Goal: Task Accomplishment & Management: Complete application form

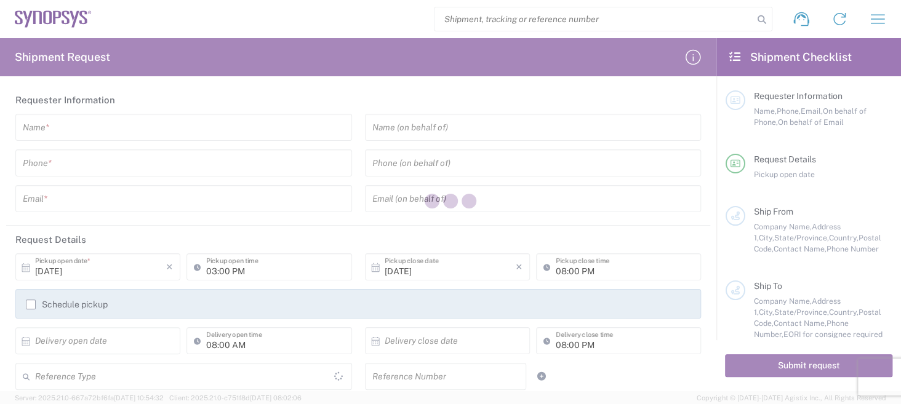
type input "[GEOGRAPHIC_DATA]"
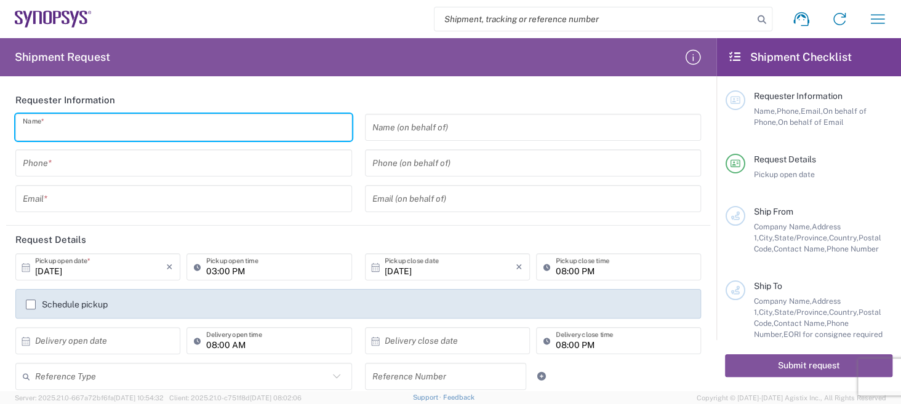
click at [90, 132] on input "text" at bounding box center [184, 128] width 322 height 22
type input "Micro Precision GmbH"
type input "08963858737"
type input "[DOMAIN_NAME][EMAIL_ADDRESS][DOMAIN_NAME]"
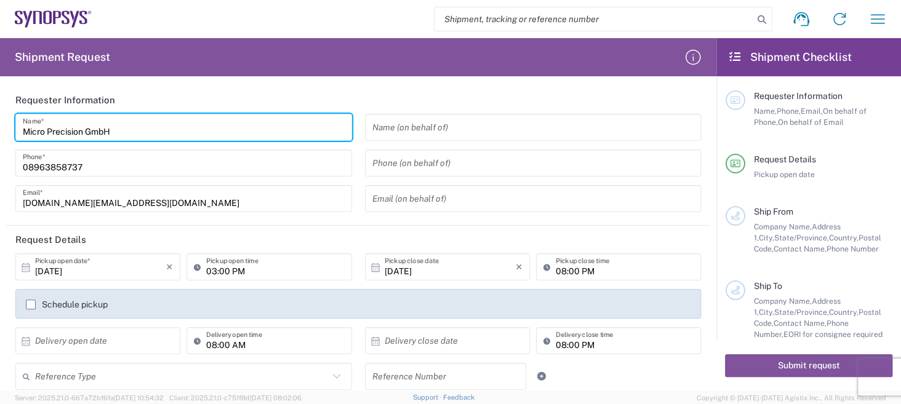
click at [474, 131] on input "text" at bounding box center [533, 128] width 322 height 22
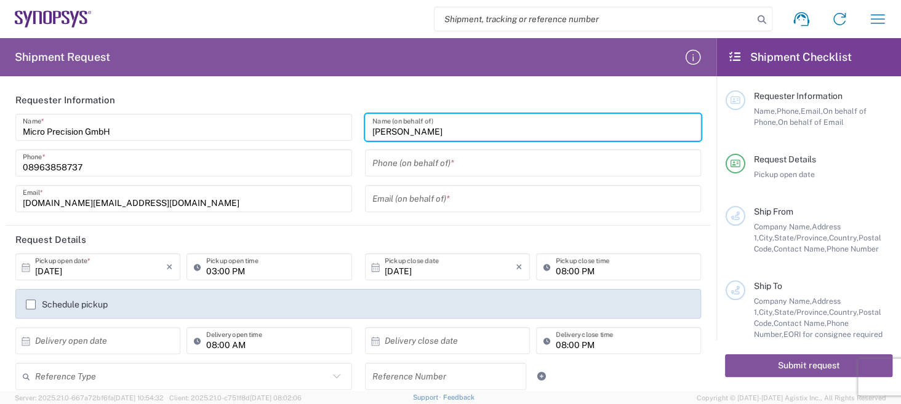
type input "[PERSON_NAME]"
click at [444, 166] on input "tel" at bounding box center [533, 164] width 322 height 22
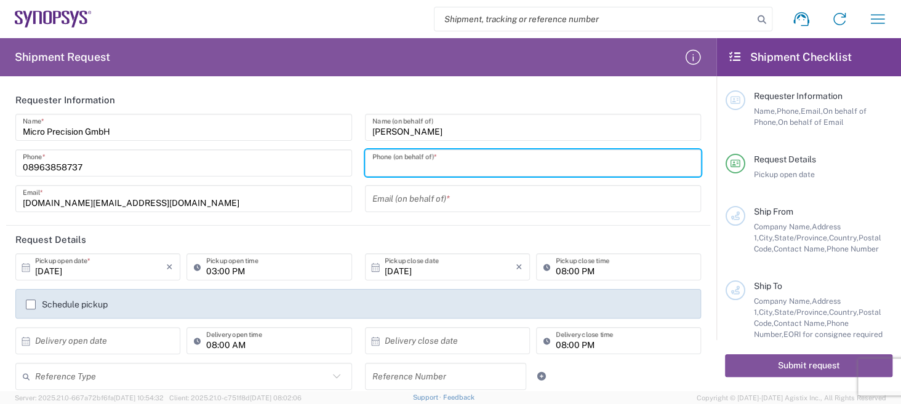
type input "08963858737"
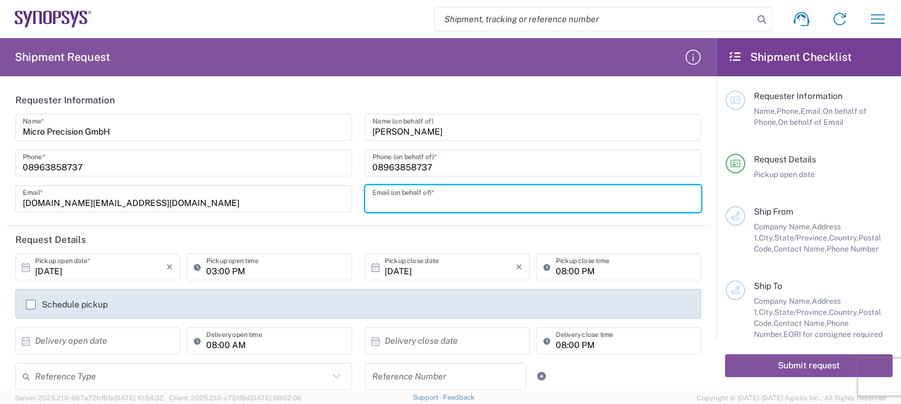
click at [485, 199] on input "text" at bounding box center [533, 199] width 322 height 22
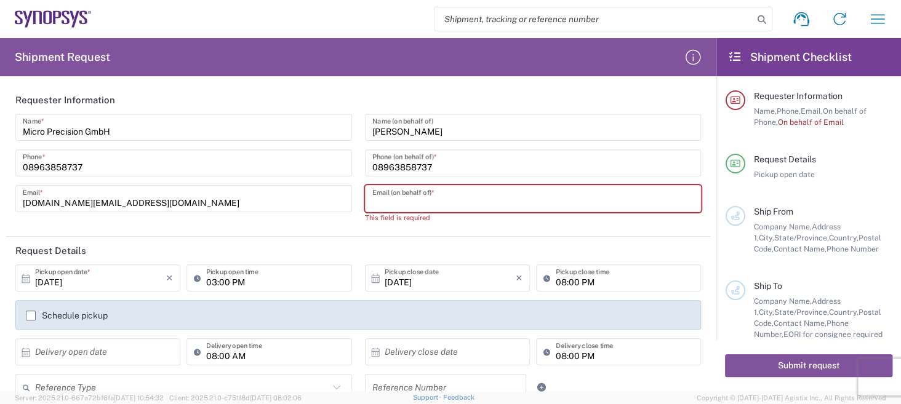
click at [423, 199] on input "text" at bounding box center [533, 199] width 322 height 22
paste input "[PERSON_NAME] <[EMAIL_ADDRESS][DOMAIN_NAME]>"
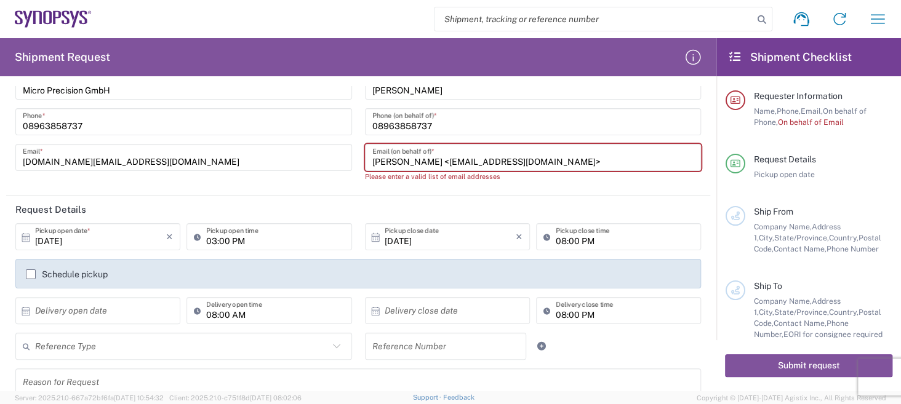
scroll to position [61, 0]
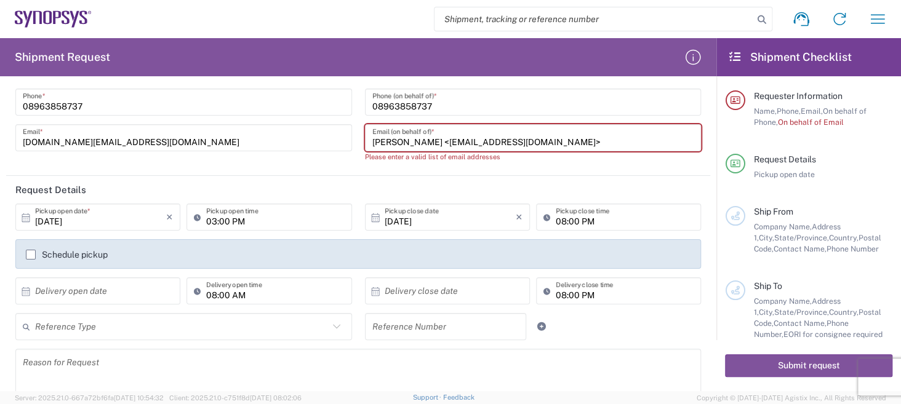
click at [415, 140] on input "[PERSON_NAME] <[EMAIL_ADDRESS][DOMAIN_NAME]>" at bounding box center [533, 138] width 322 height 22
click at [505, 137] on input "[EMAIL_ADDRESS][DOMAIN_NAME]>" at bounding box center [533, 138] width 322 height 22
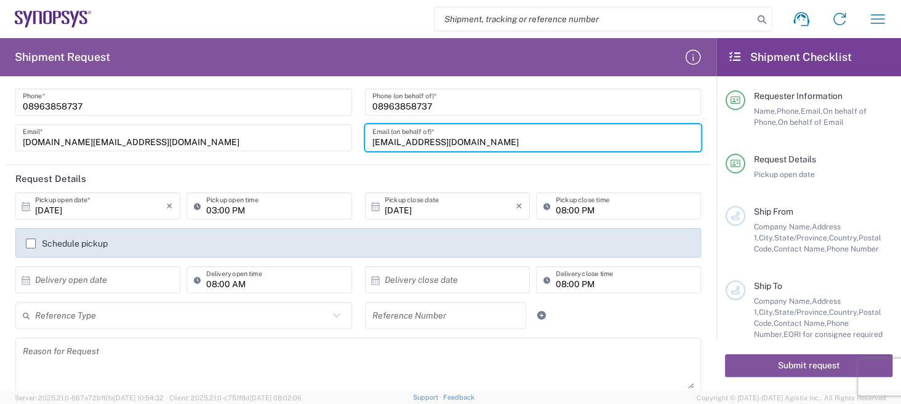
scroll to position [123, 0]
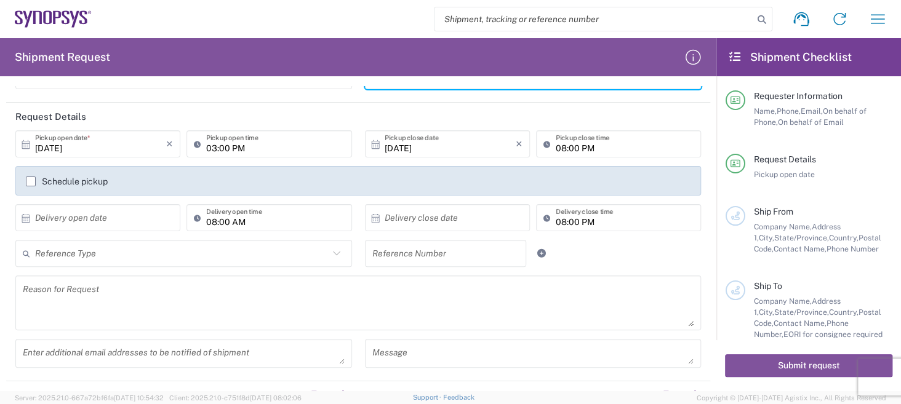
type input "[EMAIL_ADDRESS][DOMAIN_NAME]"
click at [253, 142] on input "03:00 PM" at bounding box center [275, 145] width 138 height 22
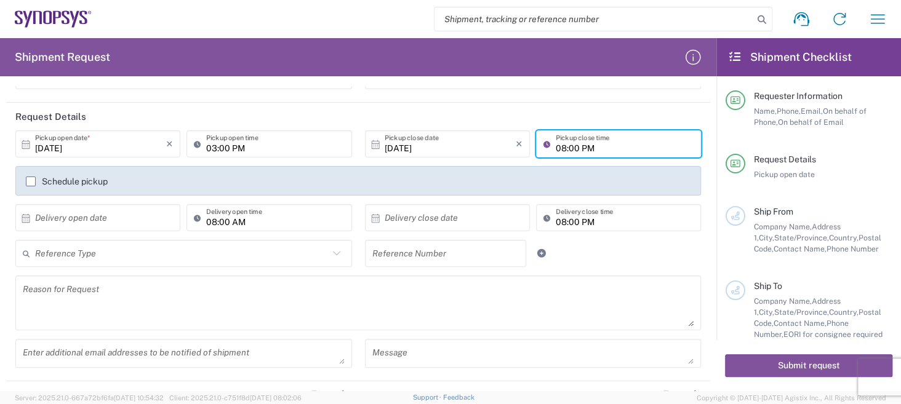
click at [604, 148] on input "08:00 PM" at bounding box center [625, 145] width 138 height 22
type input "05:00 PM"
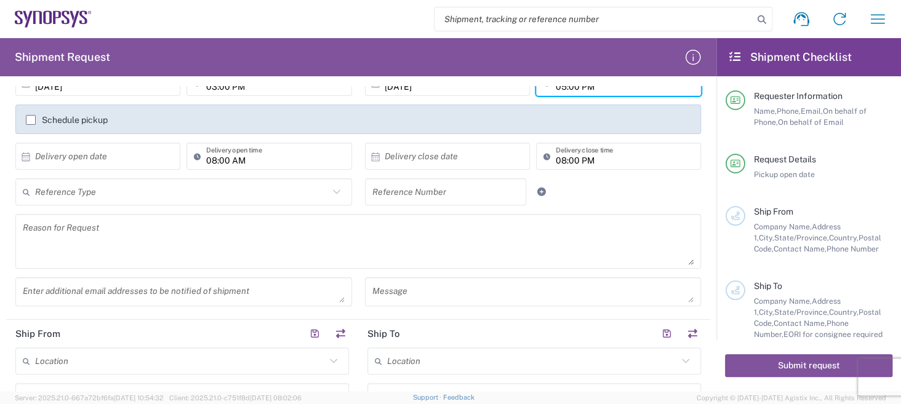
click at [332, 191] on icon at bounding box center [335, 192] width 7 height 4
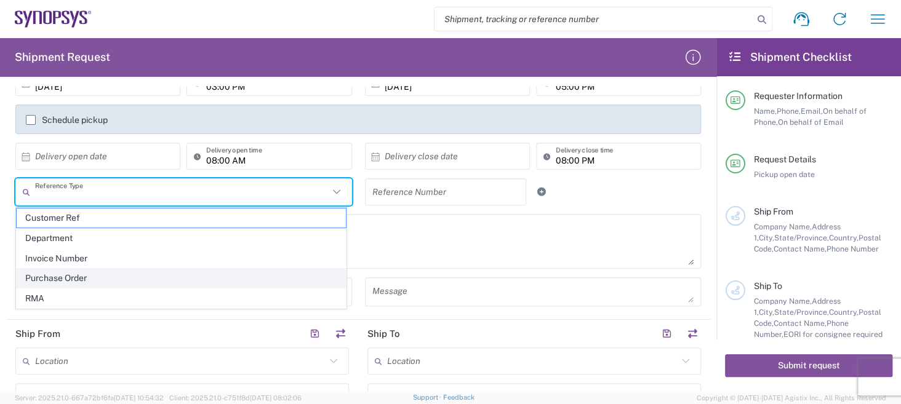
click at [110, 277] on span "Purchase Order" at bounding box center [181, 278] width 329 height 19
type input "Purchase Order"
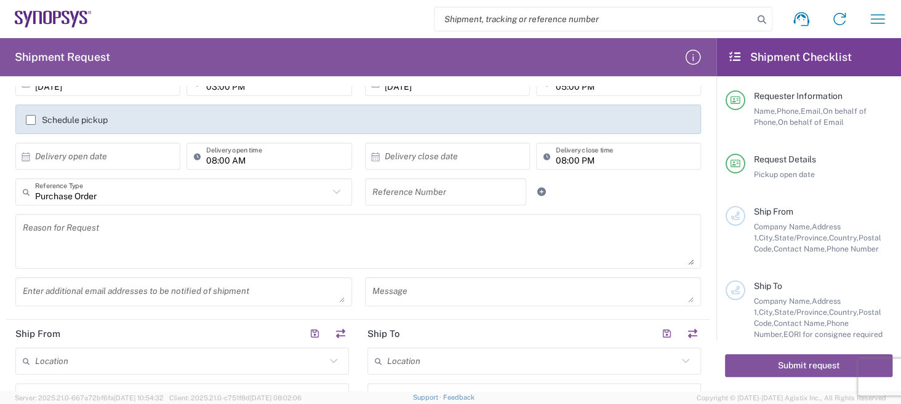
click at [103, 240] on textarea at bounding box center [358, 241] width 671 height 47
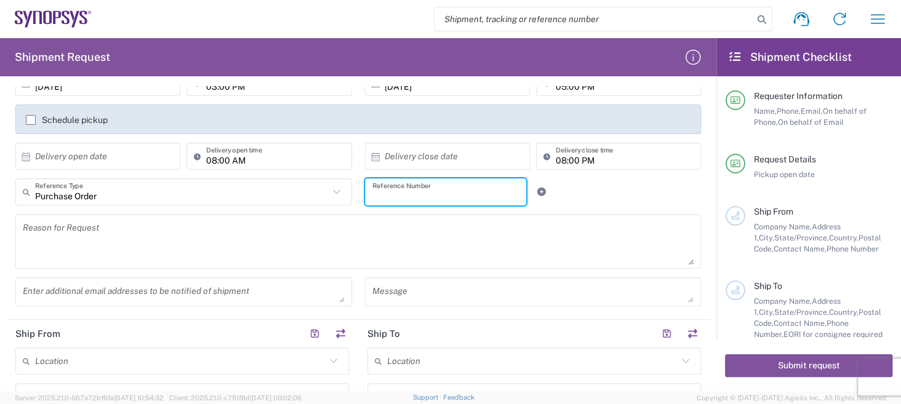
click at [405, 187] on input "text" at bounding box center [445, 193] width 147 height 22
type input "P"
type input "4800011641"
click at [58, 242] on textarea at bounding box center [358, 241] width 671 height 47
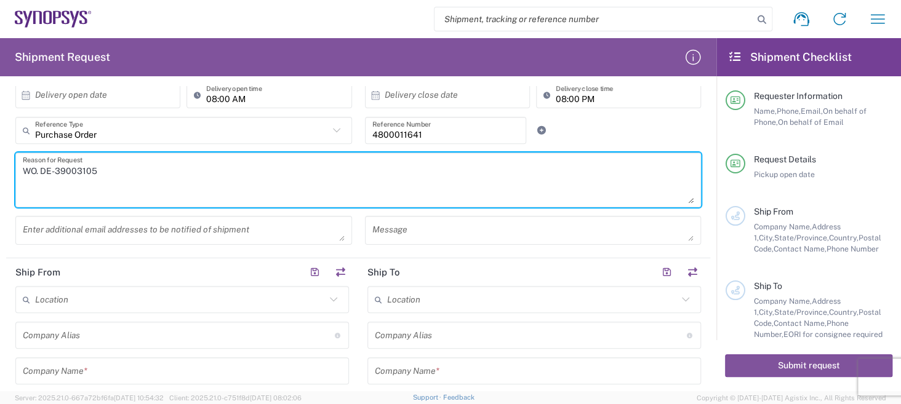
scroll to position [307, 0]
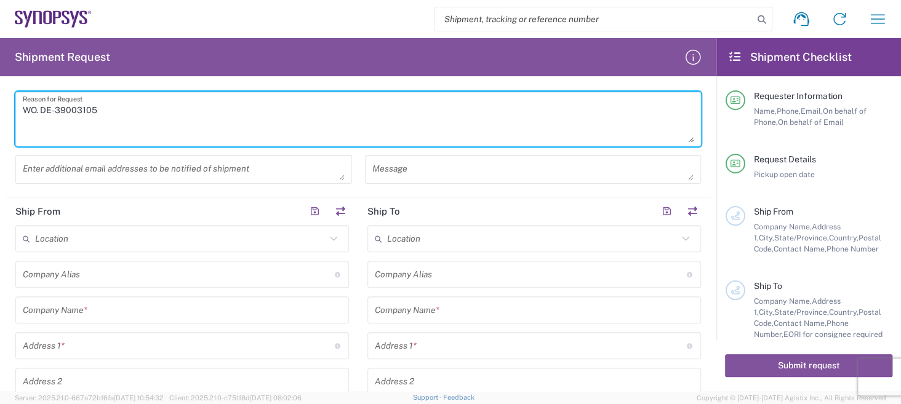
type textarea "WO. DE-39003105"
click at [327, 238] on icon at bounding box center [333, 239] width 16 height 16
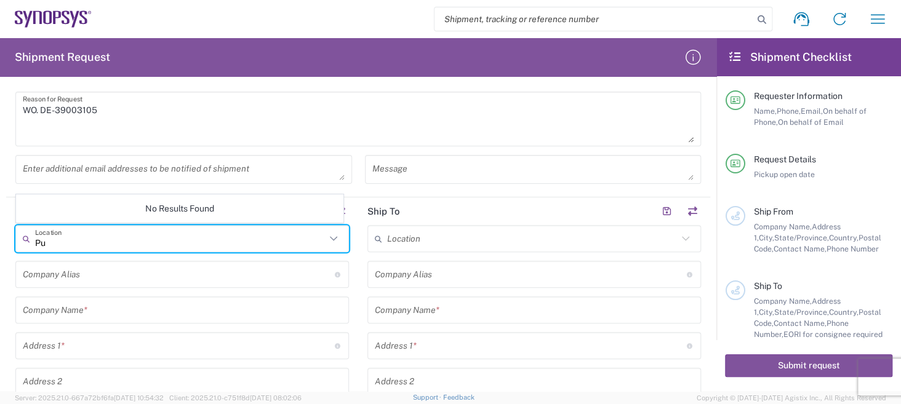
type input "P"
click at [325, 242] on icon at bounding box center [333, 239] width 16 height 16
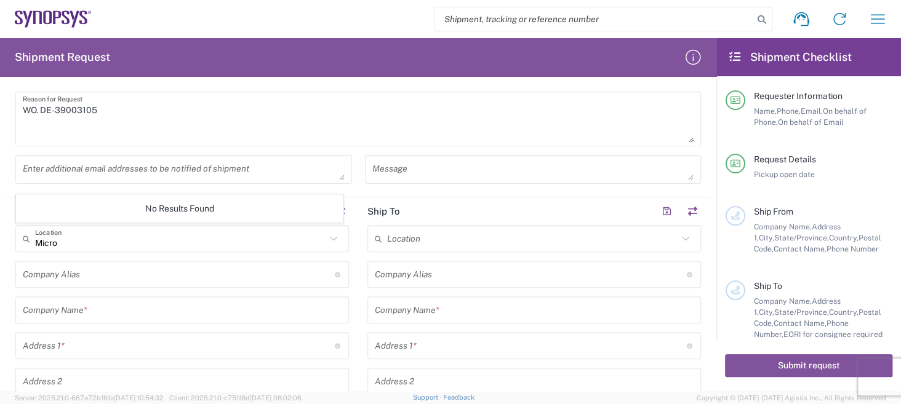
click at [330, 238] on icon at bounding box center [333, 239] width 16 height 16
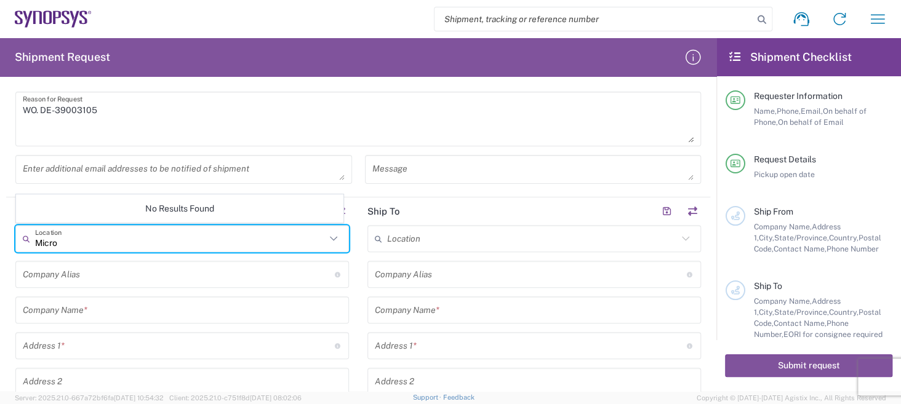
click at [143, 234] on input "Micro" at bounding box center [180, 239] width 290 height 22
type input "M"
type input "[GEOGRAPHIC_DATA]"
click at [297, 274] on input "text" at bounding box center [179, 275] width 312 height 22
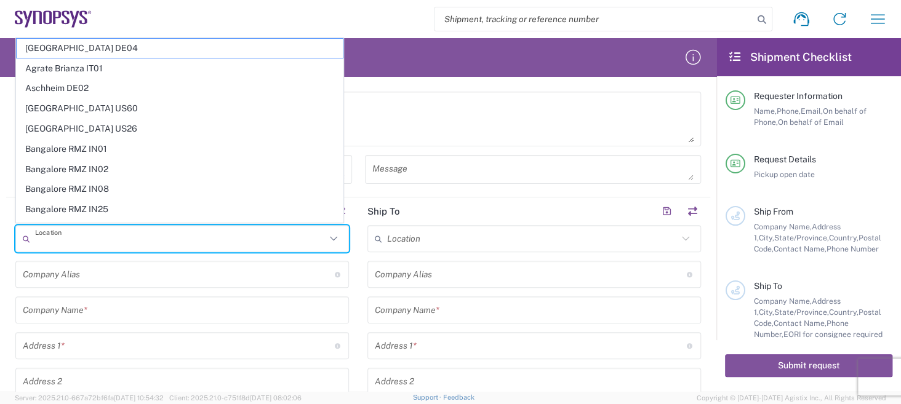
click at [108, 240] on input "text" at bounding box center [180, 239] width 290 height 22
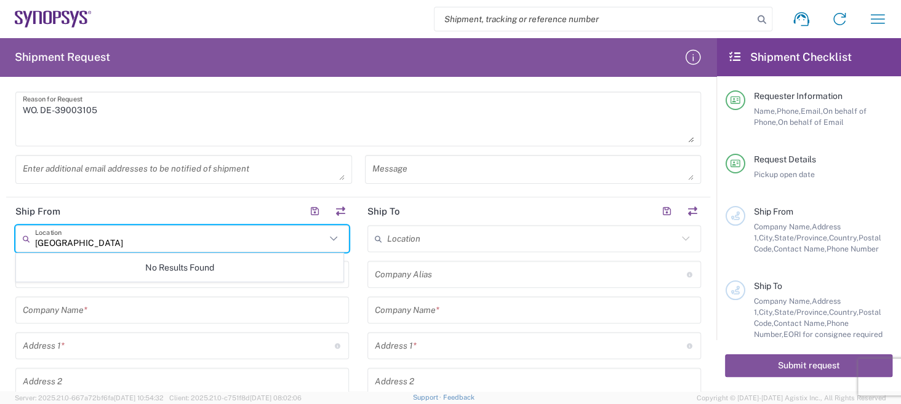
click at [91, 245] on input "[GEOGRAPHIC_DATA]" at bounding box center [180, 239] width 290 height 22
type input "P"
type input "M"
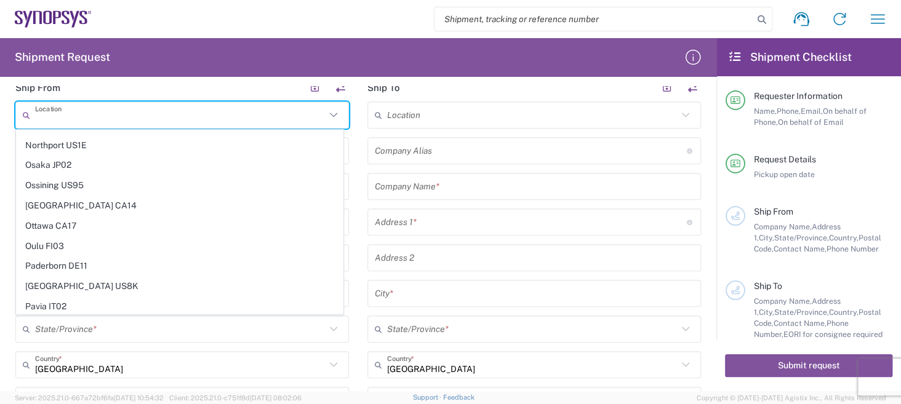
scroll to position [2154, 0]
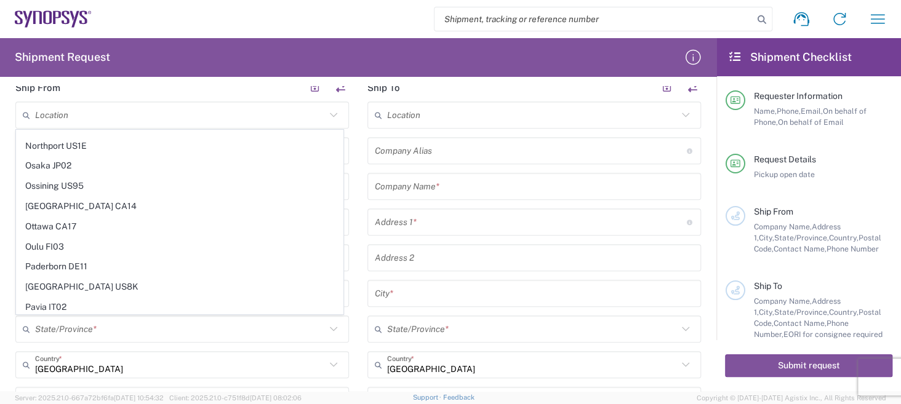
click at [349, 337] on main "Location [GEOGRAPHIC_DATA] DE04 Agrate Brianza IT01 [GEOGRAPHIC_DATA] DE02 [GEO…" at bounding box center [182, 350] width 352 height 497
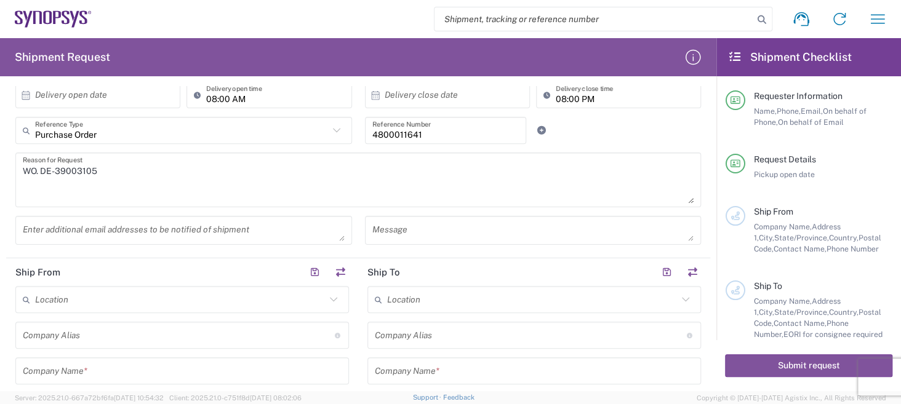
scroll to position [307, 0]
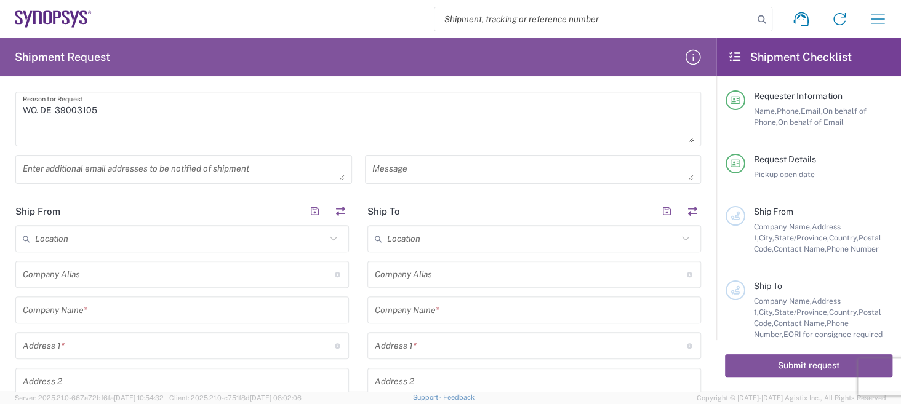
click at [120, 276] on input "text" at bounding box center [179, 275] width 312 height 22
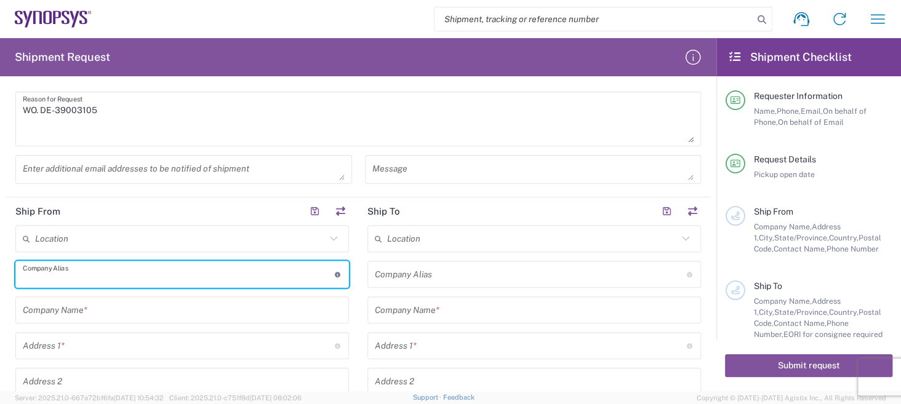
type input "Micro Precision GmbH"
type input "[STREET_ADDRESS]"
type input "[GEOGRAPHIC_DATA]"
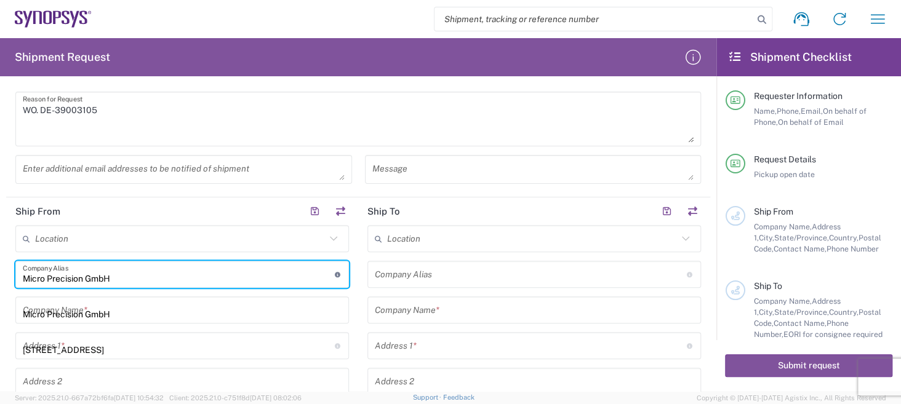
type input "82178"
type input "08963858737"
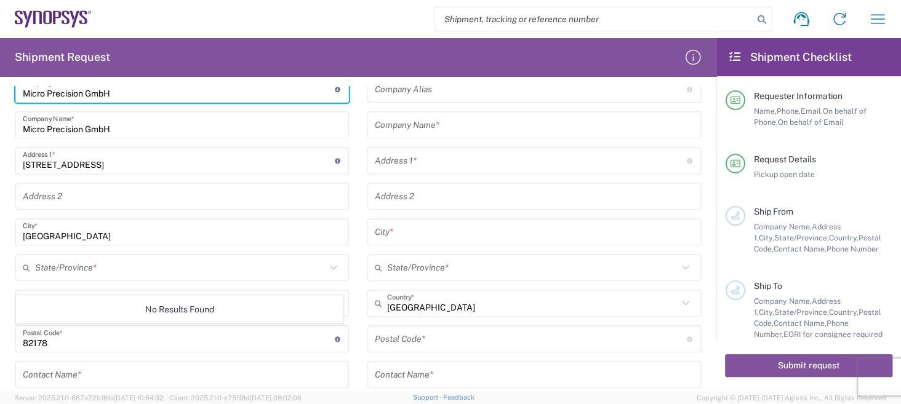
scroll to position [553, 0]
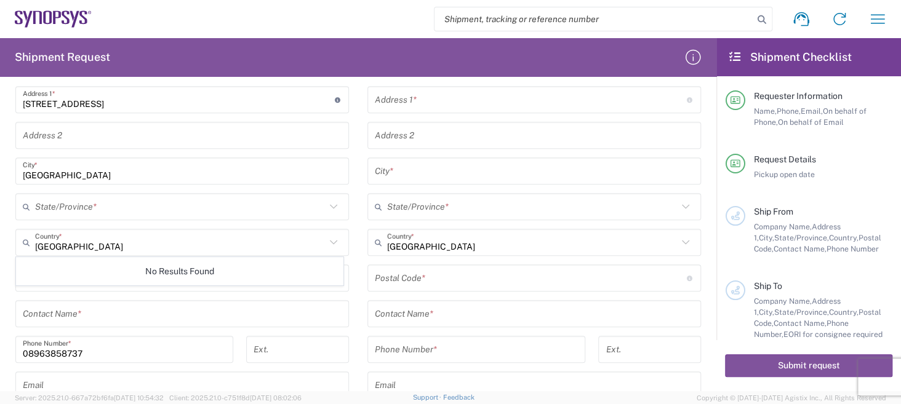
click at [358, 331] on main "Location [GEOGRAPHIC_DATA] DE04 Agrate Brianza IT01 [GEOGRAPHIC_DATA] DE02 [GEO…" at bounding box center [534, 227] width 352 height 497
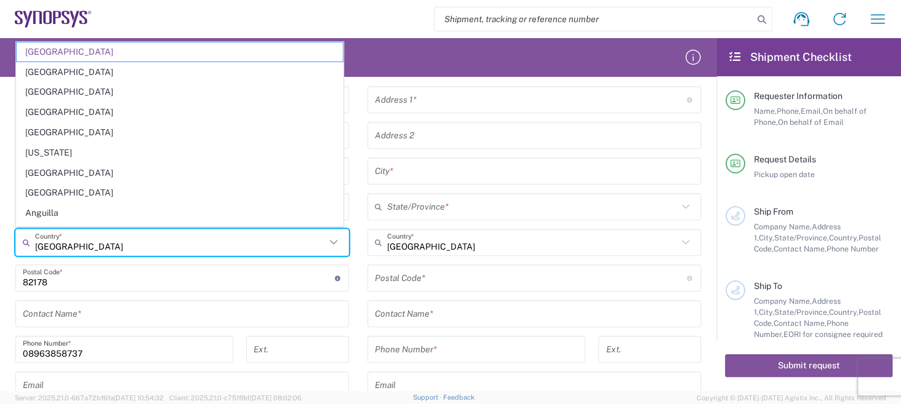
click at [122, 241] on input "[GEOGRAPHIC_DATA]" at bounding box center [180, 243] width 290 height 22
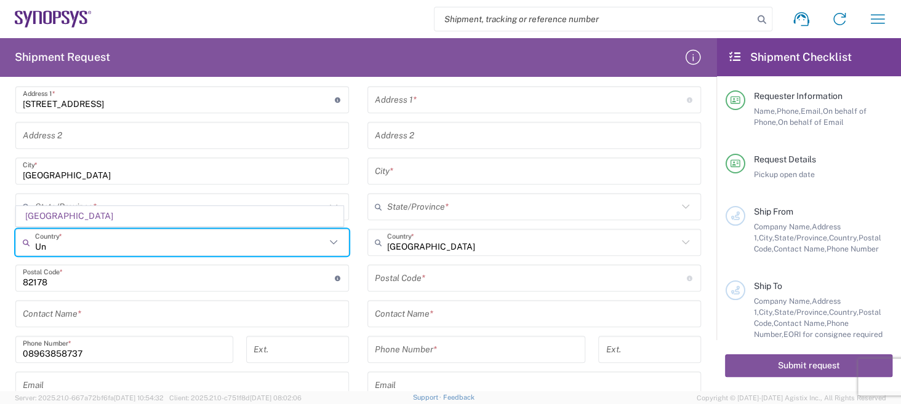
type input "U"
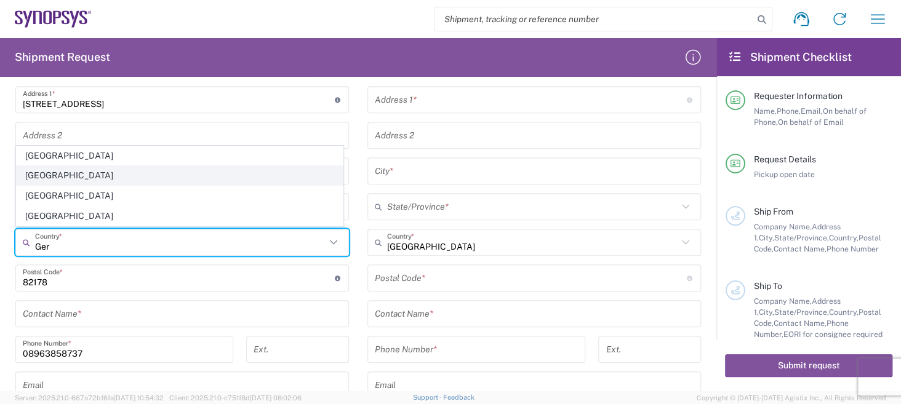
click at [61, 179] on span "[GEOGRAPHIC_DATA]" at bounding box center [180, 175] width 326 height 19
type input "[GEOGRAPHIC_DATA]"
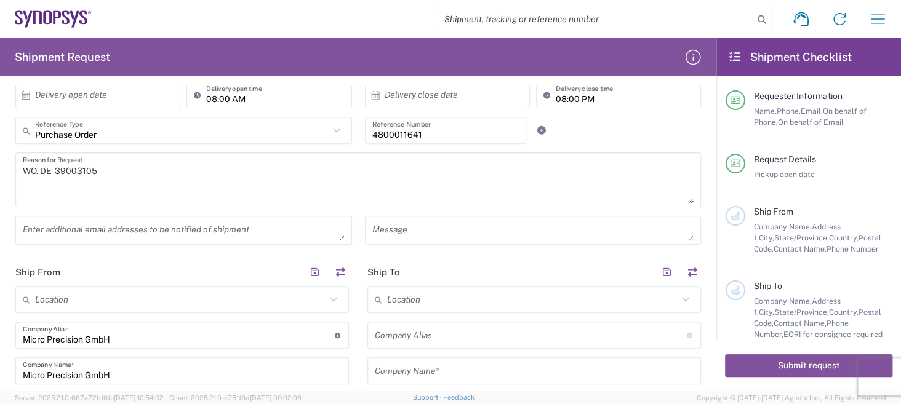
scroll to position [246, 0]
click at [677, 301] on icon at bounding box center [685, 300] width 16 height 16
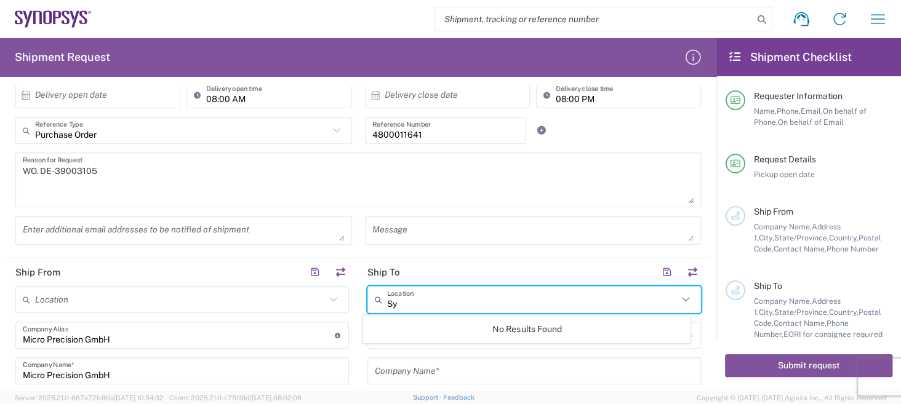
type input "S"
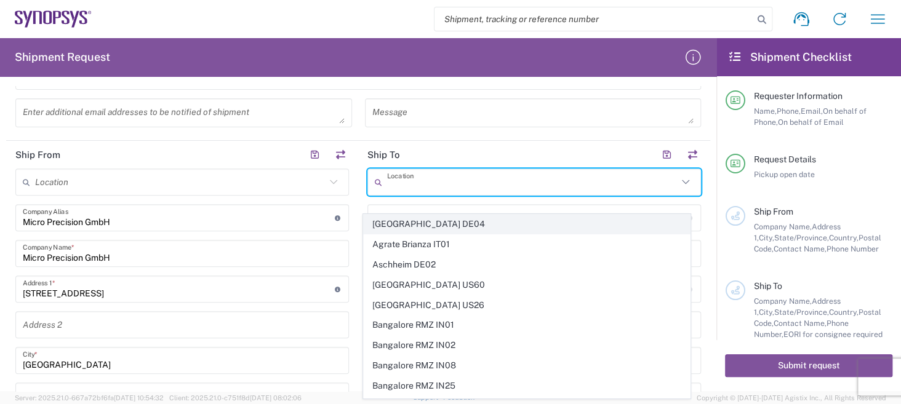
scroll to position [369, 0]
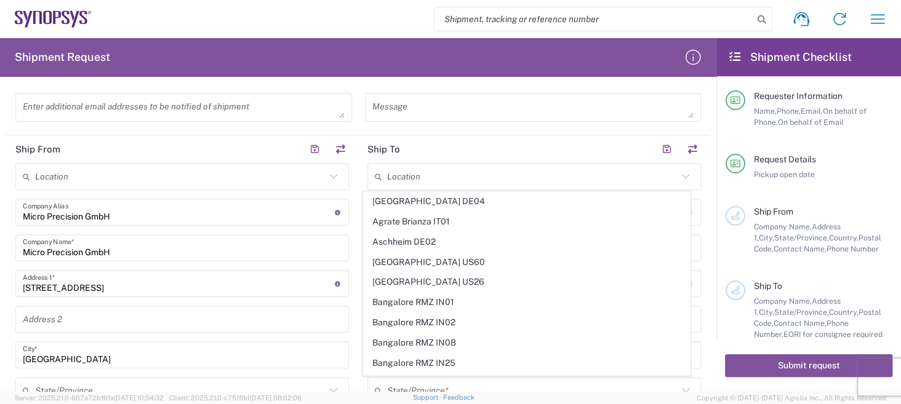
click at [706, 305] on form "Requester Information Micro Precision GmbH Name * [PHONE_NUMBER] Phone * [DOMAI…" at bounding box center [358, 238] width 716 height 305
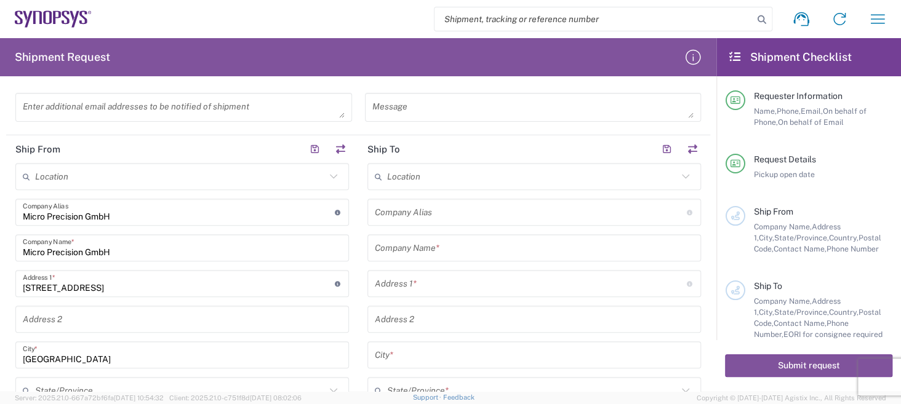
click at [463, 217] on input "text" at bounding box center [531, 213] width 312 height 22
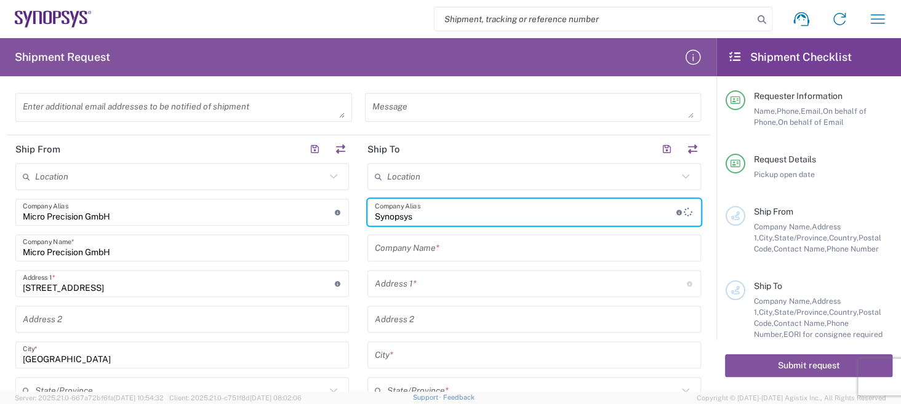
scroll to position [492, 0]
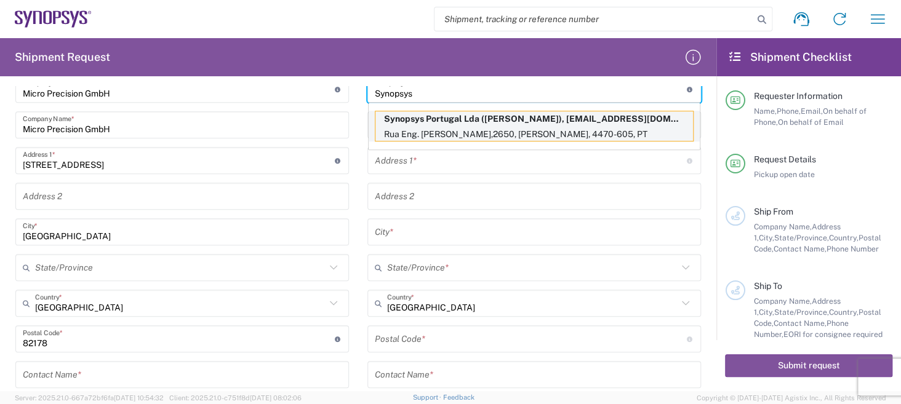
type input "Synopsys"
drag, startPoint x: 549, startPoint y: 127, endPoint x: 539, endPoint y: 134, distance: 12.3
click at [549, 127] on p "Rua Eng. [PERSON_NAME],2650, [PERSON_NAME], 4470-605, PT" at bounding box center [533, 134] width 317 height 15
type input "Synopsys [GEOGRAPHIC_DATA] Lda"
type input "Rua Eng. [PERSON_NAME],2650"
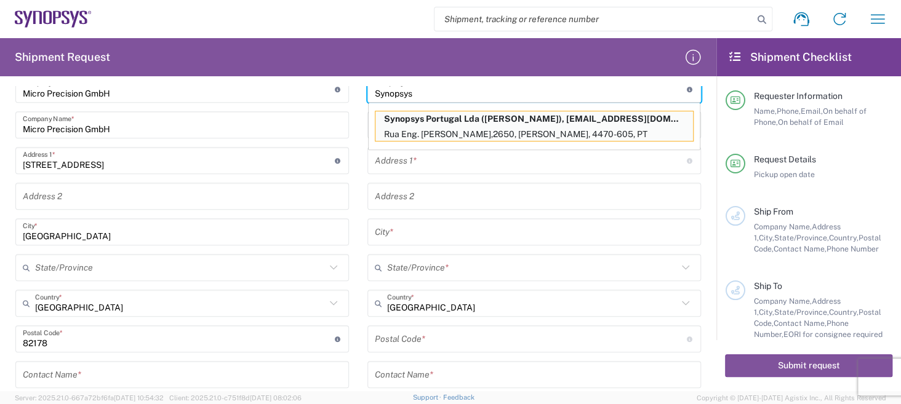
type input "[PERSON_NAME]"
type input "[GEOGRAPHIC_DATA]"
type input "4470-605"
type input "[PERSON_NAME]"
type input "[PHONE_NUMBER]"
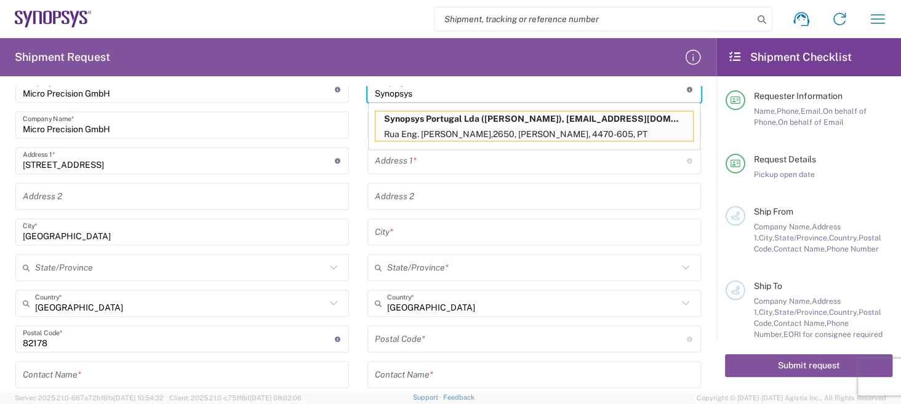
type input "[EMAIL_ADDRESS][DOMAIN_NAME]"
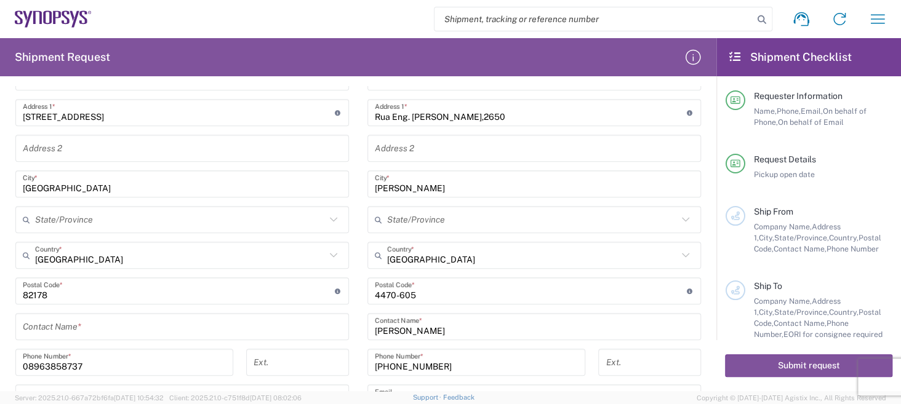
scroll to position [421, 0]
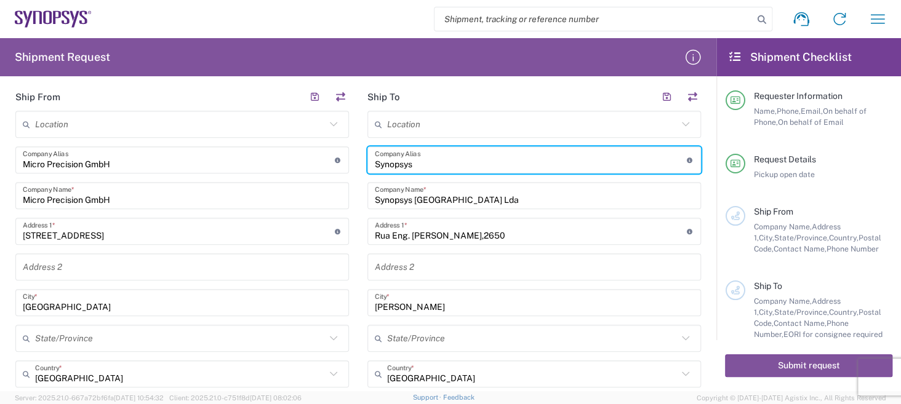
click at [669, 162] on input "Synopsys" at bounding box center [531, 161] width 312 height 22
type input "Synopsys"
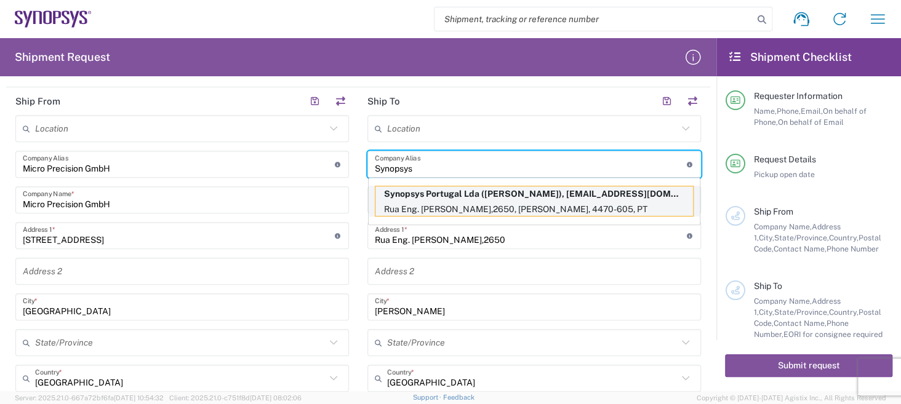
scroll to position [360, 0]
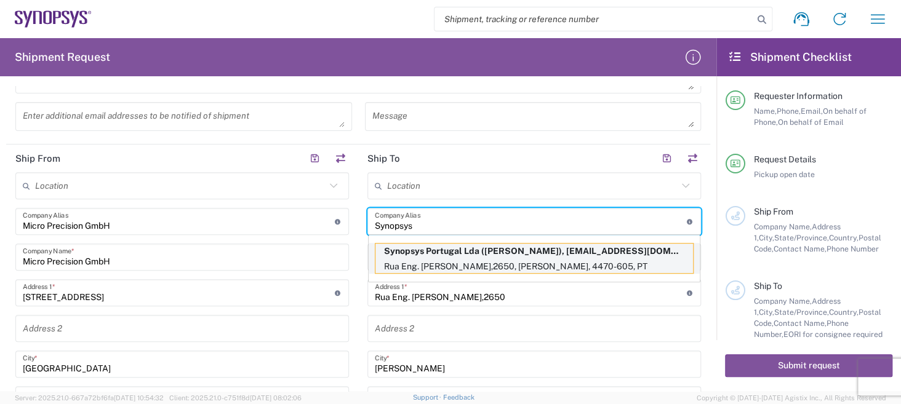
click at [561, 260] on p "Rua Eng. [PERSON_NAME],2650, [PERSON_NAME], 4470-605, PT" at bounding box center [533, 266] width 317 height 15
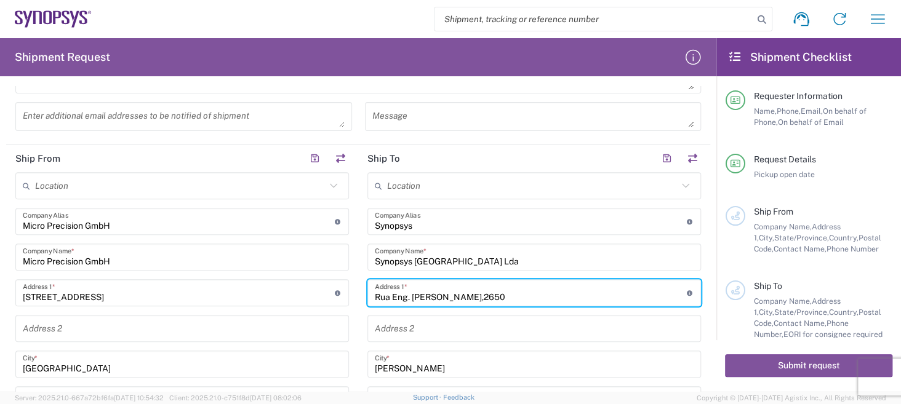
drag, startPoint x: 509, startPoint y: 295, endPoint x: 333, endPoint y: 294, distance: 175.4
click at [337, 295] on div "Ship From Location [GEOGRAPHIC_DATA] DE04 Agrate Brianza IT01 [GEOGRAPHIC_DATA]…" at bounding box center [358, 410] width 704 height 530
paste input "[GEOGRAPHIC_DATA]"
type input "[GEOGRAPHIC_DATA]"
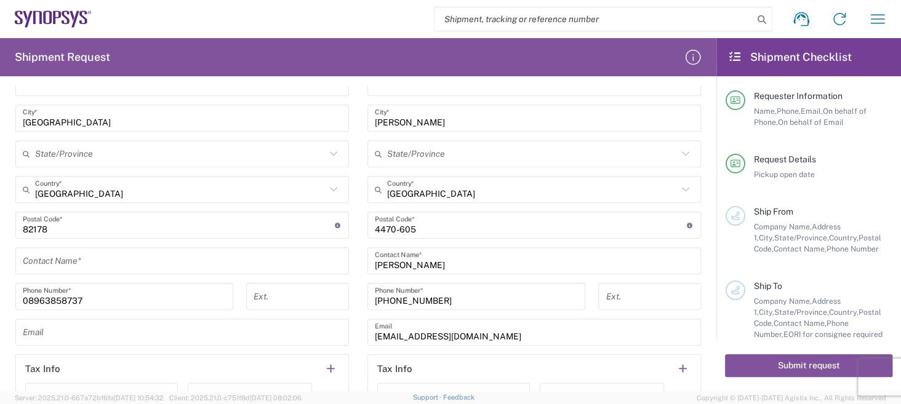
scroll to position [606, 0]
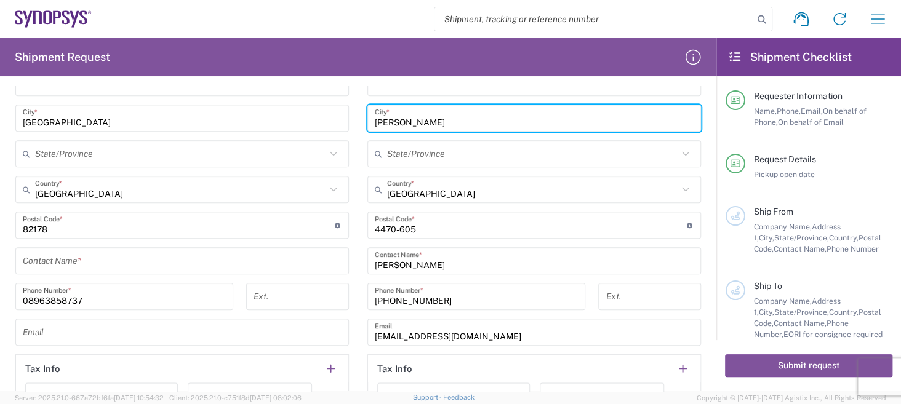
drag, startPoint x: 445, startPoint y: 117, endPoint x: 311, endPoint y: 140, distance: 136.7
click at [322, 142] on div "Ship From Location [GEOGRAPHIC_DATA] DE04 Agrate Brianza IT01 [GEOGRAPHIC_DATA]…" at bounding box center [358, 163] width 704 height 530
paste input "Porto Salvo"
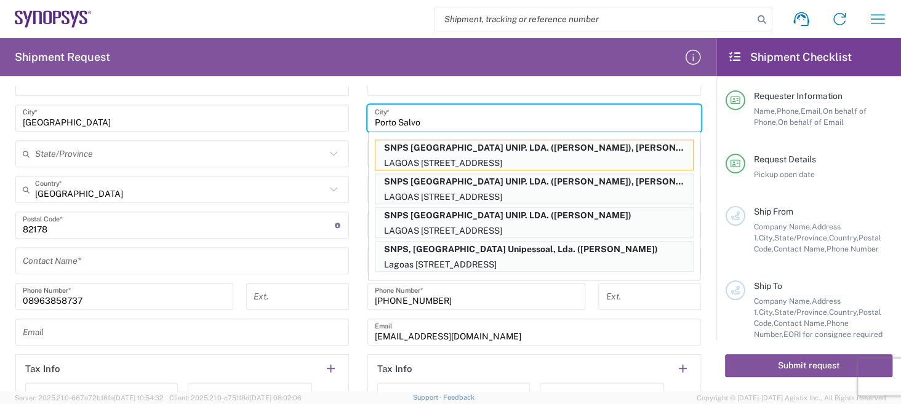
type input "Porto Salvo"
click at [698, 219] on main "Location [GEOGRAPHIC_DATA] DE04 Agrate Brianza IT01 [GEOGRAPHIC_DATA] DE02 [GEO…" at bounding box center [534, 174] width 352 height 497
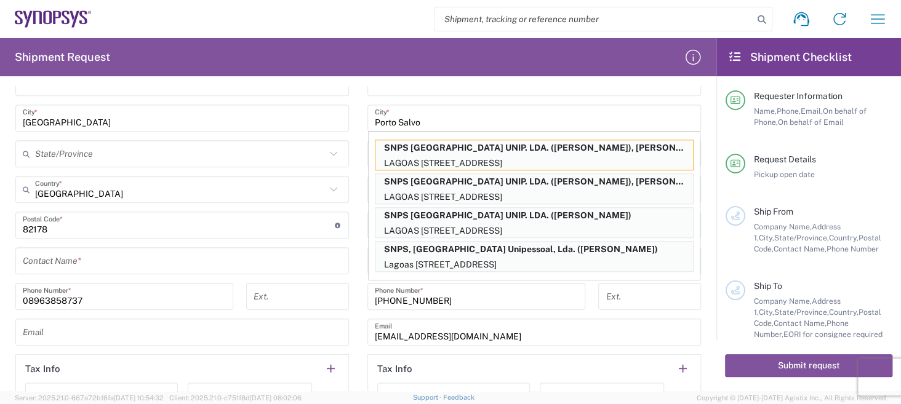
click at [695, 154] on main "Location [GEOGRAPHIC_DATA] DE04 Agrate Brianza IT01 [GEOGRAPHIC_DATA] DE02 [GEO…" at bounding box center [534, 174] width 352 height 497
click at [351, 212] on main "Location [GEOGRAPHIC_DATA] DE04 Agrate Brianza IT01 [GEOGRAPHIC_DATA] DE02 [GEO…" at bounding box center [182, 174] width 352 height 497
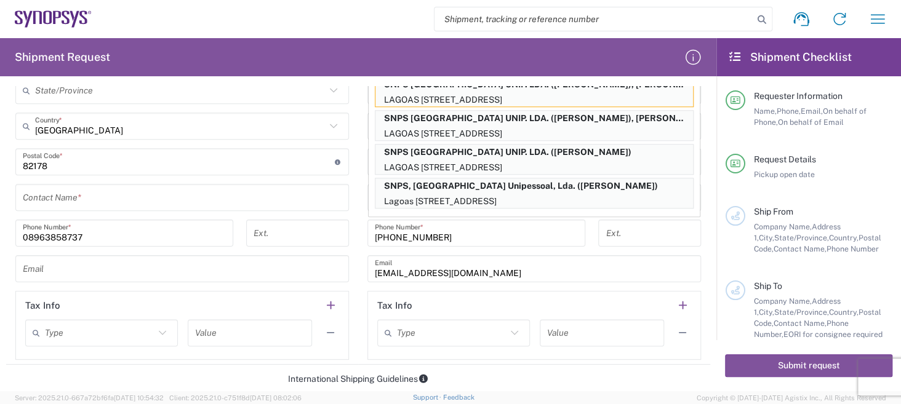
scroll to position [791, 0]
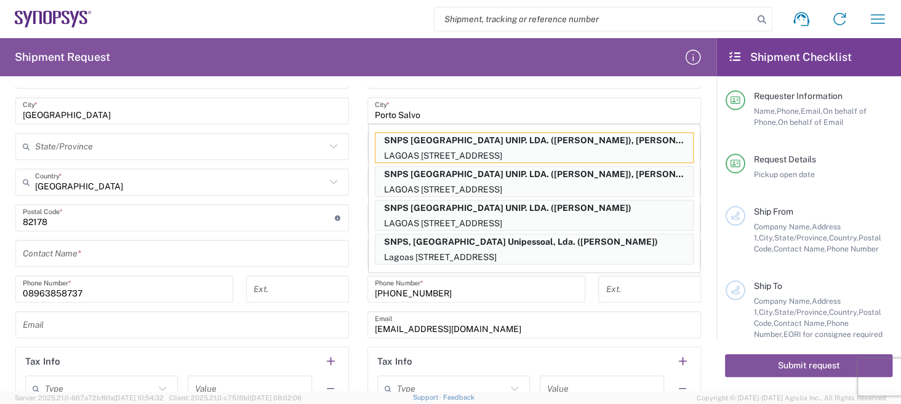
scroll to position [606, 0]
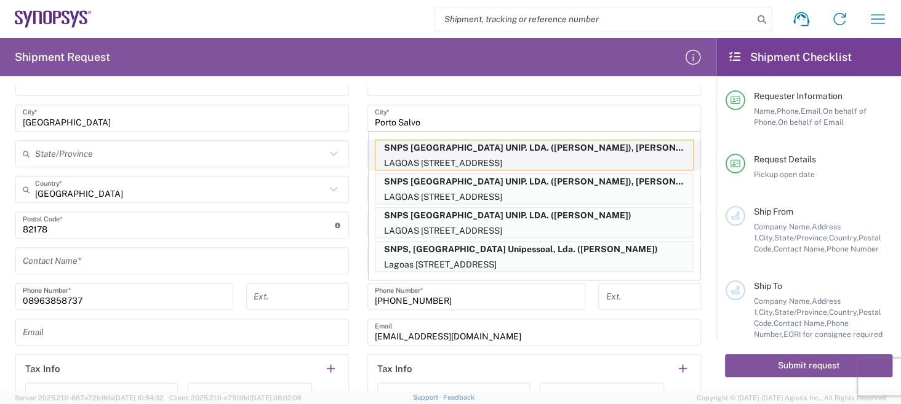
click at [620, 151] on p "SNPS [GEOGRAPHIC_DATA] UNIP. LDA. ([PERSON_NAME]), [PERSON_NAME][EMAIL_ADDRESS]…" at bounding box center [533, 147] width 317 height 15
type input "SNPS [GEOGRAPHIC_DATA] UNIP. LDA."
type input "[GEOGRAPHIC_DATA] EDIFICIO 4 PISO 2"
type input "[GEOGRAPHIC_DATA]"
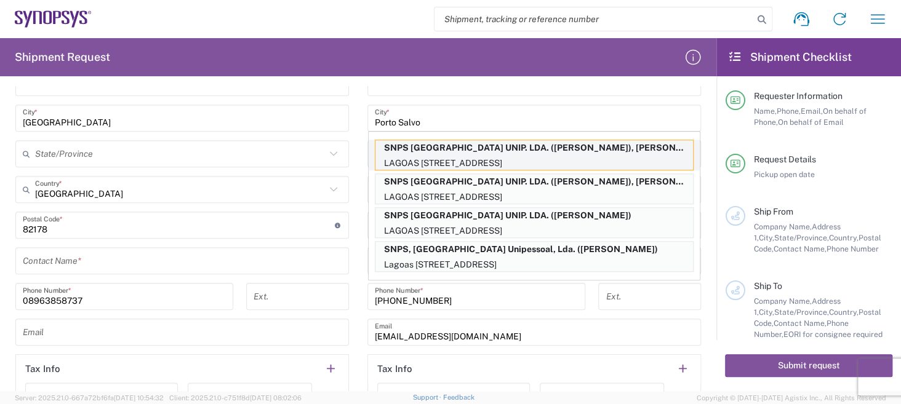
type input "2740-267"
type input "[PERSON_NAME]"
type input "351210440240"
type input "[PERSON_NAME][EMAIL_ADDRESS][PERSON_NAME][DOMAIN_NAME]"
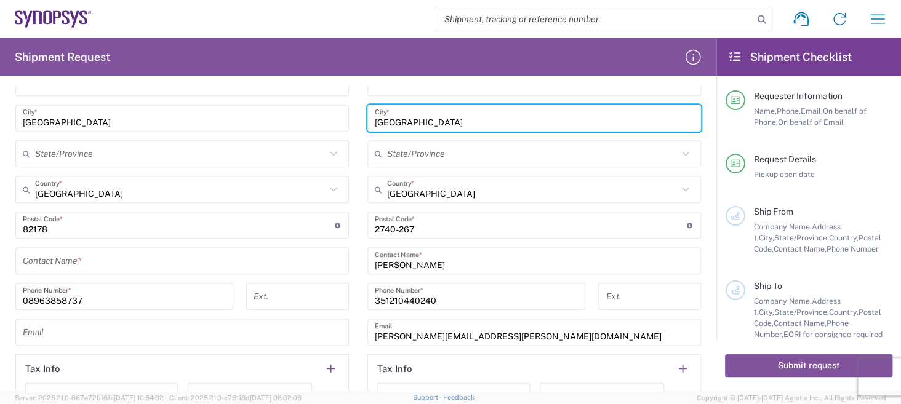
click at [466, 263] on input "[PERSON_NAME]" at bounding box center [534, 261] width 319 height 22
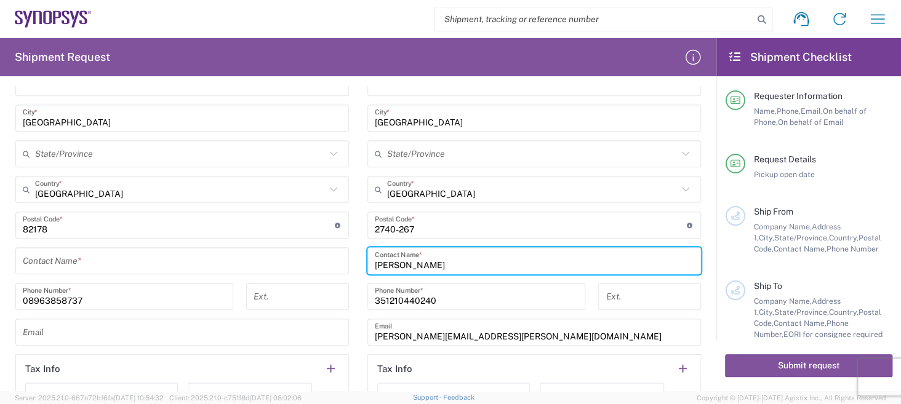
type input "J"
type input "[PERSON_NAME]"
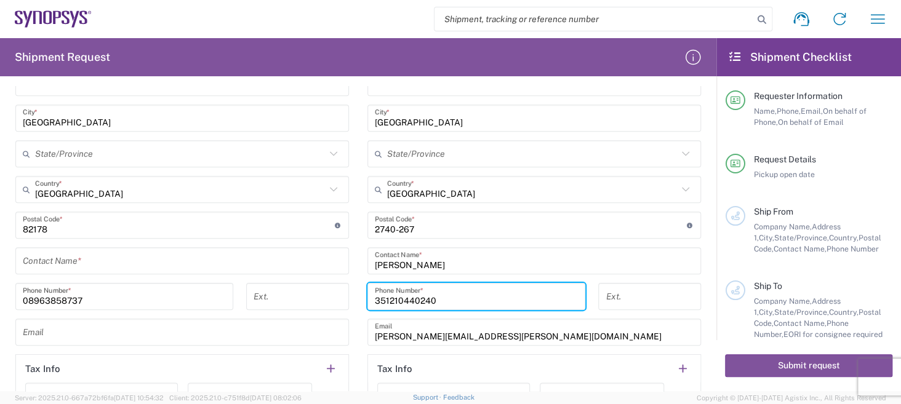
drag, startPoint x: 437, startPoint y: 298, endPoint x: 315, endPoint y: 302, distance: 121.9
click at [317, 304] on div "Ship From Location [GEOGRAPHIC_DATA] DE04 Agrate Brianza IT01 [GEOGRAPHIC_DATA]…" at bounding box center [358, 163] width 704 height 530
paste input "[PHONE_NUMBER]"
type input "[PHONE_NUMBER]"
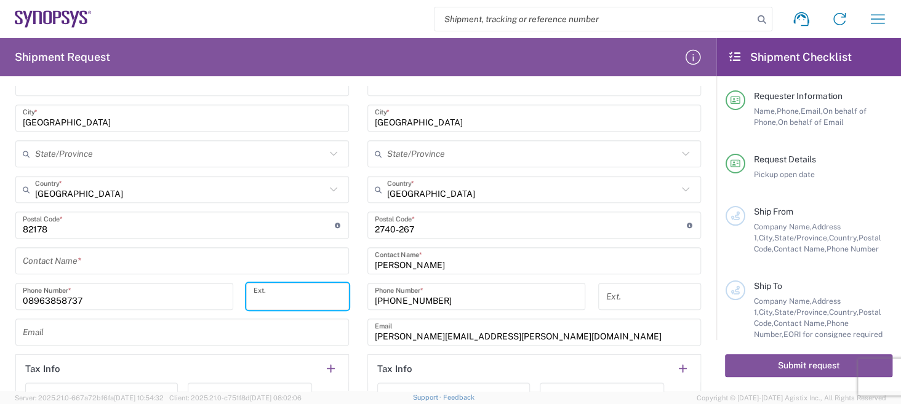
drag, startPoint x: 332, startPoint y: 298, endPoint x: 423, endPoint y: 300, distance: 91.1
click at [415, 300] on div "Ship From Location [GEOGRAPHIC_DATA] DE04 Agrate Brianza IT01 [GEOGRAPHIC_DATA]…" at bounding box center [358, 163] width 704 height 530
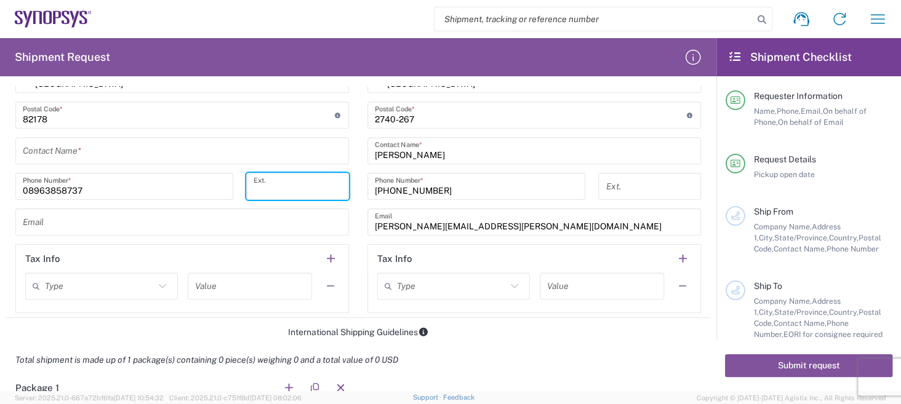
scroll to position [729, 0]
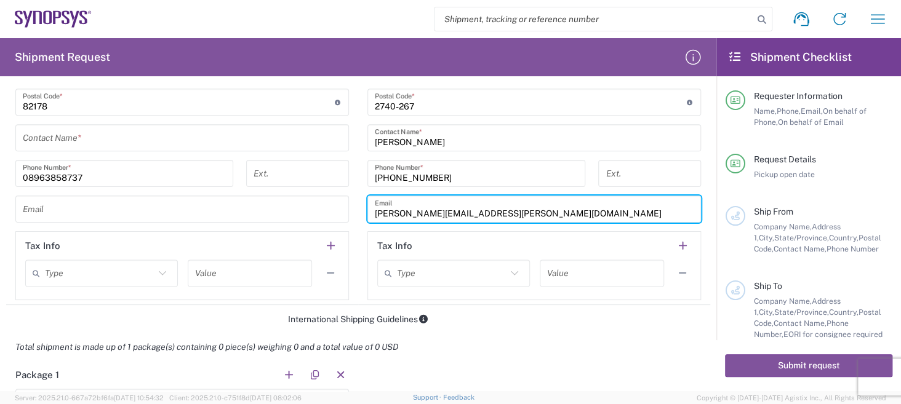
click at [491, 203] on input "[PERSON_NAME][EMAIL_ADDRESS][PERSON_NAME][DOMAIN_NAME]" at bounding box center [534, 210] width 319 height 22
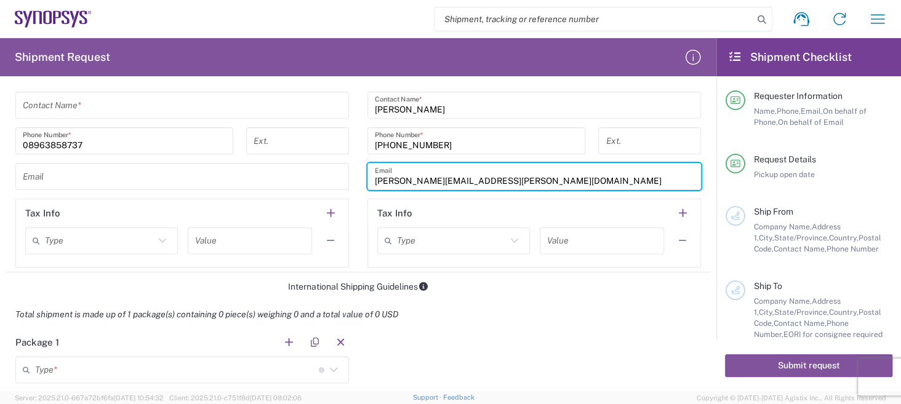
scroll to position [791, 0]
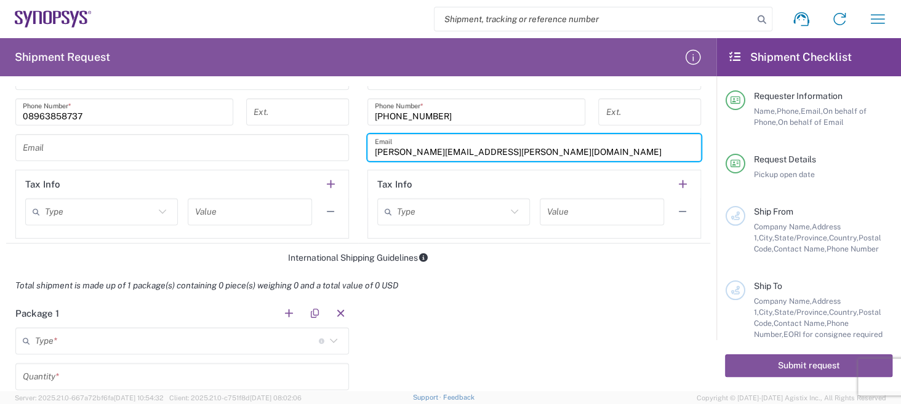
drag, startPoint x: 494, startPoint y: 140, endPoint x: 272, endPoint y: 148, distance: 222.2
paste input "[PERSON_NAME].n"
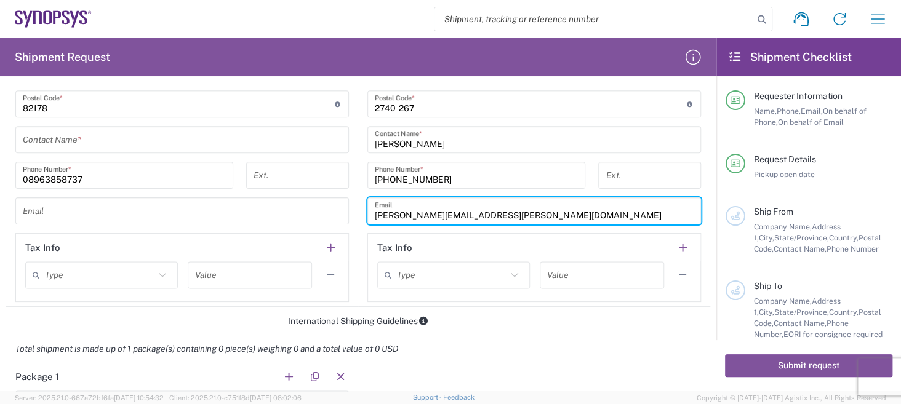
scroll to position [729, 0]
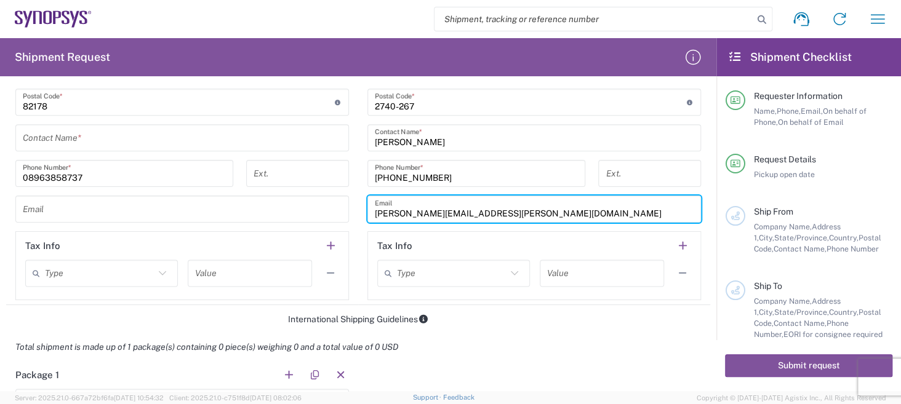
type input "[PERSON_NAME][EMAIL_ADDRESS][PERSON_NAME][DOMAIN_NAME]"
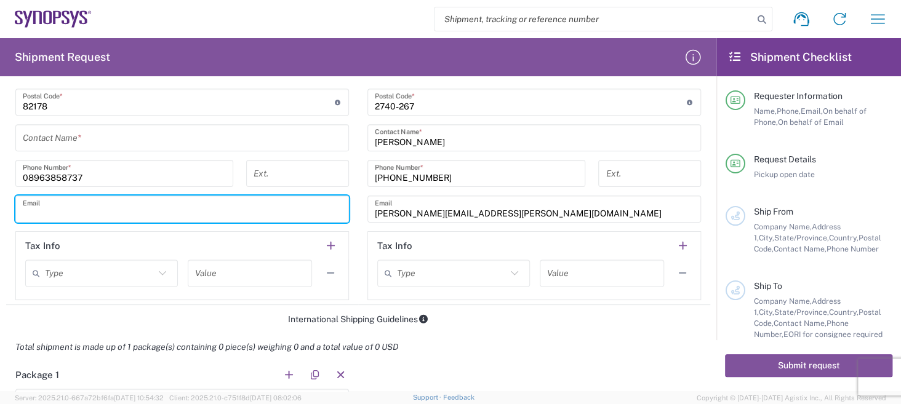
click at [102, 202] on input "text" at bounding box center [182, 210] width 319 height 22
type input "[DOMAIN_NAME][EMAIL_ADDRESS][DOMAIN_NAME]"
type input "Micro Precision GmbH"
type input "[GEOGRAPHIC_DATA]"
type input "82178"
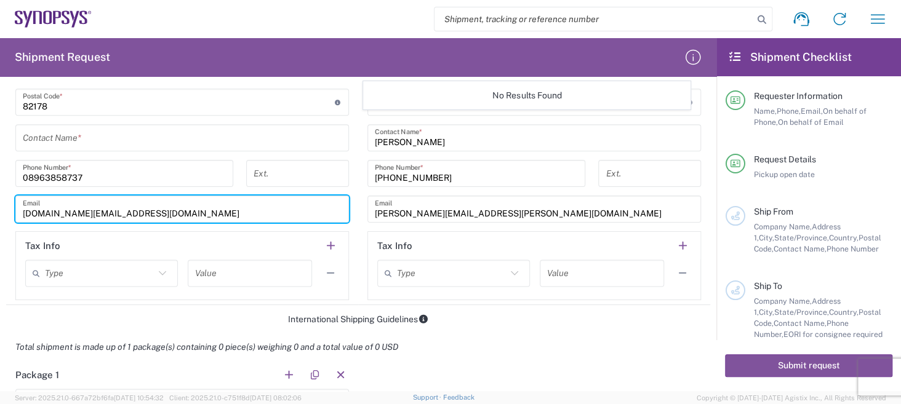
drag, startPoint x: 168, startPoint y: 215, endPoint x: 0, endPoint y: 211, distance: 168.0
click at [0, 211] on form "Requester Information Micro Precision GmbH Name * [PHONE_NUMBER] Phone * [DOMAI…" at bounding box center [358, 238] width 716 height 305
paste input "[PERSON_NAME] <[EMAIL_ADDRESS][DOMAIN_NAME]>"
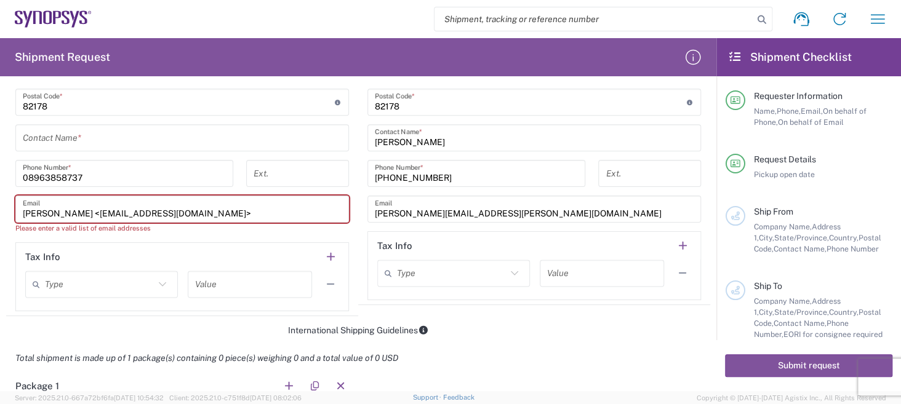
click at [71, 214] on input "[PERSON_NAME] <[EMAIL_ADDRESS][DOMAIN_NAME]>" at bounding box center [182, 210] width 319 height 22
click at [171, 213] on input "[EMAIL_ADDRESS][DOMAIN_NAME]>" at bounding box center [182, 210] width 319 height 22
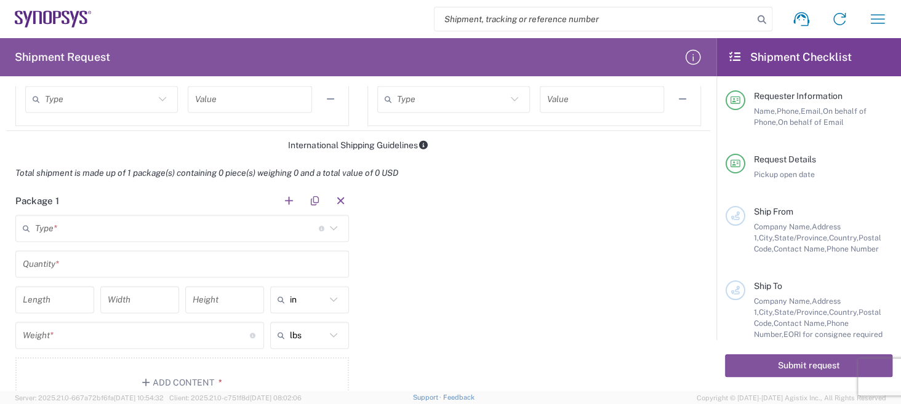
scroll to position [923, 0]
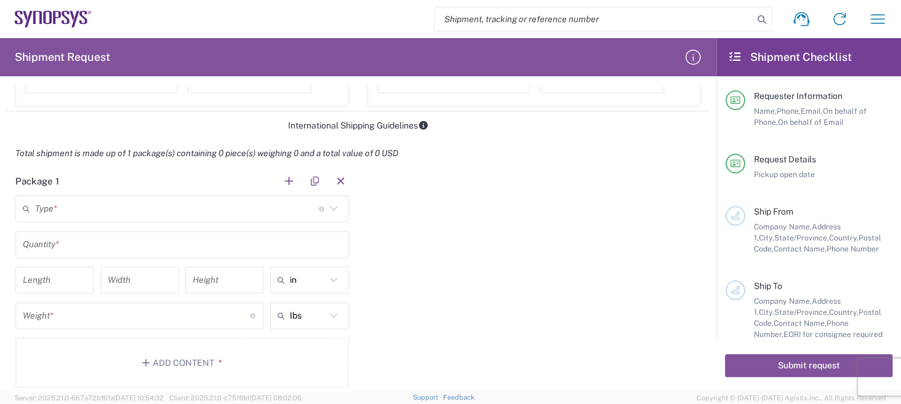
type input "[EMAIL_ADDRESS][DOMAIN_NAME]"
click at [329, 212] on icon at bounding box center [333, 209] width 16 height 16
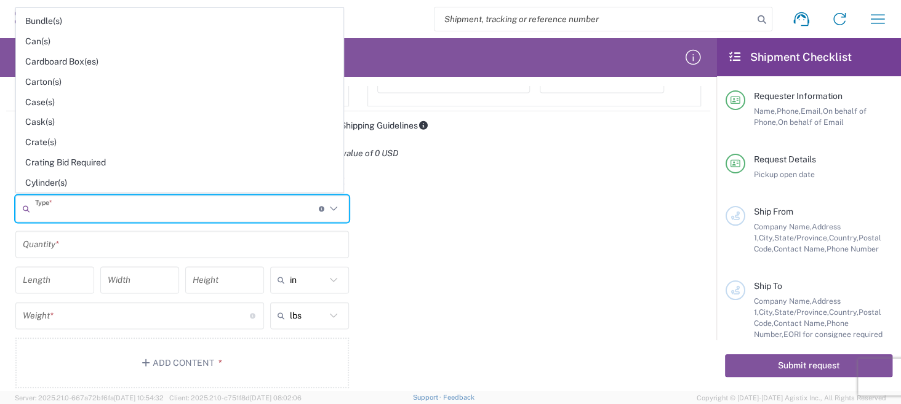
scroll to position [123, 0]
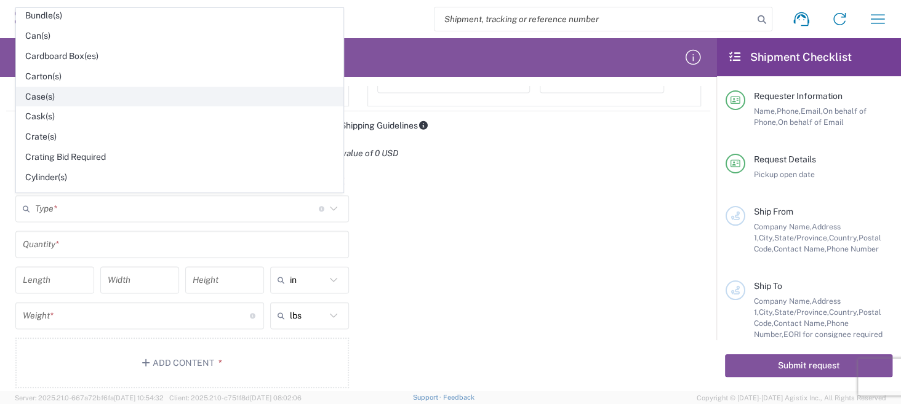
click at [99, 100] on span "Case(s)" at bounding box center [180, 96] width 326 height 19
type input "Case(s)"
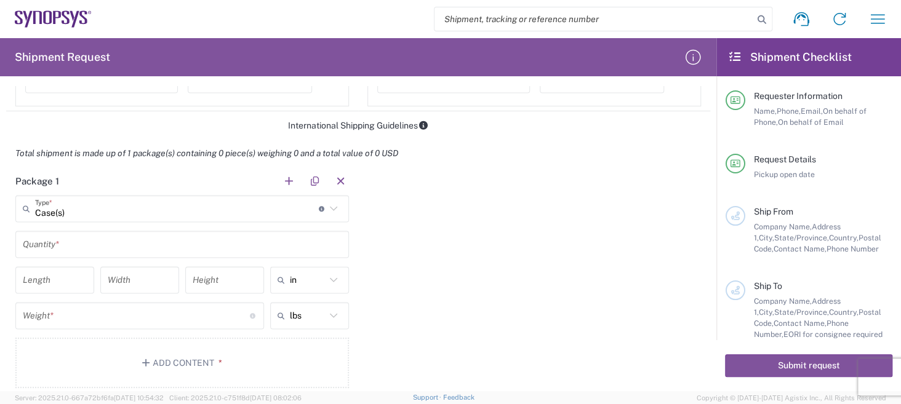
click at [70, 246] on input "text" at bounding box center [182, 245] width 319 height 22
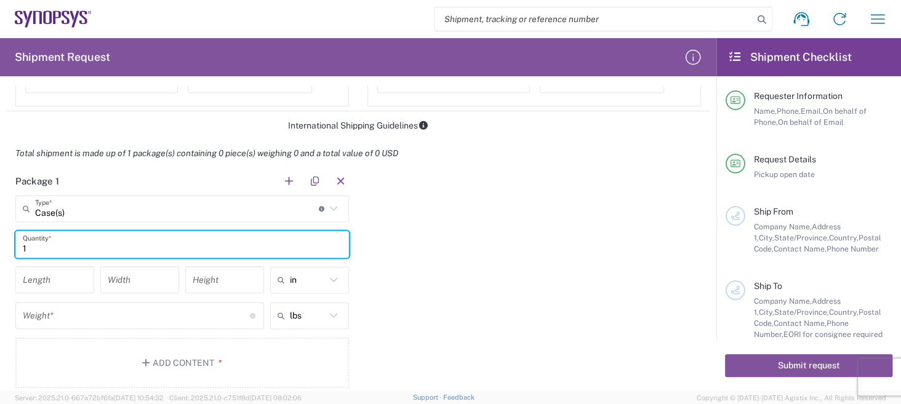
type input "1"
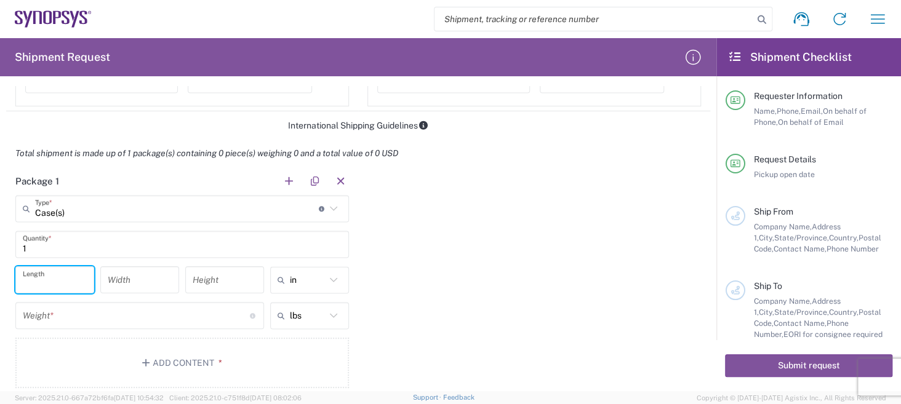
click at [57, 277] on input "number" at bounding box center [55, 280] width 64 height 22
type input "4"
type input "78"
click at [146, 282] on input "number" at bounding box center [140, 280] width 64 height 22
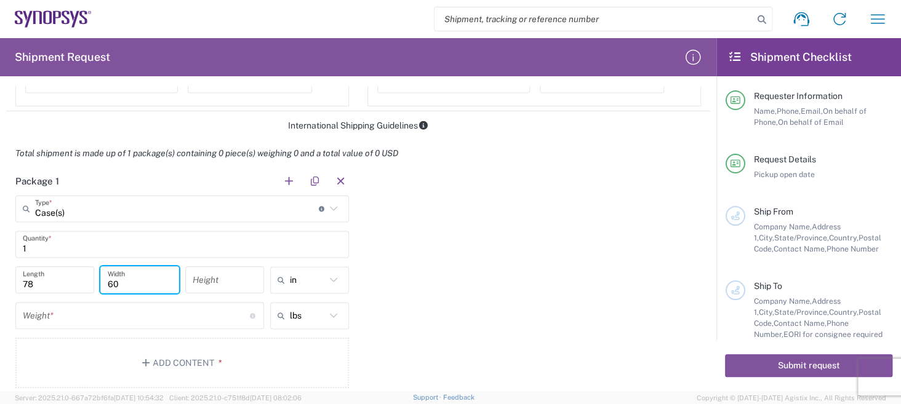
type input "60"
click at [186, 284] on div "Height" at bounding box center [224, 279] width 79 height 27
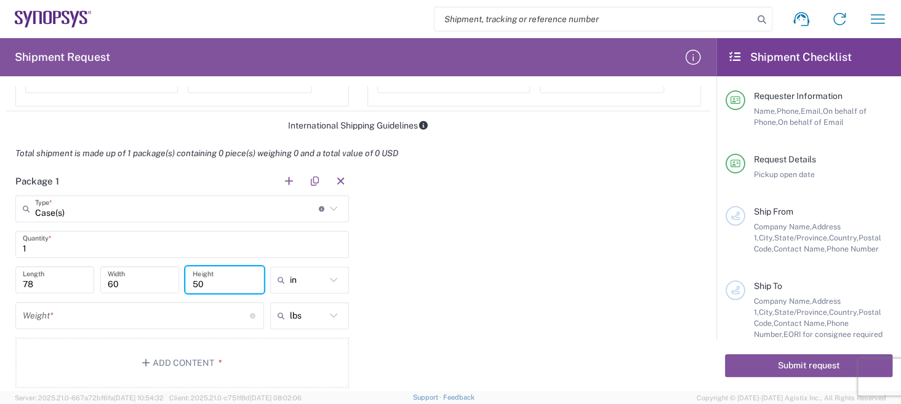
type input "50"
click at [330, 280] on icon at bounding box center [333, 280] width 16 height 16
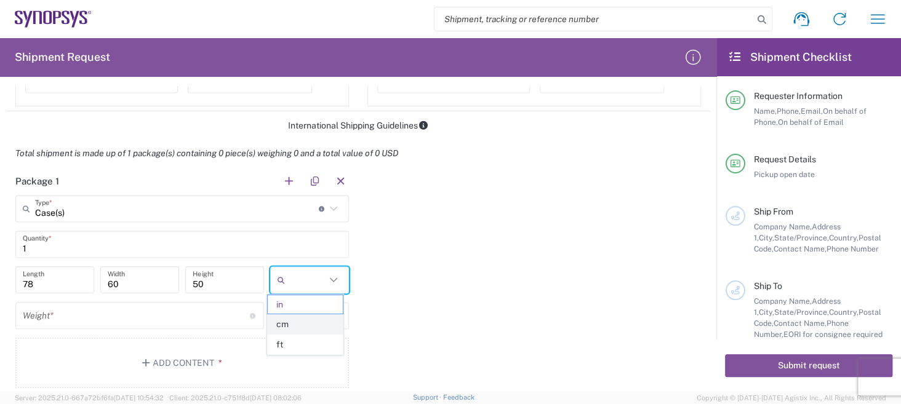
click at [309, 327] on span "cm" at bounding box center [305, 324] width 75 height 19
type input "198.12"
type input "152.4"
type input "127"
type input "cm"
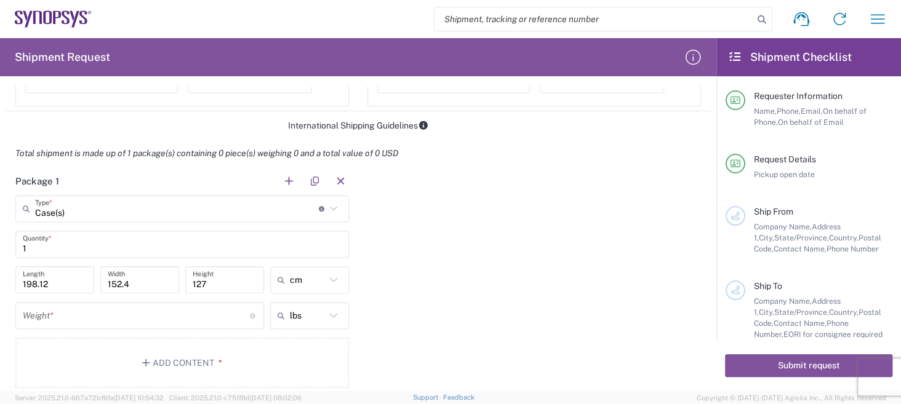
click at [79, 309] on input "number" at bounding box center [136, 316] width 227 height 22
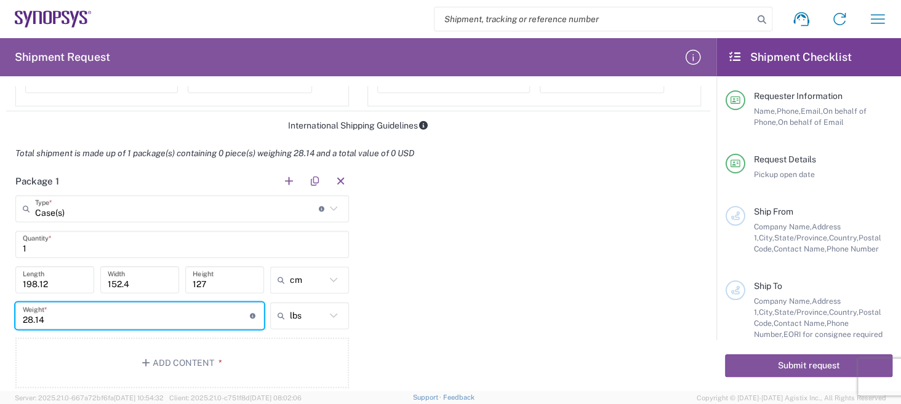
type input "28.14"
click at [327, 314] on icon at bounding box center [333, 316] width 16 height 16
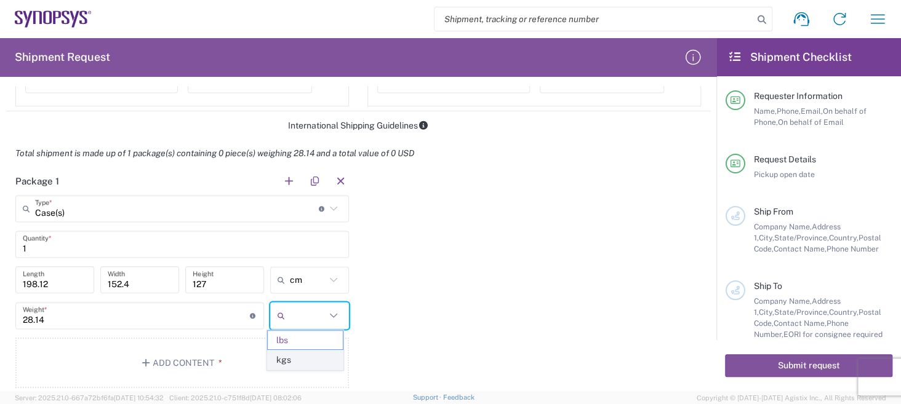
click at [314, 356] on span "kgs" at bounding box center [305, 360] width 75 height 19
type input "12.76"
type input "kgs"
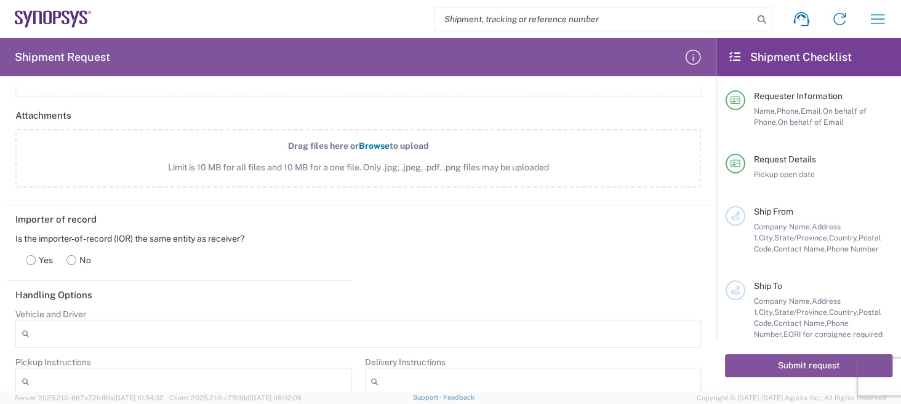
scroll to position [1348, 0]
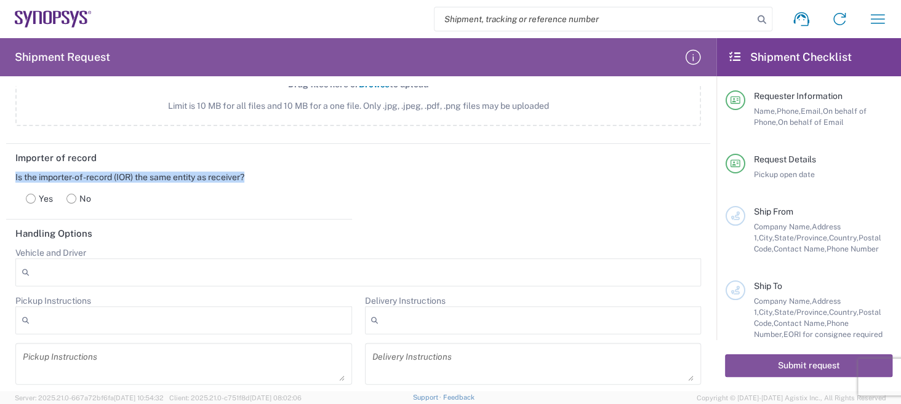
drag, startPoint x: 251, startPoint y: 169, endPoint x: 10, endPoint y: 170, distance: 241.2
click at [10, 172] on main "Is the importer-of-record (IOR) the same entity as receiver? Yes No" at bounding box center [179, 193] width 346 height 43
copy div "Is the importer-of-record (IOR) the same entity as receiver?"
click at [75, 194] on icon at bounding box center [71, 199] width 10 height 10
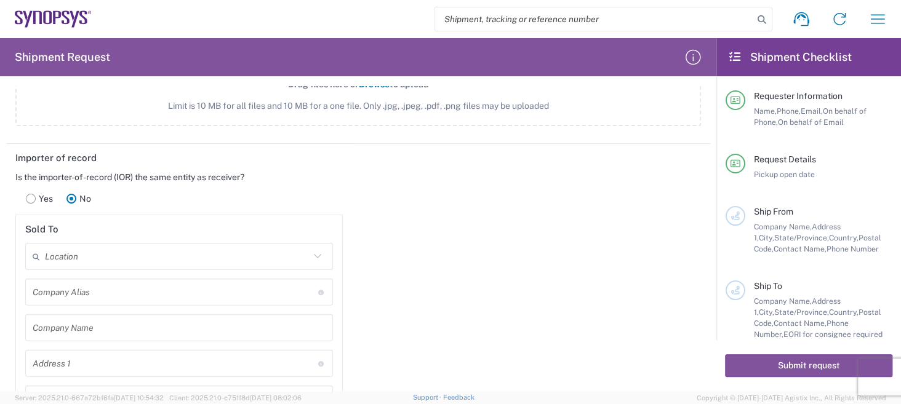
click at [35, 194] on icon at bounding box center [31, 199] width 10 height 10
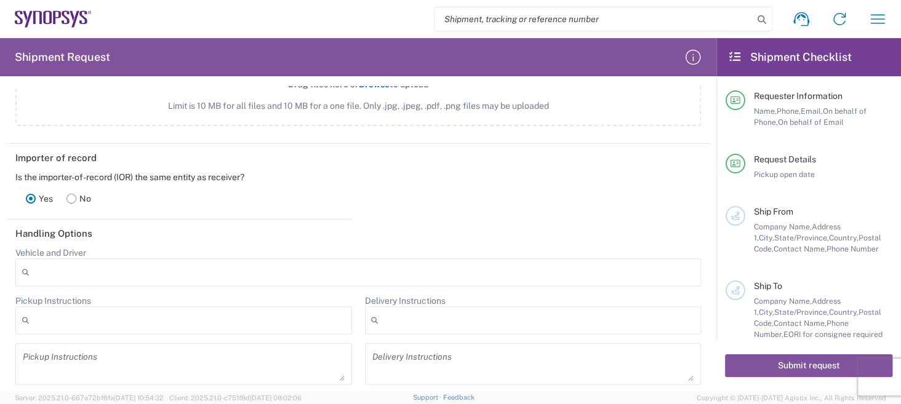
scroll to position [1410, 0]
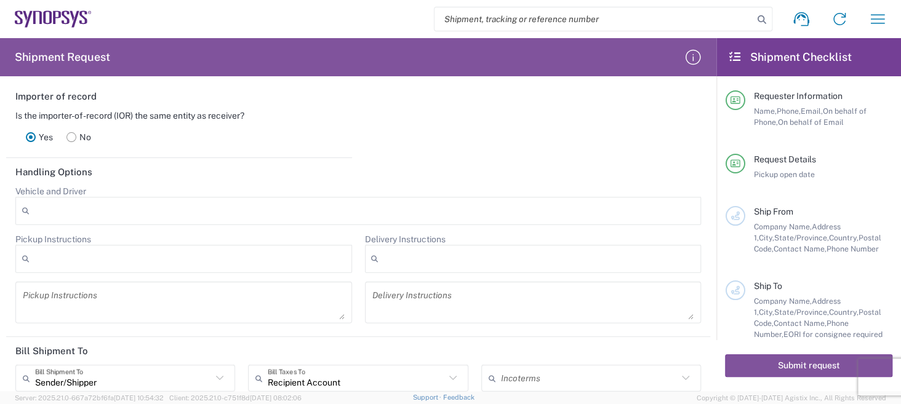
click at [156, 122] on div "Yes No" at bounding box center [178, 137] width 327 height 32
click at [70, 204] on div at bounding box center [357, 211] width 685 height 28
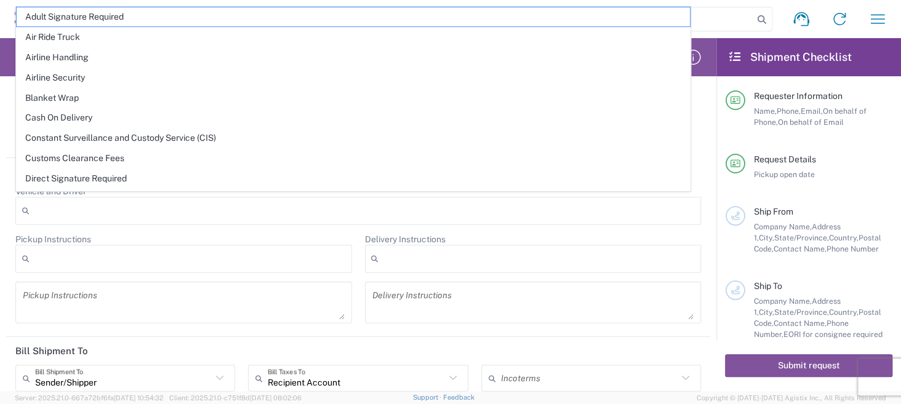
click at [701, 289] on form "Requester Information Micro Precision GmbH Name * [PHONE_NUMBER] Phone * [DOMAI…" at bounding box center [358, 238] width 716 height 305
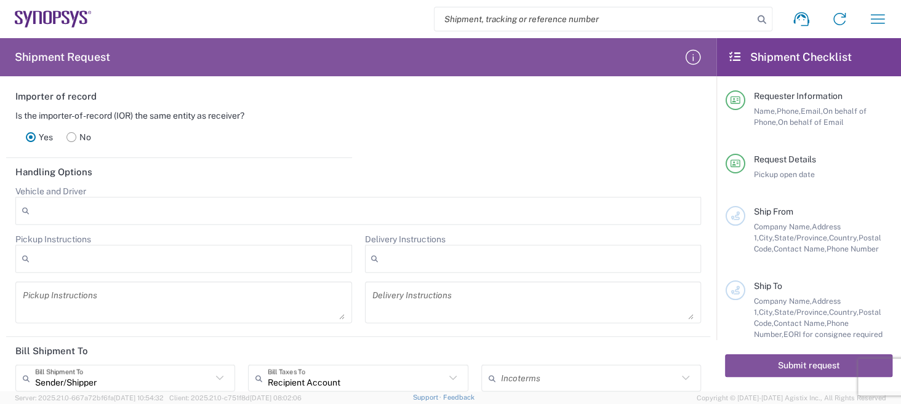
drag, startPoint x: 97, startPoint y: 182, endPoint x: 4, endPoint y: 189, distance: 93.2
click at [4, 189] on form "Requester Information Micro Precision GmbH Name * [PHONE_NUMBER] Phone * [DOMAI…" at bounding box center [358, 238] width 716 height 305
copy label "Vehicle and Driver"
drag, startPoint x: 4, startPoint y: 189, endPoint x: 135, endPoint y: 110, distance: 152.9
click at [22, 178] on form "Requester Information Micro Precision GmbH Name * [PHONE_NUMBER] Phone * [DOMAI…" at bounding box center [358, 238] width 716 height 305
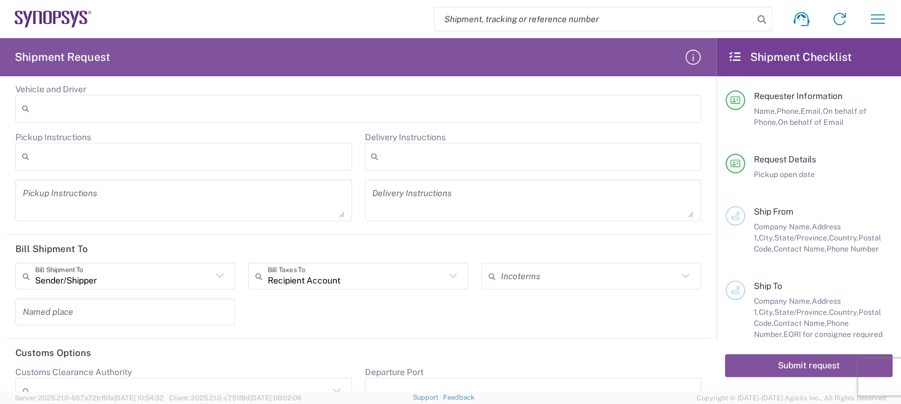
scroll to position [1533, 0]
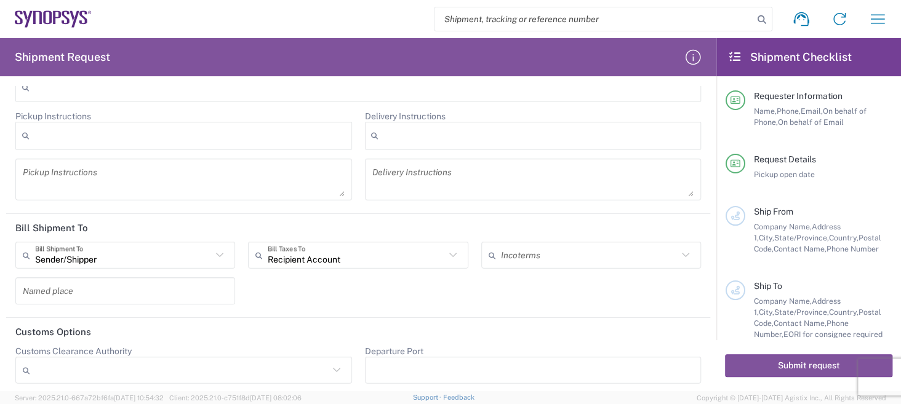
click at [217, 253] on icon at bounding box center [219, 255] width 7 height 4
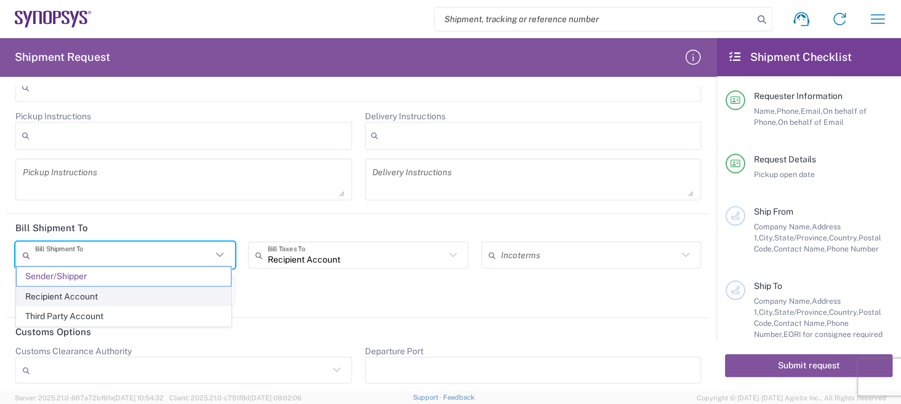
click at [156, 288] on span "Recipient Account" at bounding box center [124, 296] width 214 height 19
type input "Recipient Account"
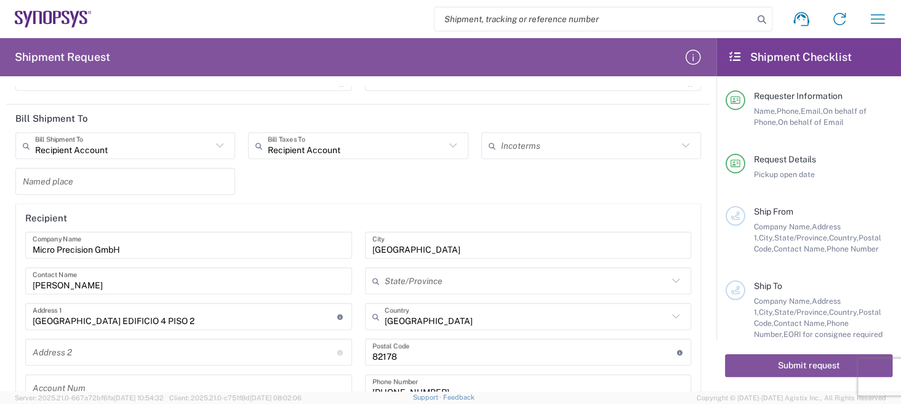
scroll to position [1656, 0]
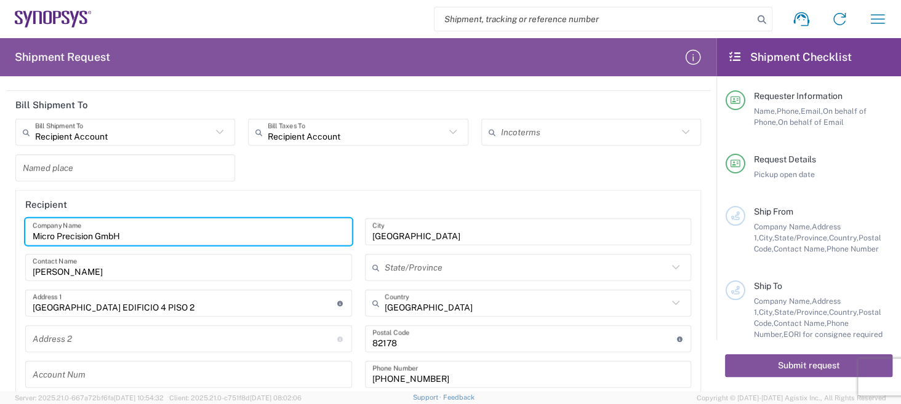
drag, startPoint x: 161, startPoint y: 233, endPoint x: 0, endPoint y: 246, distance: 161.8
click at [0, 246] on form "Requester Information Micro Precision GmbH Name * [PHONE_NUMBER] Phone * [DOMAI…" at bounding box center [358, 238] width 716 height 305
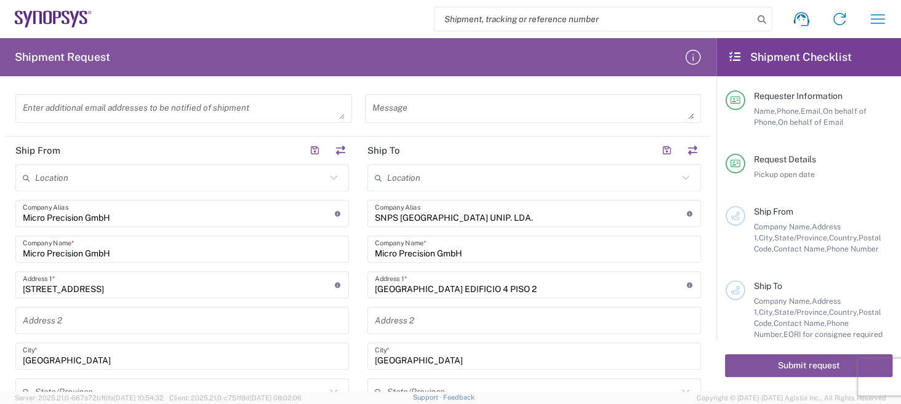
scroll to position [431, 0]
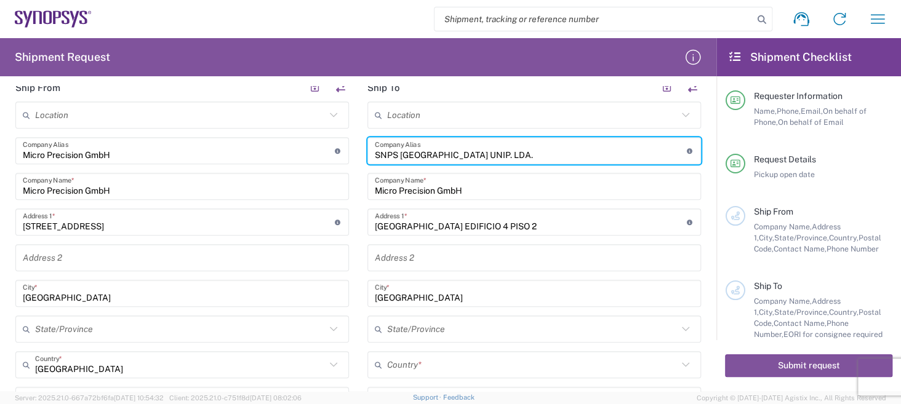
drag, startPoint x: 505, startPoint y: 146, endPoint x: 242, endPoint y: 194, distance: 267.0
click at [242, 194] on div "Ship From Location [GEOGRAPHIC_DATA] DE04 Agrate Brianza IT01 [GEOGRAPHIC_DATA]…" at bounding box center [358, 339] width 704 height 530
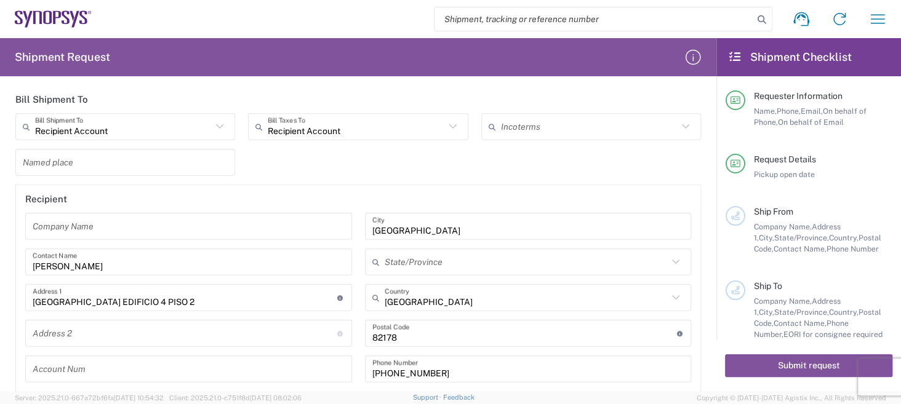
scroll to position [1723, 0]
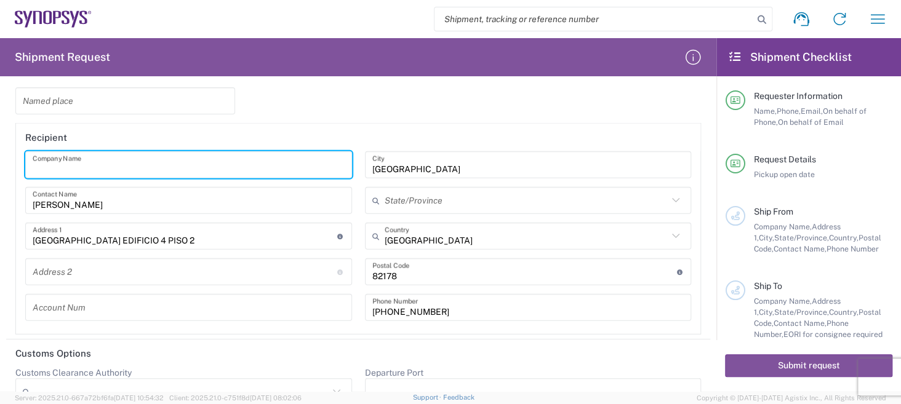
click at [96, 162] on input "text" at bounding box center [189, 165] width 312 height 22
paste input "SNPS [GEOGRAPHIC_DATA] UNIP. LDA."
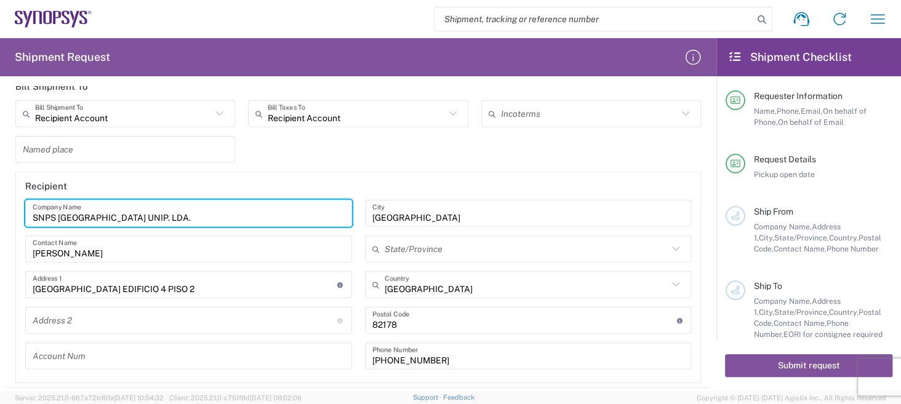
scroll to position [1600, 0]
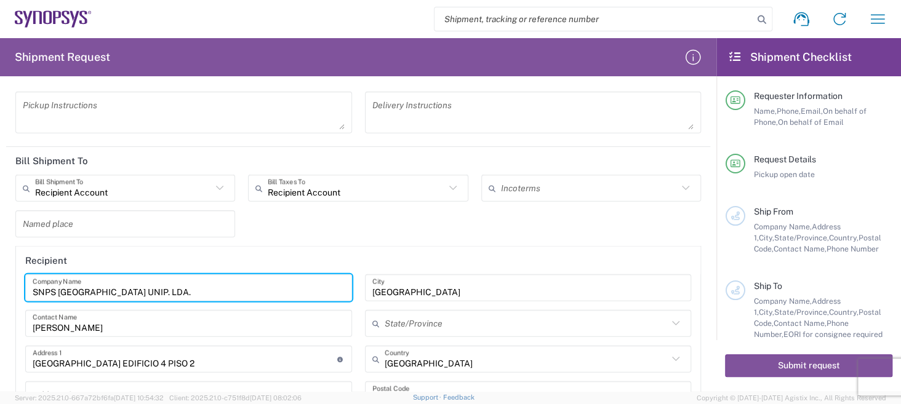
type input "SNPS [GEOGRAPHIC_DATA] UNIP. LDA."
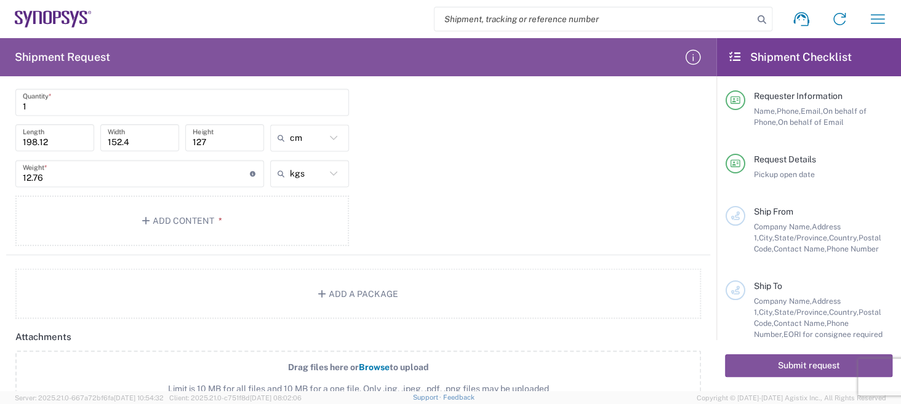
scroll to position [1045, 0]
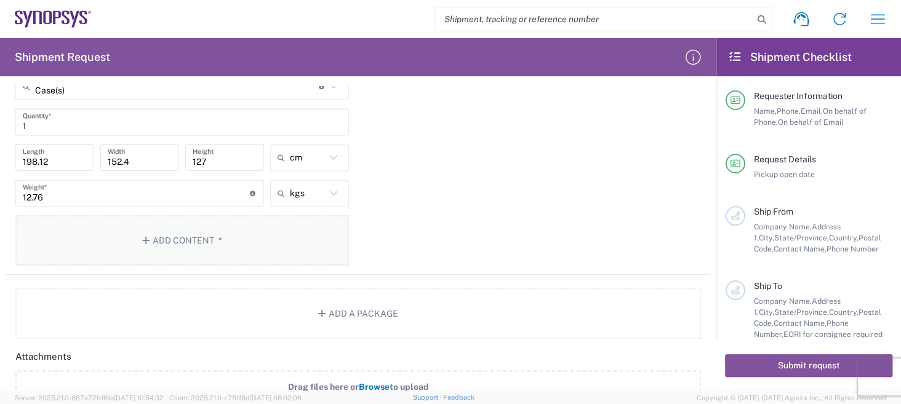
click at [217, 241] on span "*" at bounding box center [218, 241] width 8 height 10
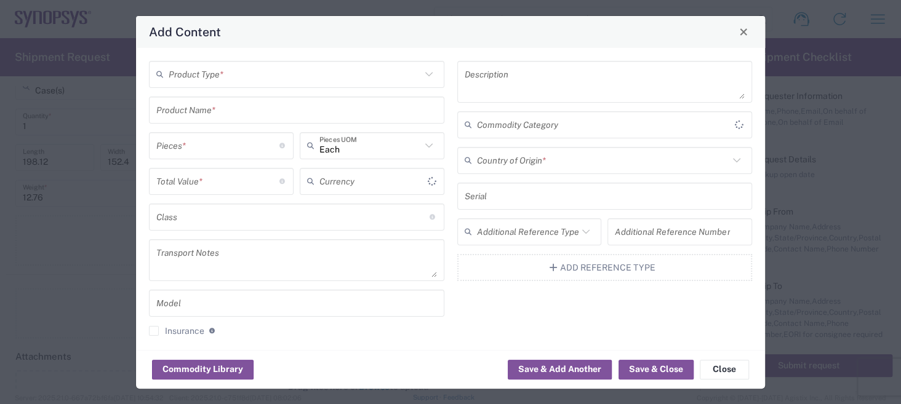
type input "US Dollar"
click at [421, 74] on icon at bounding box center [429, 74] width 16 height 16
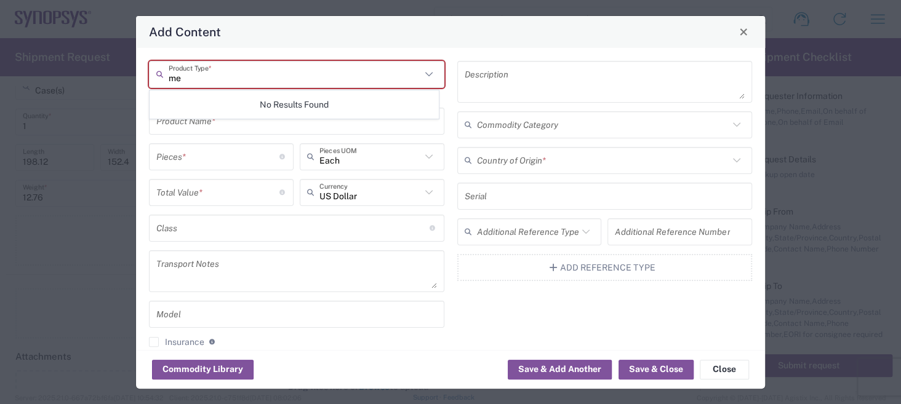
type input "m"
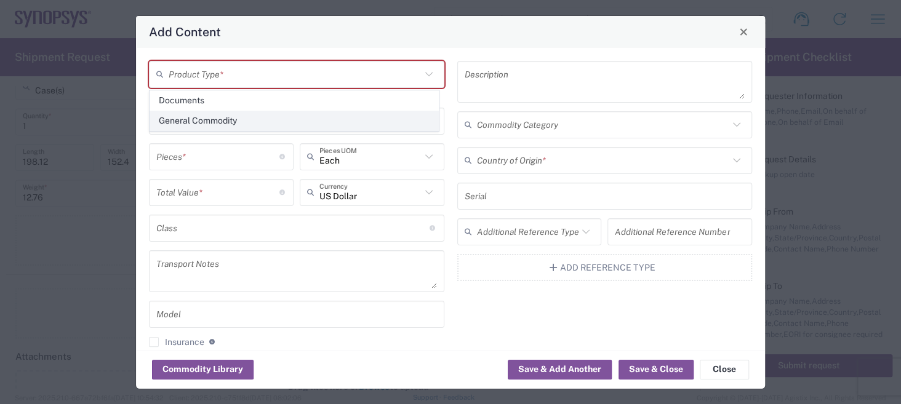
click at [241, 119] on span "General Commodity" at bounding box center [294, 120] width 288 height 19
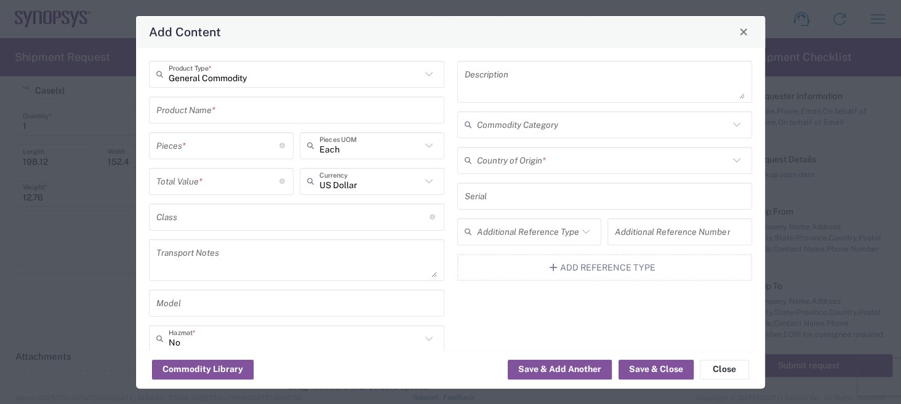
click at [315, 113] on input "text" at bounding box center [296, 110] width 281 height 22
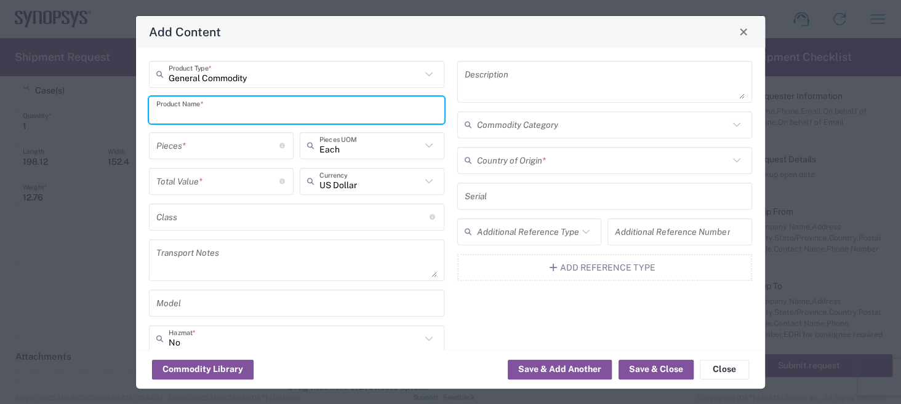
type input "General Commodity"
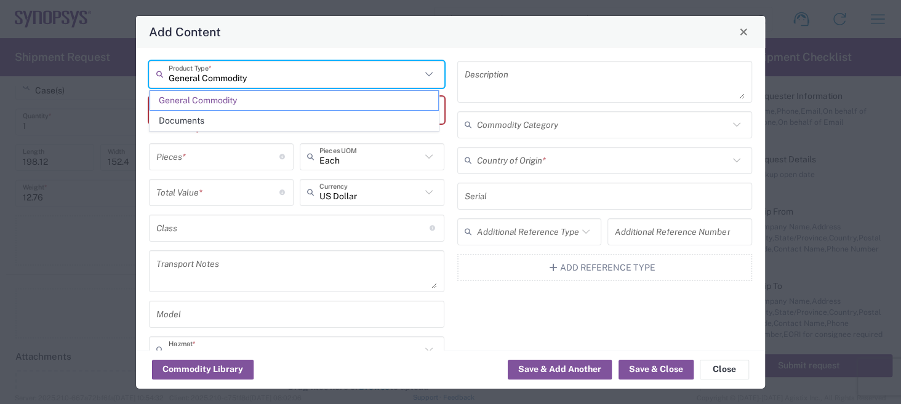
drag, startPoint x: 259, startPoint y: 75, endPoint x: 158, endPoint y: 84, distance: 101.9
click at [158, 84] on div "General Commodity Product Type *" at bounding box center [296, 74] width 295 height 27
click at [481, 71] on textarea at bounding box center [605, 82] width 281 height 34
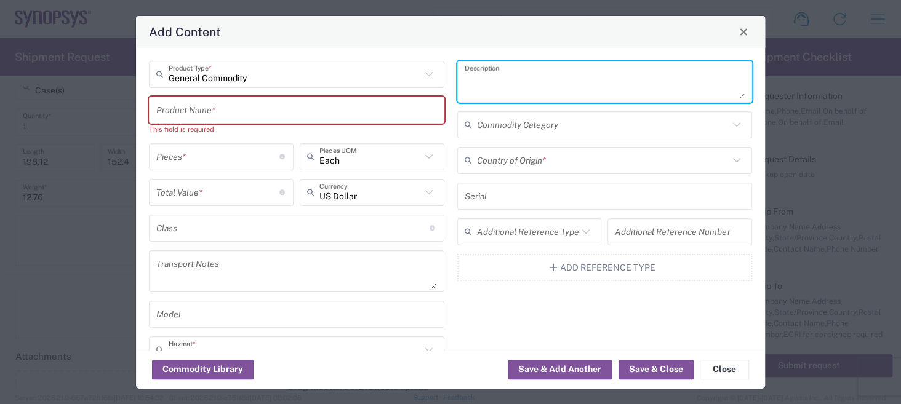
click at [498, 75] on textarea at bounding box center [605, 82] width 281 height 34
click at [214, 111] on input "text" at bounding box center [296, 110] width 281 height 22
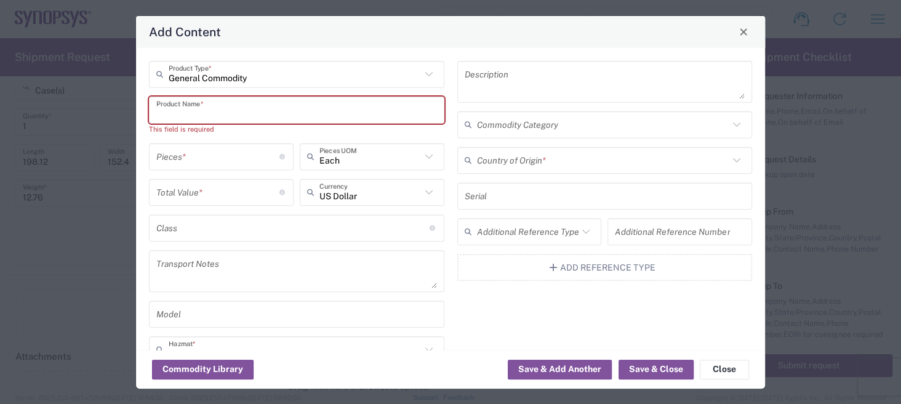
paste input "VARIABLE ISI CHANNEL"
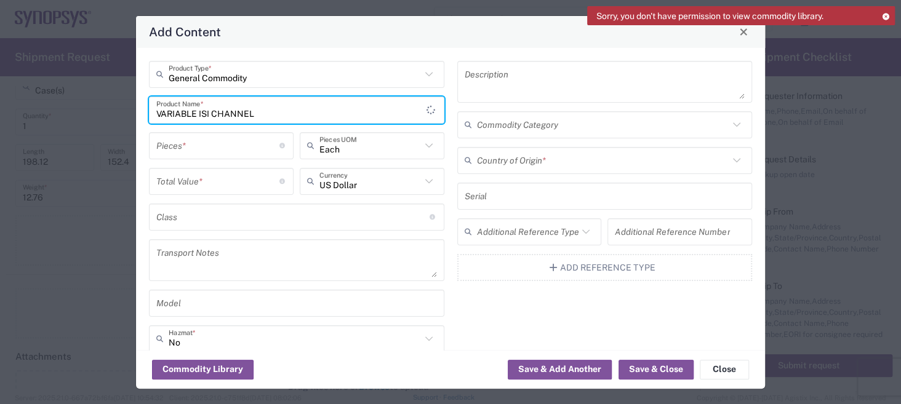
paste input "ARTEK"
paste input "CLE1200-M2V-T1"
type input "VARIABLE ISI CHANNEL ARTEK CLE1200-M2V-T1"
click at [253, 145] on input "number" at bounding box center [217, 146] width 123 height 22
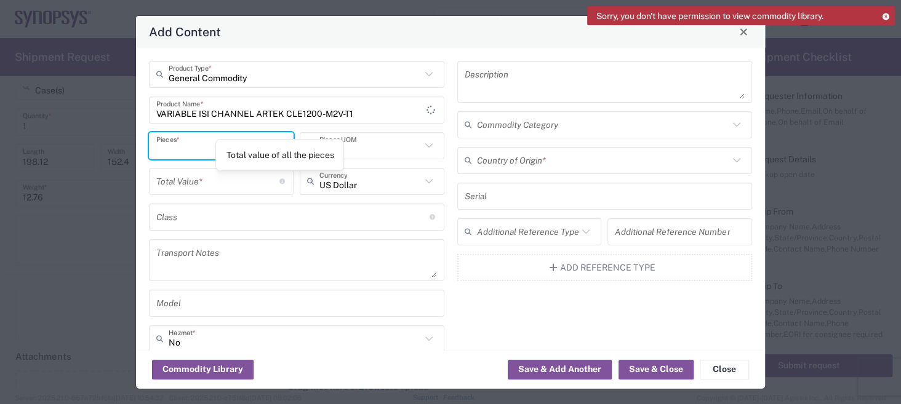
click at [260, 182] on input "number" at bounding box center [217, 181] width 123 height 22
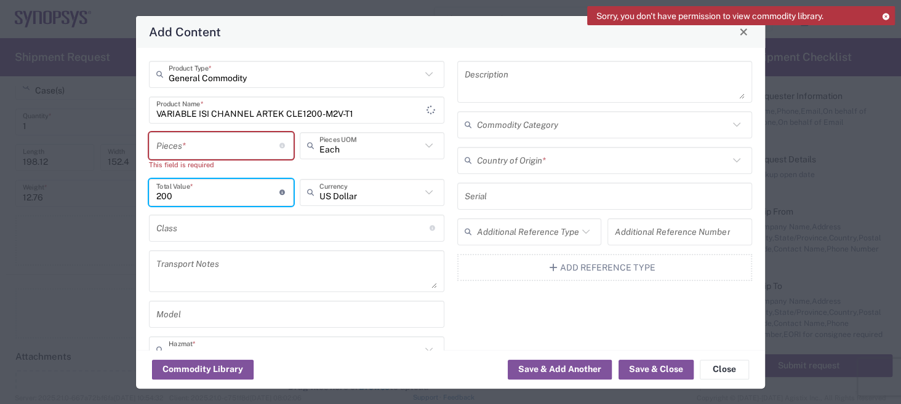
type input "200"
click at [421, 189] on icon at bounding box center [429, 193] width 16 height 16
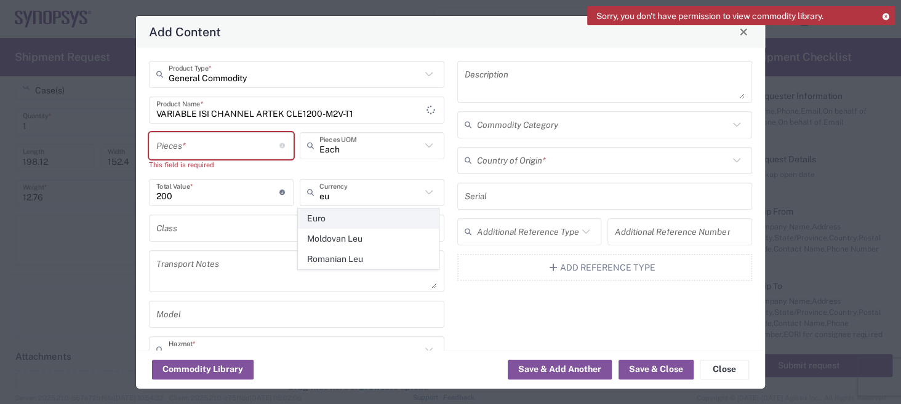
click at [393, 215] on span "Euro" at bounding box center [368, 218] width 140 height 19
type input "Euro"
click at [417, 237] on input "text" at bounding box center [292, 228] width 273 height 22
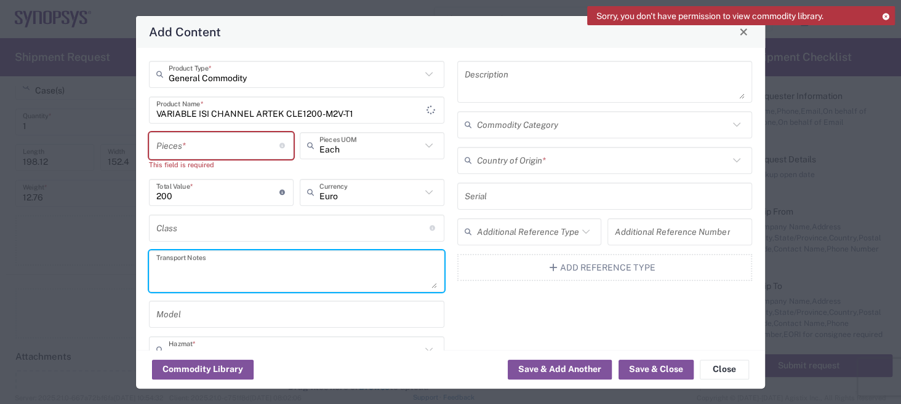
click at [260, 272] on textarea at bounding box center [296, 271] width 281 height 34
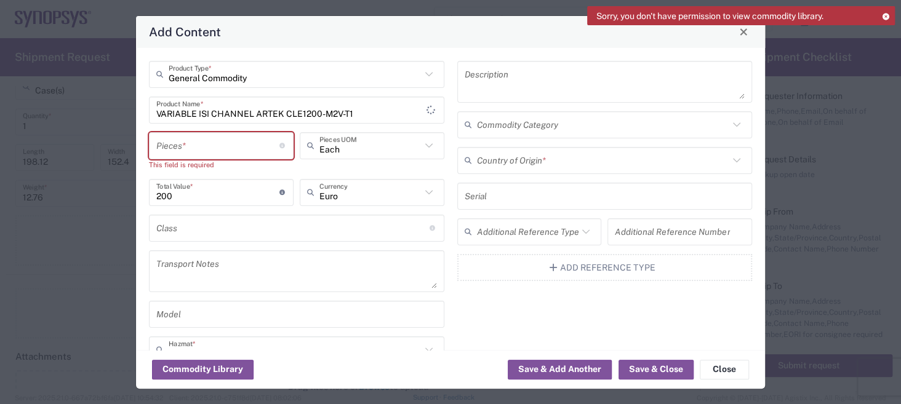
click at [476, 308] on div "Description Commodity Category Country of Origin * Serial Additional Reference …" at bounding box center [604, 263] width 308 height 404
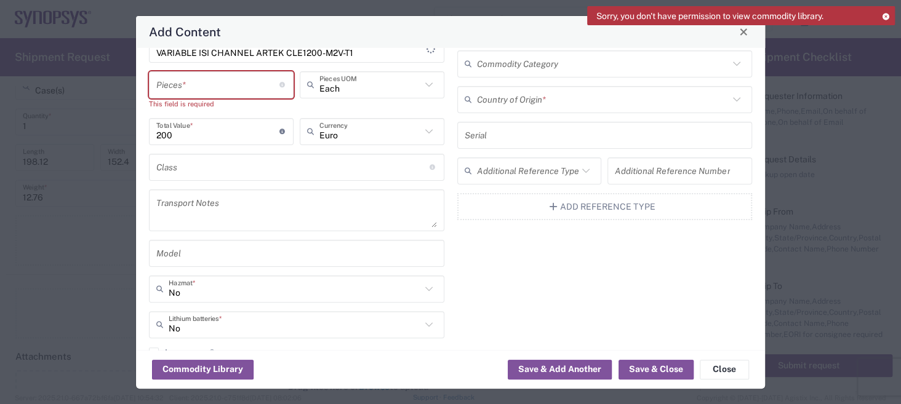
scroll to position [0, 0]
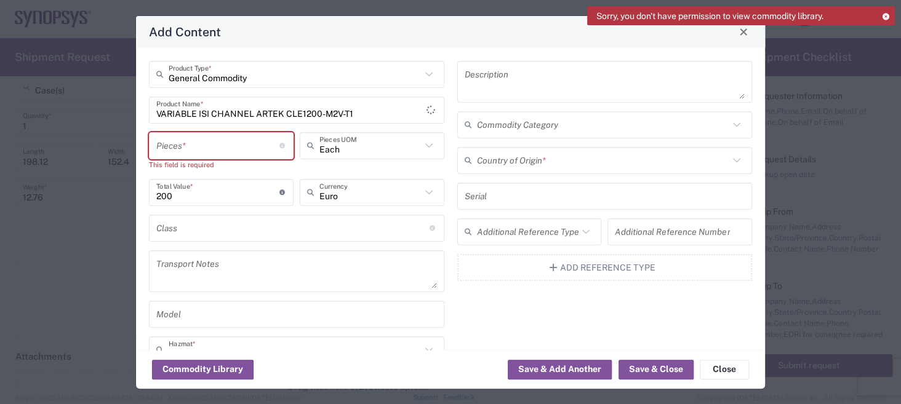
click at [729, 120] on icon at bounding box center [737, 125] width 16 height 16
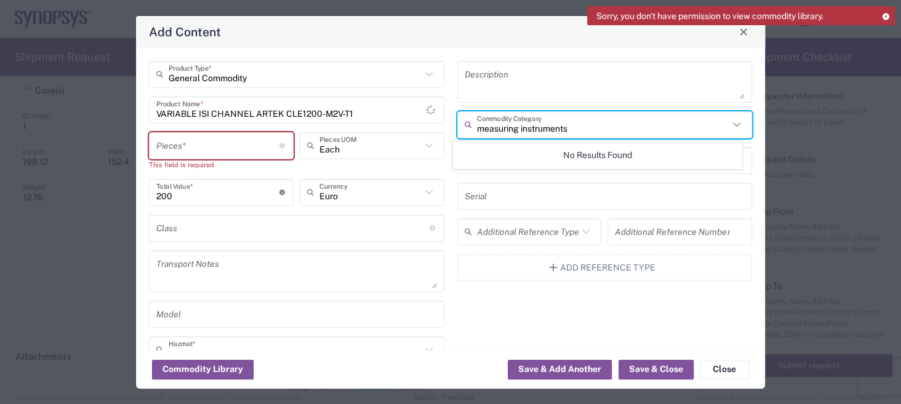
type input "measuring instruments"
click at [565, 196] on input "text" at bounding box center [605, 196] width 281 height 22
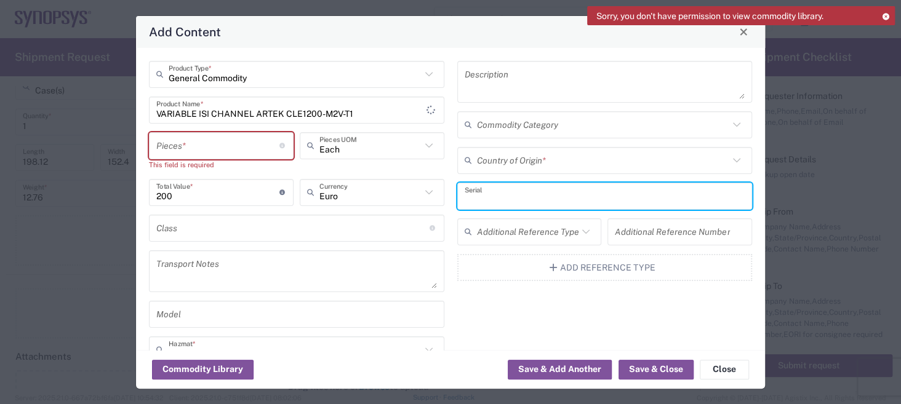
click at [540, 164] on input "text" at bounding box center [603, 161] width 252 height 22
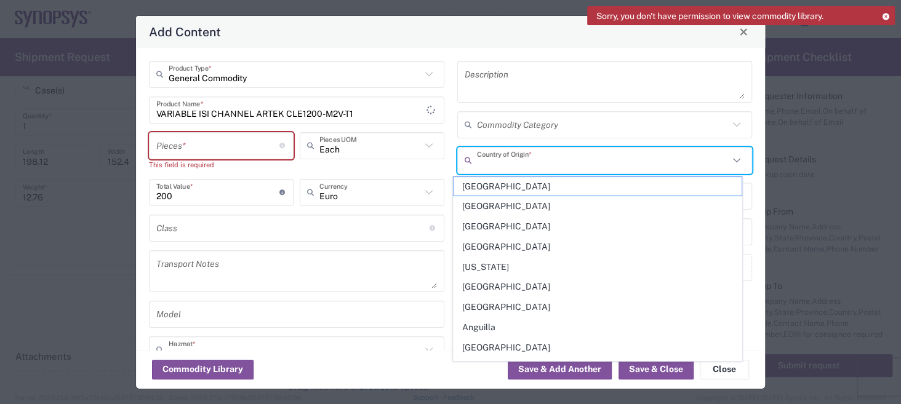
click at [692, 95] on textarea at bounding box center [605, 82] width 281 height 34
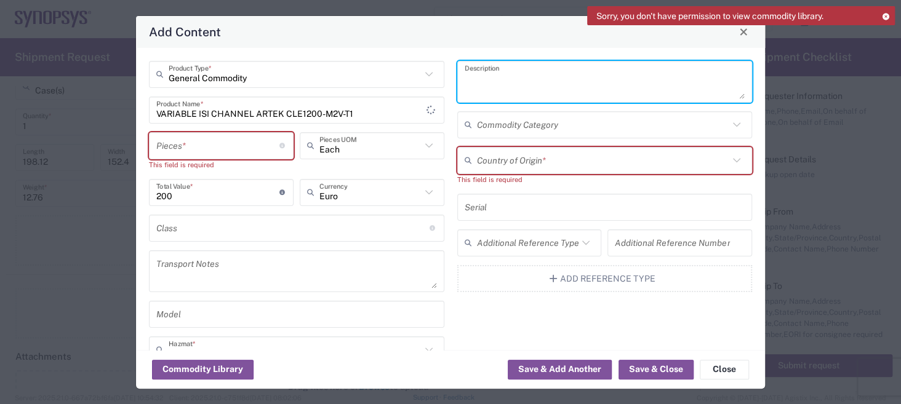
click at [250, 140] on input "number" at bounding box center [217, 146] width 123 height 22
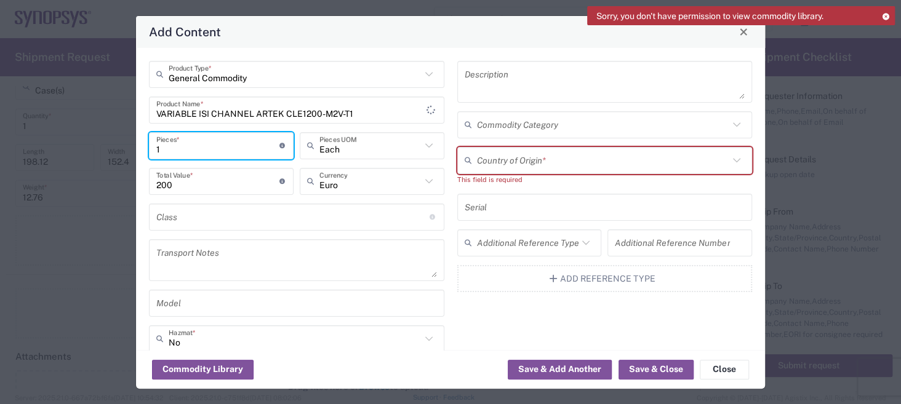
type input "1"
click at [423, 150] on icon at bounding box center [429, 146] width 16 height 16
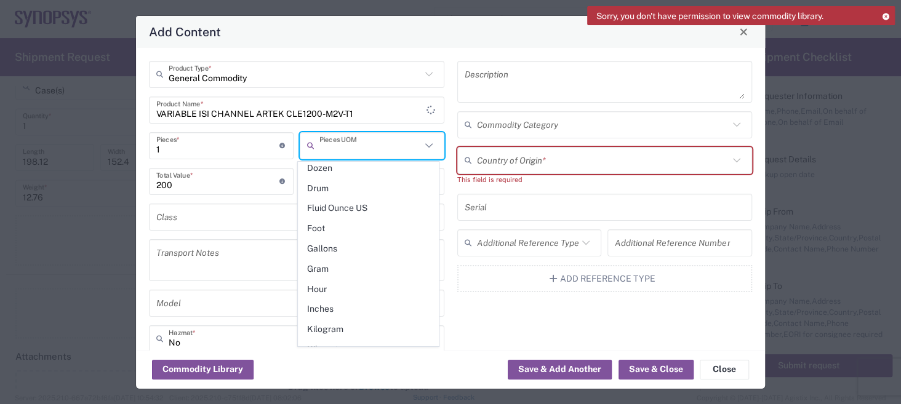
scroll to position [307, 0]
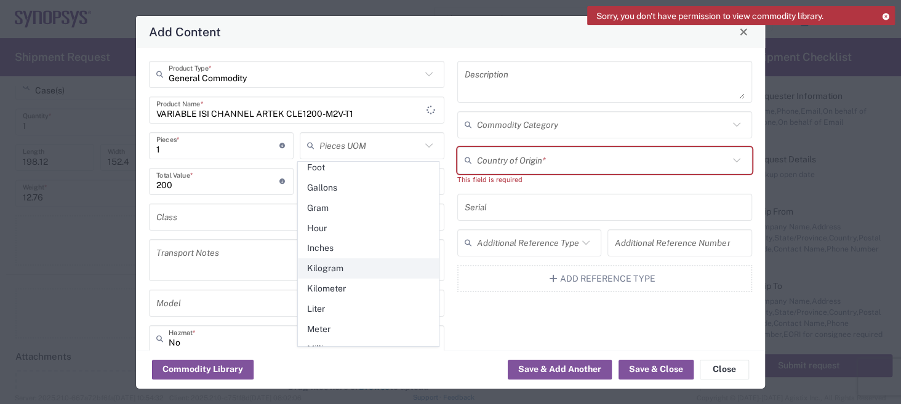
click at [392, 259] on span "Kilogram" at bounding box center [368, 268] width 140 height 19
type input "Kilogram"
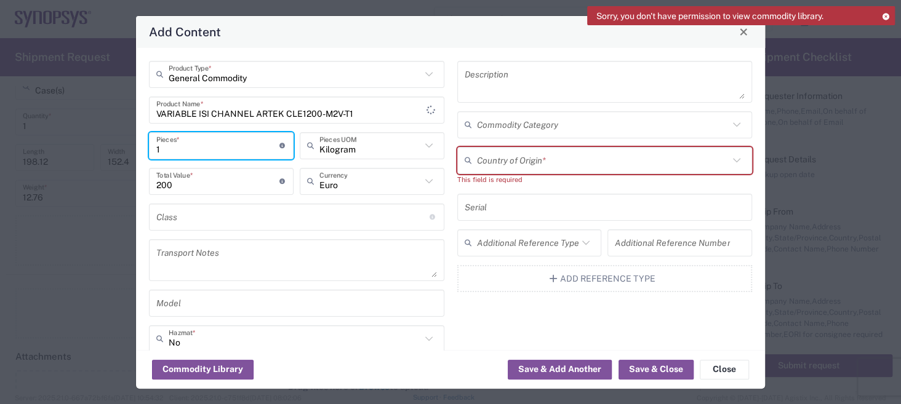
click at [207, 141] on input "1" at bounding box center [217, 146] width 123 height 22
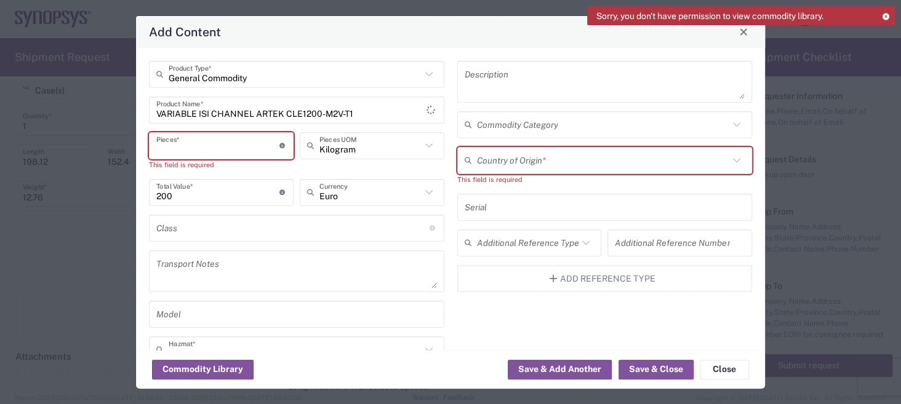
type input "2"
type input "400"
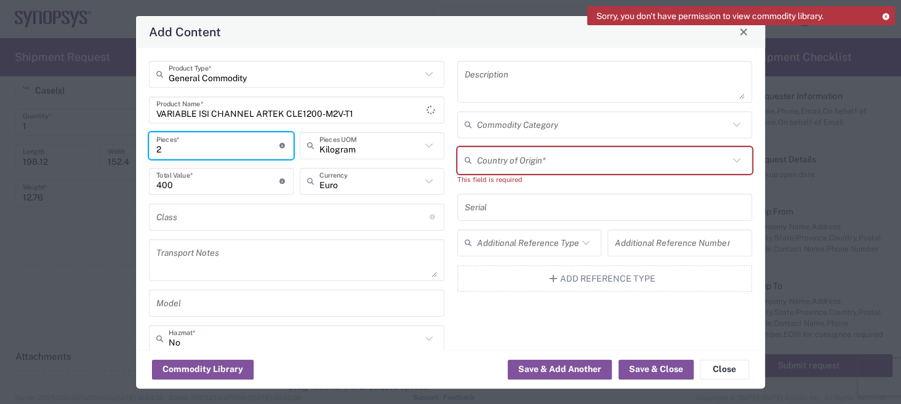
type input "28"
type input "5600"
type input "28.1"
type input "5620"
type input "28.14"
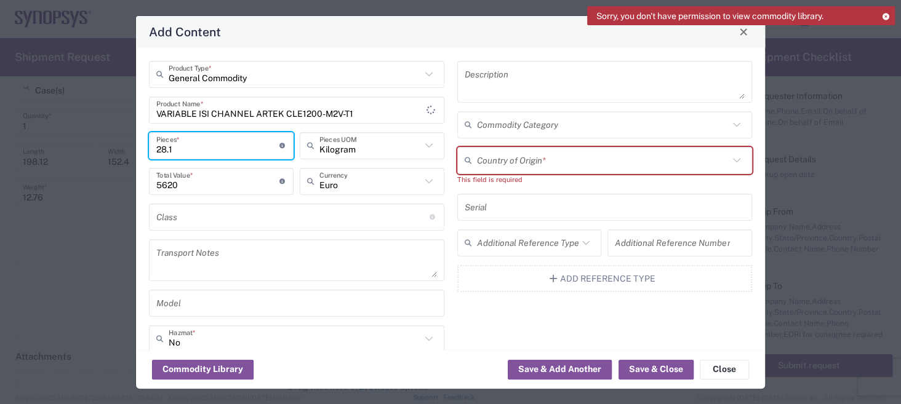
type input "5628"
click at [340, 221] on input "text" at bounding box center [292, 217] width 273 height 22
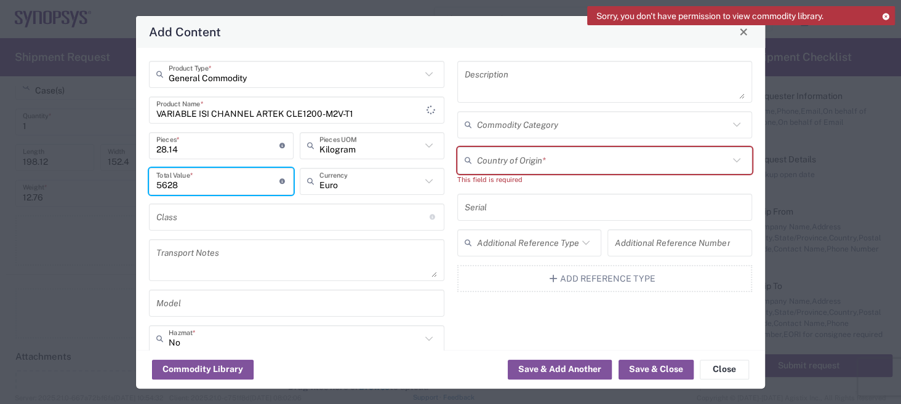
click at [202, 185] on input "5628" at bounding box center [217, 181] width 123 height 22
click at [182, 148] on input "28.14" at bounding box center [217, 146] width 123 height 22
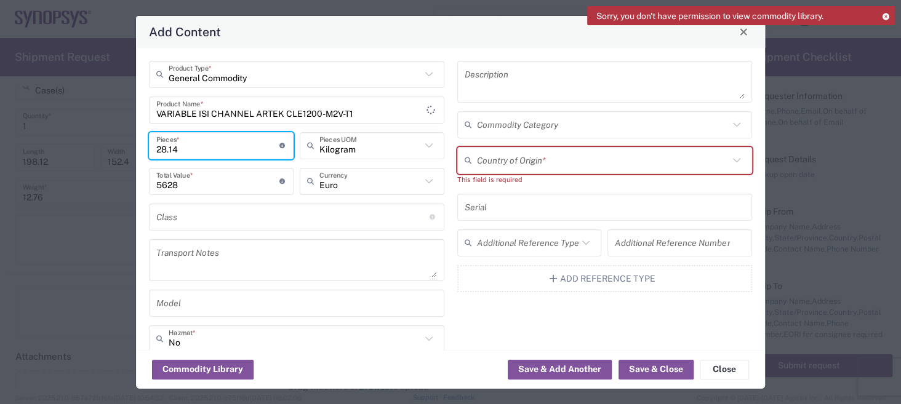
type input "28.1"
type input "5620"
type input "28"
type input "5600"
type input "2"
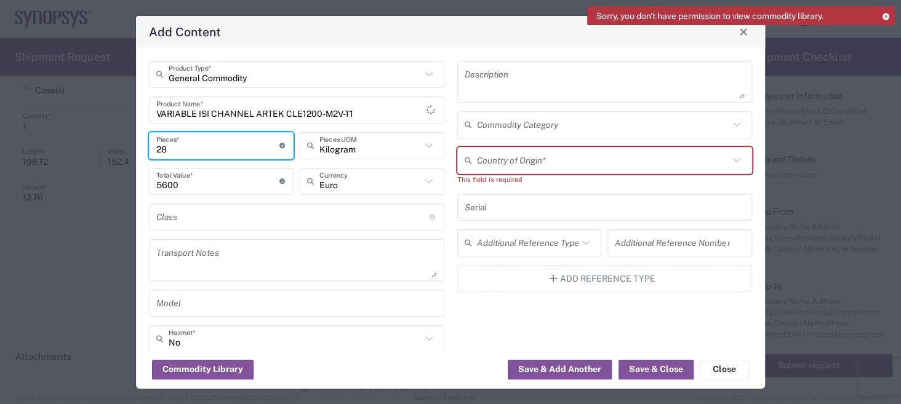
type input "400"
type input "1"
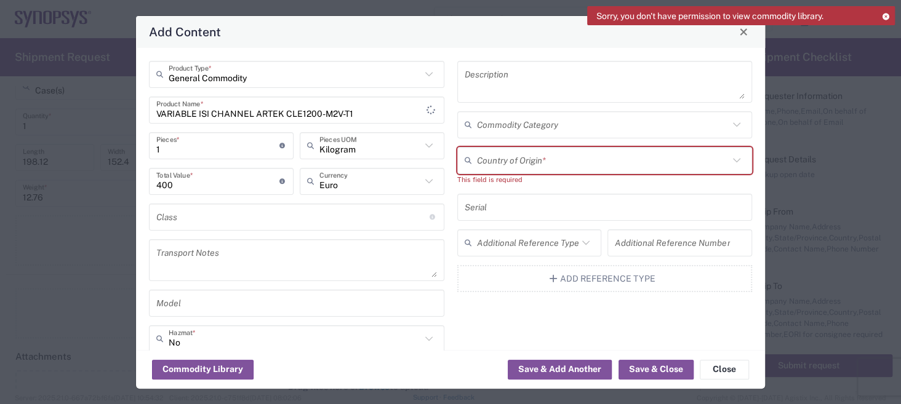
click at [425, 144] on icon at bounding box center [429, 146] width 16 height 16
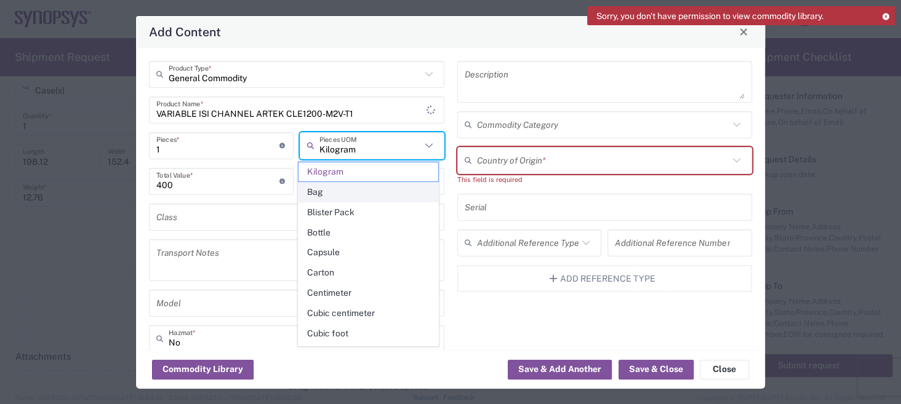
click at [338, 194] on span "Bag" at bounding box center [368, 192] width 140 height 19
type input "Bag"
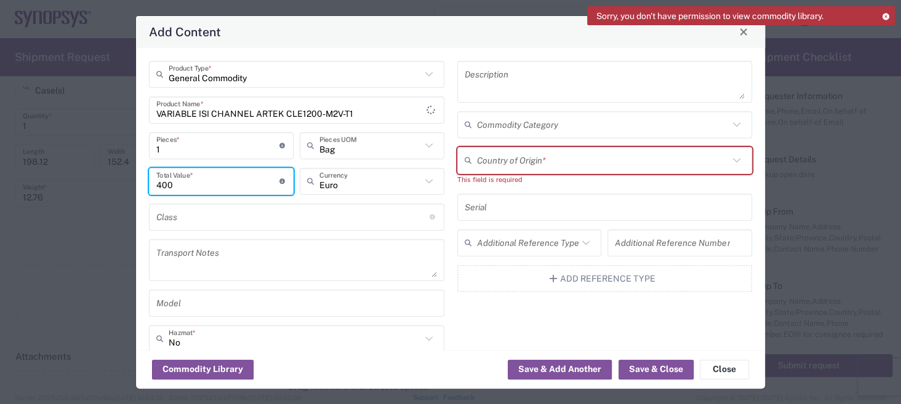
click at [253, 187] on input "400" at bounding box center [217, 181] width 123 height 22
type input "4"
type input "200"
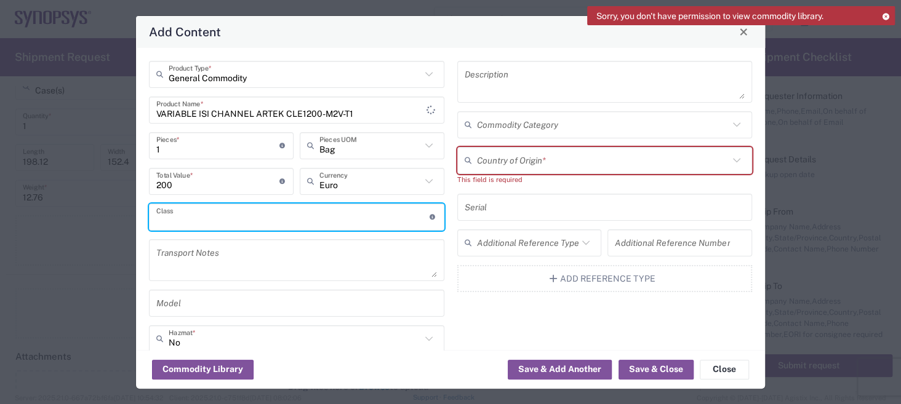
click at [311, 226] on input "text" at bounding box center [292, 217] width 273 height 22
type input "measuring instrument"
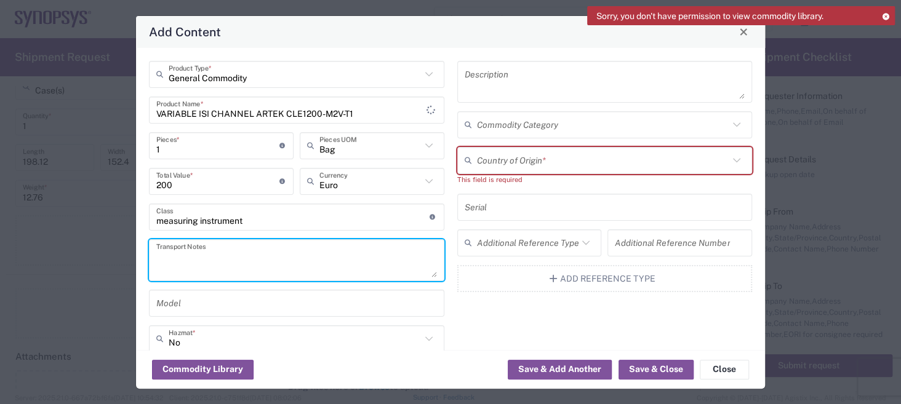
click at [345, 266] on textarea at bounding box center [296, 260] width 281 height 34
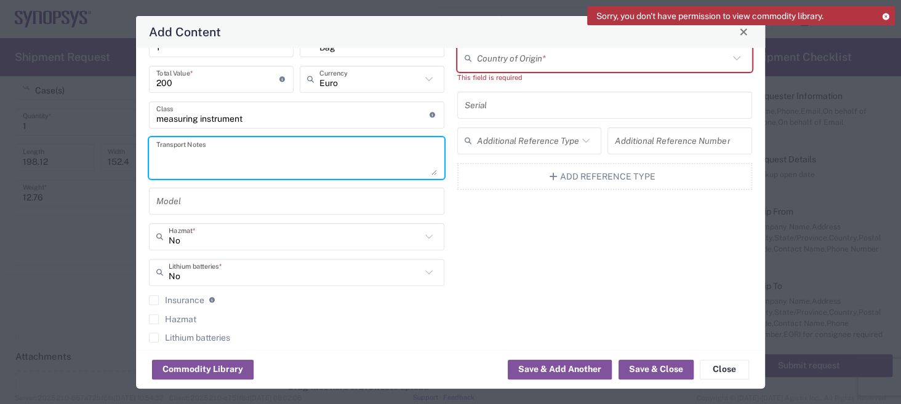
scroll to position [123, 0]
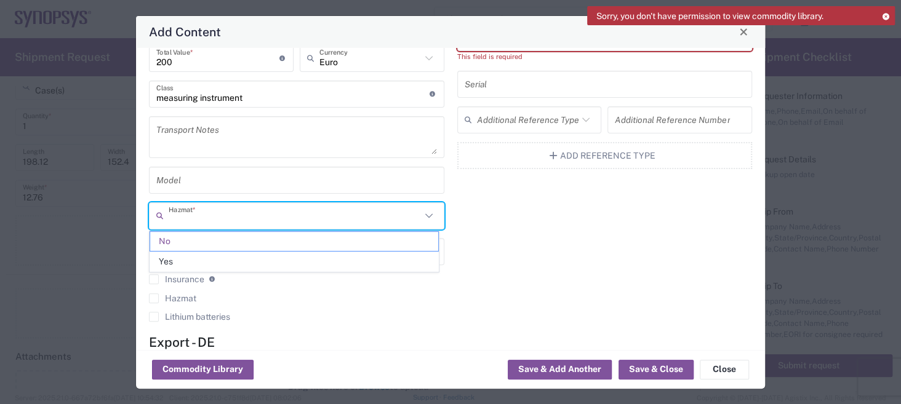
drag, startPoint x: 199, startPoint y: 208, endPoint x: 167, endPoint y: 212, distance: 31.6
click at [167, 212] on div "Hazmat *" at bounding box center [296, 215] width 295 height 27
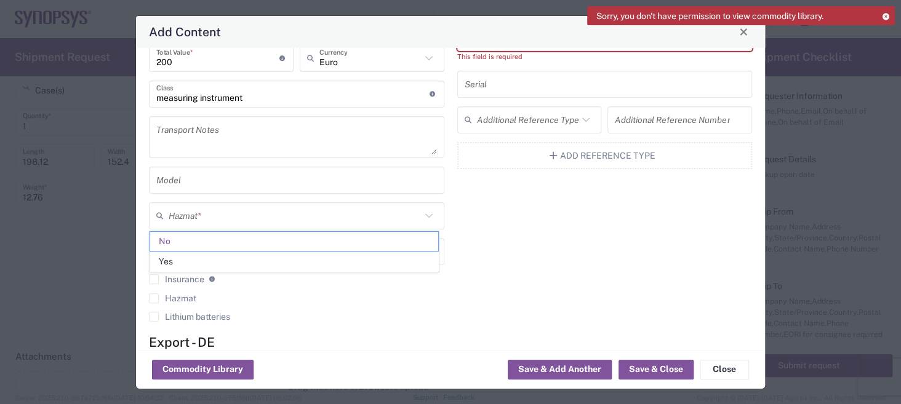
click at [194, 203] on div "Hazmat *" at bounding box center [296, 215] width 295 height 27
click at [271, 236] on span "No" at bounding box center [294, 241] width 288 height 19
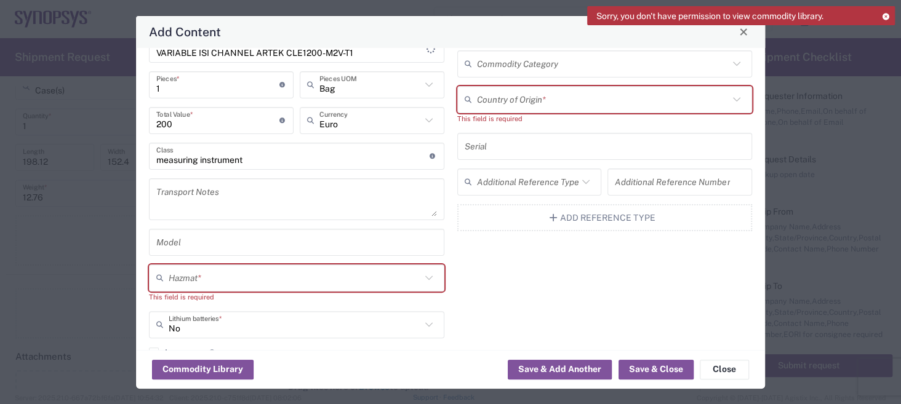
scroll to position [0, 0]
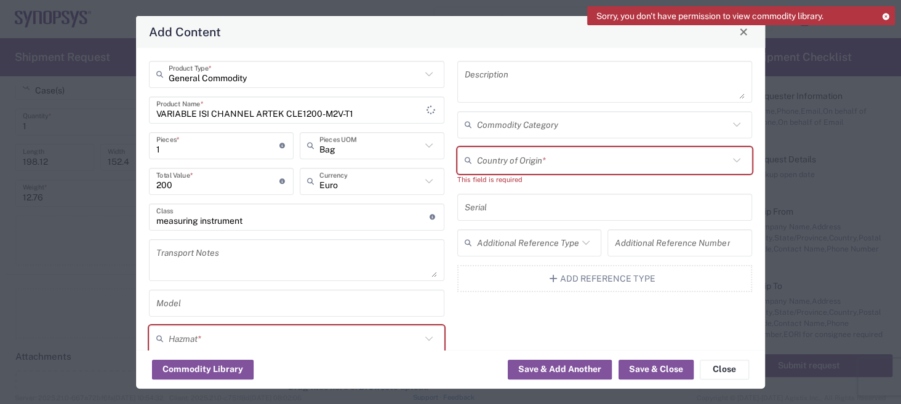
click at [518, 153] on input "text" at bounding box center [603, 161] width 252 height 22
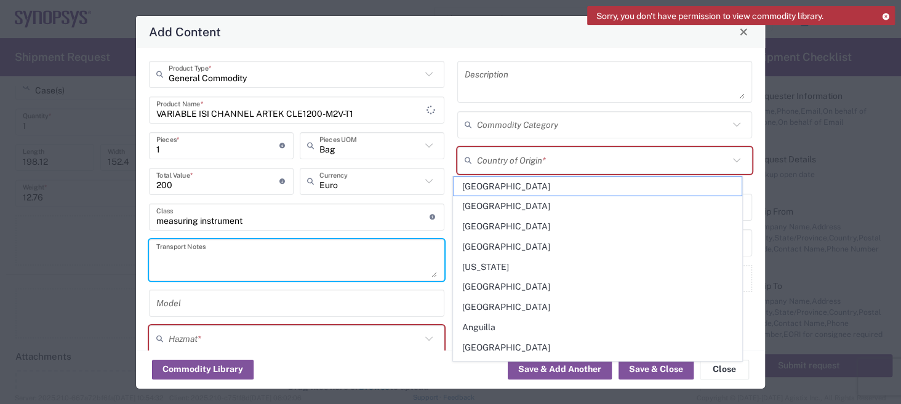
click at [242, 249] on textarea at bounding box center [296, 260] width 281 height 34
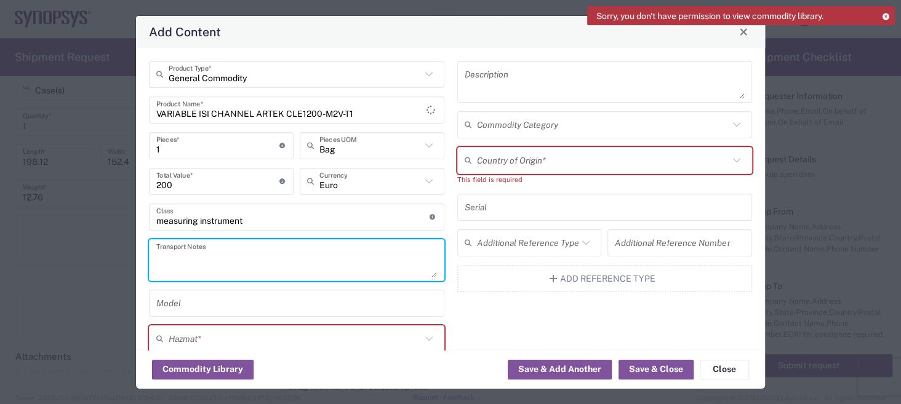
click at [555, 160] on input "text" at bounding box center [603, 161] width 252 height 22
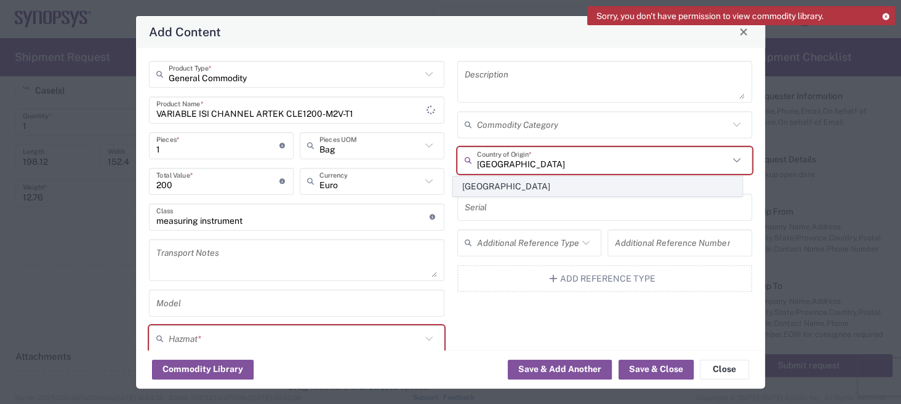
type input "[GEOGRAPHIC_DATA]"
click at [529, 192] on span "[GEOGRAPHIC_DATA]" at bounding box center [597, 186] width 288 height 19
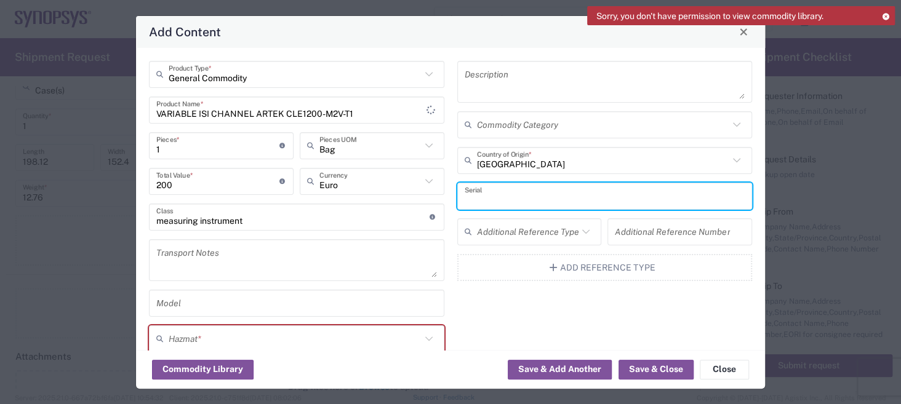
click at [508, 198] on input "text" at bounding box center [605, 196] width 281 height 22
paste input "009521066"
type input "009521066"
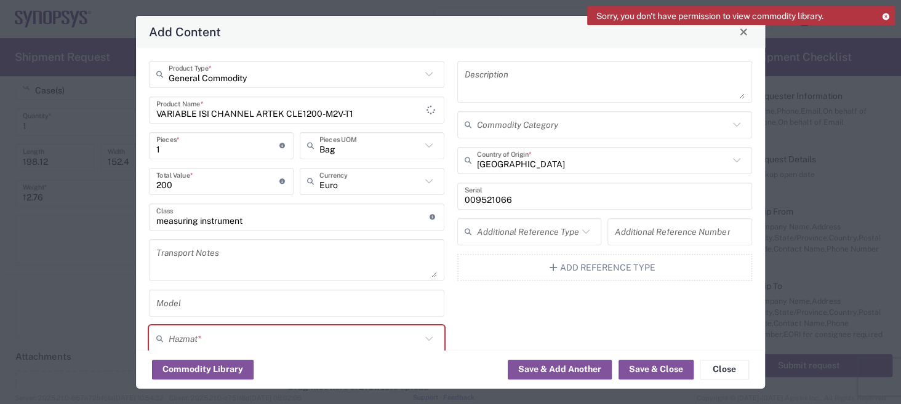
drag, startPoint x: 505, startPoint y: 182, endPoint x: 537, endPoint y: 175, distance: 33.3
click at [527, 175] on div "Description Commodity Category Finland Country of Origin * 009521066 Serial Add…" at bounding box center [604, 263] width 308 height 404
click at [582, 230] on icon at bounding box center [585, 232] width 7 height 4
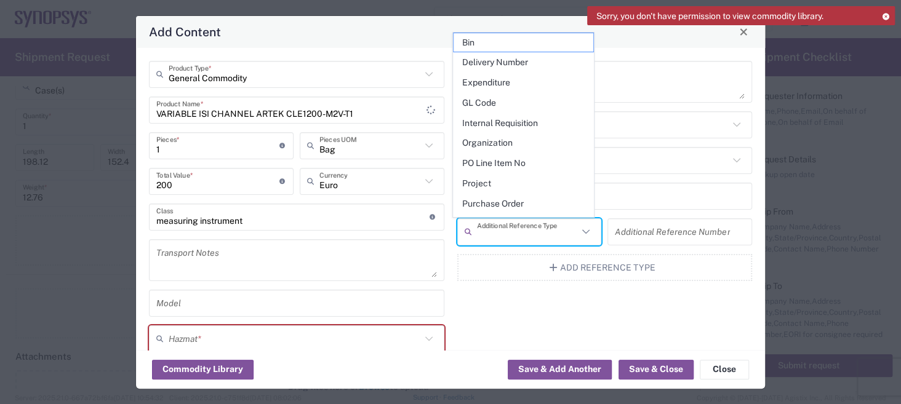
click at [540, 199] on span "Purchase Order" at bounding box center [523, 203] width 140 height 19
type input "Purchase Order"
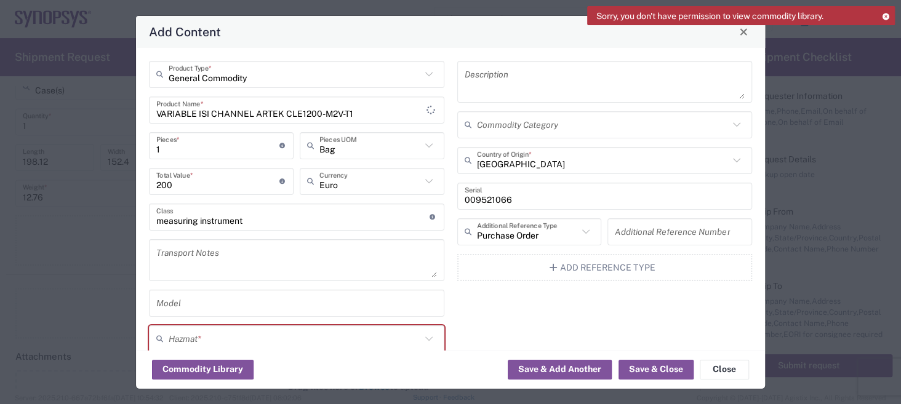
click at [690, 238] on input "text" at bounding box center [680, 232] width 130 height 22
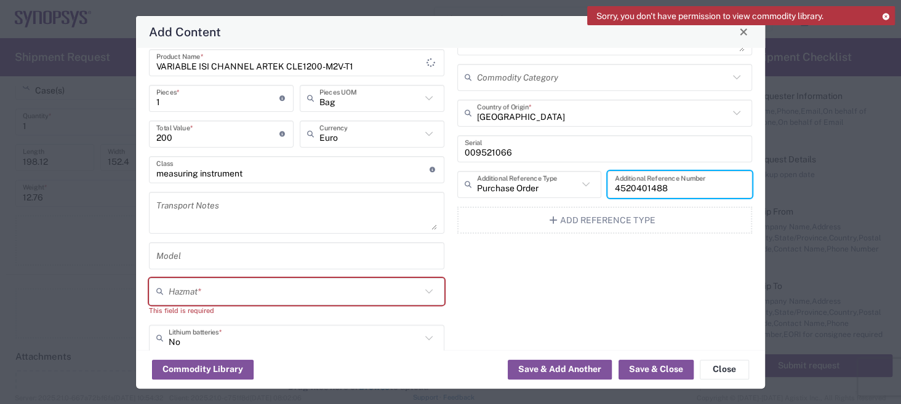
scroll to position [185, 0]
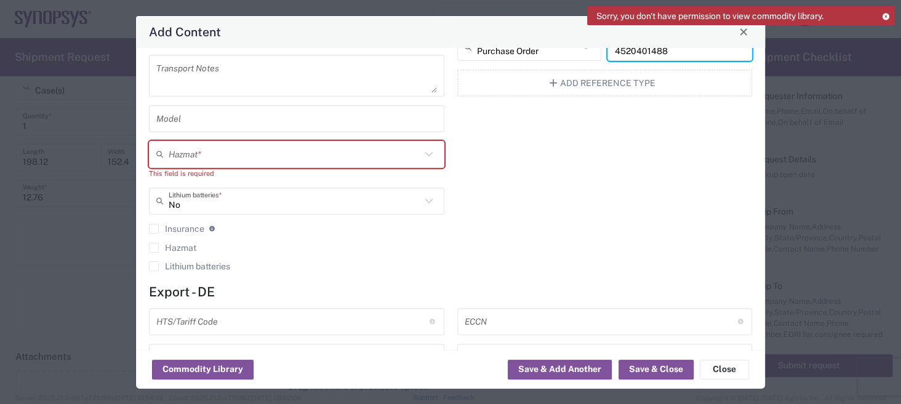
type input "4520401488"
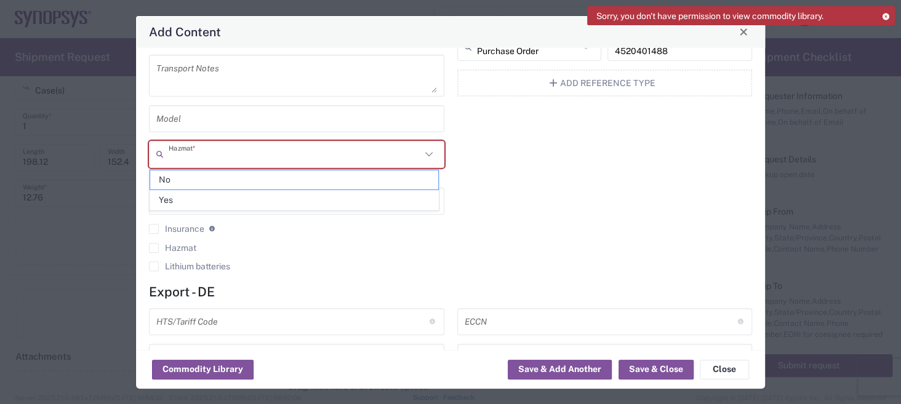
click at [191, 154] on input "Hazmat" at bounding box center [295, 154] width 252 height 22
click at [207, 175] on span "No" at bounding box center [294, 179] width 288 height 19
type input "No"
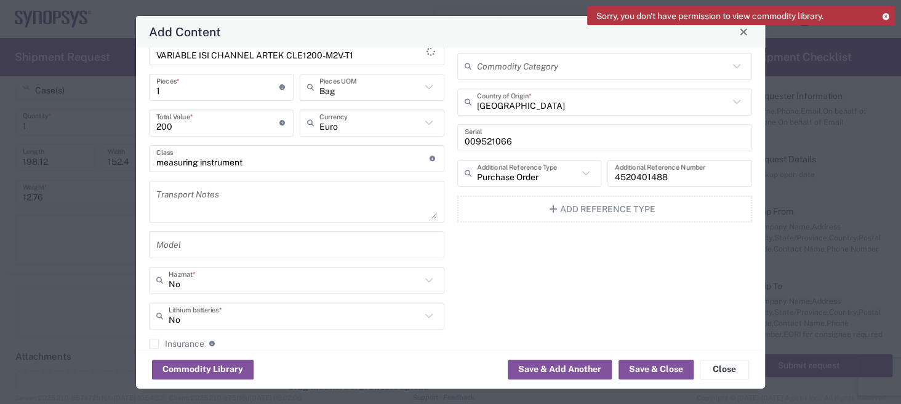
scroll to position [0, 0]
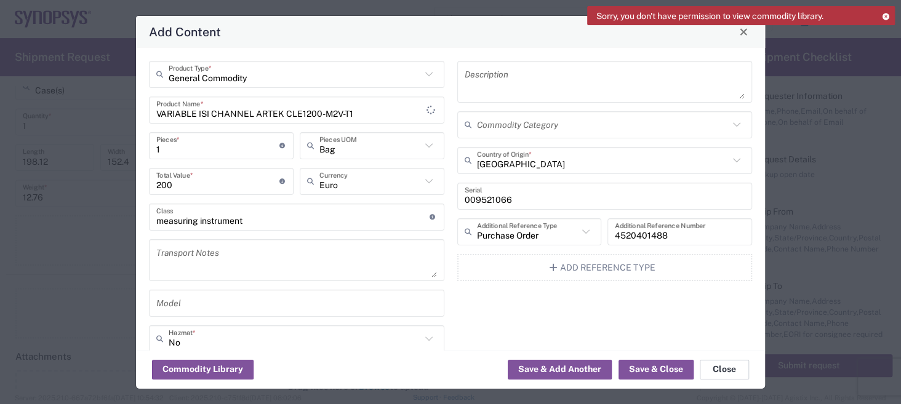
click at [722, 370] on button "Close" at bounding box center [724, 370] width 49 height 20
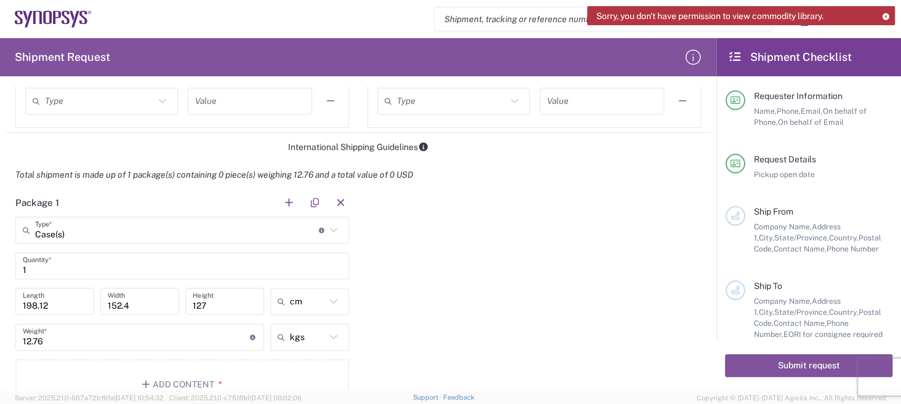
scroll to position [923, 0]
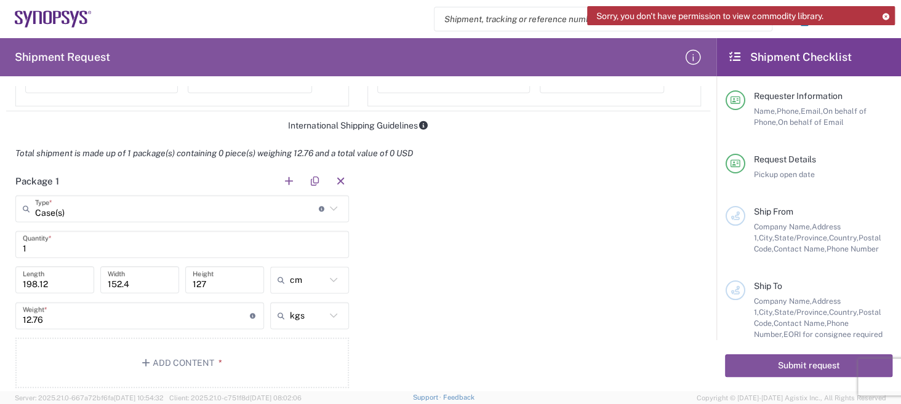
drag, startPoint x: 47, startPoint y: 276, endPoint x: 65, endPoint y: 281, distance: 19.0
click at [49, 277] on input "198.12" at bounding box center [55, 280] width 64 height 22
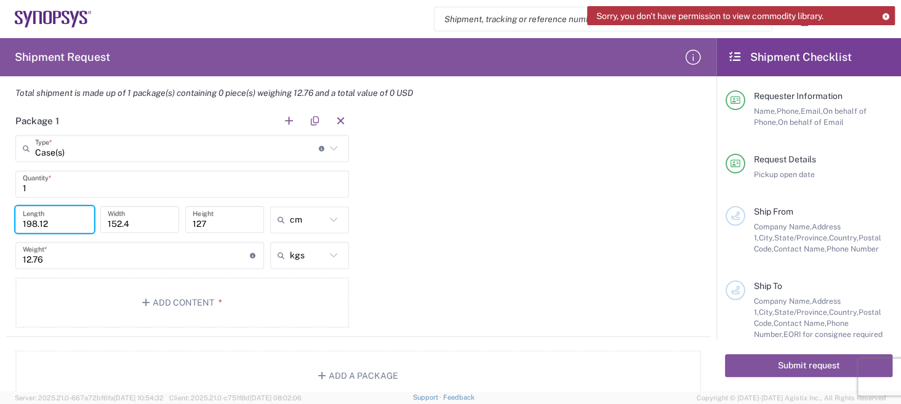
scroll to position [984, 0]
type input "1"
click at [325, 218] on icon at bounding box center [333, 218] width 16 height 16
type input "cm"
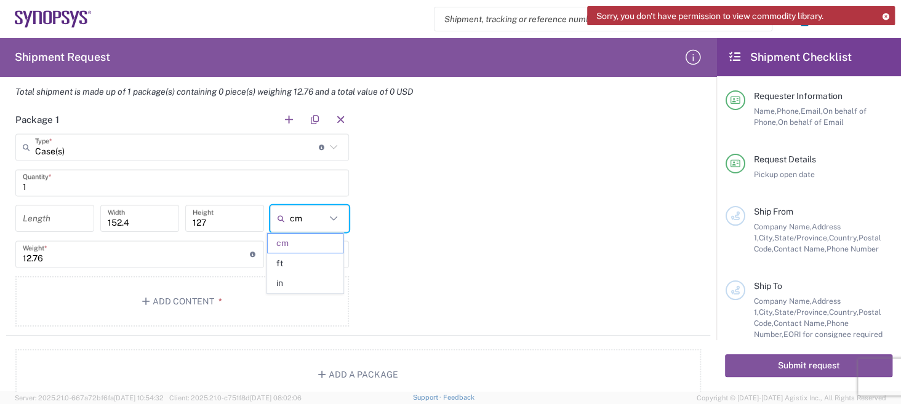
click at [545, 229] on div "Package 1 Case(s) Type * Material used to package goods Bale(s) Basket(s) Bolt(…" at bounding box center [358, 221] width 704 height 230
click at [79, 218] on input "number" at bounding box center [55, 219] width 64 height 22
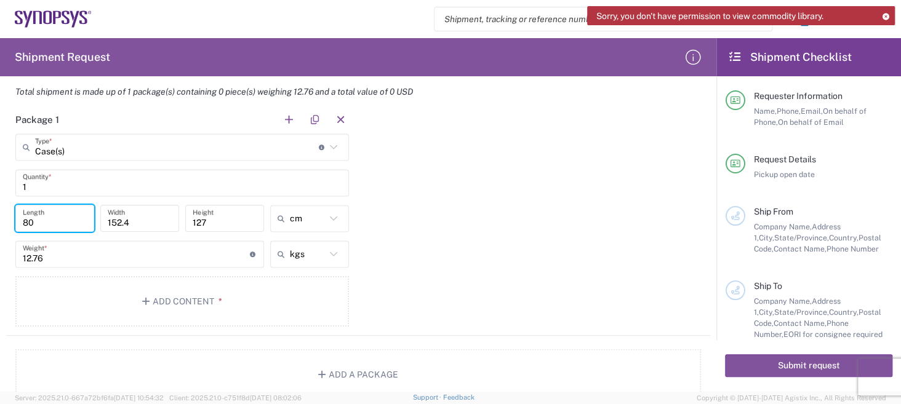
type input "80"
click at [134, 221] on input "152.4" at bounding box center [140, 219] width 64 height 22
type input "1"
type input "52"
click at [209, 225] on input "127" at bounding box center [225, 219] width 64 height 22
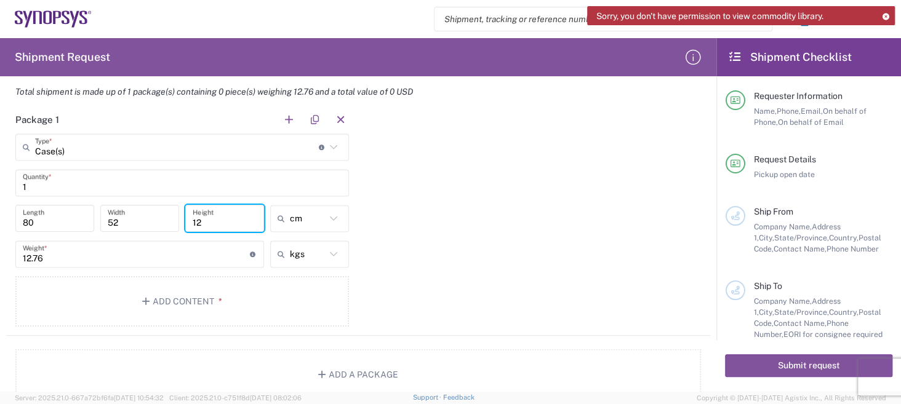
type input "1"
type input "39"
click at [112, 256] on input "12.76" at bounding box center [136, 255] width 227 height 22
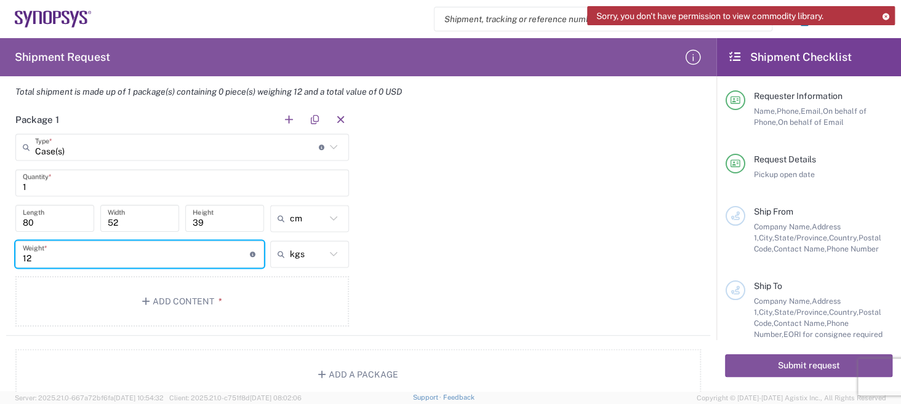
type input "1"
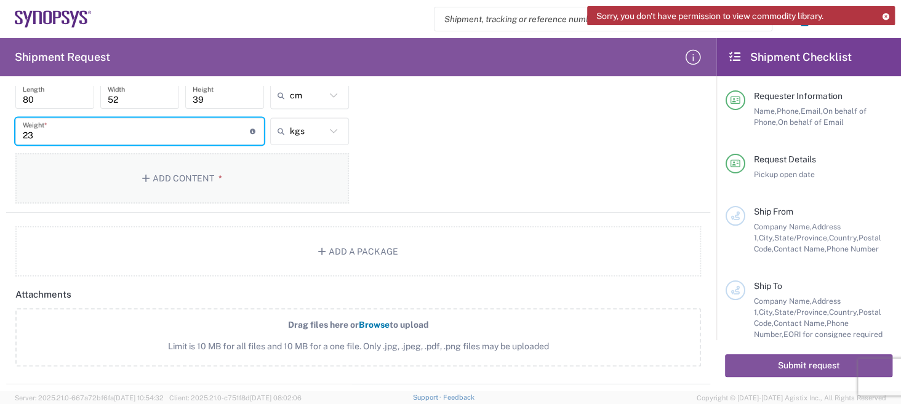
type input "23"
click at [193, 164] on button "Add Content *" at bounding box center [181, 178] width 333 height 50
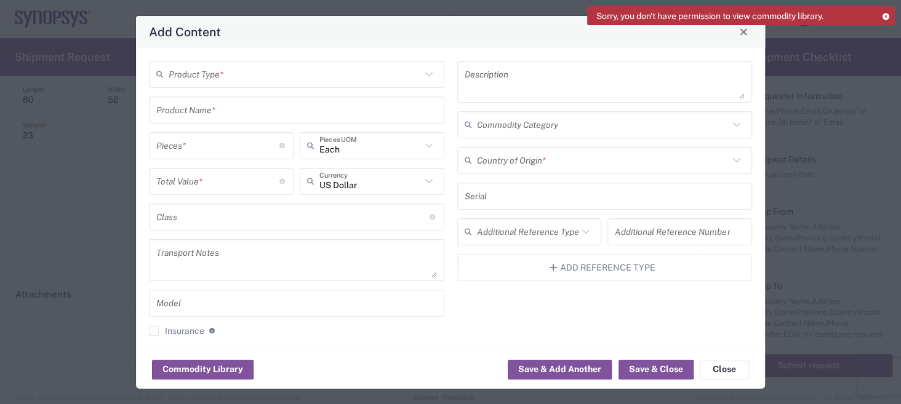
click at [425, 75] on icon at bounding box center [428, 74] width 7 height 4
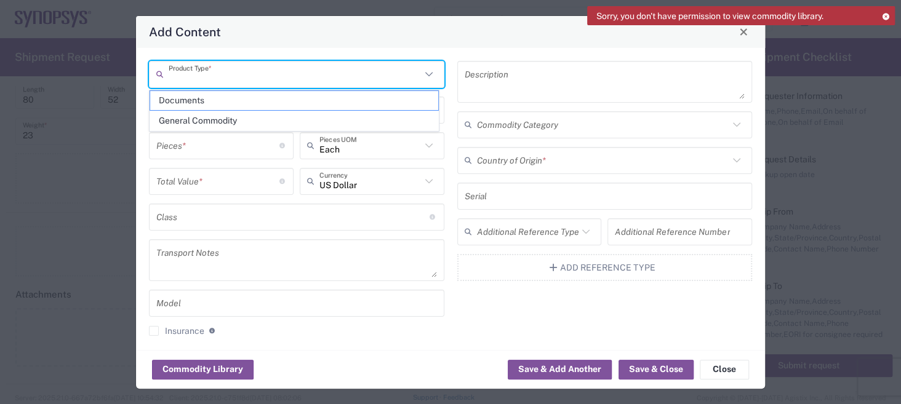
click at [408, 126] on span "General Commodity" at bounding box center [294, 120] width 288 height 19
type input "General Commodity"
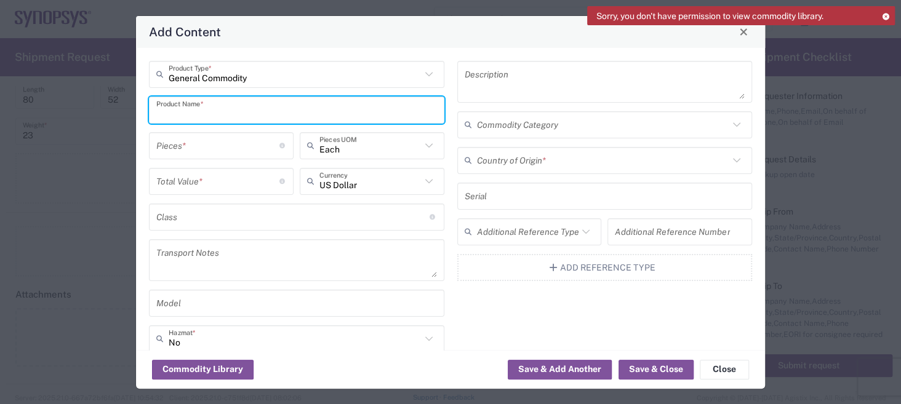
click at [238, 113] on input "text" at bounding box center [296, 110] width 281 height 22
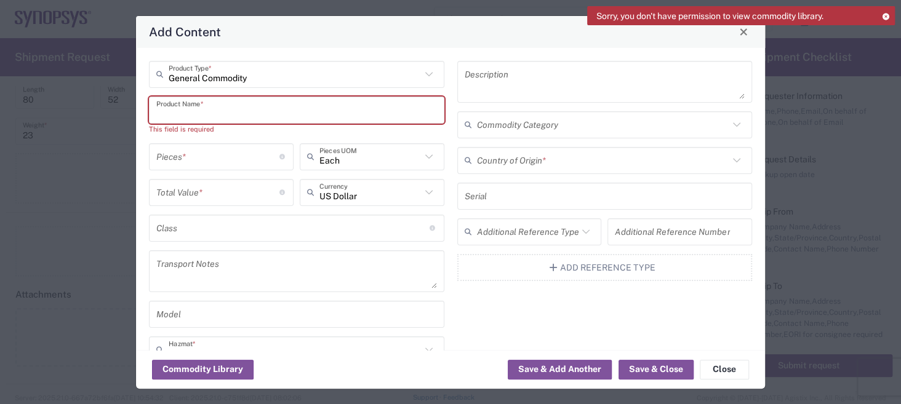
click at [196, 111] on input "text" at bounding box center [296, 110] width 281 height 22
paste input "EJ6480"
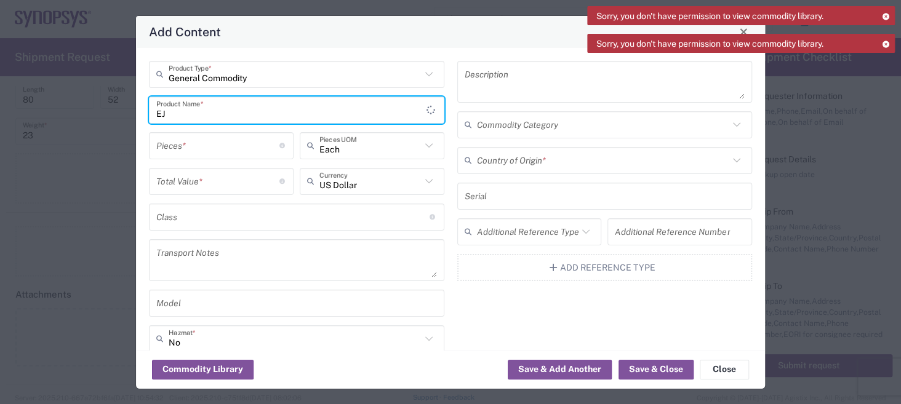
type input "E"
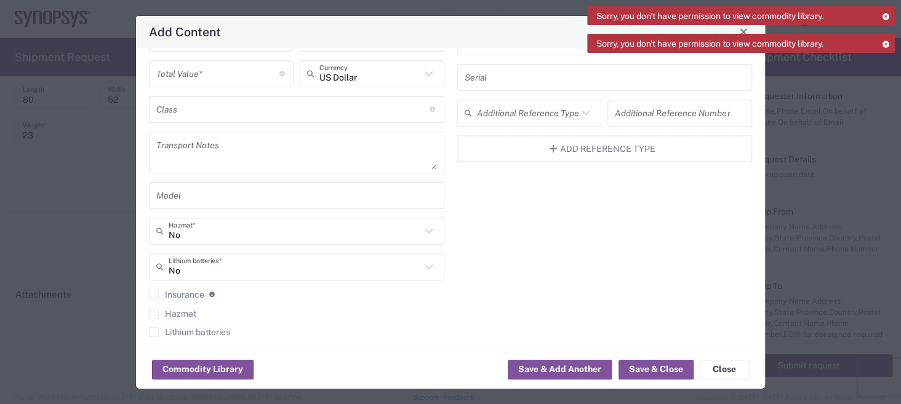
scroll to position [0, 0]
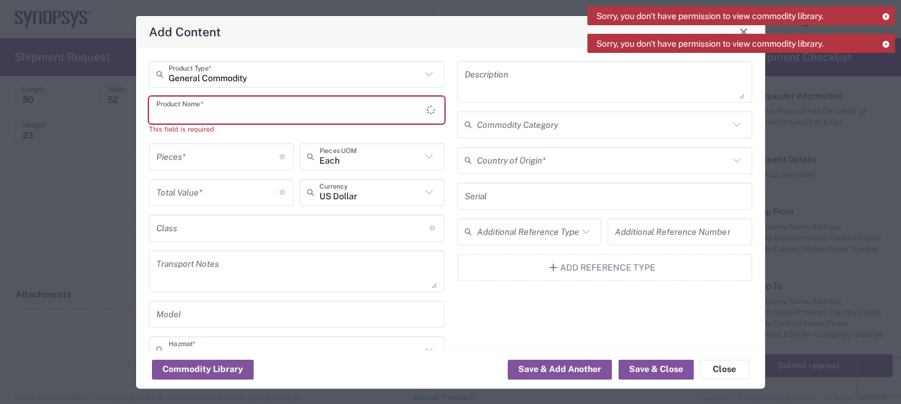
click at [217, 111] on input "text" at bounding box center [291, 110] width 270 height 22
paste input "ARTEK"
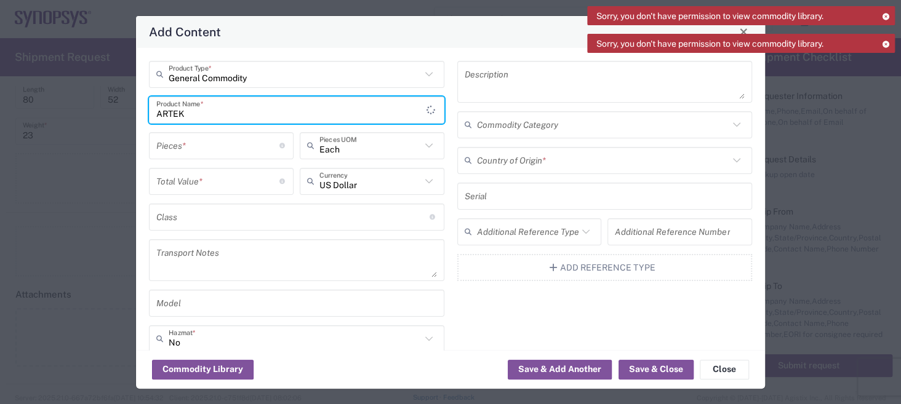
type input "ARTEK"
click at [212, 142] on input "number" at bounding box center [217, 146] width 123 height 22
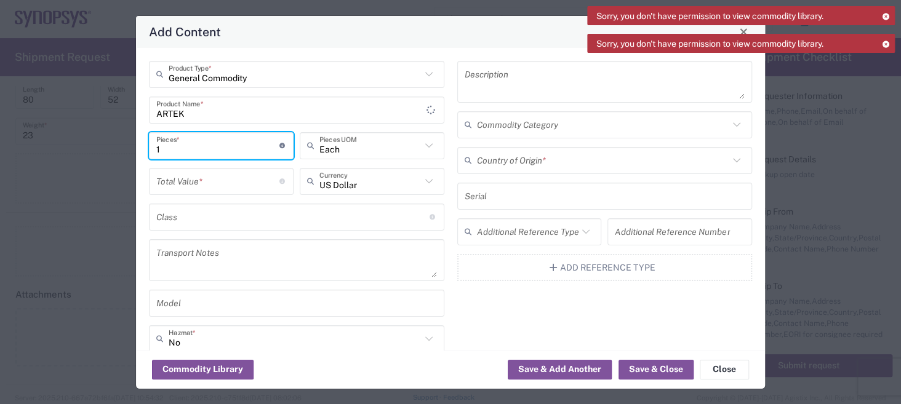
type input "1"
click at [423, 143] on icon at bounding box center [429, 146] width 16 height 16
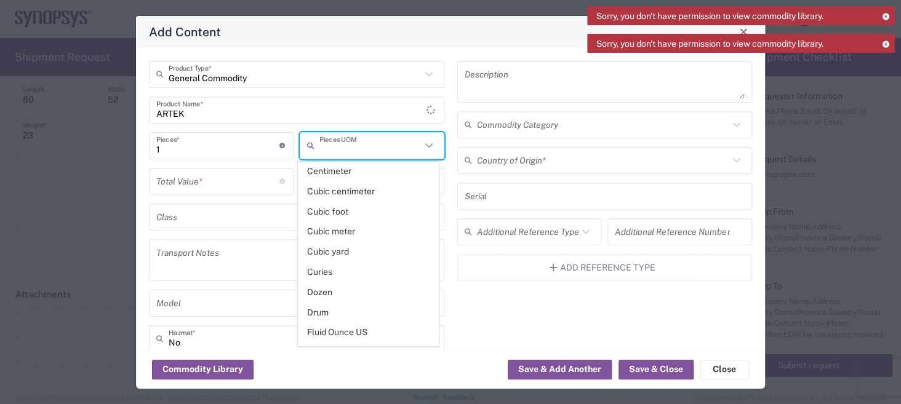
scroll to position [123, 0]
click at [332, 116] on input "ARTEK" at bounding box center [291, 110] width 270 height 22
type input "Each"
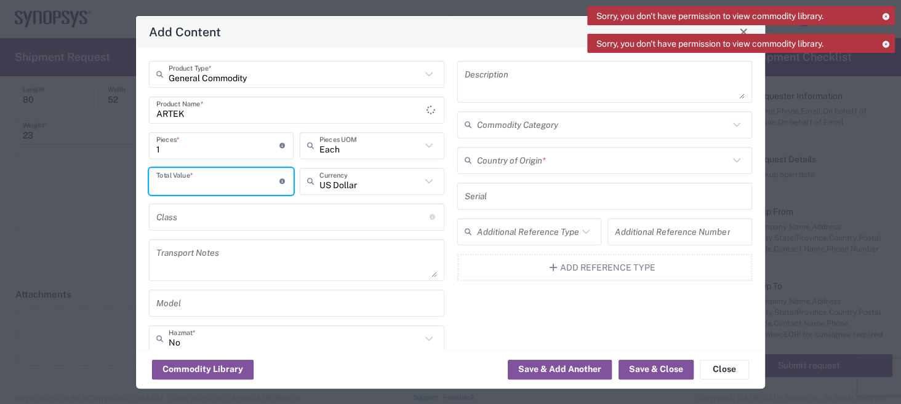
click at [253, 186] on input "number" at bounding box center [217, 181] width 123 height 22
type input "200"
click at [423, 179] on icon at bounding box center [429, 182] width 16 height 16
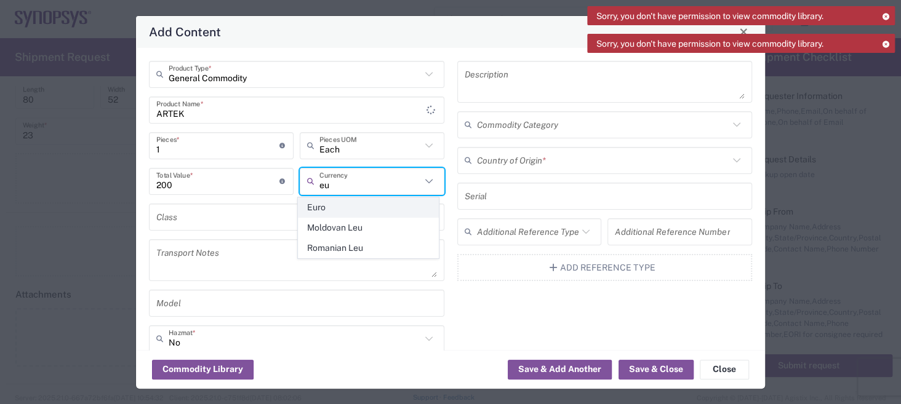
click at [346, 209] on span "Euro" at bounding box center [368, 207] width 140 height 19
type input "Euro"
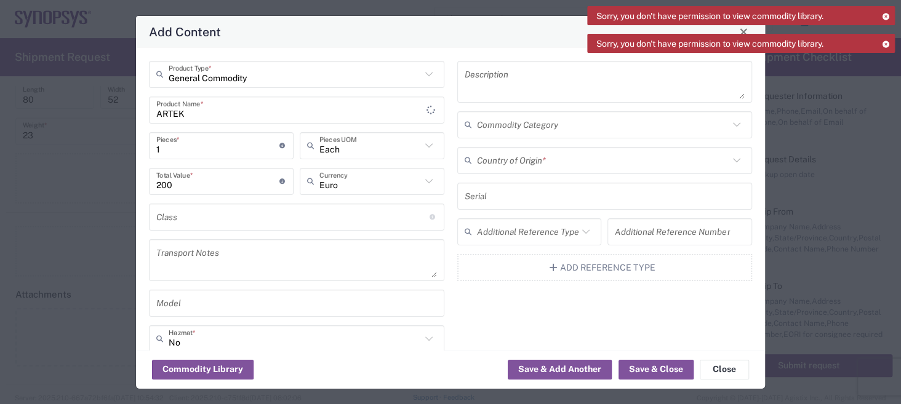
click at [202, 222] on input "text" at bounding box center [292, 217] width 273 height 22
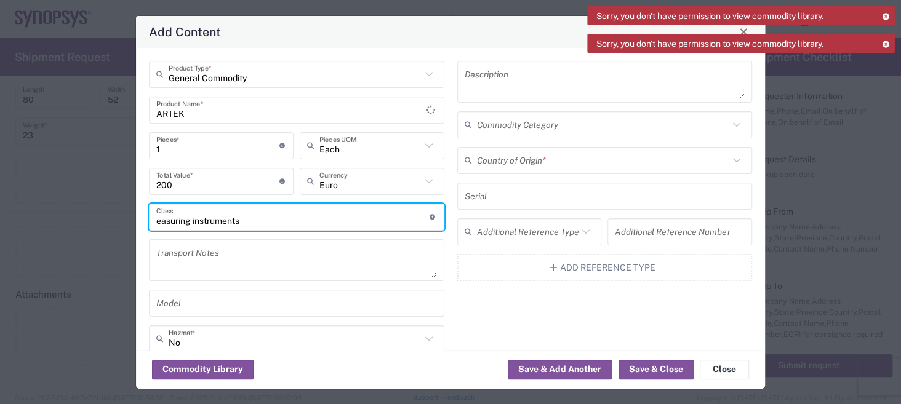
click at [156, 221] on input "easuring instruments" at bounding box center [292, 217] width 273 height 22
type input "measuring instruments"
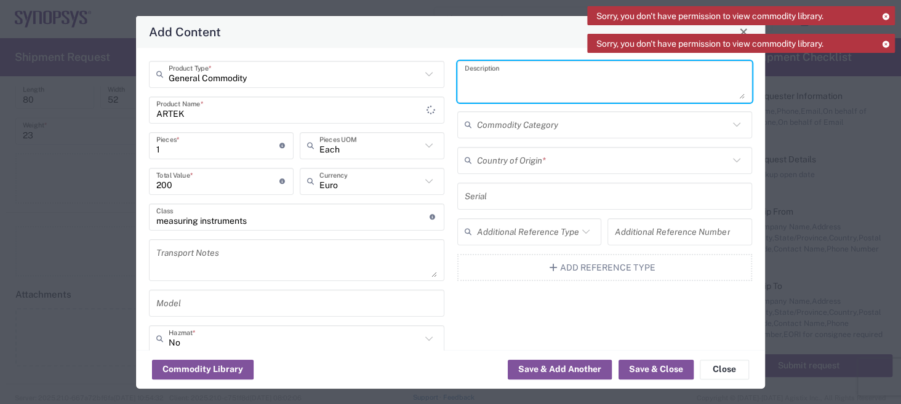
click at [543, 75] on textarea at bounding box center [605, 82] width 281 height 34
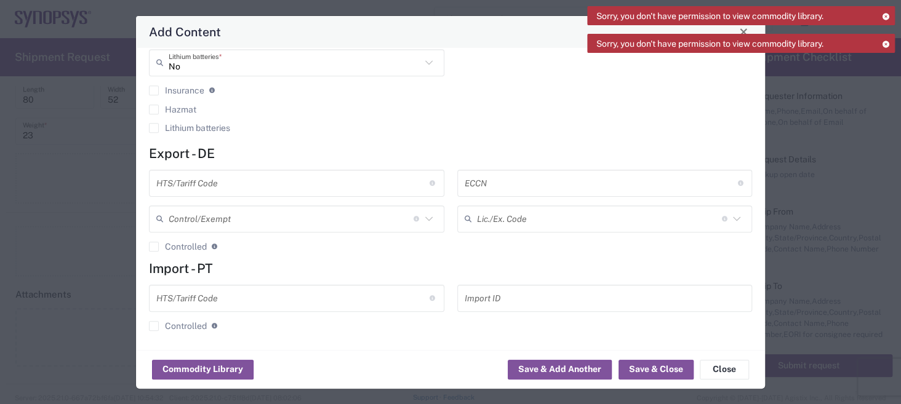
scroll to position [313, 0]
click at [246, 183] on input "text" at bounding box center [292, 182] width 273 height 22
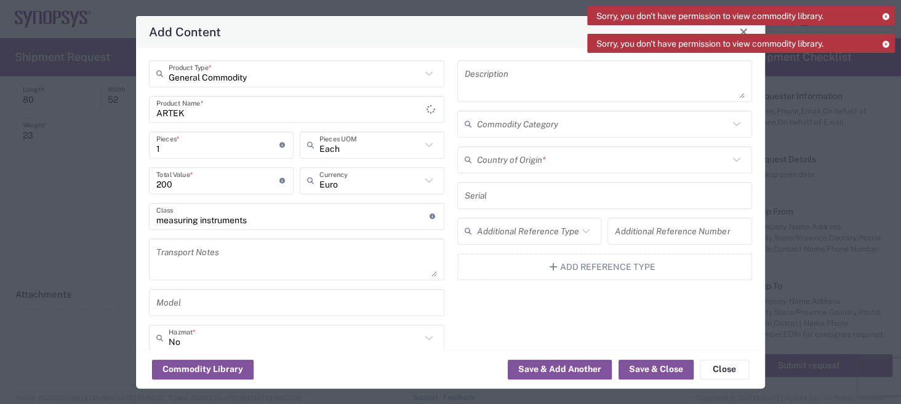
scroll to position [0, 0]
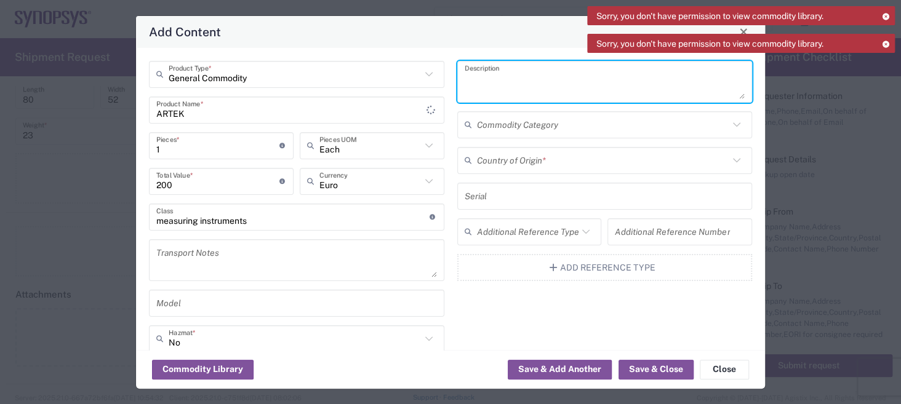
click at [514, 87] on textarea at bounding box center [605, 82] width 281 height 34
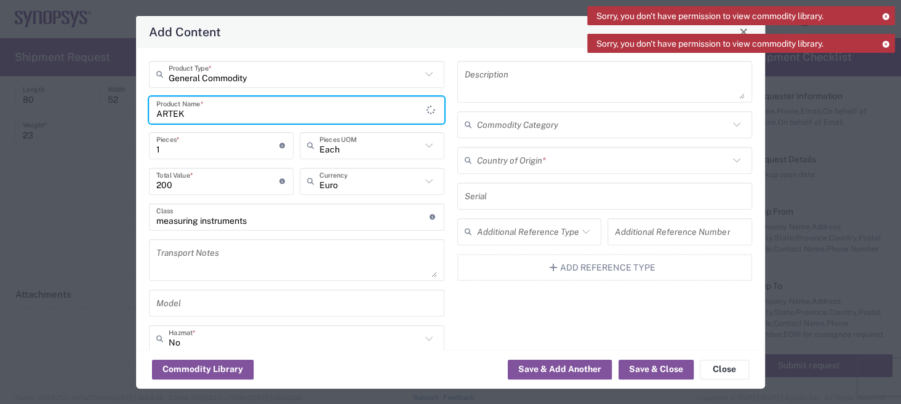
click at [192, 110] on input "ARTEK" at bounding box center [291, 110] width 270 height 22
paste input "VARIABLE ISI CHANNEL"
click at [185, 113] on input "ARTEKVARIABLE ISI CHANNEL" at bounding box center [291, 110] width 270 height 22
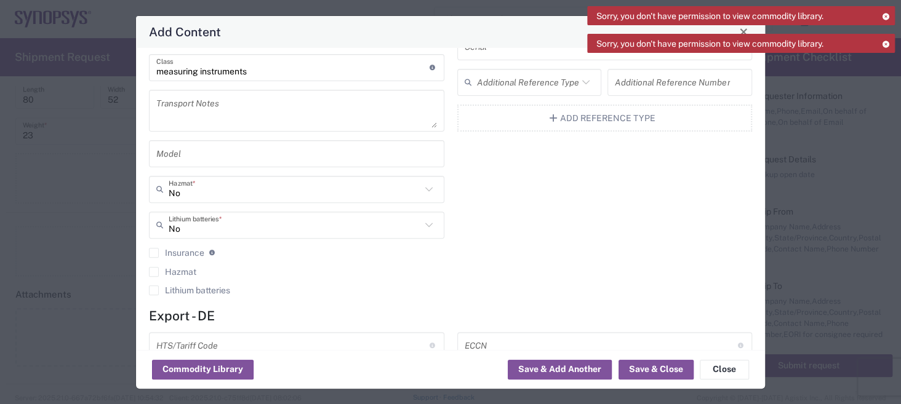
scroll to position [129, 0]
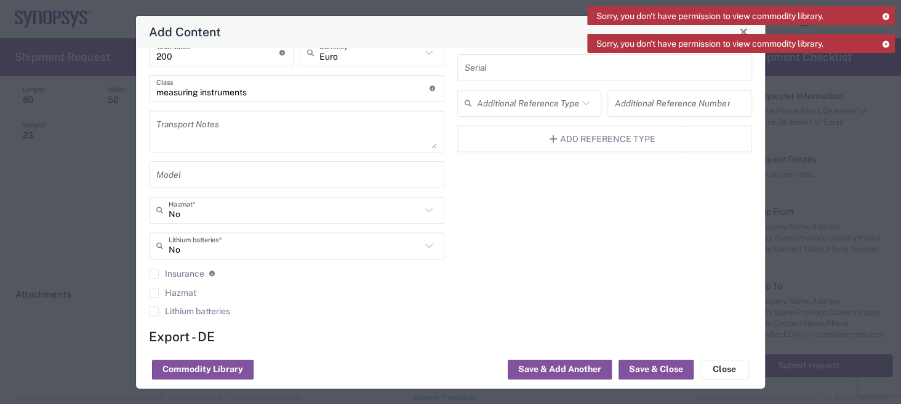
type input "ARTEK VARIABLE ISI CHANNEL"
click at [351, 182] on input "text" at bounding box center [296, 175] width 281 height 22
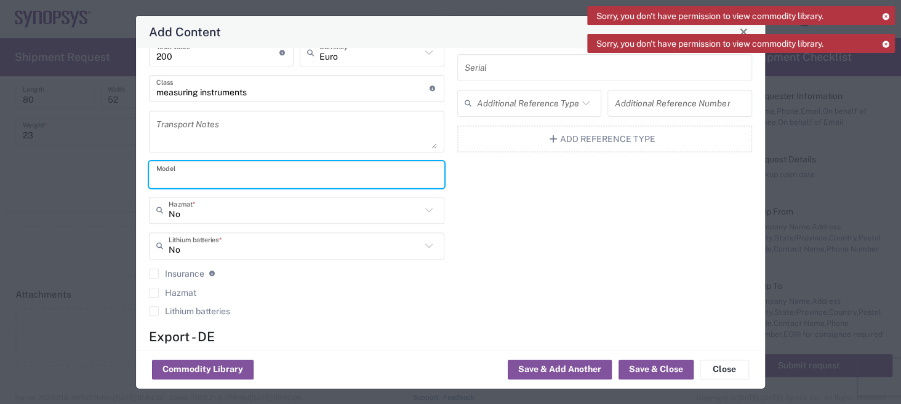
click at [217, 179] on input "text" at bounding box center [296, 175] width 281 height 22
paste input "CLE1200-M2V-T1"
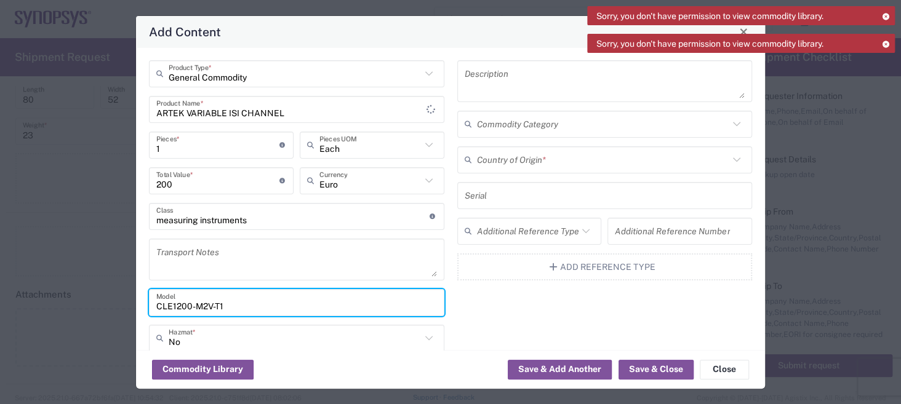
scroll to position [0, 0]
type input "CLE1200-M2V-T1"
click at [485, 186] on input "text" at bounding box center [605, 196] width 281 height 22
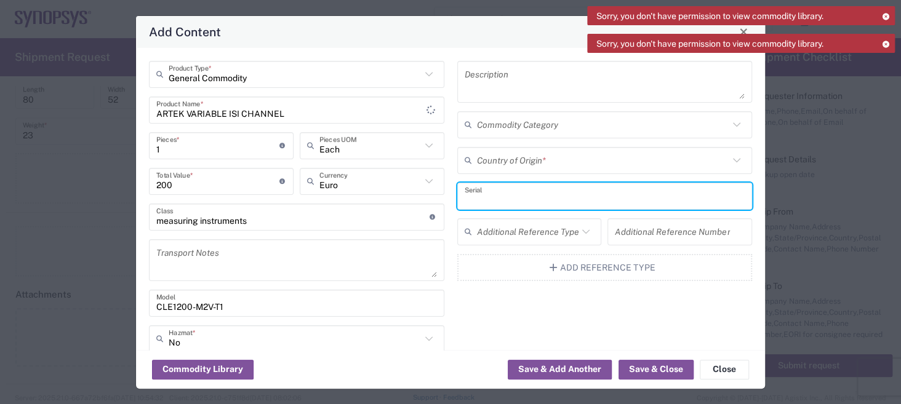
paste input "009521066"
type input "009521066"
click at [547, 159] on input "text" at bounding box center [603, 161] width 252 height 22
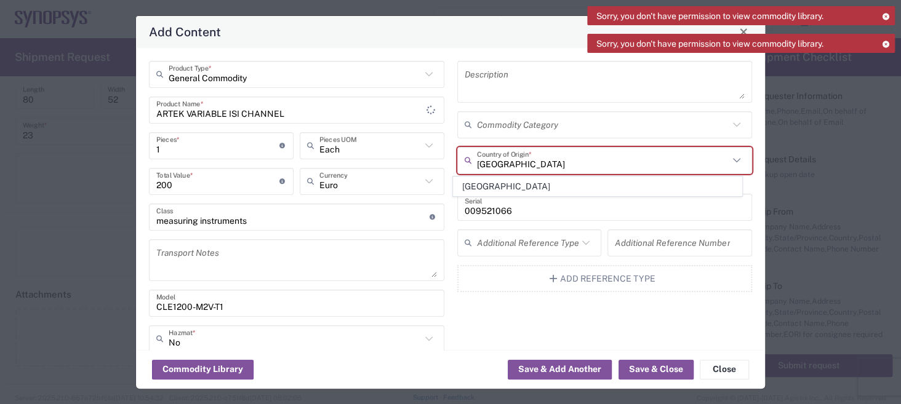
type input "[GEOGRAPHIC_DATA]"
click at [552, 126] on input "text" at bounding box center [603, 125] width 252 height 22
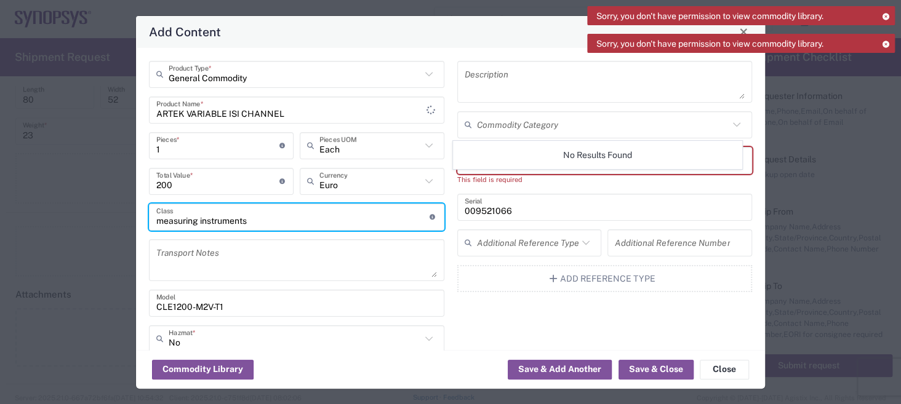
drag, startPoint x: 249, startPoint y: 221, endPoint x: 49, endPoint y: 264, distance: 204.0
click at [49, 264] on div "Add Content General Commodity Product Type * ARTEK VARIABLE ISI CHANNEL Product…" at bounding box center [450, 202] width 901 height 404
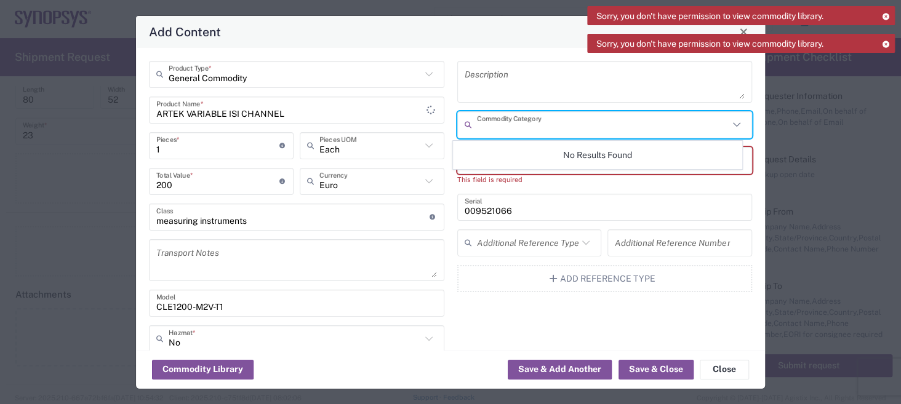
click at [515, 126] on input "text" at bounding box center [603, 125] width 252 height 22
paste input "measuring instruments"
type input "measuring instruments"
click at [752, 176] on div "General Commodity Product Type * ARTEK VARIABLE ISI CHANNEL Product Name * 1 Pi…" at bounding box center [450, 199] width 629 height 302
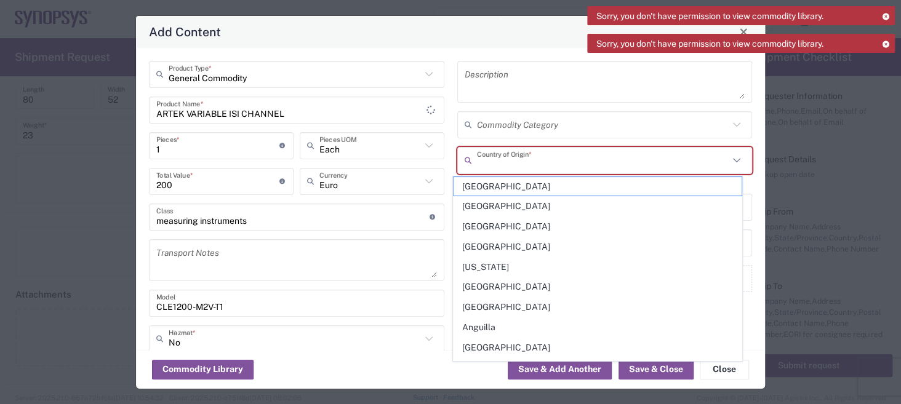
click at [539, 154] on input "text" at bounding box center [603, 161] width 252 height 22
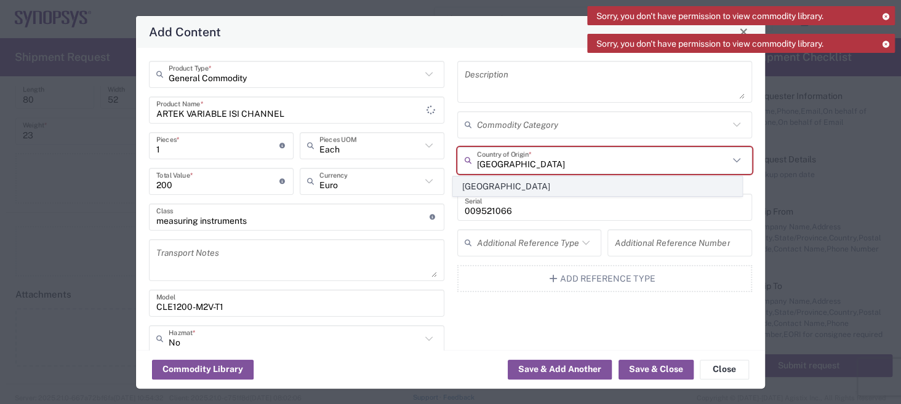
type input "[GEOGRAPHIC_DATA]"
click at [514, 193] on span "[GEOGRAPHIC_DATA]" at bounding box center [597, 186] width 288 height 19
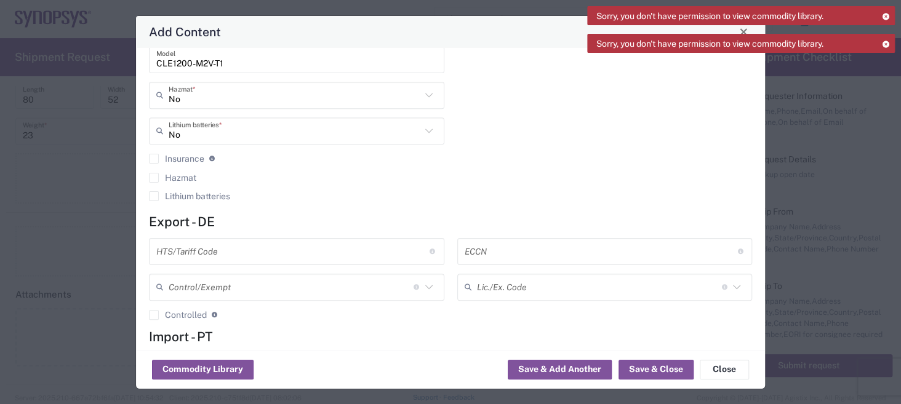
scroll to position [246, 0]
click at [548, 366] on button "Save & Add Another" at bounding box center [560, 370] width 104 height 20
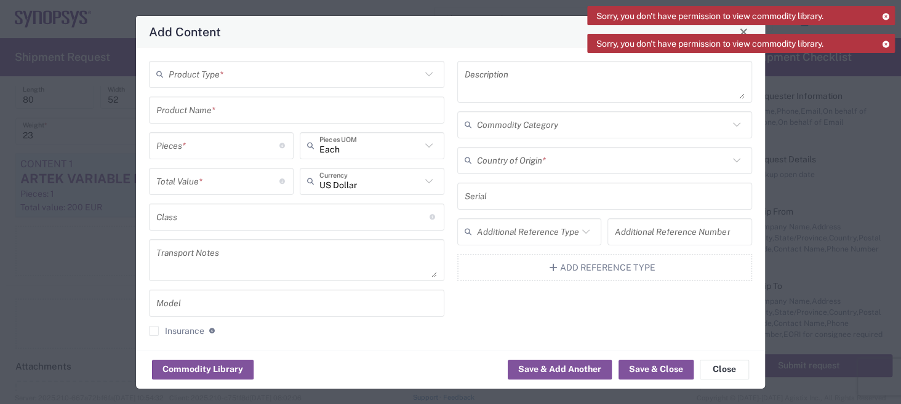
click at [220, 71] on input "text" at bounding box center [295, 74] width 252 height 22
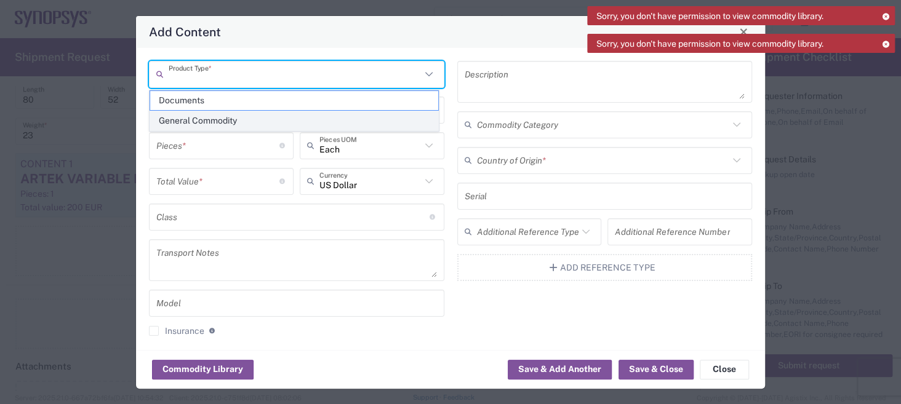
click at [246, 118] on span "General Commodity" at bounding box center [294, 120] width 288 height 19
type input "General Commodity"
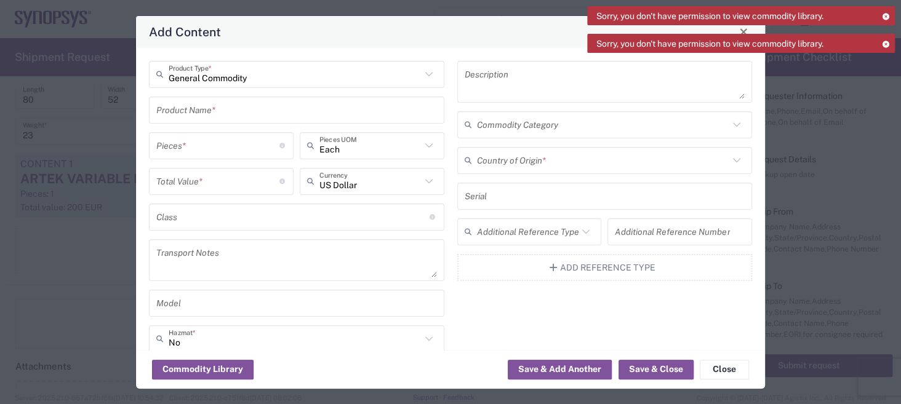
click at [222, 114] on input "text" at bounding box center [296, 110] width 281 height 22
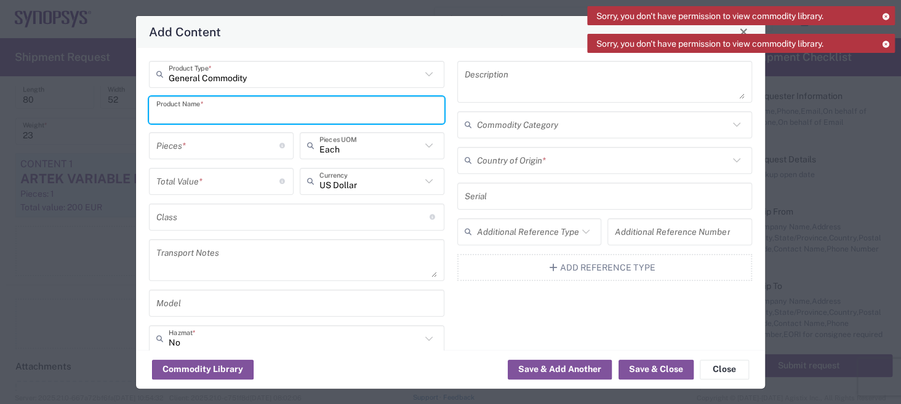
paste input "SRS"
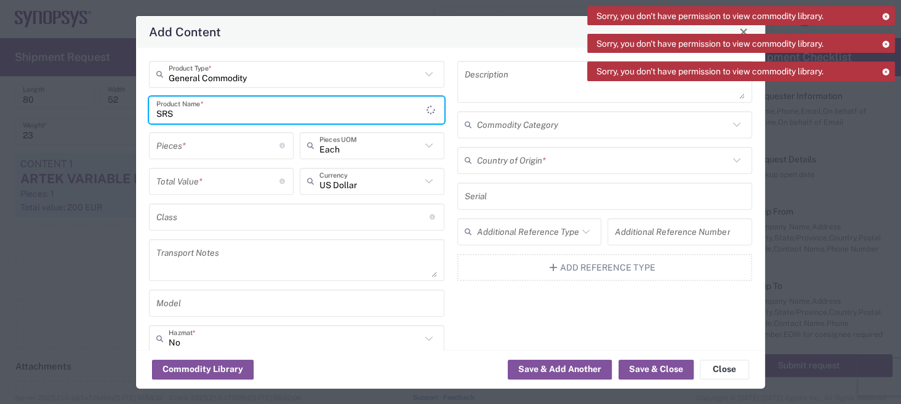
click at [209, 115] on input "SRS" at bounding box center [291, 110] width 270 height 22
paste input "SYNTHESIZED CLOCK GENERATOR"
type input "SRS SYNTHESIZED CLOCK GENERATOR"
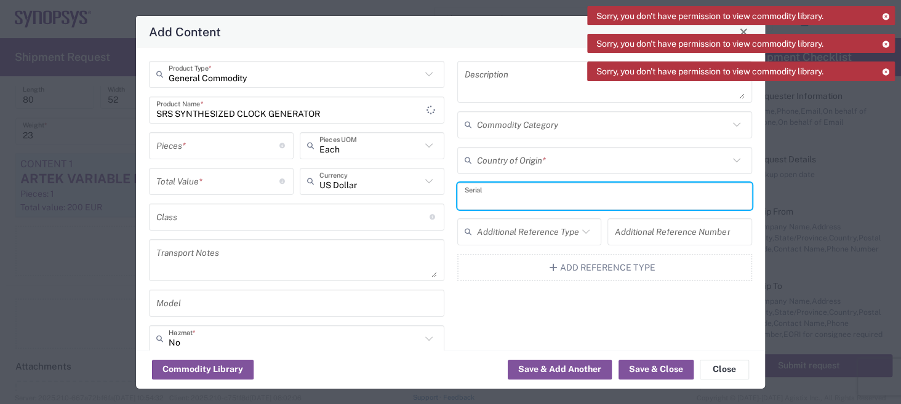
click at [490, 195] on input "text" at bounding box center [605, 196] width 281 height 22
paste input "001032"
type input "001032"
click at [250, 311] on input "text" at bounding box center [296, 303] width 281 height 22
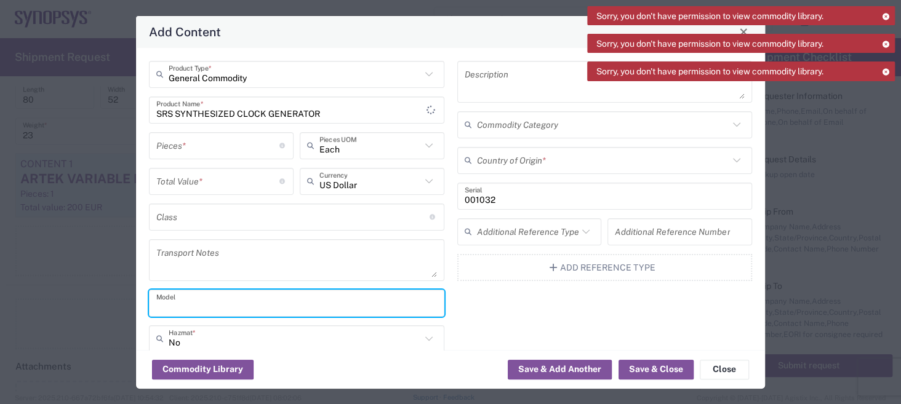
paste input "CG635"
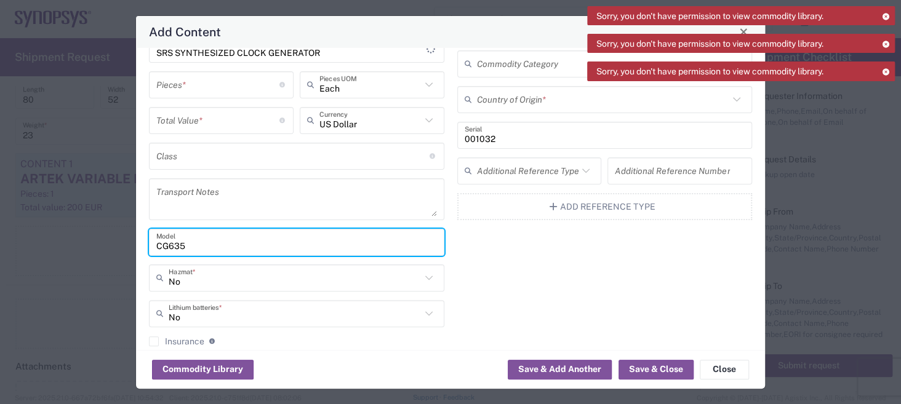
scroll to position [0, 0]
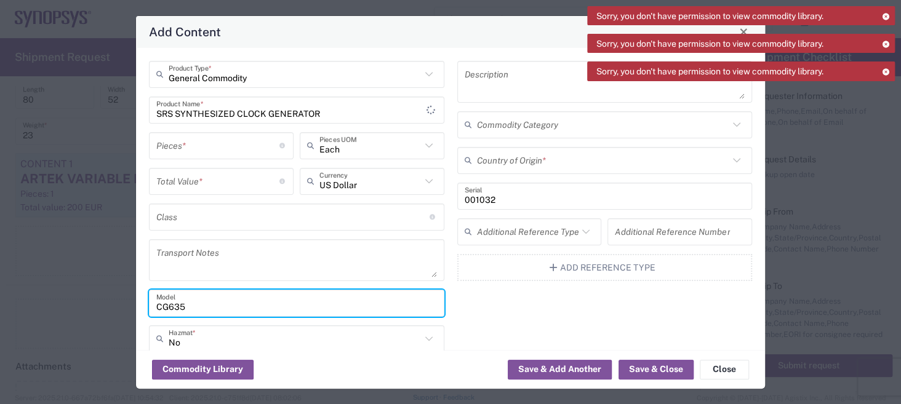
type input "CG635"
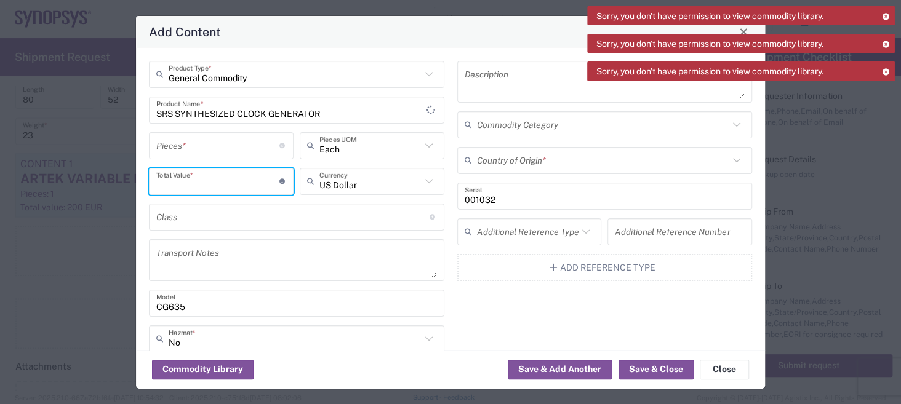
click at [265, 178] on input "number" at bounding box center [217, 181] width 123 height 22
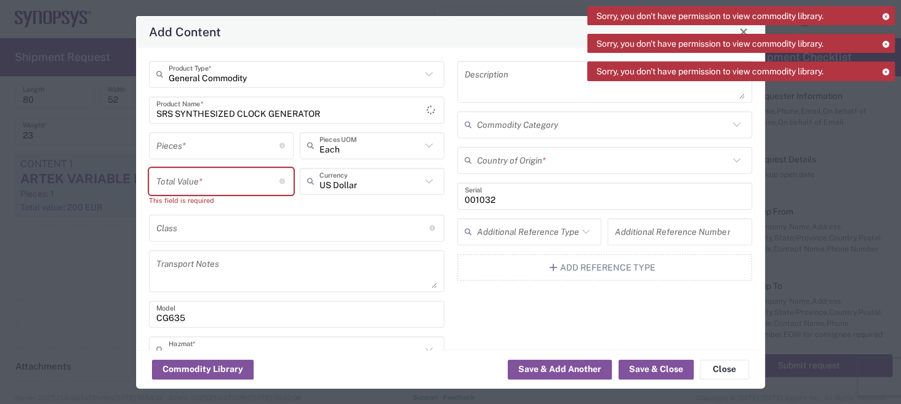
click at [421, 175] on icon at bounding box center [429, 182] width 16 height 16
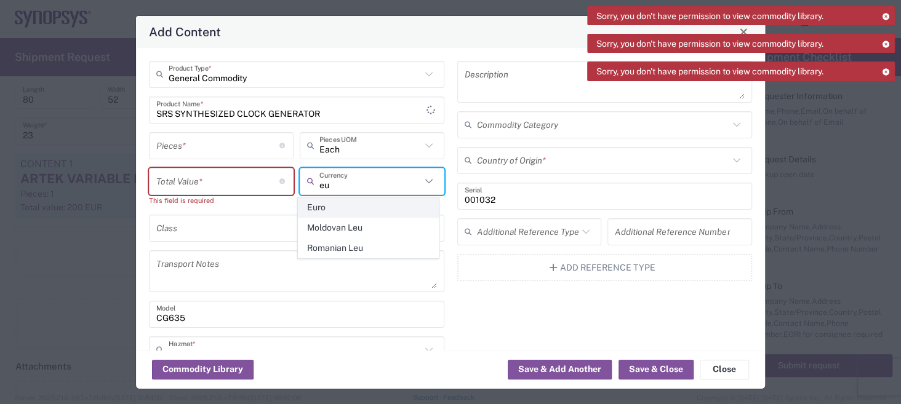
click at [377, 210] on span "Euro" at bounding box center [368, 207] width 140 height 19
type input "Euro"
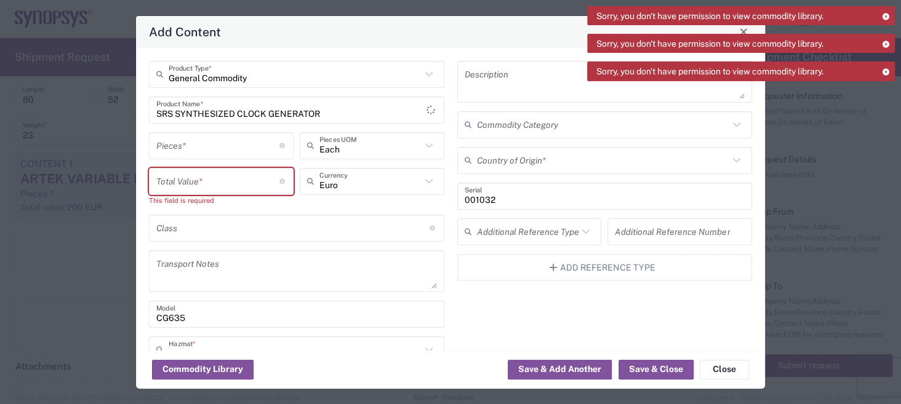
click at [228, 184] on input "number" at bounding box center [217, 181] width 123 height 22
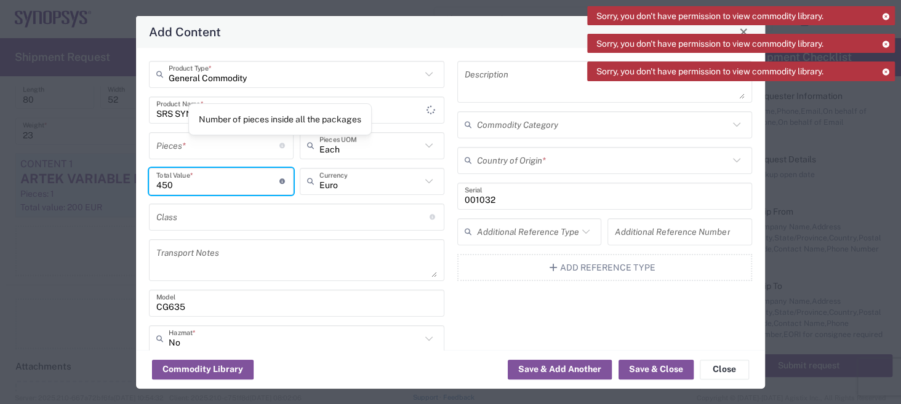
type input "450"
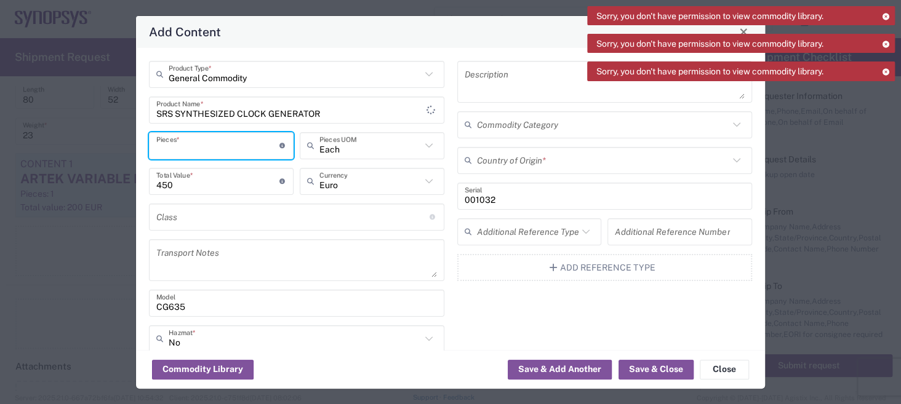
click at [258, 150] on input "number" at bounding box center [217, 146] width 123 height 22
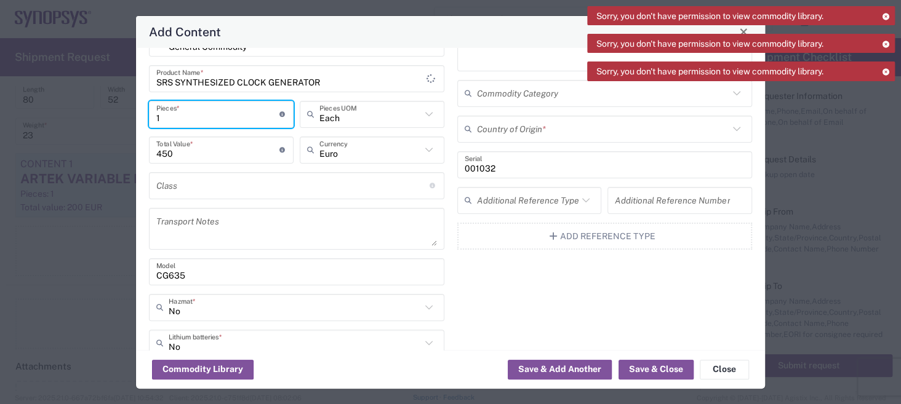
scroll to position [61, 0]
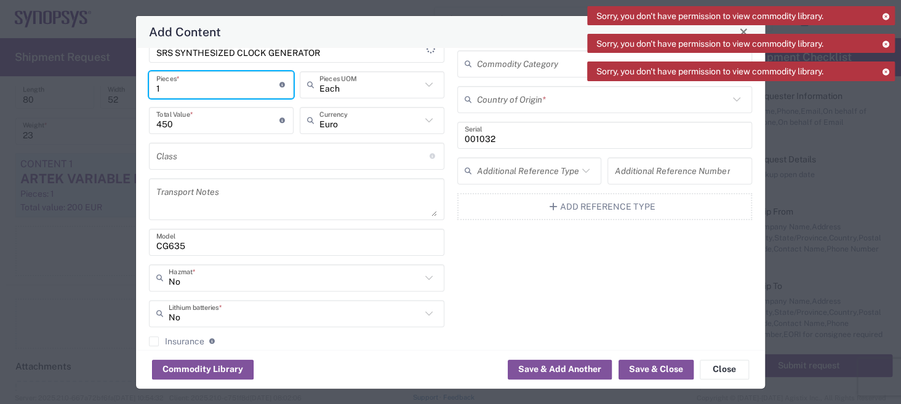
type input "1"
click at [332, 158] on input "text" at bounding box center [292, 156] width 273 height 22
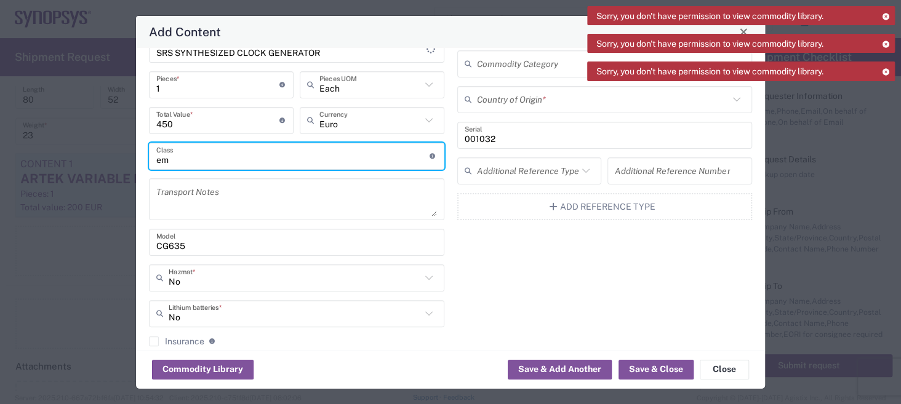
type input "e"
type input "measuring instruments"
click at [203, 211] on textarea at bounding box center [296, 199] width 281 height 34
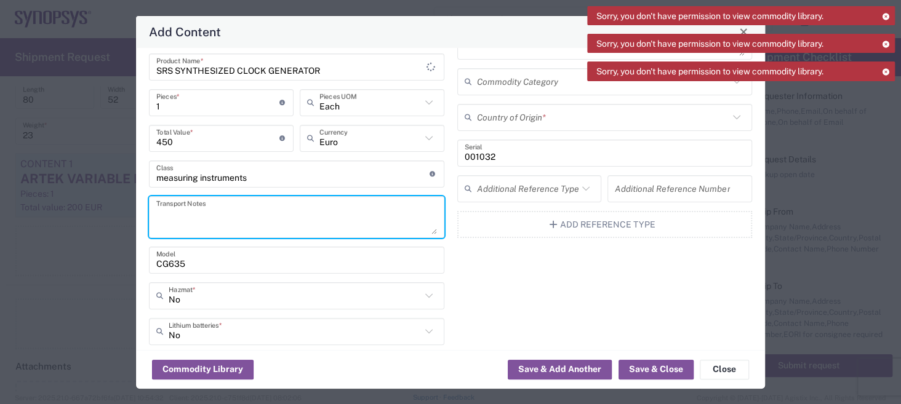
scroll to position [0, 0]
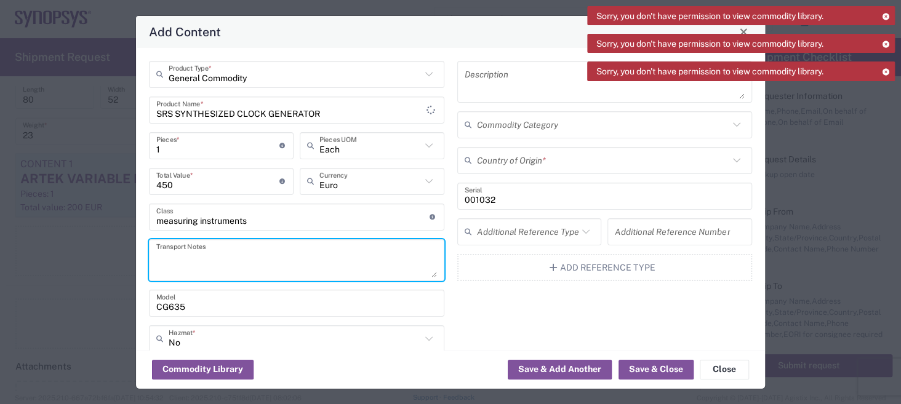
click at [599, 160] on input "text" at bounding box center [603, 161] width 252 height 22
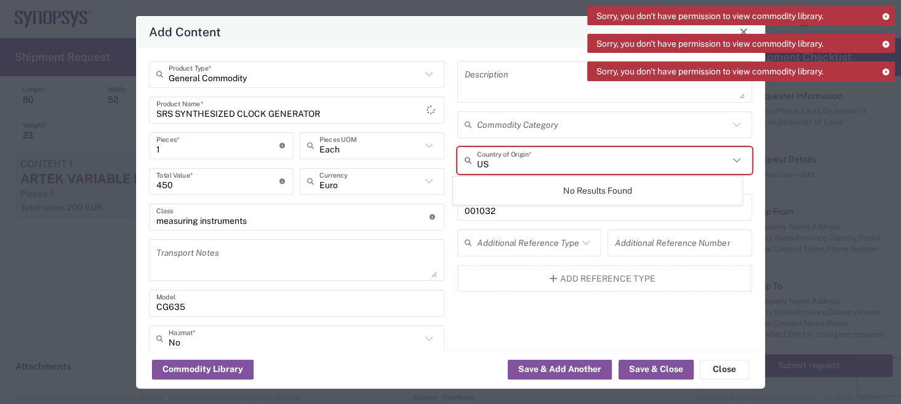
type input "U"
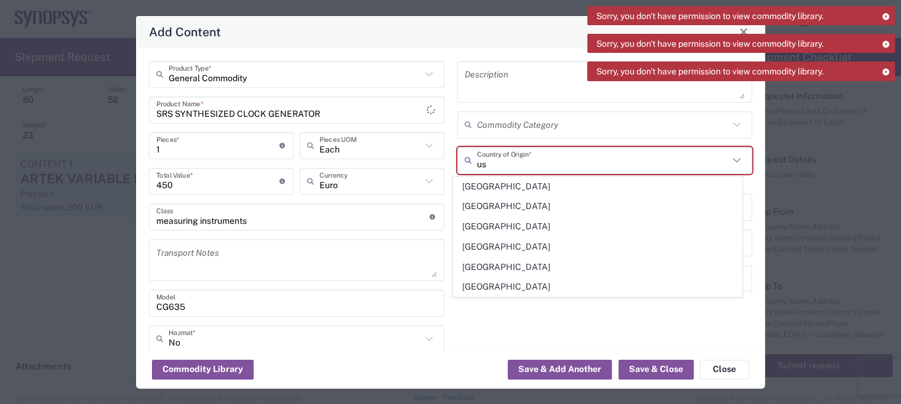
type input "u"
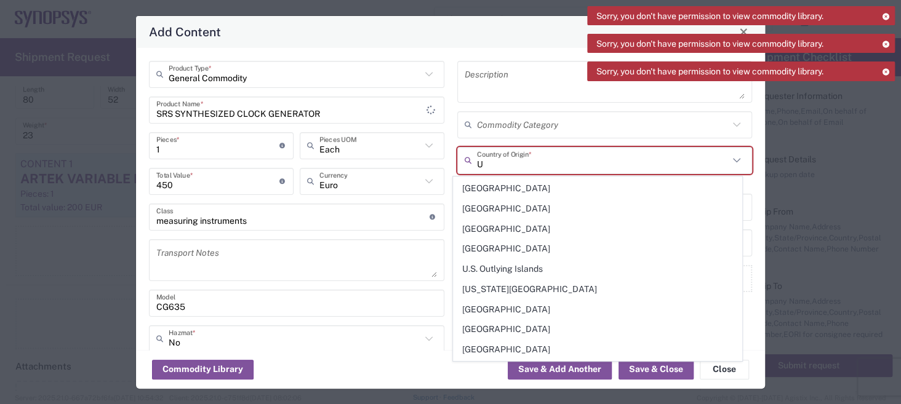
scroll to position [1366, 0]
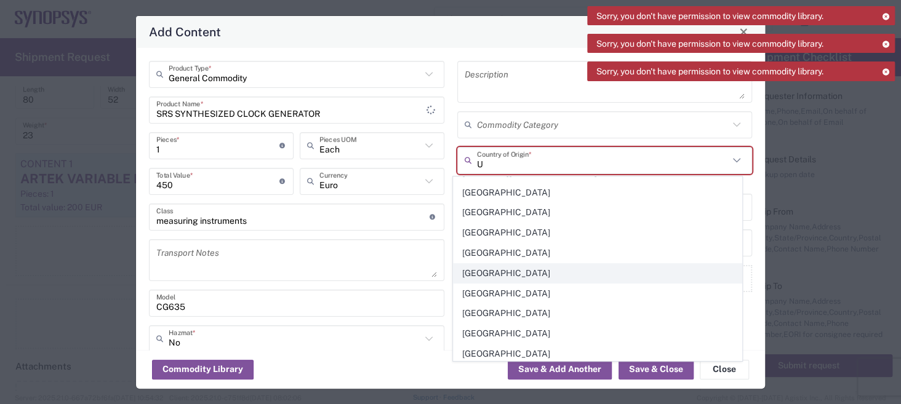
click at [517, 264] on span "[GEOGRAPHIC_DATA]" at bounding box center [597, 273] width 288 height 19
type input "[GEOGRAPHIC_DATA]"
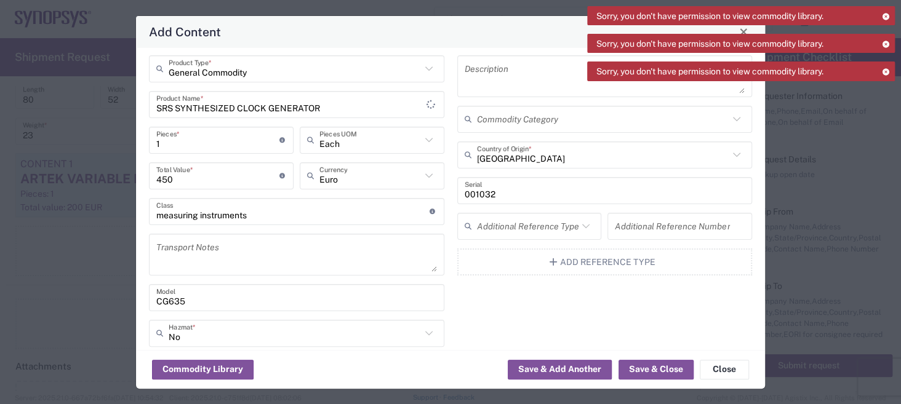
scroll to position [0, 0]
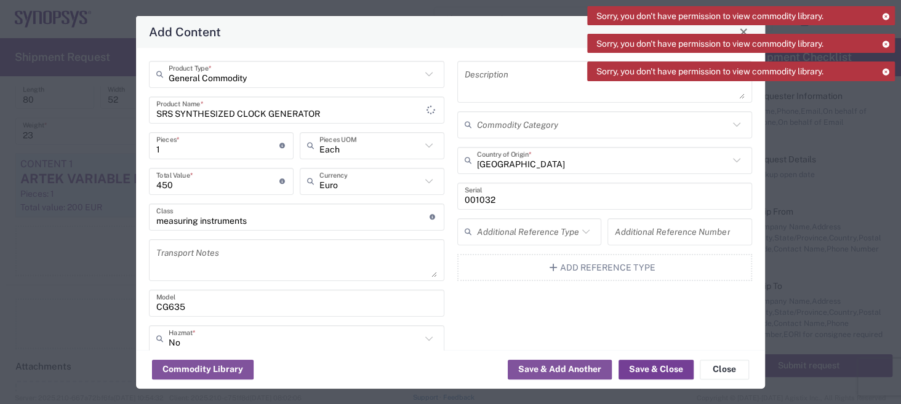
click at [675, 369] on button "Save & Close" at bounding box center [655, 370] width 75 height 20
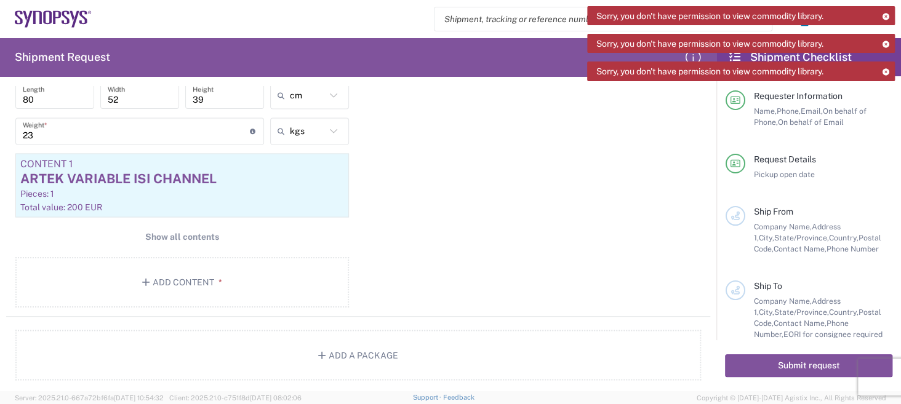
click at [883, 69] on icon at bounding box center [885, 71] width 9 height 7
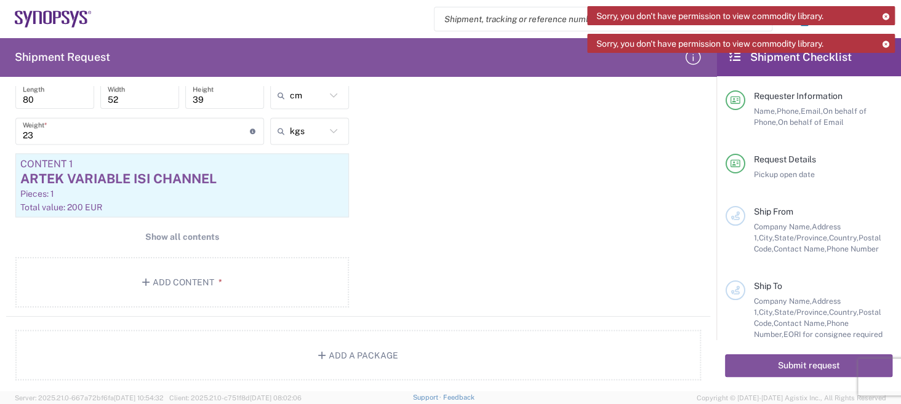
click at [882, 42] on icon at bounding box center [885, 44] width 9 height 7
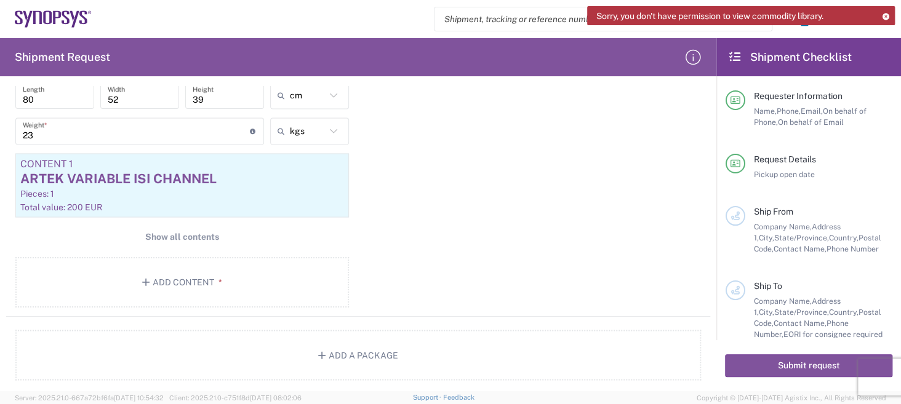
click at [883, 15] on icon at bounding box center [885, 16] width 9 height 7
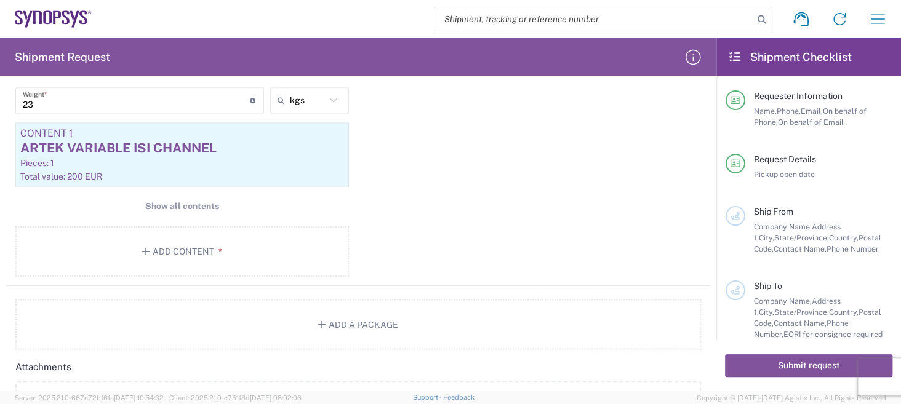
scroll to position [986, 0]
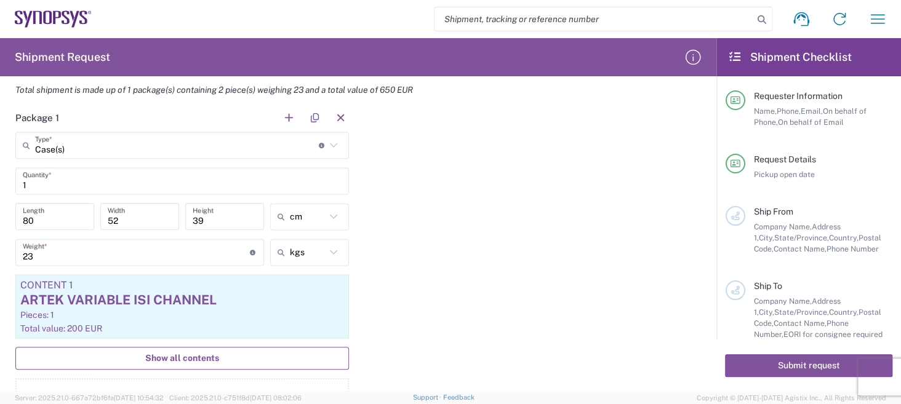
click at [201, 359] on span "Show all contents" at bounding box center [182, 359] width 74 height 12
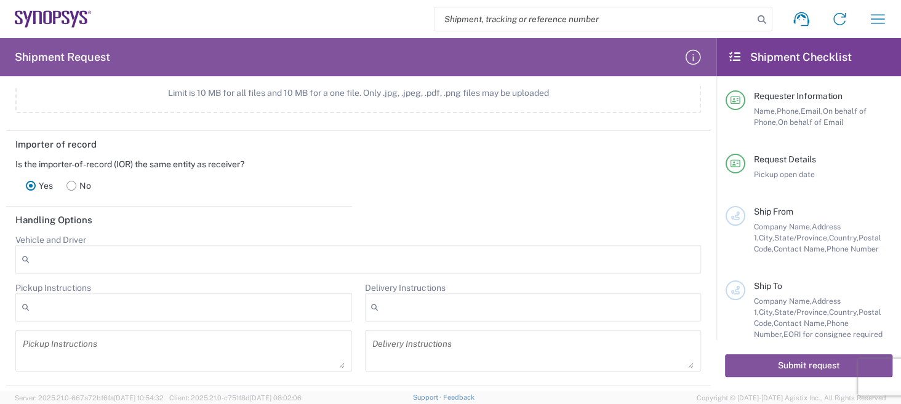
scroll to position [1600, 0]
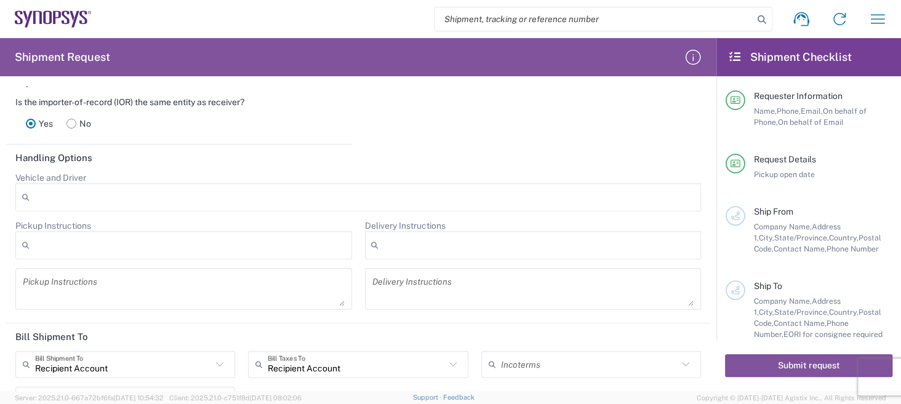
click at [107, 243] on div at bounding box center [183, 245] width 337 height 28
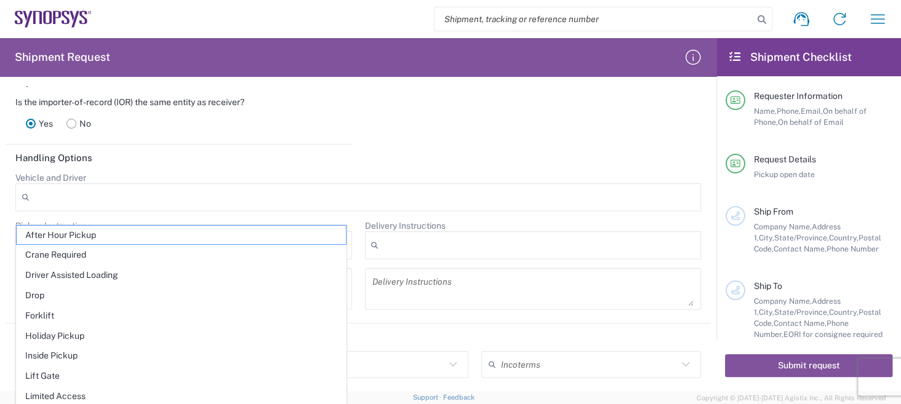
scroll to position [1661, 0]
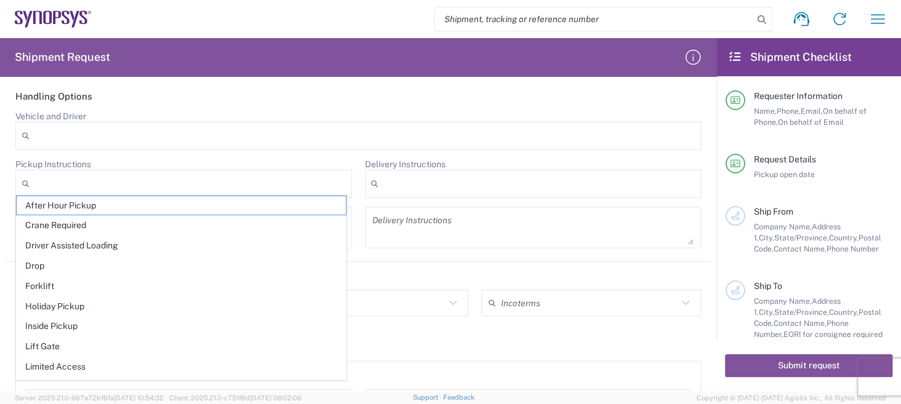
click at [164, 177] on div at bounding box center [183, 184] width 337 height 28
click at [166, 159] on agx-dropdown-control "Pickup Instructions After Hour Pickup Crane Required Driver Assisted Loading Dr…" at bounding box center [183, 178] width 337 height 39
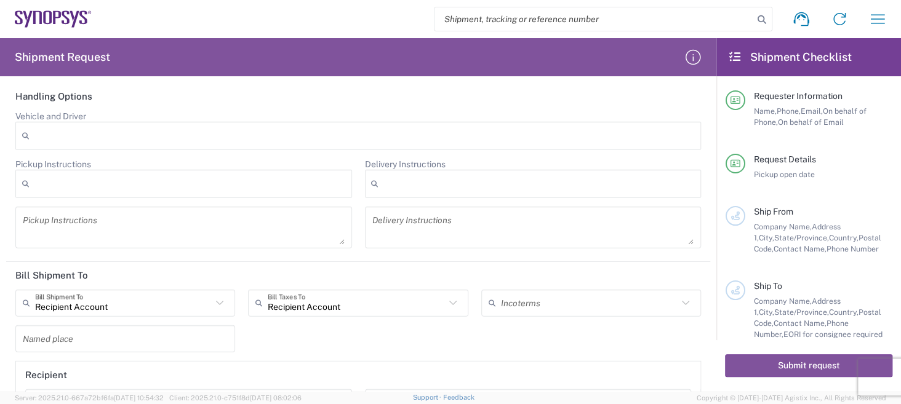
click at [533, 296] on input "text" at bounding box center [589, 303] width 177 height 22
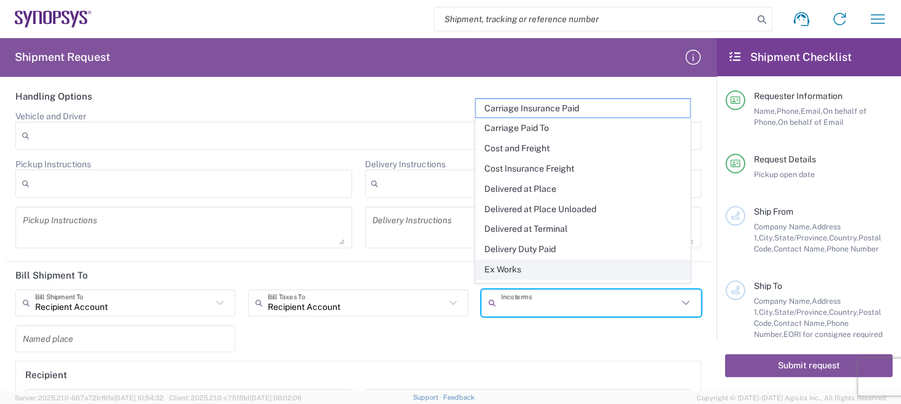
click at [517, 269] on span "Ex Works" at bounding box center [583, 269] width 214 height 19
type input "Recipient Account"
type input "Ex Works"
type input "Micro Precision GmbH"
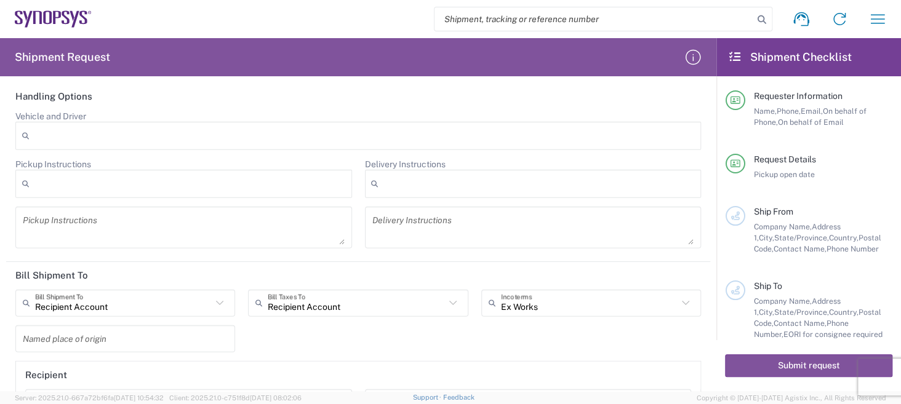
click at [216, 334] on input "text" at bounding box center [125, 339] width 205 height 22
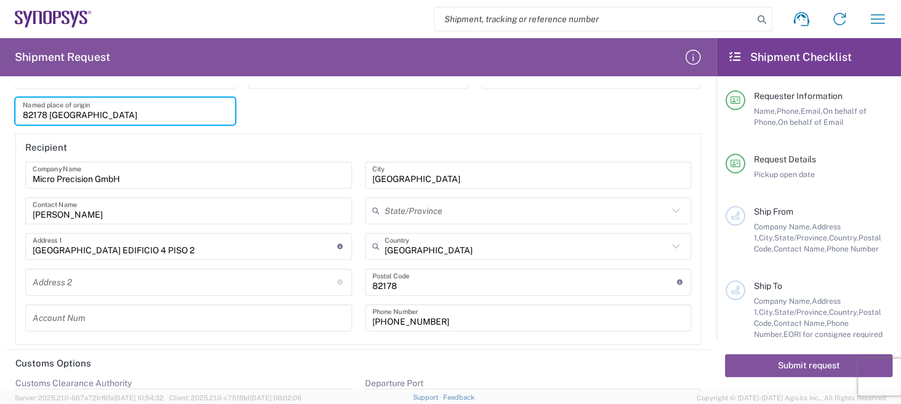
scroll to position [1907, 0]
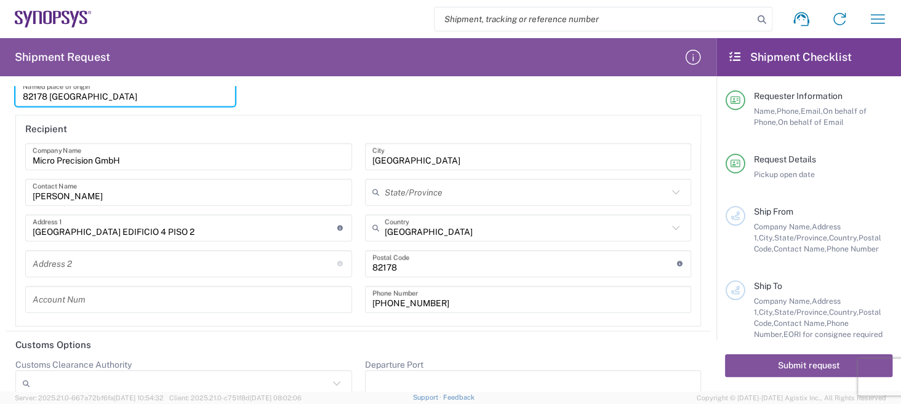
type input "82178 [GEOGRAPHIC_DATA]"
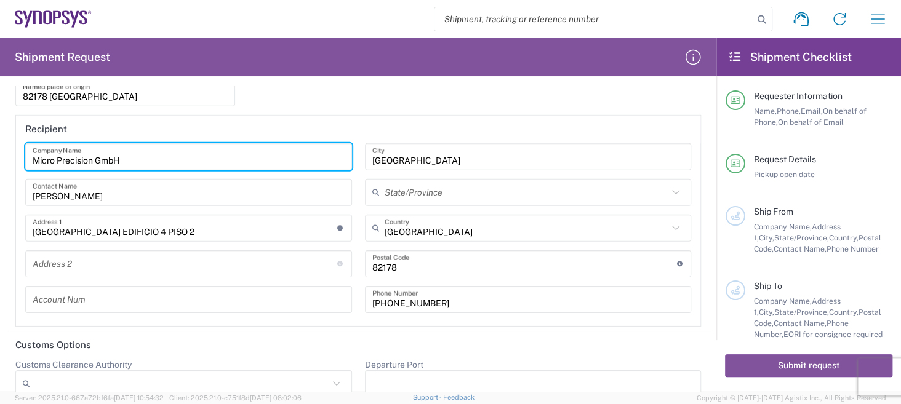
drag, startPoint x: 137, startPoint y: 156, endPoint x: 47, endPoint y: 142, distance: 90.9
click at [47, 146] on input "Micro Precision GmbH" at bounding box center [189, 157] width 312 height 22
type input "M"
click at [86, 193] on input "[PERSON_NAME]" at bounding box center [189, 193] width 312 height 22
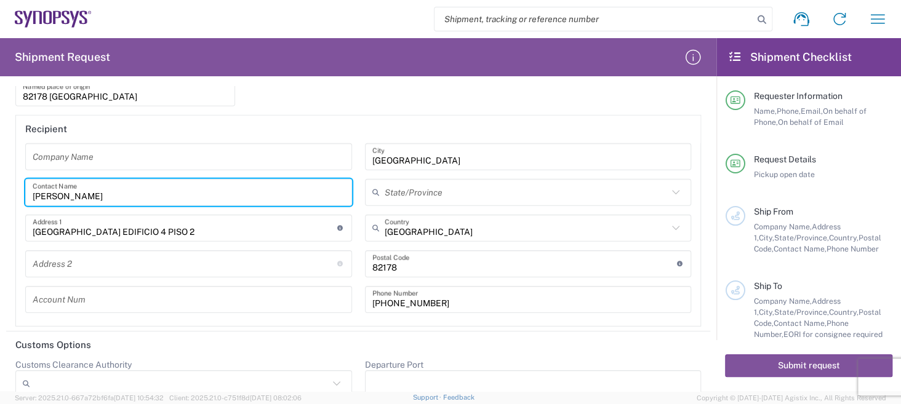
drag, startPoint x: 92, startPoint y: 191, endPoint x: 0, endPoint y: 185, distance: 92.5
click at [0, 185] on form "Requester Information Micro Precision GmbH Name * [PHONE_NUMBER] Phone * [DOMAI…" at bounding box center [358, 238] width 716 height 305
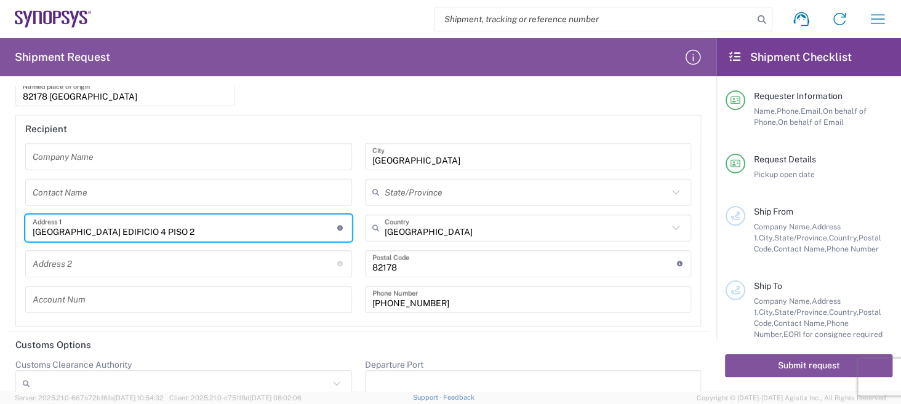
drag, startPoint x: 171, startPoint y: 224, endPoint x: 9, endPoint y: 207, distance: 162.7
click at [9, 207] on div "Recipient Company Name Contact Name LAGOAS PARK EDIFICIO 4 PISO 2 Address 1 For…" at bounding box center [358, 221] width 698 height 212
click at [404, 146] on input "[GEOGRAPHIC_DATA]" at bounding box center [528, 157] width 312 height 22
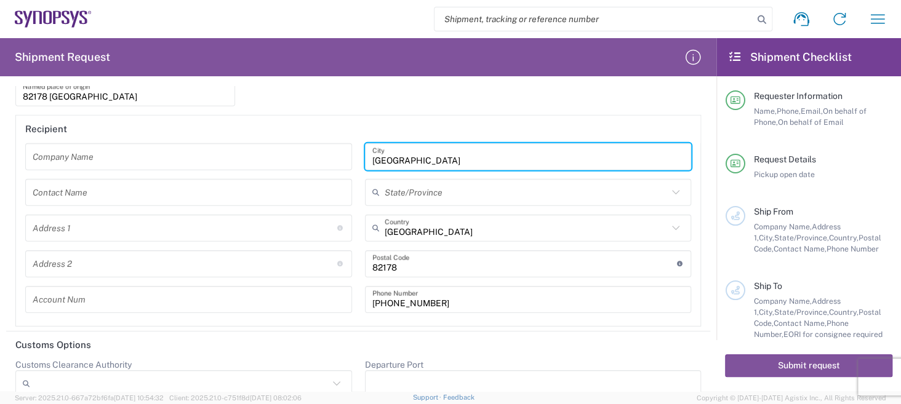
drag, startPoint x: 432, startPoint y: 148, endPoint x: 330, endPoint y: 148, distance: 101.5
click at [330, 148] on div "Company Name Contact Name Address 1 For cross streets use street names with '&'…" at bounding box center [358, 232] width 679 height 178
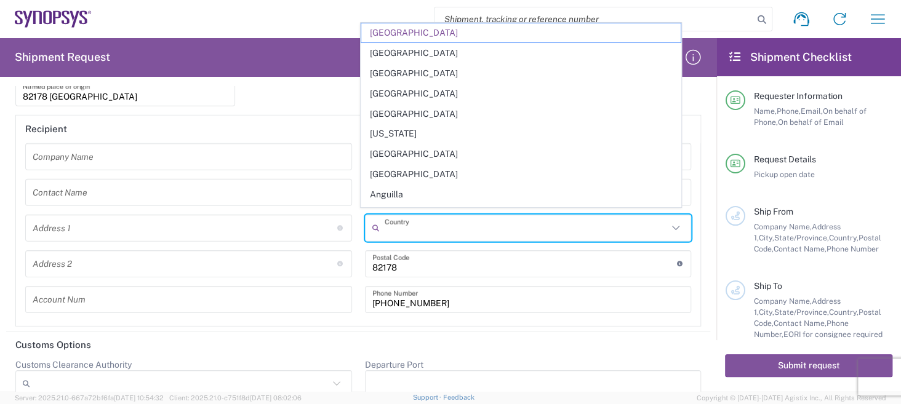
drag, startPoint x: 392, startPoint y: 229, endPoint x: 368, endPoint y: 231, distance: 24.1
click at [365, 228] on div "Country" at bounding box center [528, 228] width 327 height 27
click at [405, 269] on div "Postal Code Enter Postal Code here" at bounding box center [528, 263] width 327 height 27
type input "[GEOGRAPHIC_DATA]"
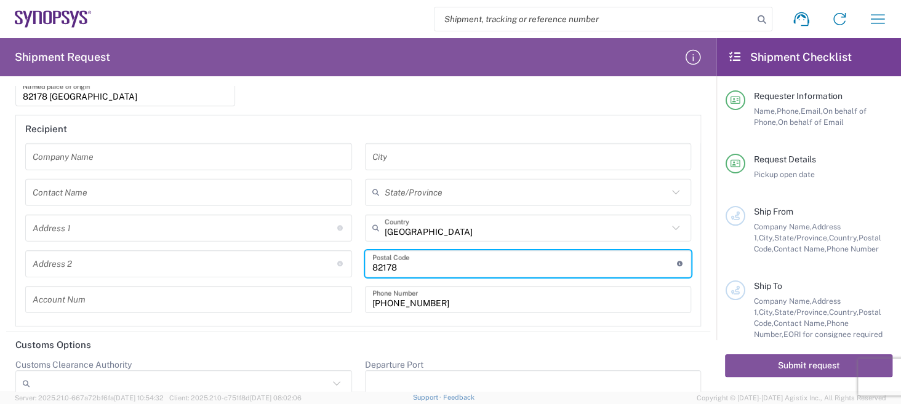
drag, startPoint x: 400, startPoint y: 260, endPoint x: 353, endPoint y: 260, distance: 46.8
click at [358, 260] on div "City State/Province Azores Distrito da Guarda Distrito de [GEOGRAPHIC_DATA] Dis…" at bounding box center [528, 232] width 340 height 178
click at [411, 293] on input "[PHONE_NUMBER]" at bounding box center [528, 300] width 312 height 22
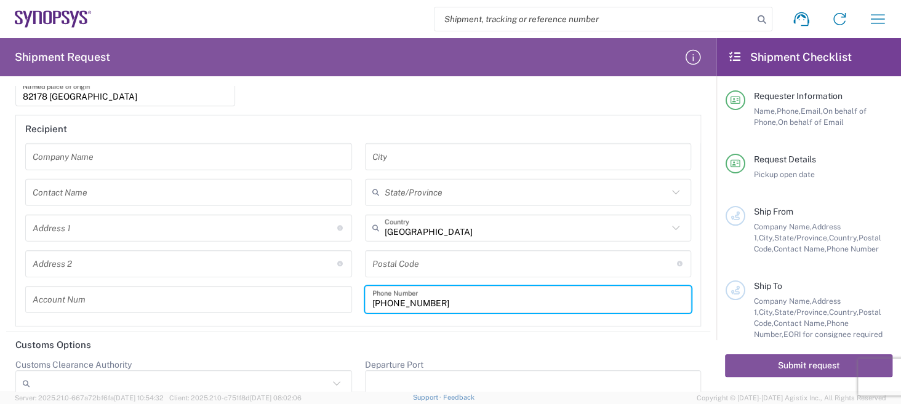
drag, startPoint x: 436, startPoint y: 293, endPoint x: 345, endPoint y: 289, distance: 91.2
click at [345, 289] on div "Company Name Contact Name Address 1 For cross streets use street names with '&'…" at bounding box center [358, 232] width 679 height 178
click at [96, 188] on input "text" at bounding box center [189, 193] width 312 height 22
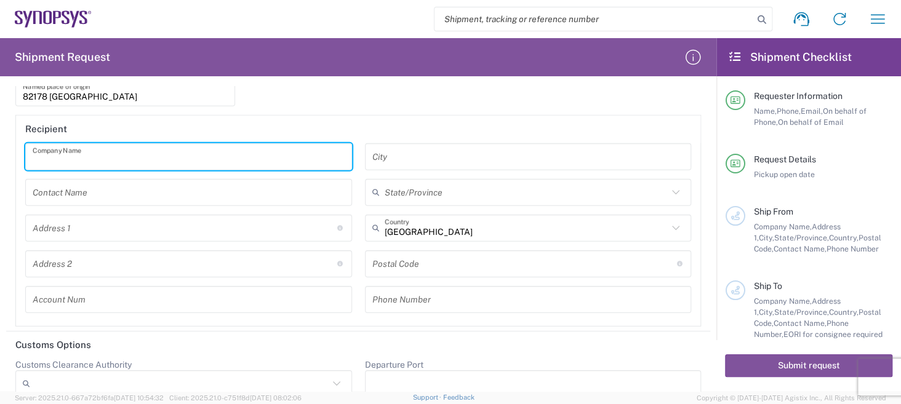
click at [97, 154] on input "text" at bounding box center [189, 157] width 312 height 22
type input "s"
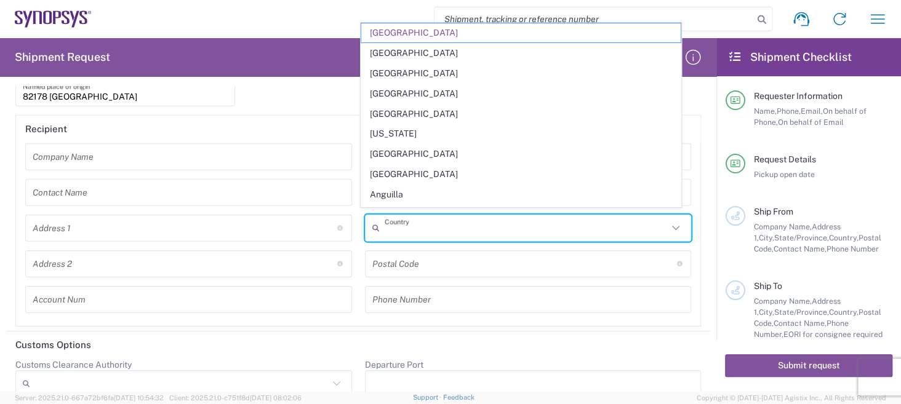
drag, startPoint x: 418, startPoint y: 227, endPoint x: 357, endPoint y: 230, distance: 61.0
click at [358, 230] on div "City State/Province Azores Distrito da Guarda Distrito de [GEOGRAPHIC_DATA] Dis…" at bounding box center [528, 232] width 340 height 178
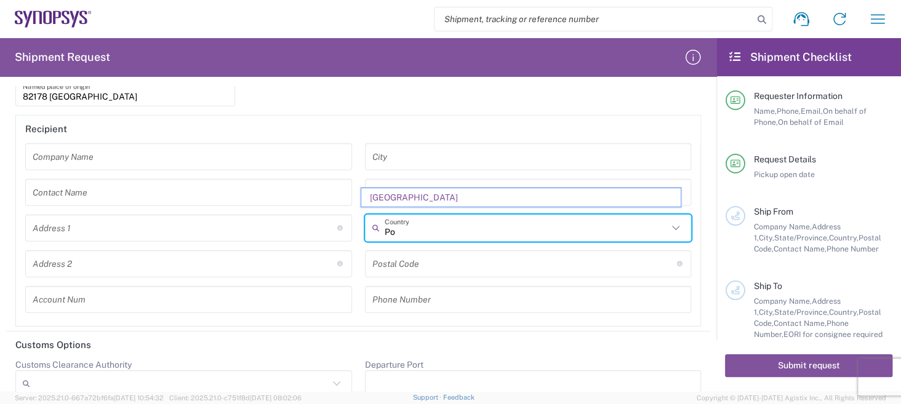
type input "P"
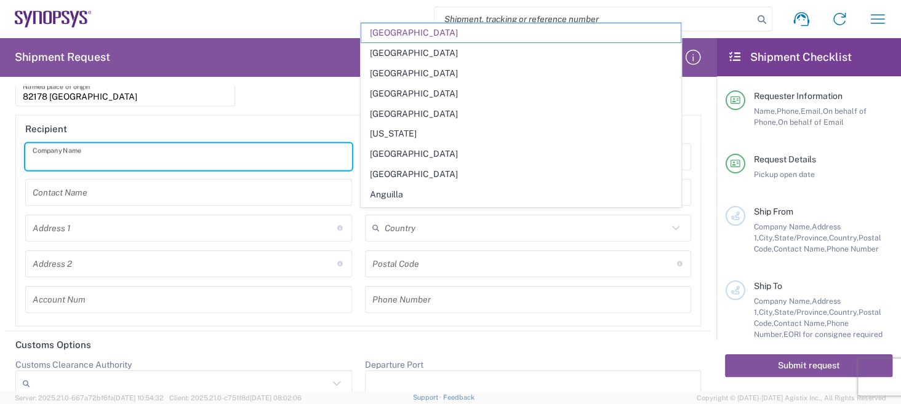
click at [106, 150] on input "text" at bounding box center [189, 157] width 312 height 22
type input "[GEOGRAPHIC_DATA]"
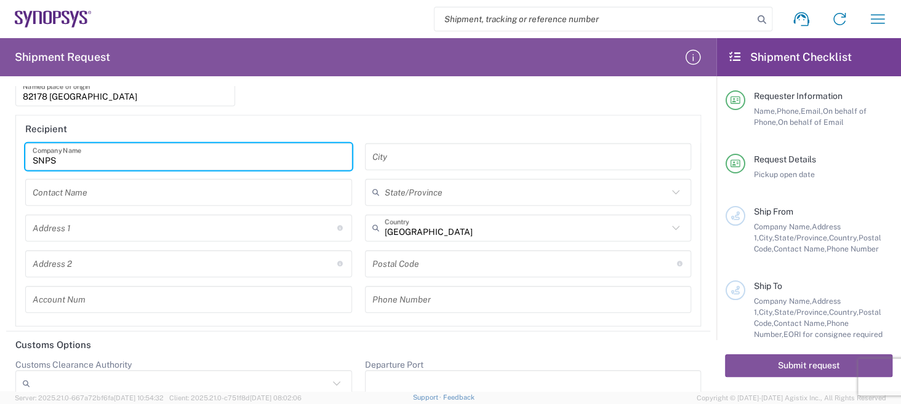
type input "SNPS, [GEOGRAPHIC_DATA] Unipessoal, Lda."
type input "Edificio das Technologias 3rd Floor"
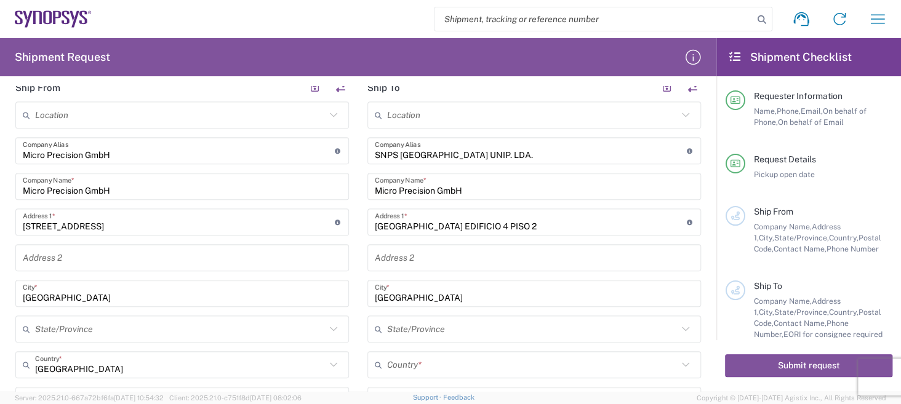
scroll to position [369, 0]
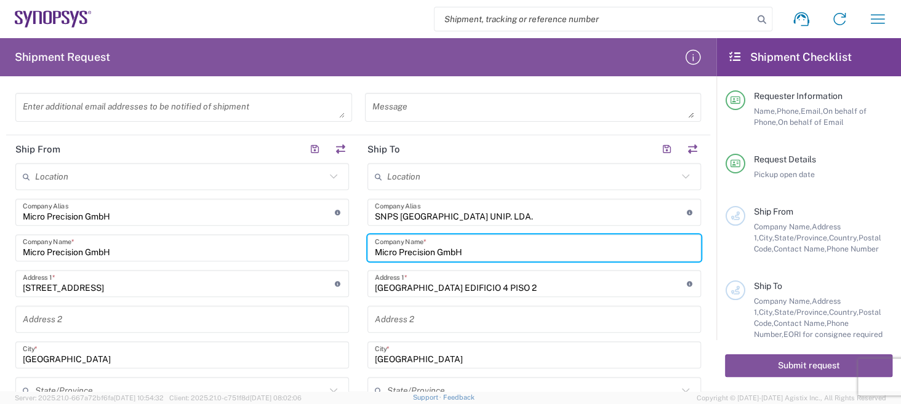
drag, startPoint x: 468, startPoint y: 247, endPoint x: 365, endPoint y: 238, distance: 103.8
click at [367, 238] on div "Micro Precision GmbH Company Name *" at bounding box center [533, 247] width 333 height 27
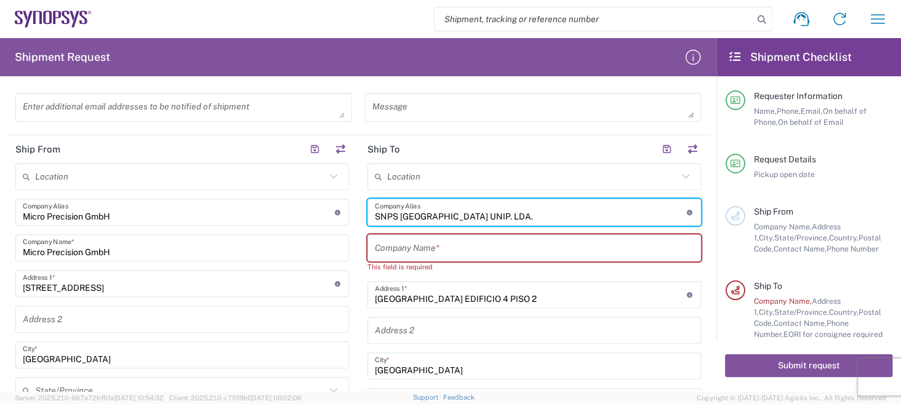
drag, startPoint x: 490, startPoint y: 211, endPoint x: 347, endPoint y: 187, distance: 145.4
click at [347, 187] on div "Ship From Location [GEOGRAPHIC_DATA] DE04 Agrate Brianza IT01 [GEOGRAPHIC_DATA]…" at bounding box center [358, 405] width 704 height 541
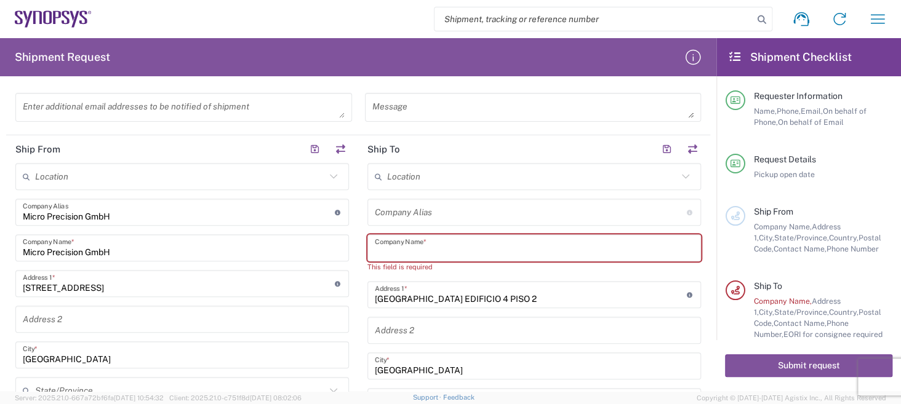
click at [444, 247] on input "text" at bounding box center [534, 249] width 319 height 22
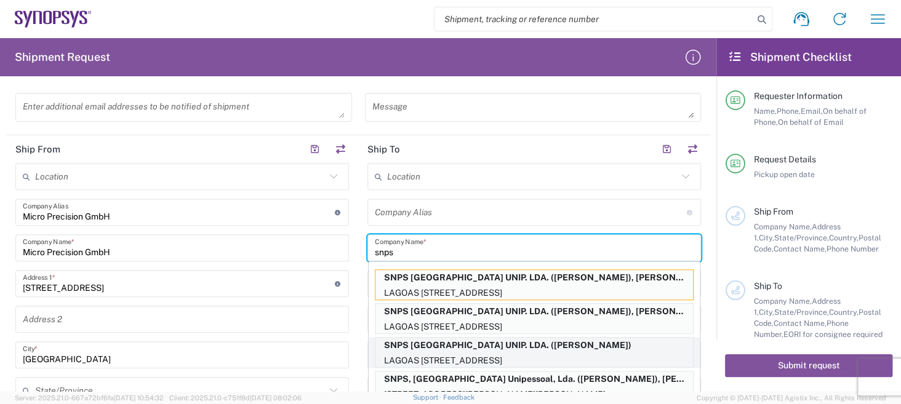
click at [492, 349] on p "SNPS [GEOGRAPHIC_DATA] UNIP. LDA. ([PERSON_NAME])" at bounding box center [533, 345] width 317 height 15
type input "SNPS [GEOGRAPHIC_DATA] UNIP. LDA."
type input "[GEOGRAPHIC_DATA]"
type input "2740-267"
type input "[PERSON_NAME]"
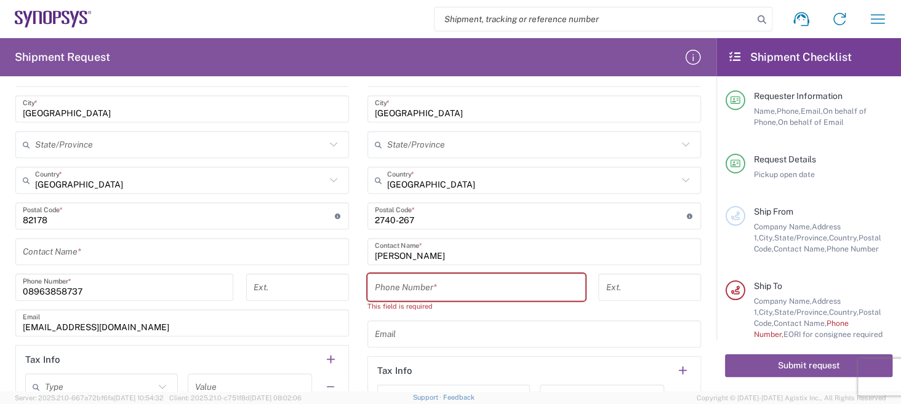
scroll to position [528, 0]
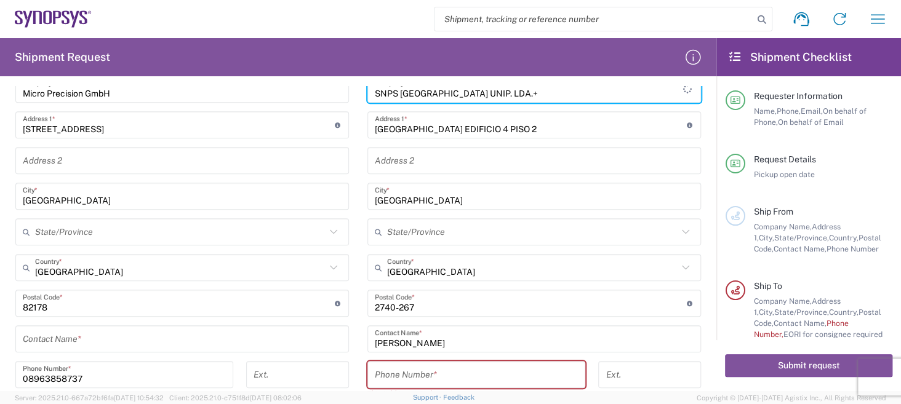
type input "SNPS [GEOGRAPHIC_DATA] UNIP. LDA."
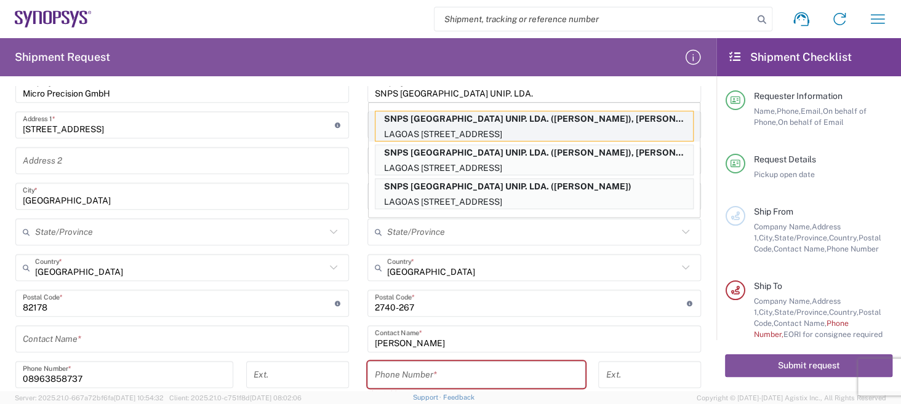
click at [517, 129] on p "LAGOAS [STREET_ADDRESS]" at bounding box center [533, 134] width 317 height 15
type input "SNPS [GEOGRAPHIC_DATA] UNIP. LDA."
type input "[PERSON_NAME]"
type input "351210440240"
type input "[PERSON_NAME][EMAIL_ADDRESS][PERSON_NAME][DOMAIN_NAME]"
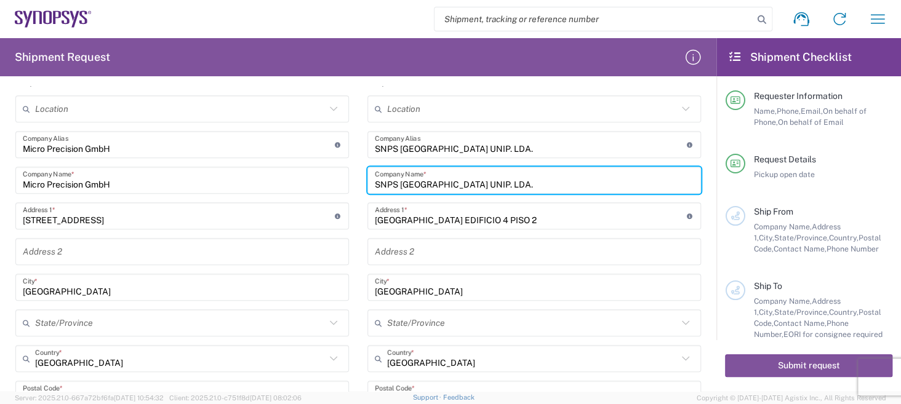
scroll to position [334, 0]
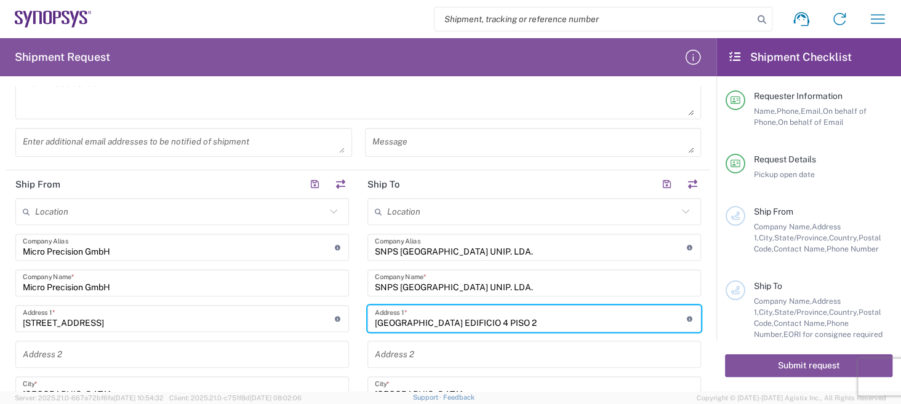
drag, startPoint x: 512, startPoint y: 318, endPoint x: 364, endPoint y: 308, distance: 148.0
click at [367, 308] on div "[GEOGRAPHIC_DATA] EDIFICIO 4 PISO 2 Address 1 * For cross streets use street na…" at bounding box center [533, 318] width 333 height 27
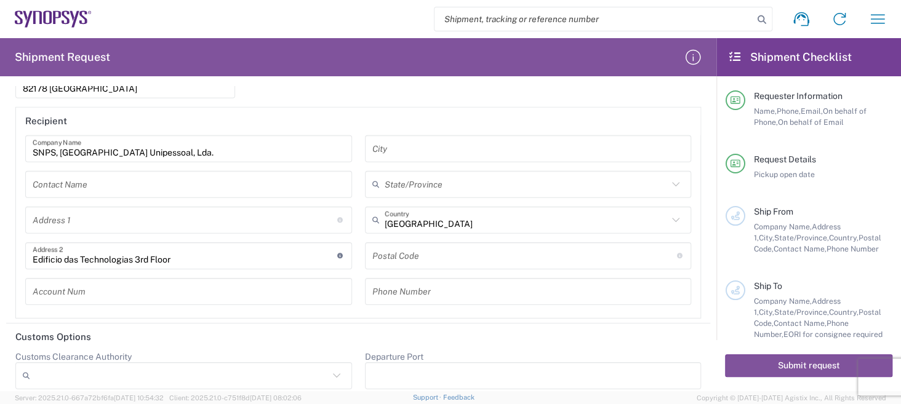
scroll to position [1920, 0]
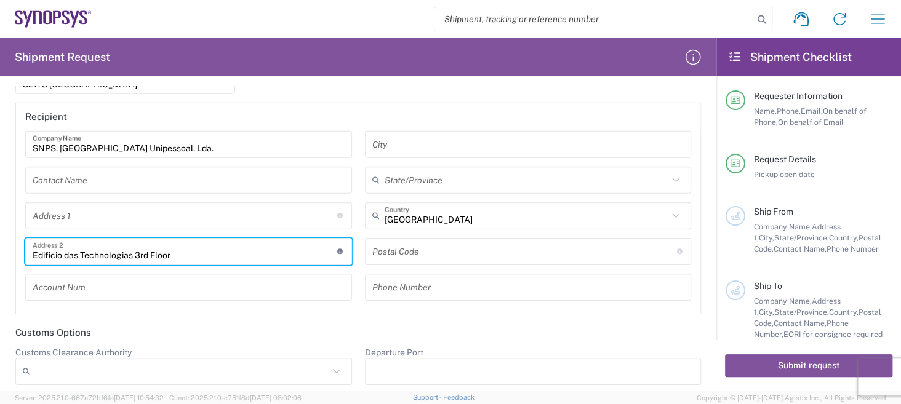
drag, startPoint x: 155, startPoint y: 245, endPoint x: 0, endPoint y: 193, distance: 163.6
click at [0, 193] on form "Requester Information Micro Precision GmbH Name * [PHONE_NUMBER] Phone * [DOMAI…" at bounding box center [358, 238] width 716 height 305
click at [79, 211] on input "text" at bounding box center [185, 216] width 305 height 22
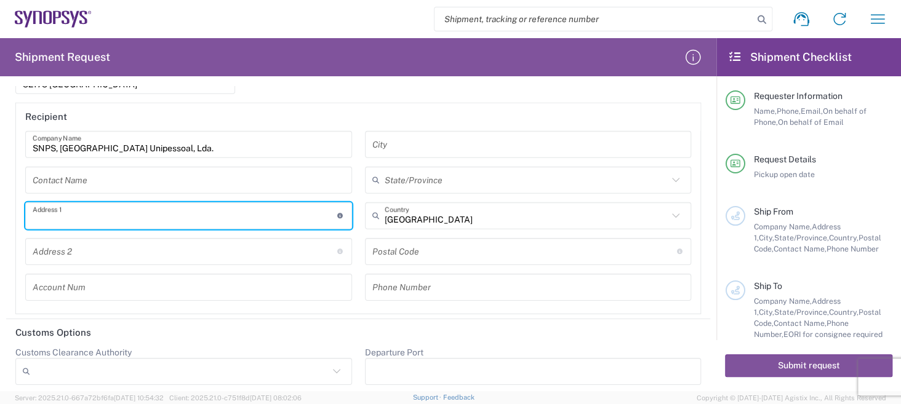
paste input "[GEOGRAPHIC_DATA] EDIFICIO 4 PISO 2"
type input "[GEOGRAPHIC_DATA] EDIFICIO 4 PISO 2"
click at [261, 330] on header "Customs Options" at bounding box center [358, 333] width 704 height 28
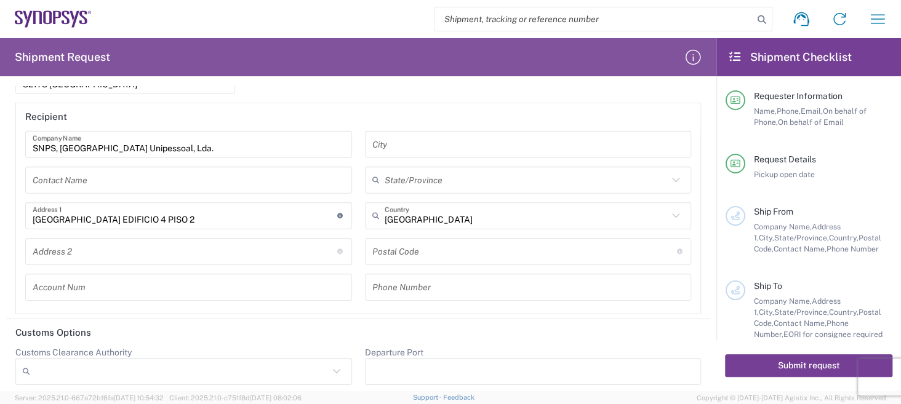
click at [786, 366] on button "Submit request" at bounding box center [808, 365] width 167 height 23
type input "SNPS [GEOGRAPHIC_DATA] UNIP. LDA."
type input "[PERSON_NAME]"
type input "[GEOGRAPHIC_DATA]"
type input "2740-267"
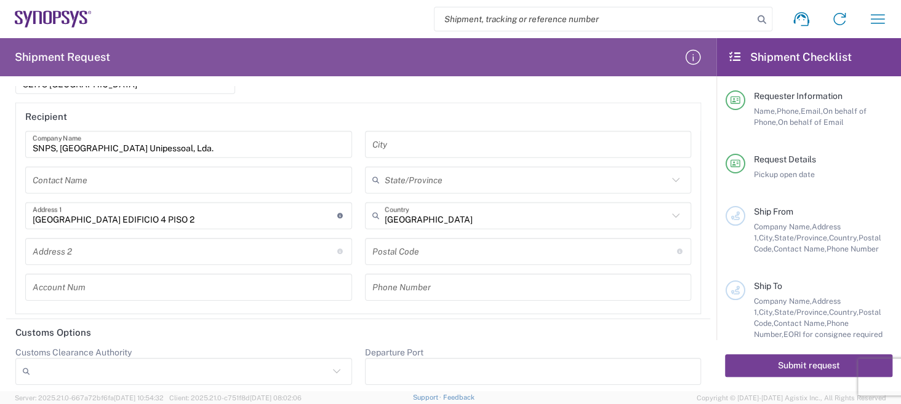
type input "351210440240"
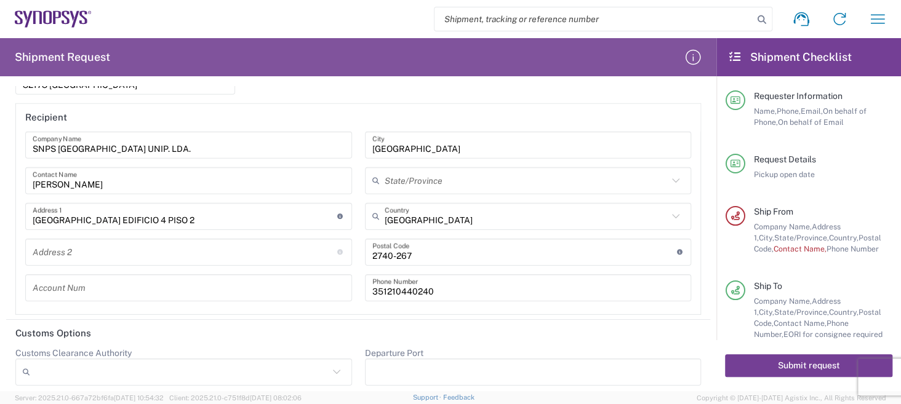
scroll to position [1931, 0]
click at [805, 369] on button "Submit request" at bounding box center [808, 365] width 167 height 23
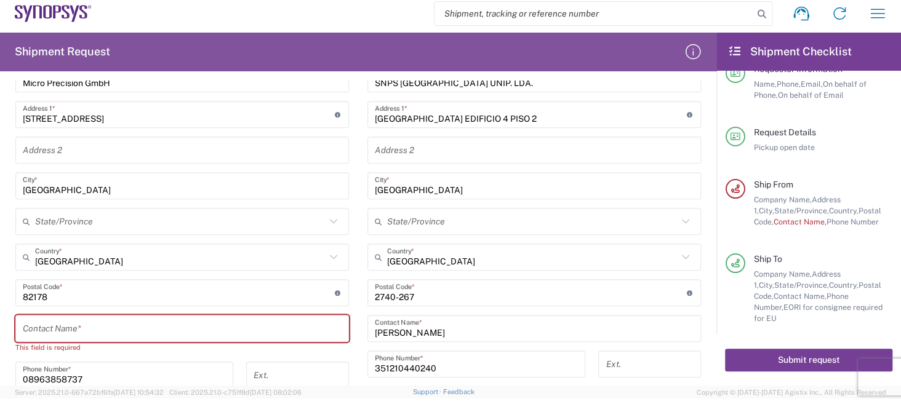
scroll to position [553, 0]
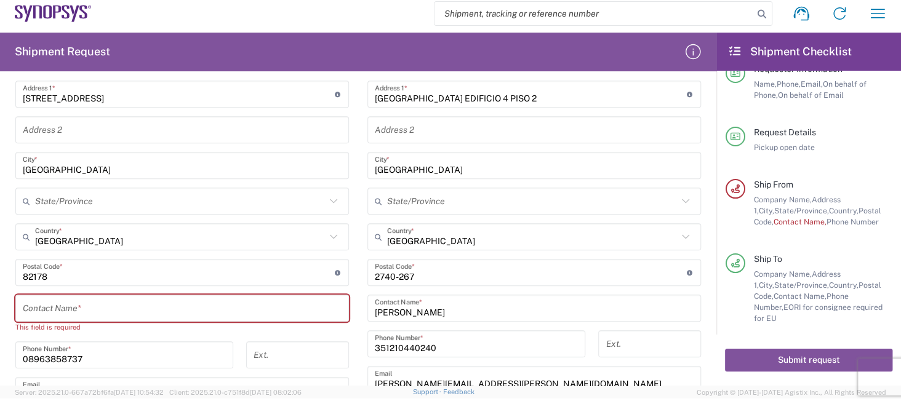
click at [125, 305] on input "text" at bounding box center [182, 309] width 319 height 22
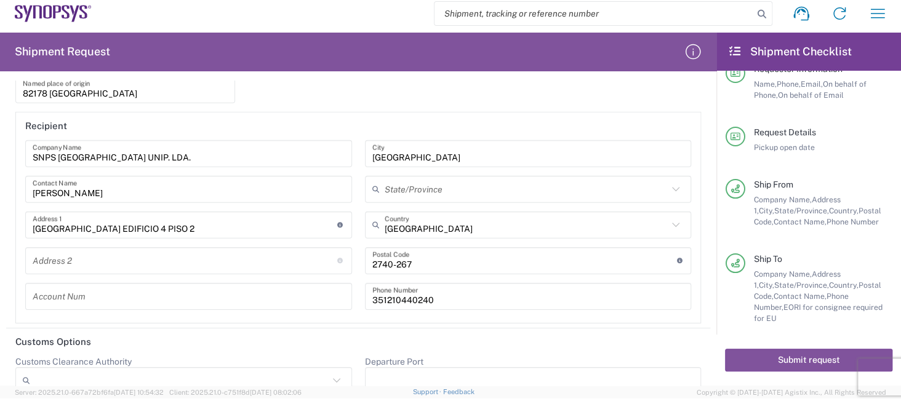
scroll to position [1920, 0]
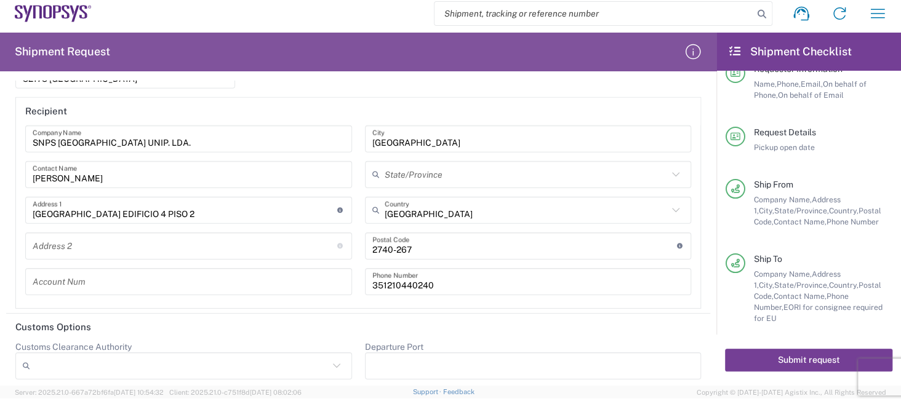
type input "[PERSON_NAME]"
click at [778, 354] on button "Submit request" at bounding box center [808, 360] width 167 height 23
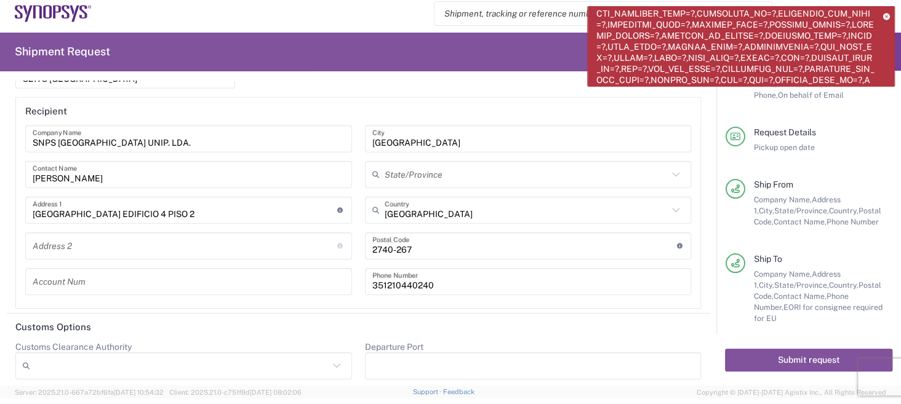
click at [883, 14] on icon at bounding box center [886, 16] width 7 height 7
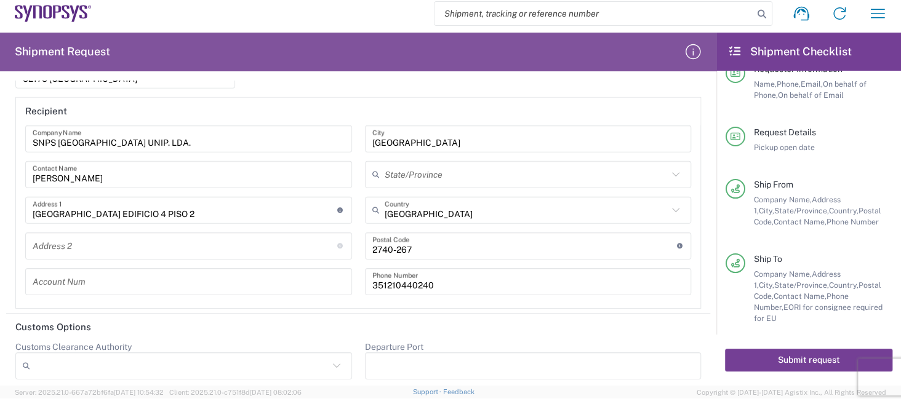
click at [804, 357] on button "Submit request" at bounding box center [808, 360] width 167 height 23
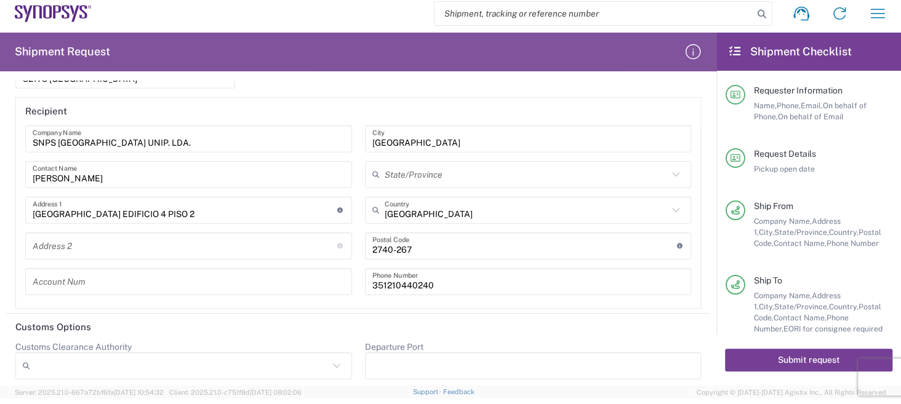
click at [806, 363] on button "Submit request" at bounding box center [808, 360] width 167 height 23
click at [782, 362] on button "Submit request" at bounding box center [808, 360] width 167 height 23
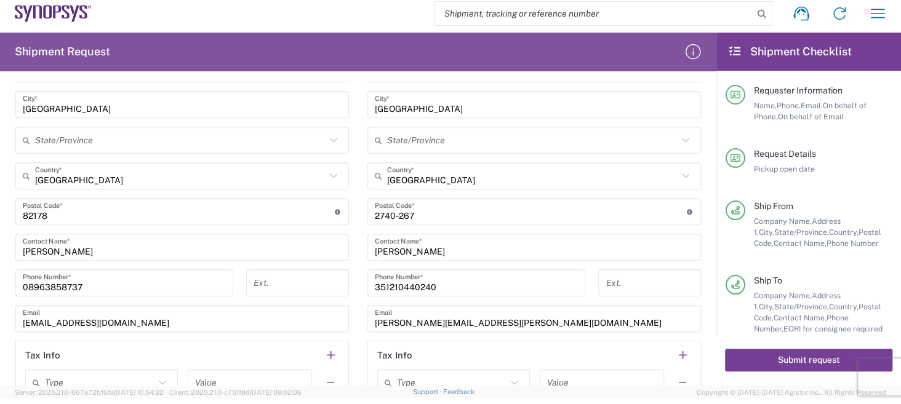
scroll to position [738, 0]
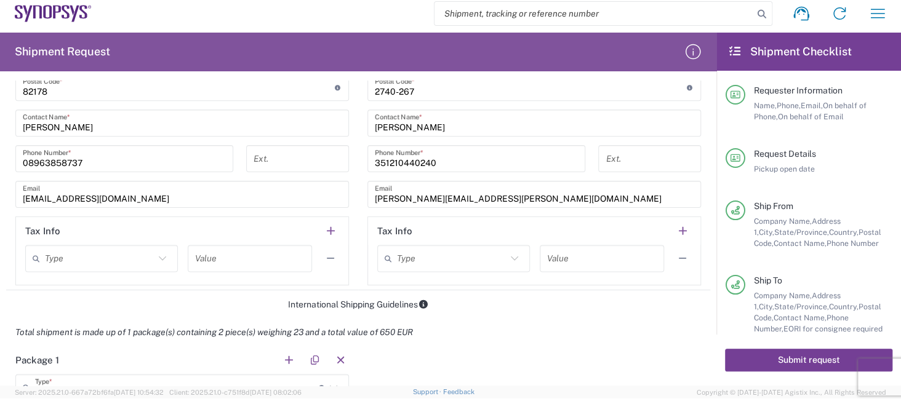
click at [787, 357] on button "Submit request" at bounding box center [808, 360] width 167 height 23
click at [799, 355] on button "Submit request" at bounding box center [808, 360] width 167 height 23
click at [799, 354] on button "Submit request" at bounding box center [808, 360] width 167 height 23
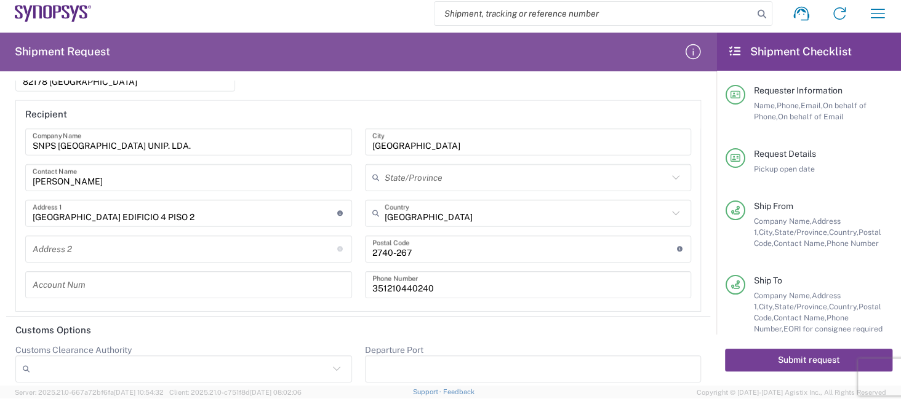
scroll to position [1920, 0]
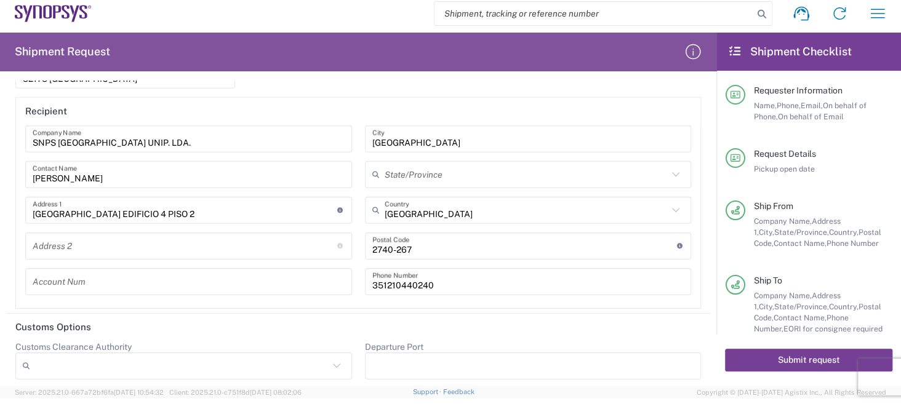
click at [786, 353] on button "Submit request" at bounding box center [808, 360] width 167 height 23
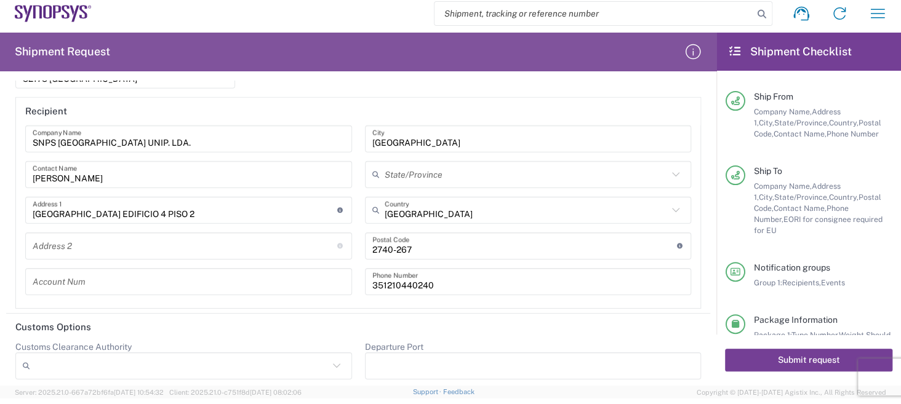
scroll to position [141, 0]
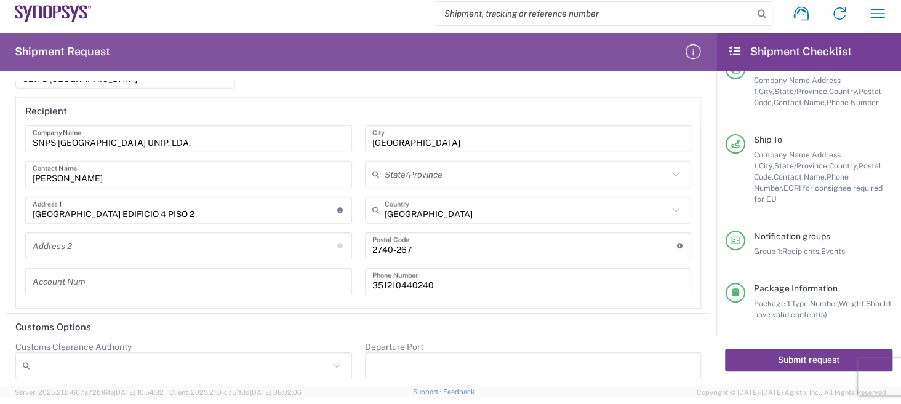
click at [817, 362] on button "Submit request" at bounding box center [808, 360] width 167 height 23
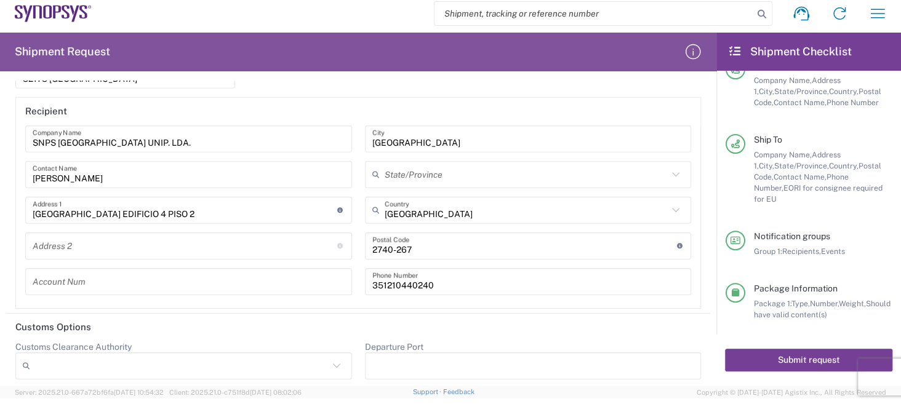
click at [817, 362] on button "Submit request" at bounding box center [808, 360] width 167 height 23
click at [791, 361] on button "Submit request" at bounding box center [808, 360] width 167 height 23
click at [789, 360] on button "Submit request" at bounding box center [808, 360] width 167 height 23
drag, startPoint x: 789, startPoint y: 359, endPoint x: 774, endPoint y: 348, distance: 18.5
click at [788, 359] on button "Submit request" at bounding box center [808, 360] width 167 height 23
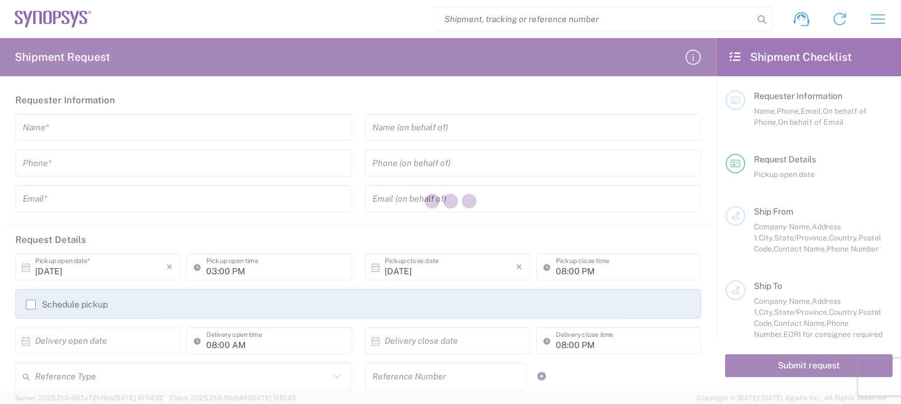
type input "[GEOGRAPHIC_DATA]"
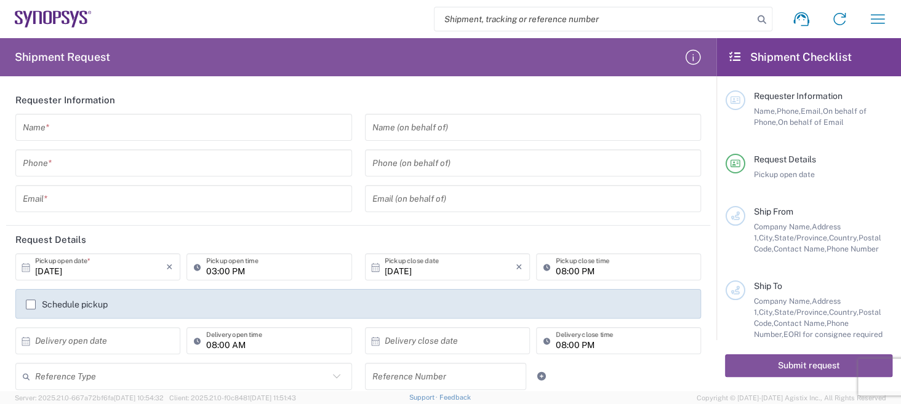
click at [66, 128] on input "text" at bounding box center [184, 128] width 322 height 22
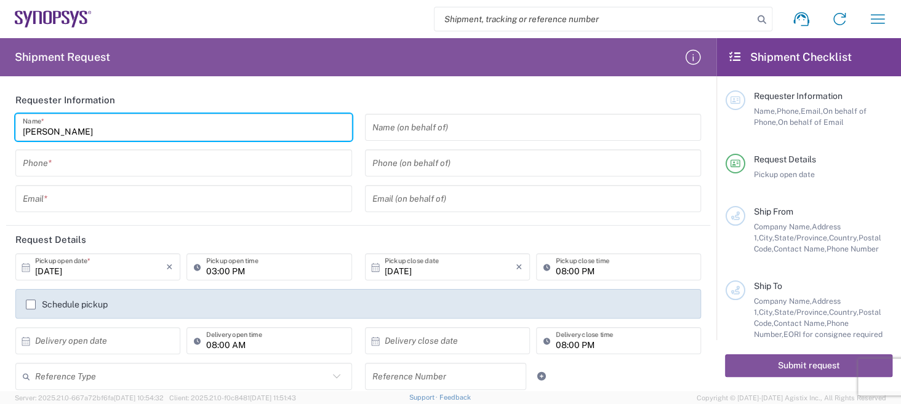
type input "[PERSON_NAME]"
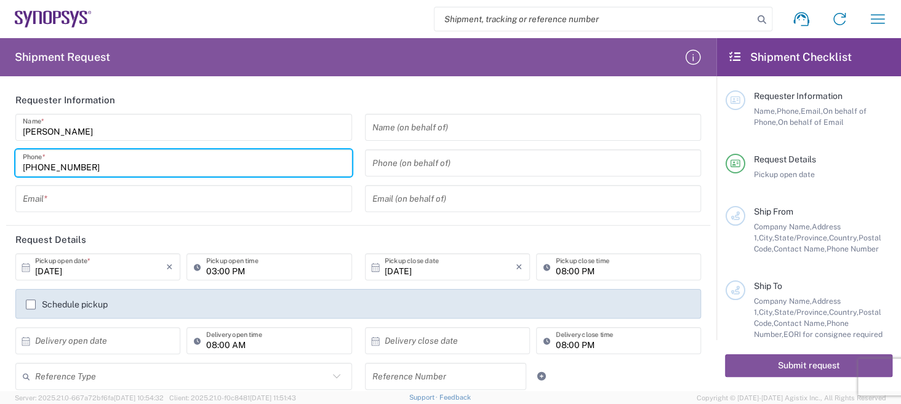
type input "+498963858737"
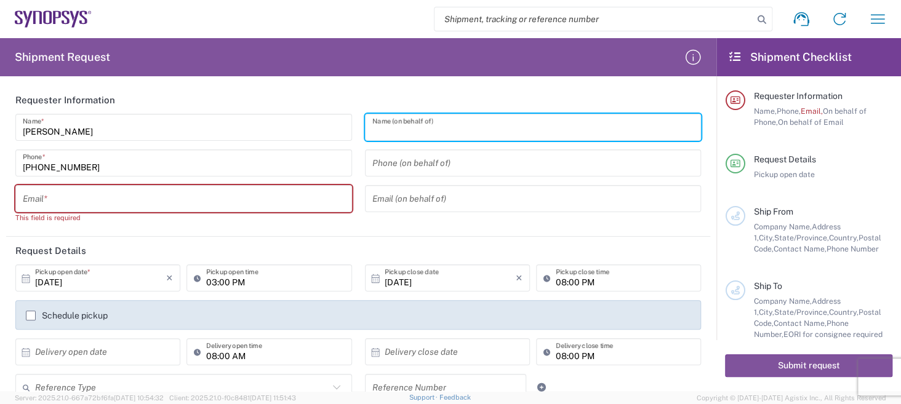
click at [79, 201] on input "text" at bounding box center [184, 199] width 322 height 22
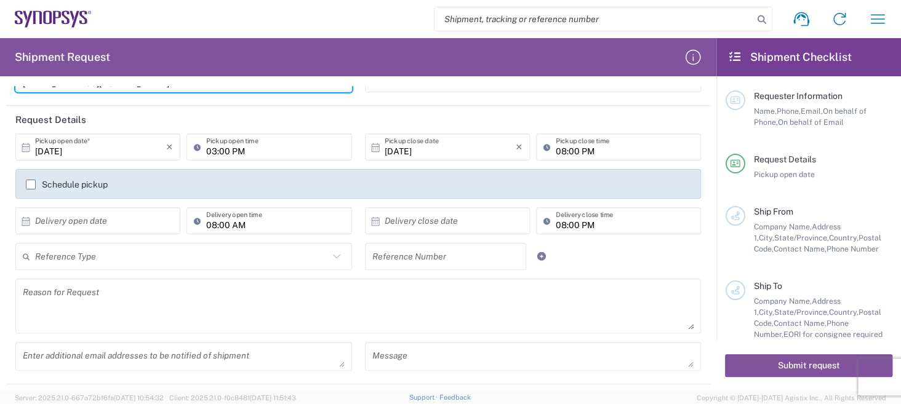
scroll to position [123, 0]
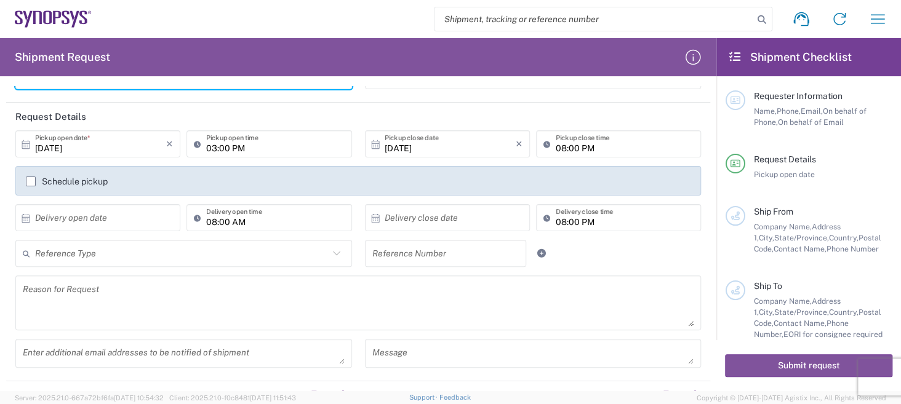
type input "[EMAIL_ADDRESS][DOMAIN_NAME]"
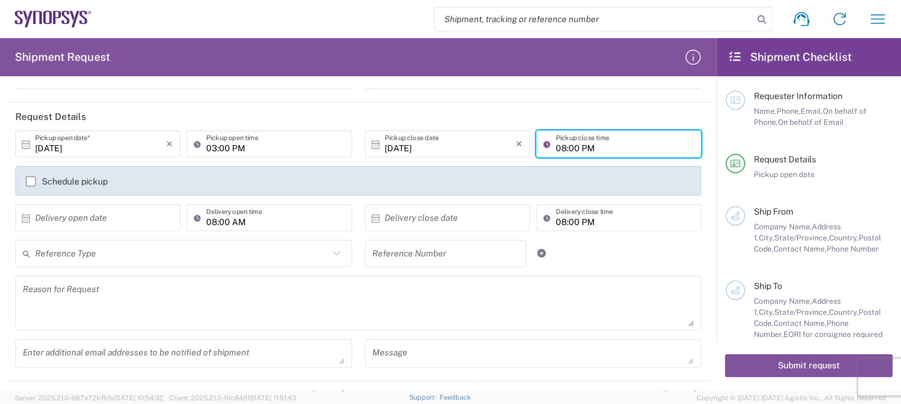
click at [564, 142] on input "08:00 PM" at bounding box center [625, 145] width 138 height 22
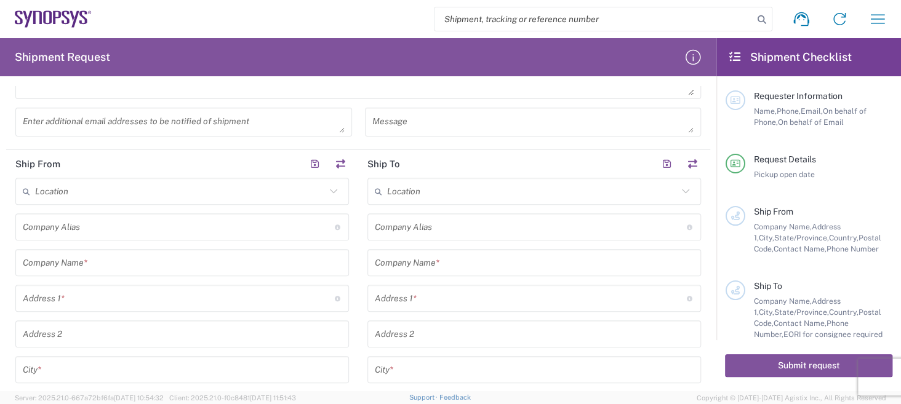
scroll to position [369, 0]
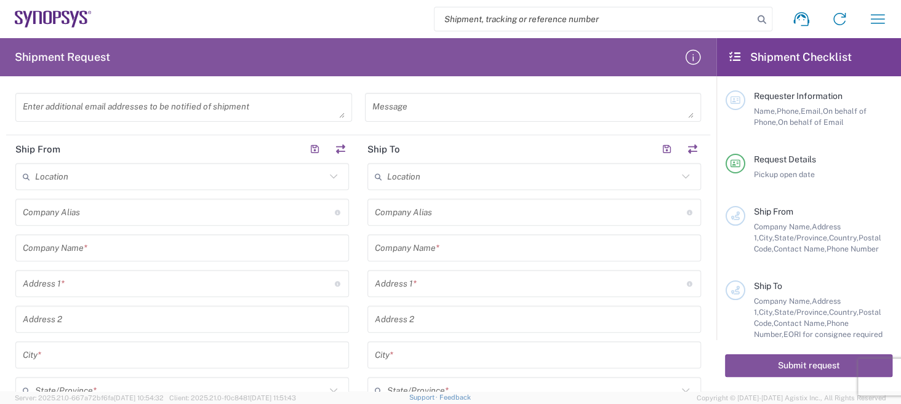
type input "05:00 PM"
click at [94, 248] on input "text" at bounding box center [182, 249] width 319 height 22
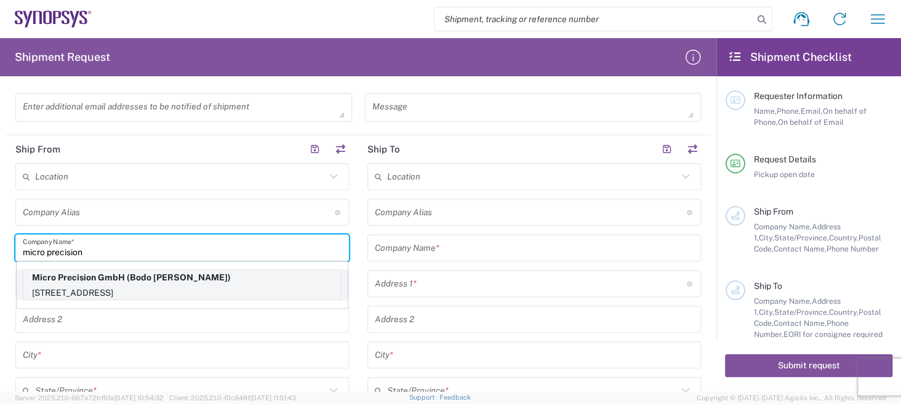
click at [74, 276] on p "Micro Precision GmbH (Bodo Max Seewald)" at bounding box center [181, 277] width 317 height 15
type input "Micro Precision GmbH"
type input "[STREET_ADDRESS]"
type input "München-Puchheim"
type input "[GEOGRAPHIC_DATA]"
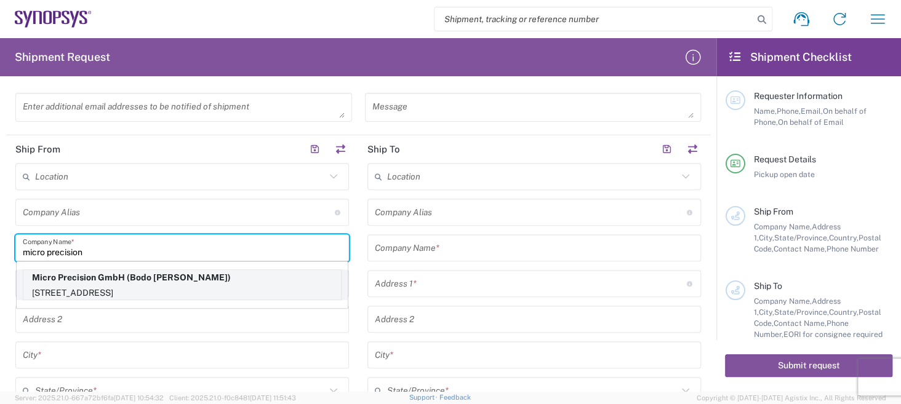
type input "82178"
type input "Bodo Max Seewald"
type input "+49 89 638 587 37"
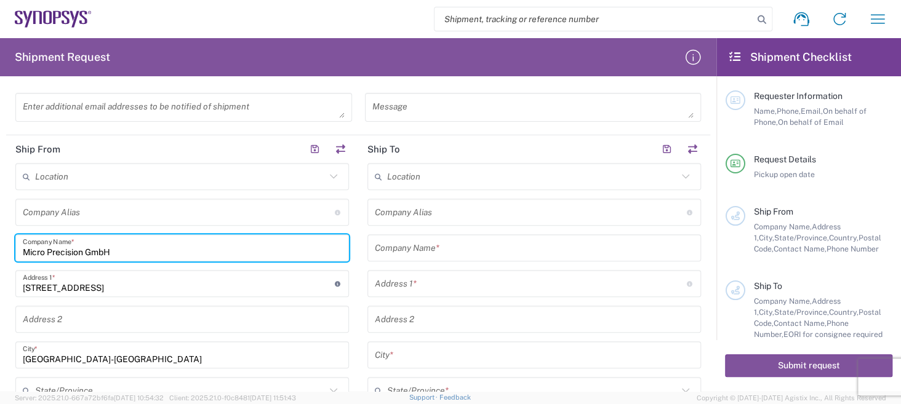
click at [434, 250] on input "text" at bounding box center [534, 249] width 319 height 22
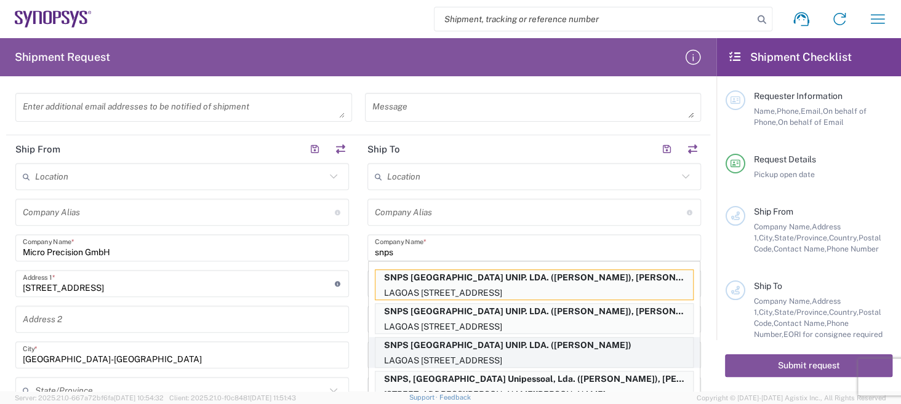
click at [417, 345] on p "SNPS [GEOGRAPHIC_DATA] UNIP. LDA. ([PERSON_NAME])" at bounding box center [533, 345] width 317 height 15
type input "SNPS [GEOGRAPHIC_DATA] UNIP. LDA."
type input "[GEOGRAPHIC_DATA] EDIFICIO 4 PISO 2"
type input "[GEOGRAPHIC_DATA]"
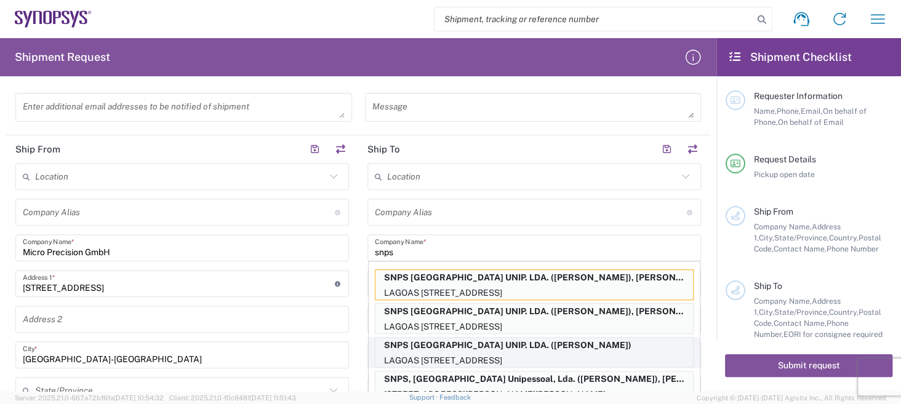
type input "2740-267"
type input "[PERSON_NAME]"
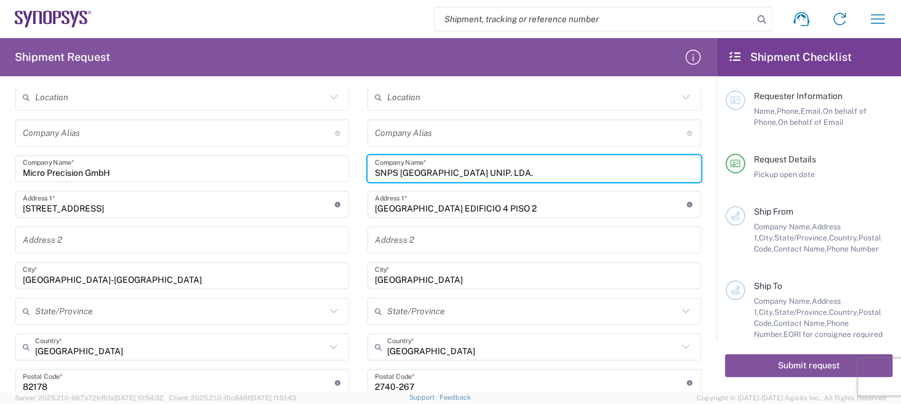
scroll to position [431, 0]
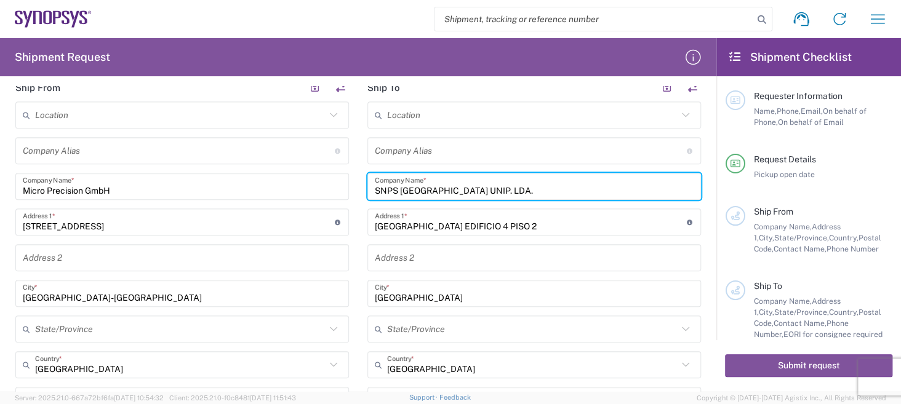
drag, startPoint x: 492, startPoint y: 183, endPoint x: 303, endPoint y: 153, distance: 192.0
click at [305, 154] on div "Ship From Location [GEOGRAPHIC_DATA] DE04 Agrate Brianza IT01 [GEOGRAPHIC_DATA]…" at bounding box center [358, 339] width 704 height 530
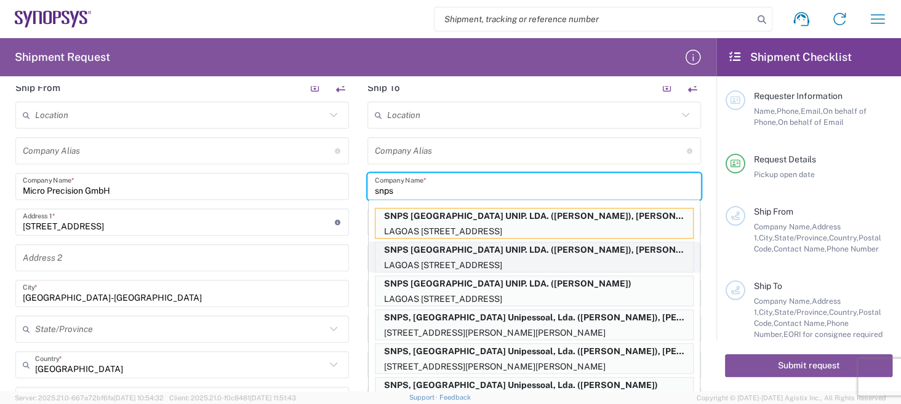
type input "snps"
click at [402, 253] on p "SNPS [GEOGRAPHIC_DATA] UNIP. LDA. ([PERSON_NAME]), [PERSON_NAME][EMAIL_ADDRESS]…" at bounding box center [533, 249] width 317 height 15
type input "SNPS PORTUGAL UNIP. LDA. 2"
type input "SNPS [GEOGRAPHIC_DATA] UNIP. LDA."
type input "Miguel Andrade"
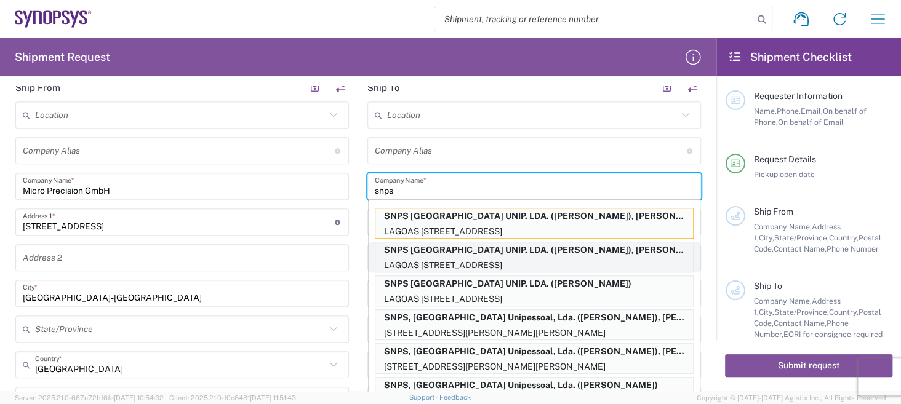
type input "351210440240"
type input "miguel.andrade@synopsys.com"
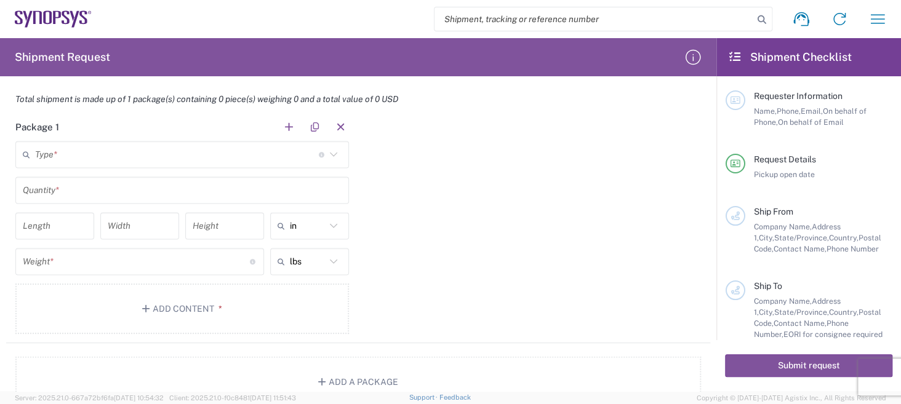
scroll to position [984, 0]
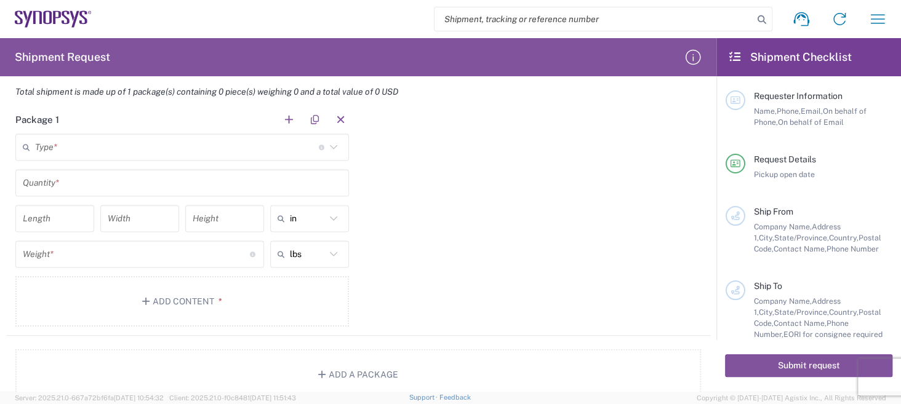
click at [298, 142] on input "text" at bounding box center [177, 148] width 284 height 22
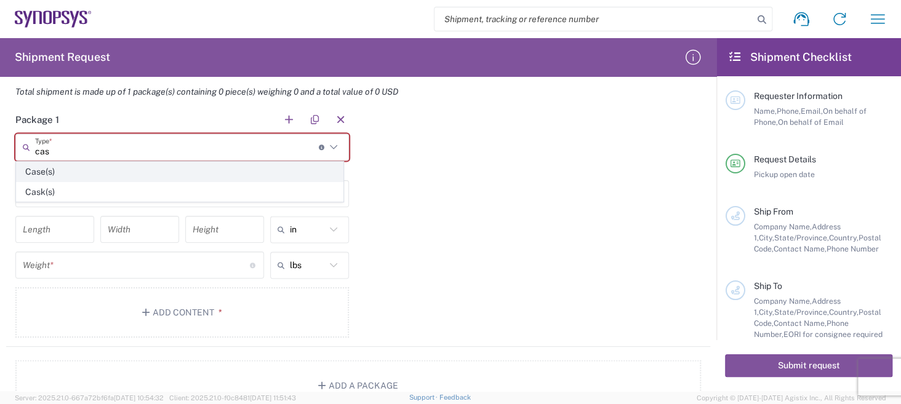
click at [54, 167] on span "Case(s)" at bounding box center [180, 171] width 326 height 19
type input "Case(s)"
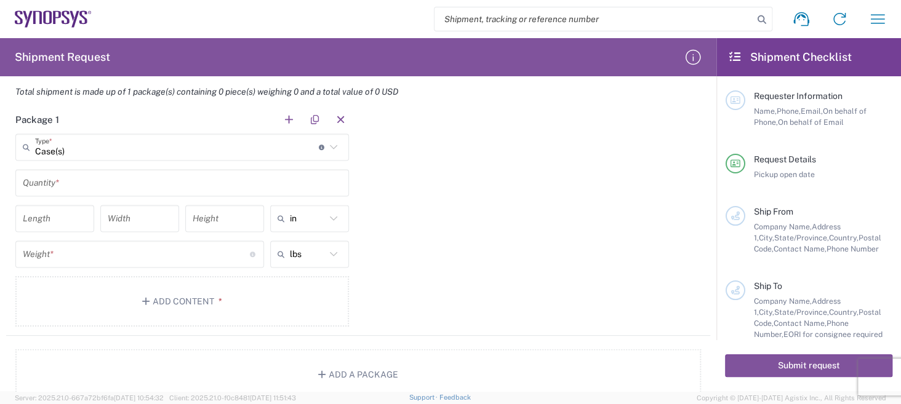
click at [329, 216] on icon at bounding box center [333, 218] width 16 height 16
click at [309, 265] on span "cm" at bounding box center [305, 263] width 75 height 19
type input "cm"
click at [60, 211] on input "number" at bounding box center [55, 219] width 64 height 22
type input "80"
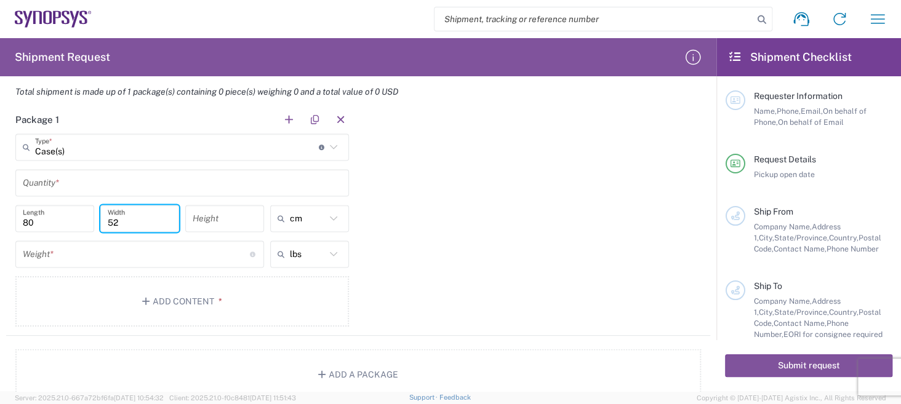
type input "52"
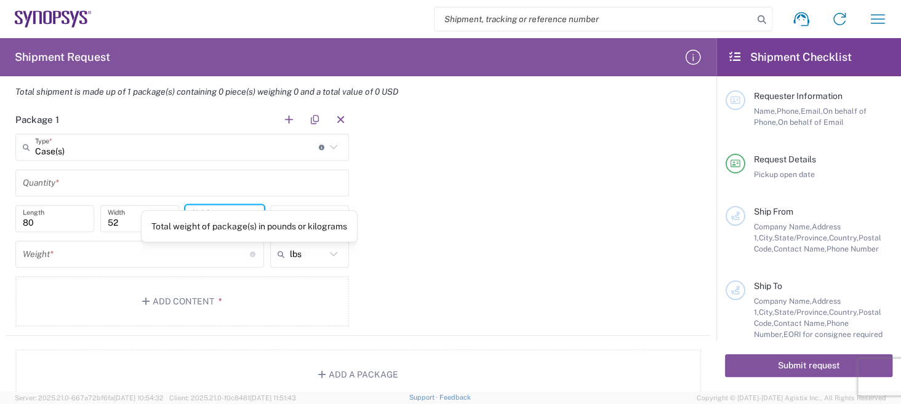
type input "39"
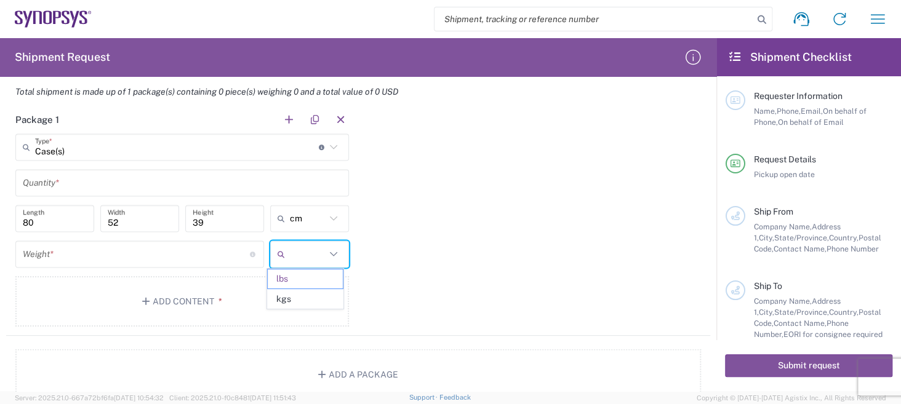
click at [317, 246] on input "text" at bounding box center [308, 254] width 36 height 20
click at [294, 301] on span "kgs" at bounding box center [305, 299] width 75 height 19
type input "kgs"
click at [177, 248] on input "number" at bounding box center [136, 255] width 227 height 22
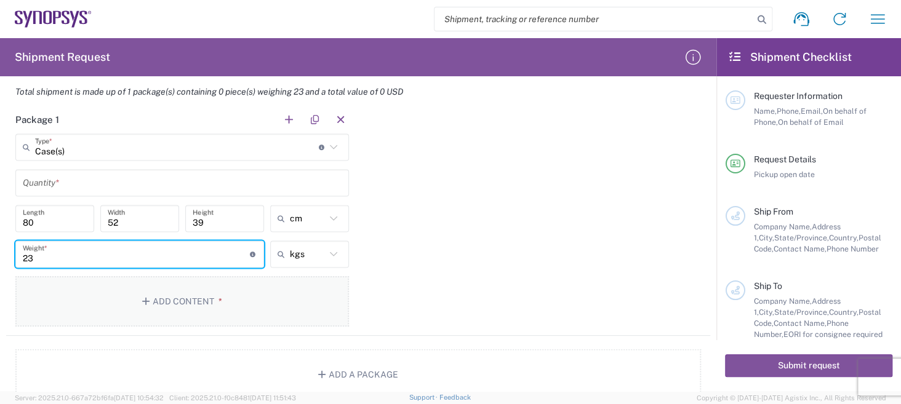
type input "23"
click at [207, 294] on button "Add Content *" at bounding box center [181, 301] width 333 height 50
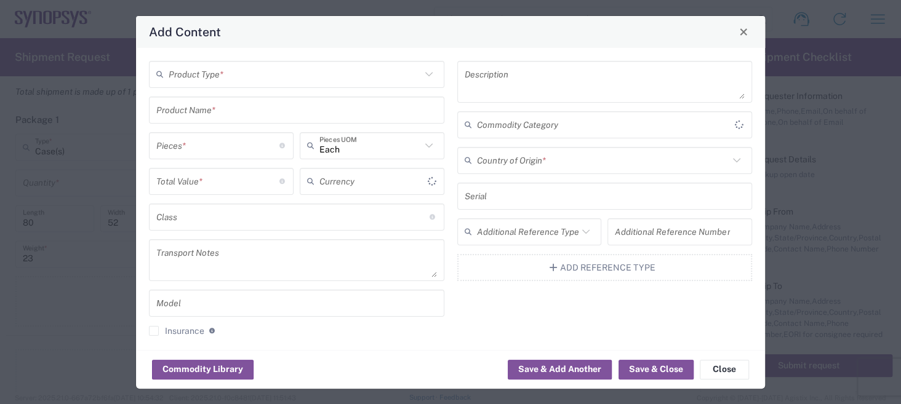
type input "US Dollar"
click at [246, 74] on input "text" at bounding box center [295, 74] width 252 height 22
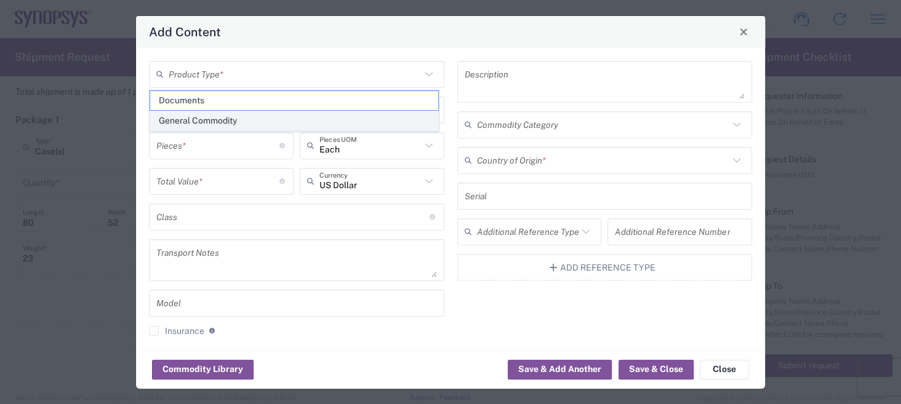
click at [222, 127] on span "General Commodity" at bounding box center [294, 120] width 288 height 19
type input "General Commodity"
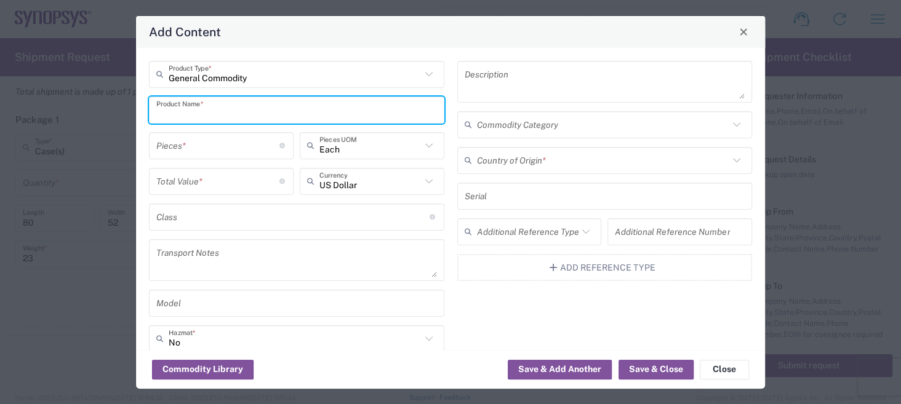
click at [224, 110] on input "text" at bounding box center [296, 110] width 281 height 22
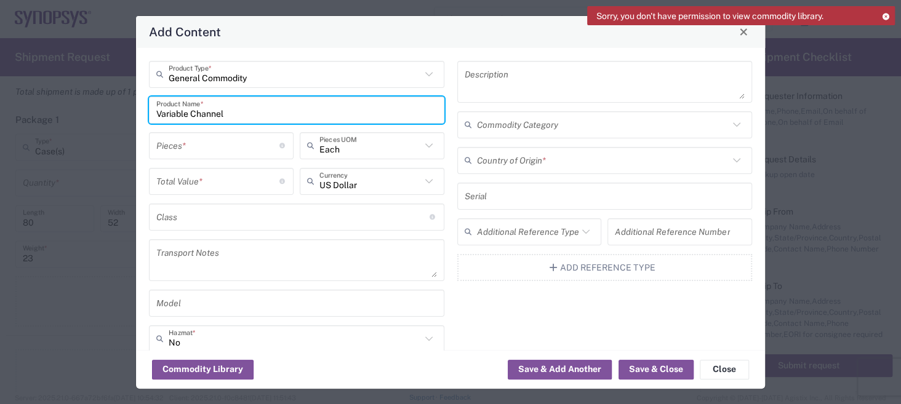
type input "Variable Channel"
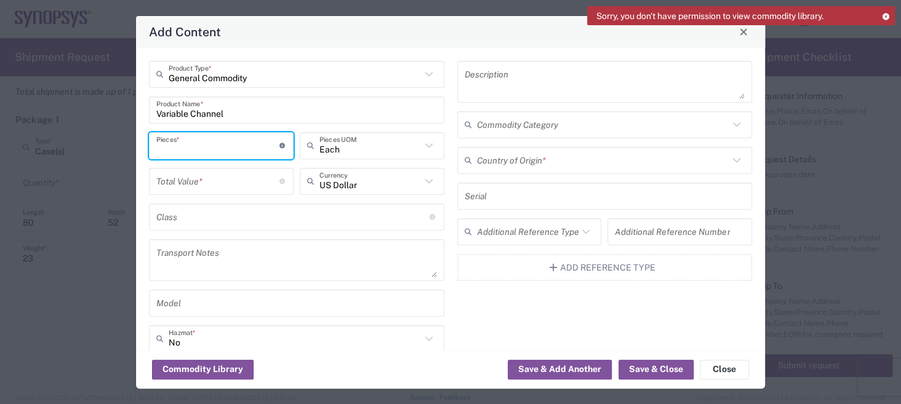
click at [243, 149] on input "number" at bounding box center [217, 146] width 123 height 22
type input "1"
drag, startPoint x: 245, startPoint y: 181, endPoint x: 246, endPoint y: 174, distance: 6.9
click at [246, 181] on input "number" at bounding box center [217, 181] width 123 height 22
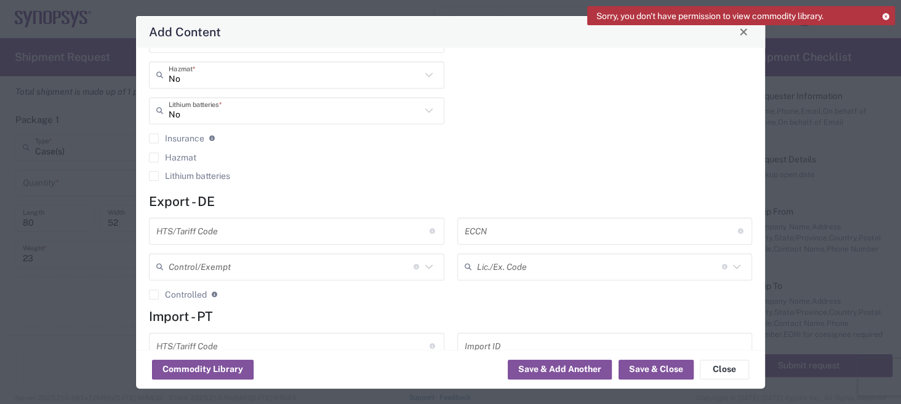
scroll to position [313, 0]
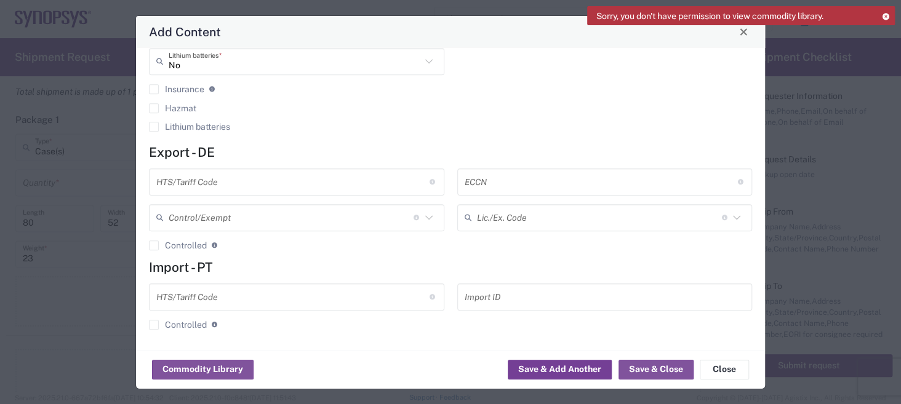
type input "200"
click at [591, 369] on button "Save & Add Another" at bounding box center [560, 370] width 104 height 20
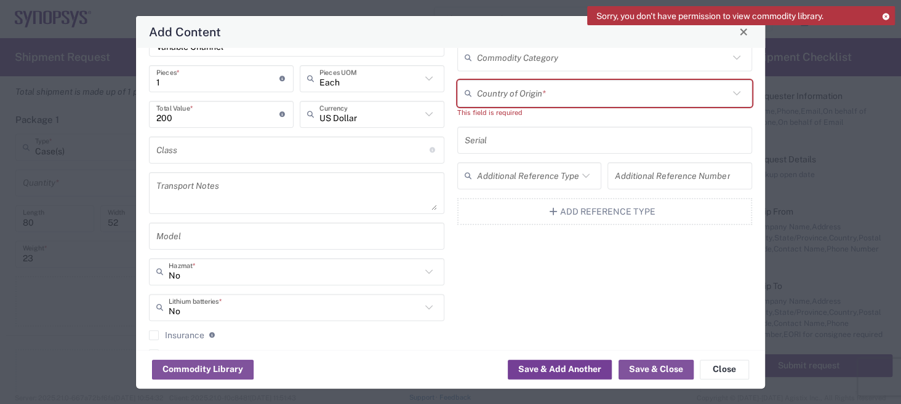
scroll to position [0, 0]
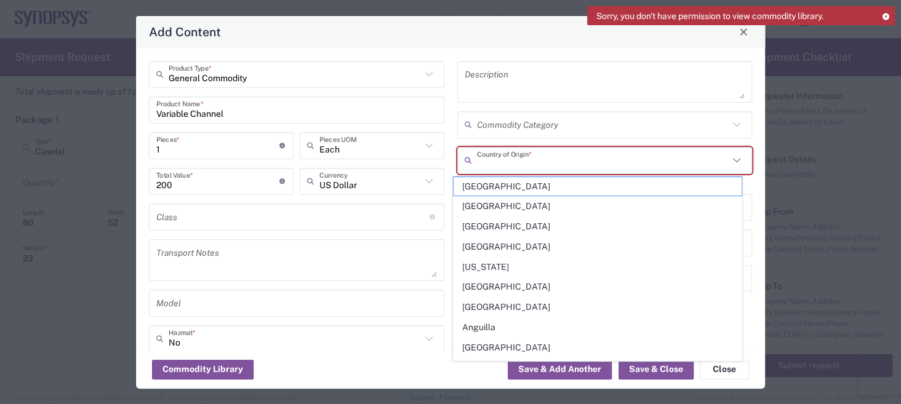
click at [501, 164] on input "text" at bounding box center [603, 161] width 252 height 22
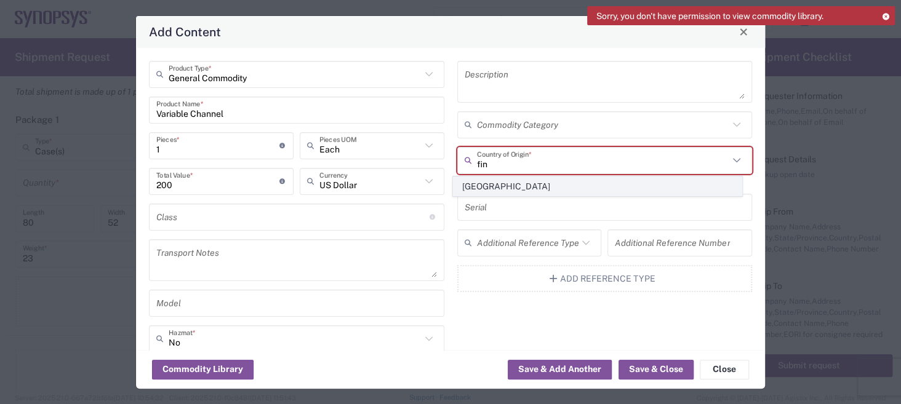
click at [496, 187] on span "[GEOGRAPHIC_DATA]" at bounding box center [597, 186] width 288 height 19
type input "[GEOGRAPHIC_DATA]"
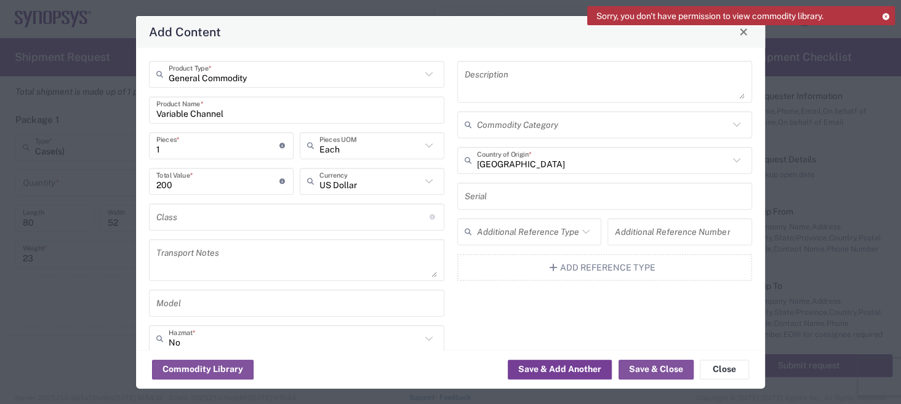
click at [570, 372] on button "Save & Add Another" at bounding box center [560, 370] width 104 height 20
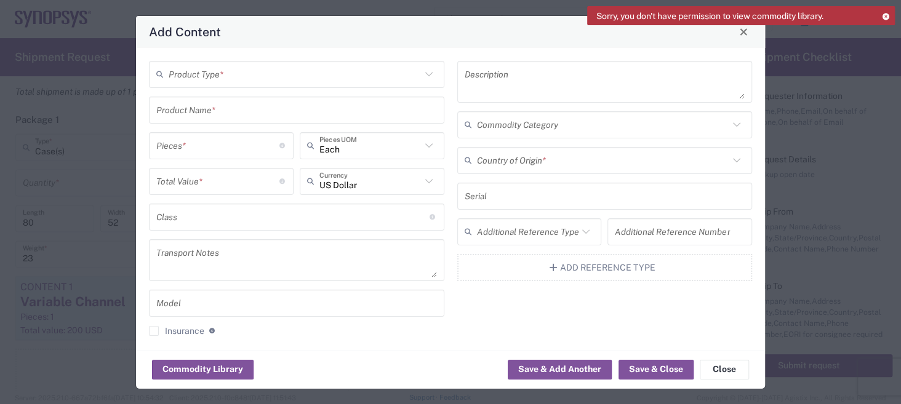
click at [246, 71] on input "text" at bounding box center [295, 74] width 252 height 22
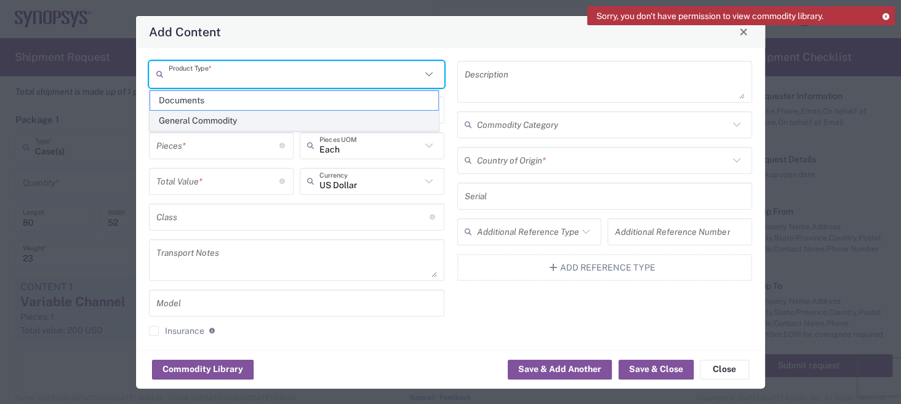
click at [230, 121] on span "General Commodity" at bounding box center [294, 120] width 288 height 19
type input "General Commodity"
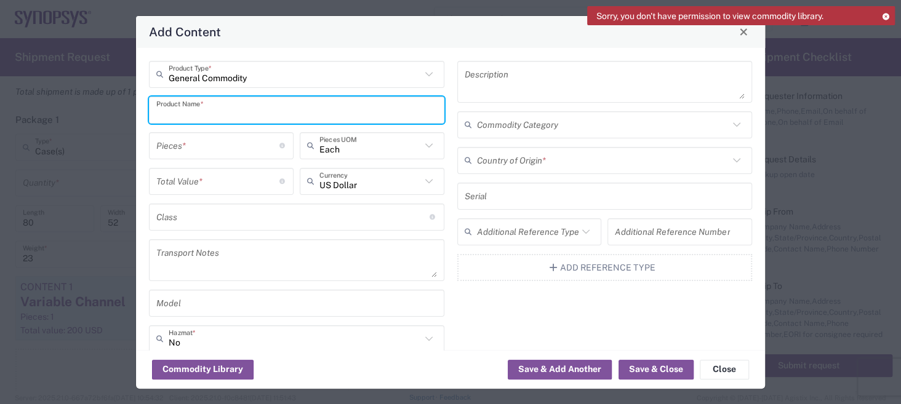
click at [221, 106] on input "text" at bounding box center [296, 110] width 281 height 22
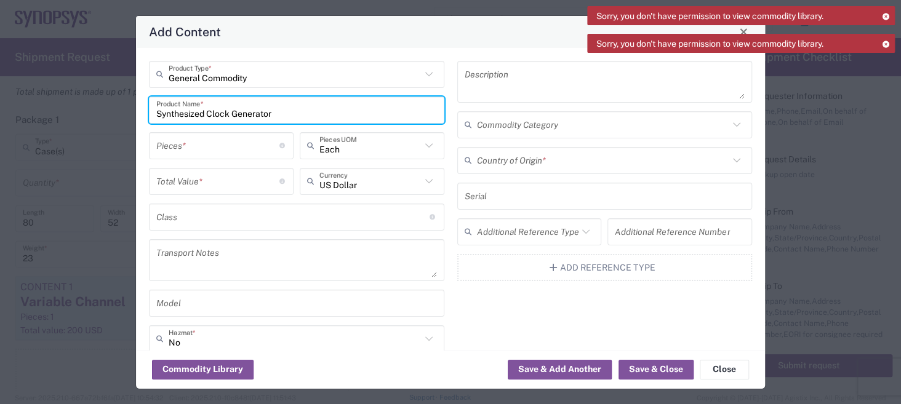
type input "Synthesized Clock Generator"
click at [226, 140] on input "number" at bounding box center [217, 146] width 123 height 22
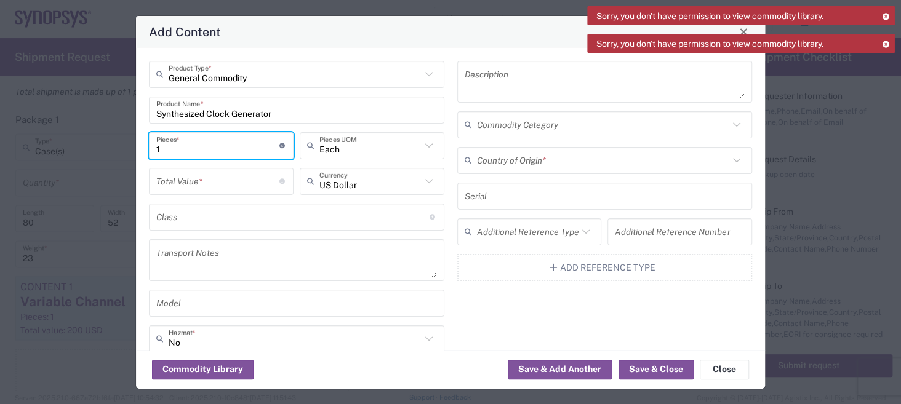
type input "1"
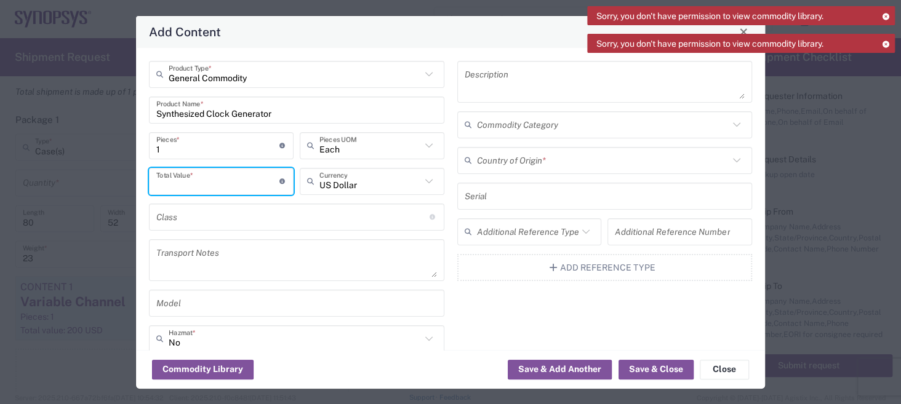
click at [222, 183] on input "number" at bounding box center [217, 181] width 123 height 22
type input "450"
click at [521, 158] on input "text" at bounding box center [603, 161] width 252 height 22
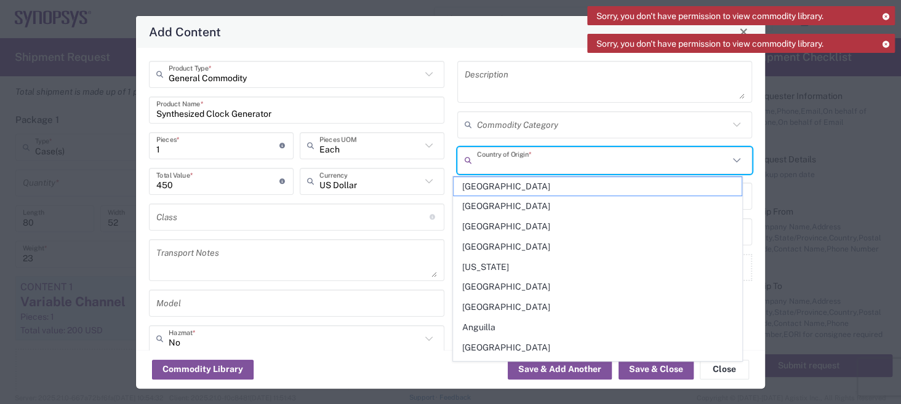
type input "f"
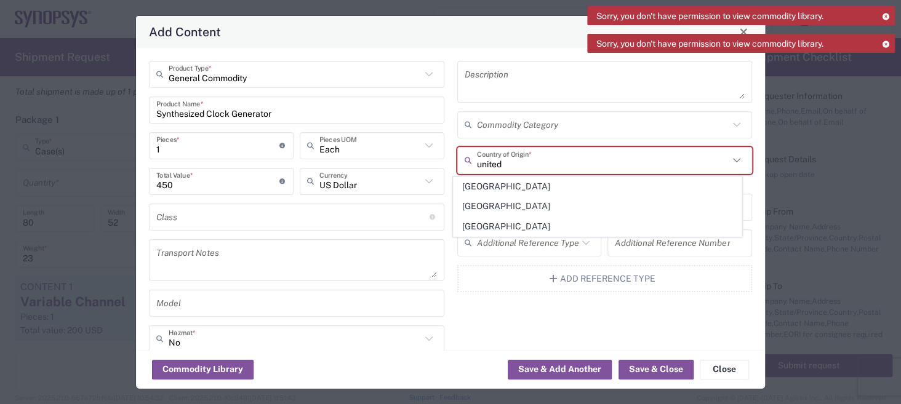
click at [516, 227] on span "[GEOGRAPHIC_DATA]" at bounding box center [597, 226] width 288 height 19
type input "[GEOGRAPHIC_DATA]"
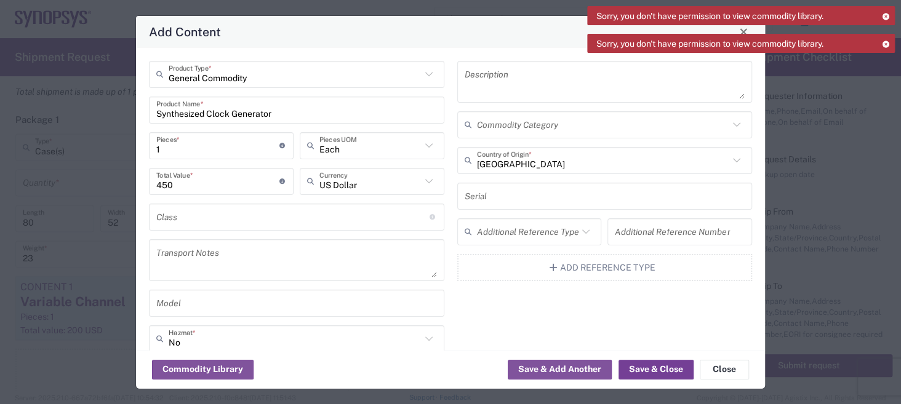
click at [658, 373] on button "Save & Close" at bounding box center [655, 370] width 75 height 20
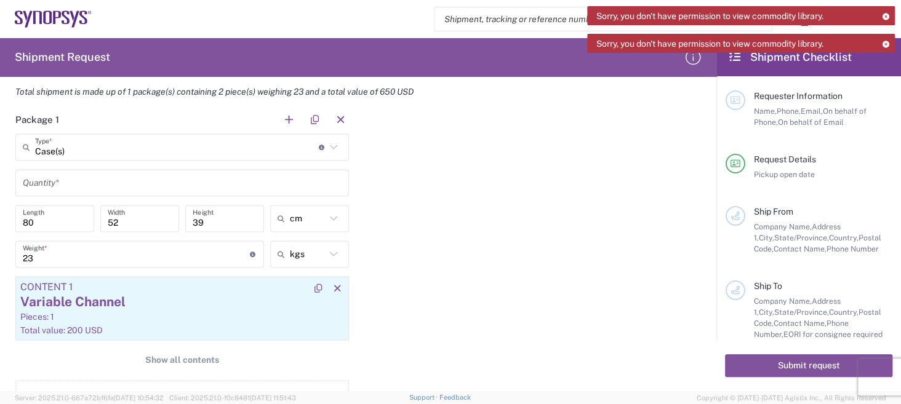
scroll to position [1045, 0]
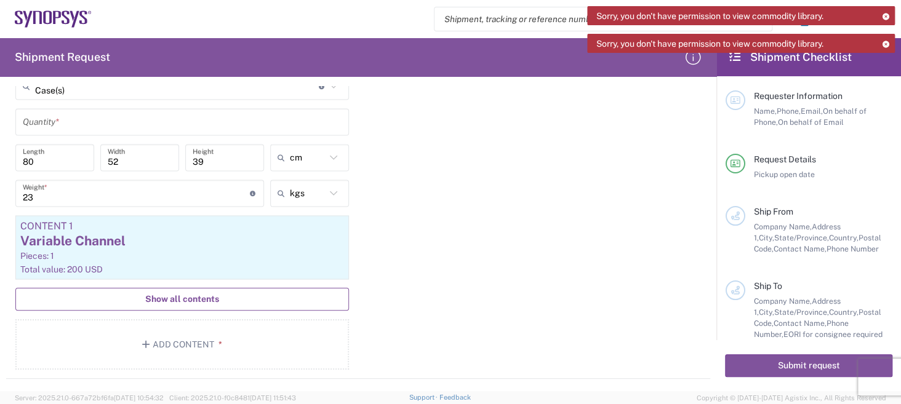
click at [222, 297] on button "Show all contents" at bounding box center [181, 299] width 333 height 23
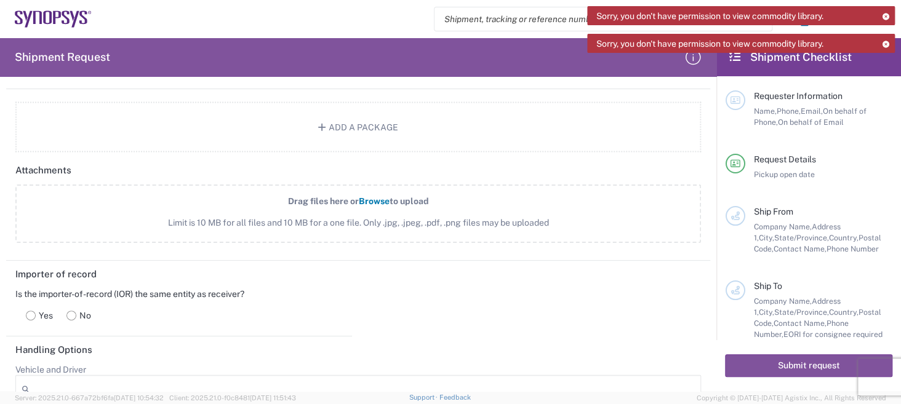
scroll to position [1415, 0]
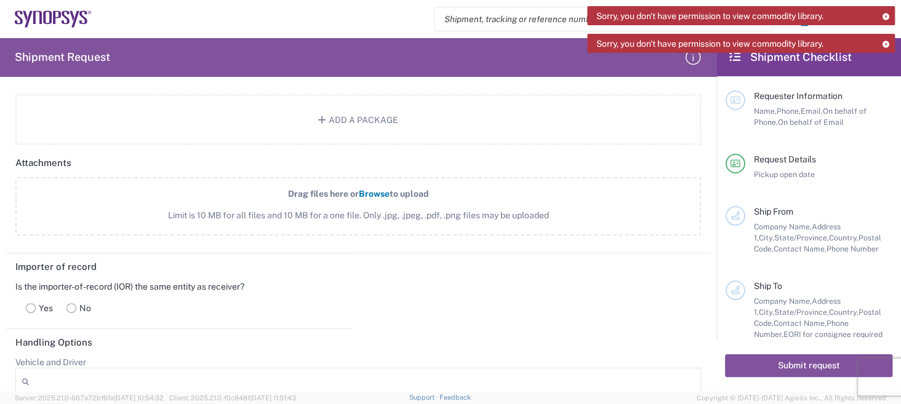
click at [31, 304] on rect at bounding box center [30, 307] width 9 height 9
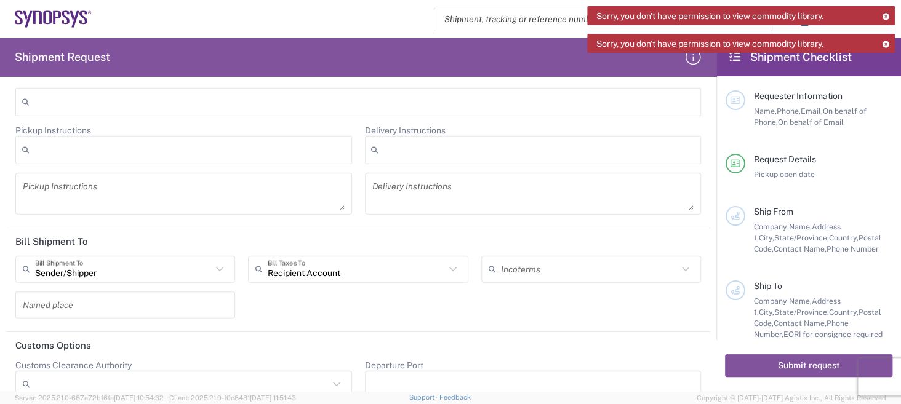
scroll to position [1708, 0]
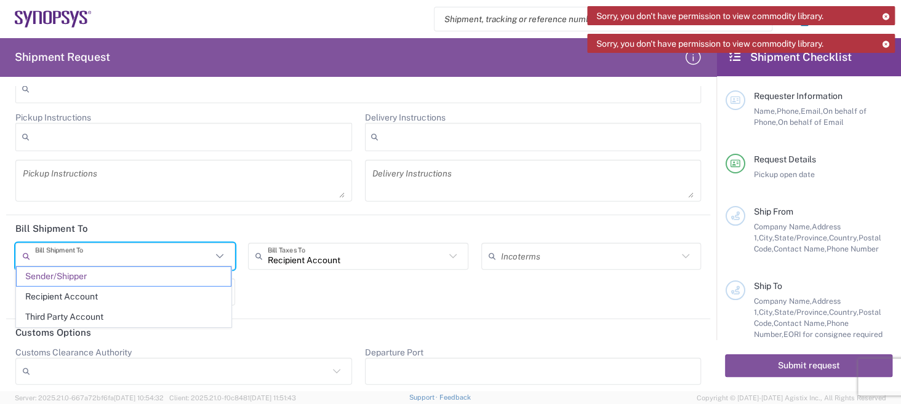
click at [157, 248] on input "text" at bounding box center [123, 257] width 177 height 22
click at [132, 291] on span "Recipient Account" at bounding box center [124, 296] width 214 height 19
type input "Recipient Account"
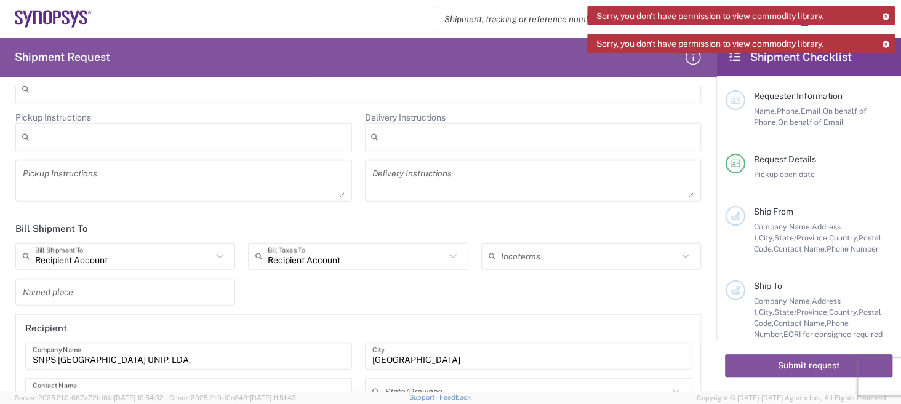
click at [522, 247] on input "text" at bounding box center [589, 257] width 177 height 22
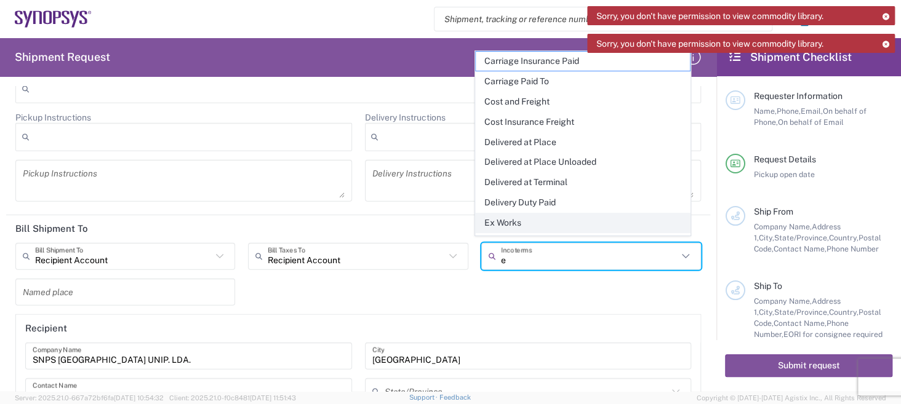
type input "e"
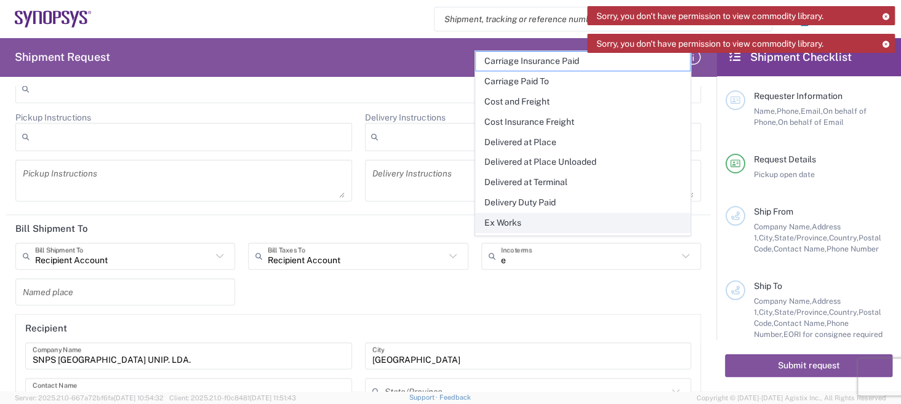
click at [506, 218] on span "Ex Works" at bounding box center [583, 223] width 214 height 19
type input "Recipient Account"
type input "Ex Works"
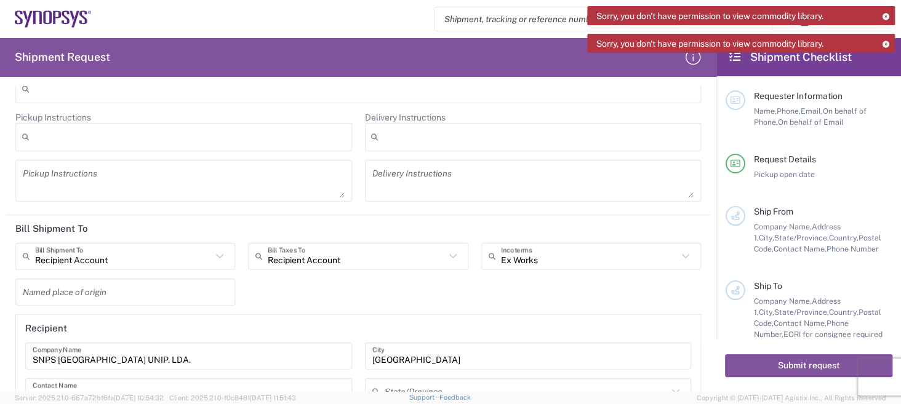
click at [159, 284] on input "text" at bounding box center [125, 292] width 205 height 22
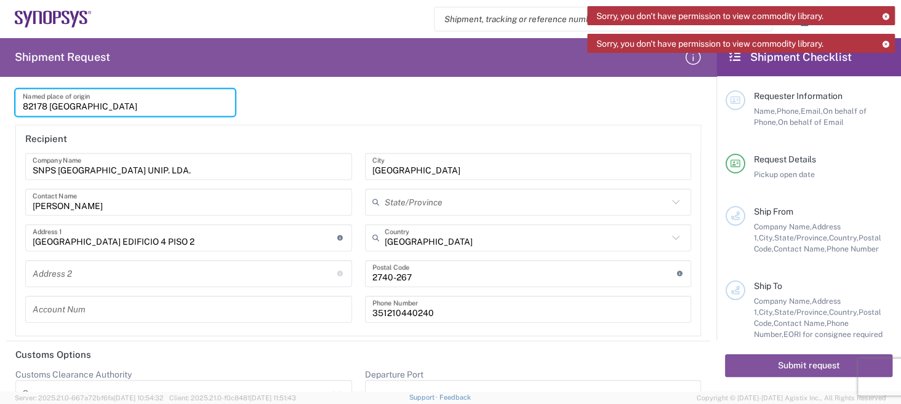
scroll to position [1920, 0]
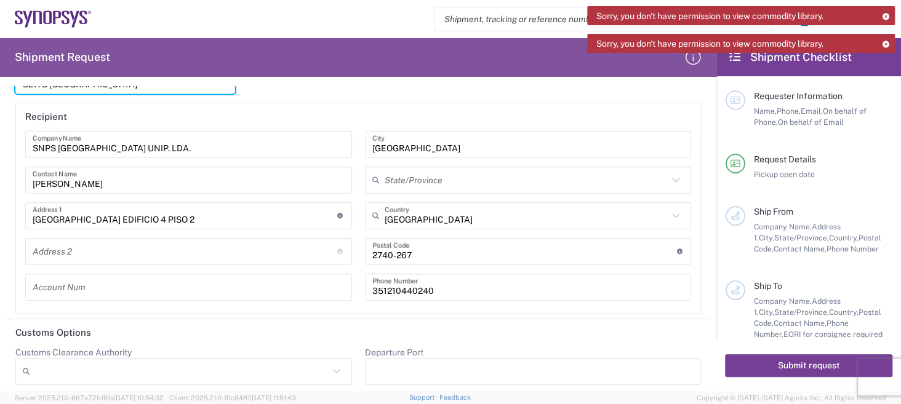
type input "82178 [GEOGRAPHIC_DATA]"
click at [784, 362] on button "Submit request" at bounding box center [808, 365] width 167 height 23
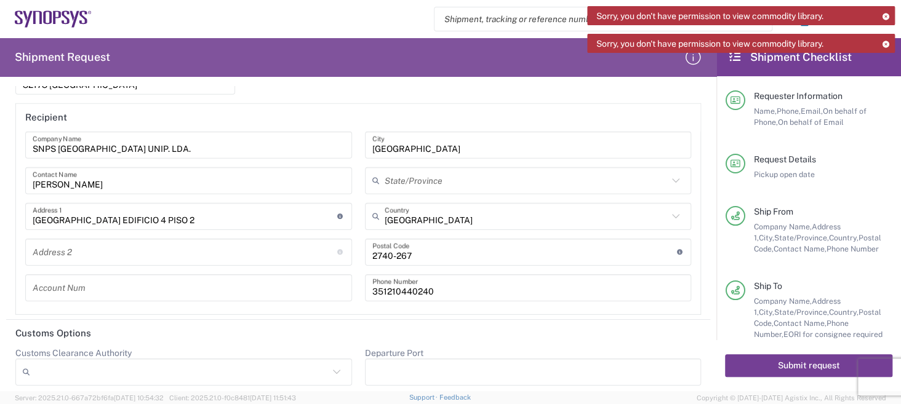
click at [781, 368] on button "Submit request" at bounding box center [808, 365] width 167 height 23
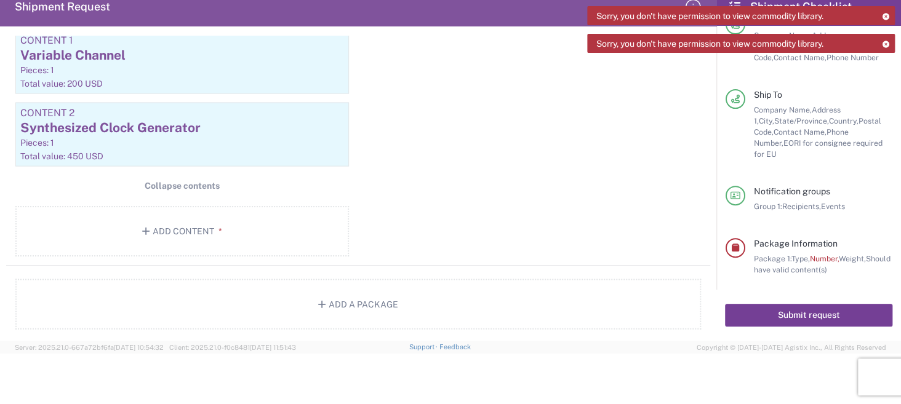
scroll to position [1007, 0]
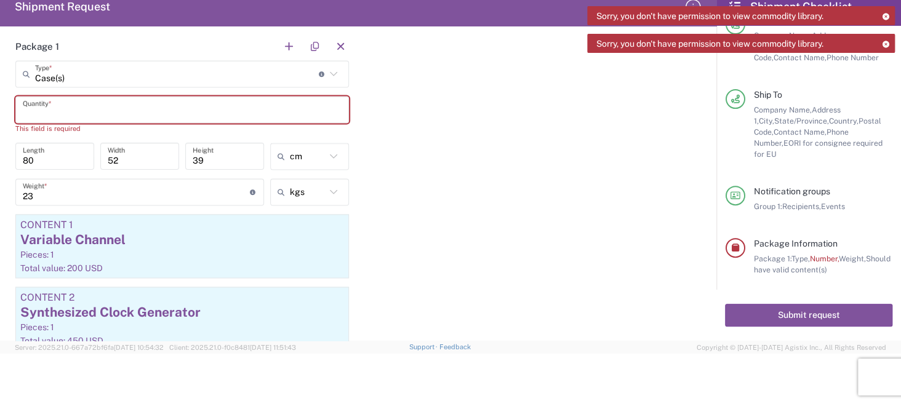
click at [139, 105] on input "text" at bounding box center [182, 110] width 319 height 22
type input "2"
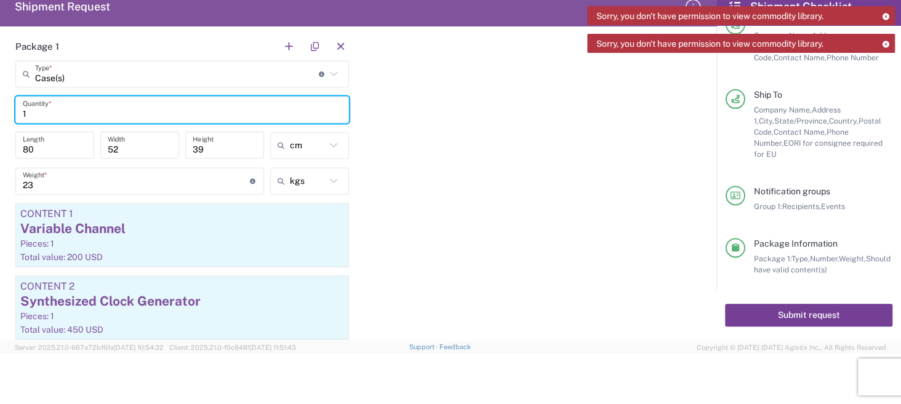
type input "1"
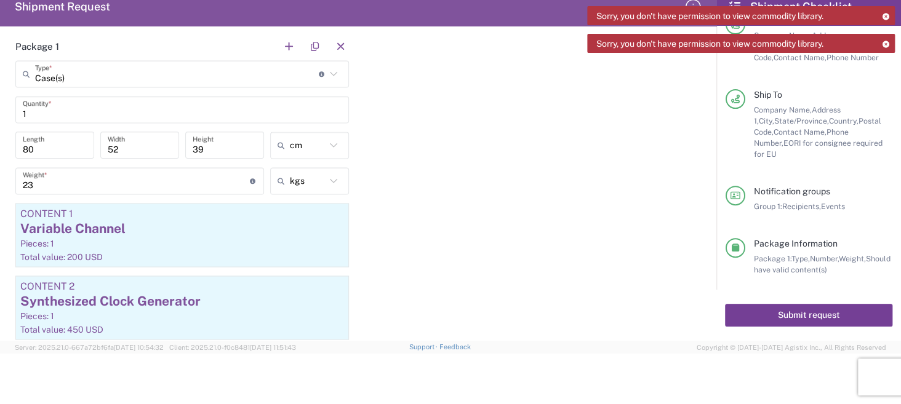
click at [794, 319] on button "Submit request" at bounding box center [808, 315] width 167 height 23
